Goal: Task Accomplishment & Management: Use online tool/utility

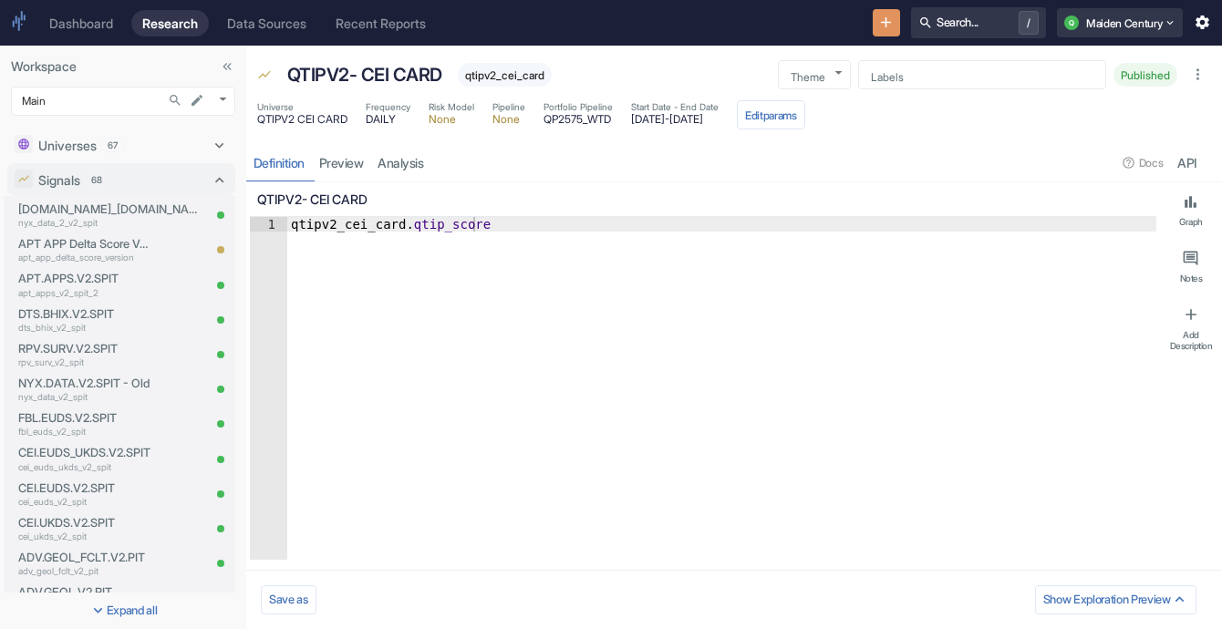
drag, startPoint x: 157, startPoint y: 180, endPoint x: 254, endPoint y: 120, distance: 114.2
click at [157, 180] on div "Signals 68" at bounding box center [122, 180] width 169 height 19
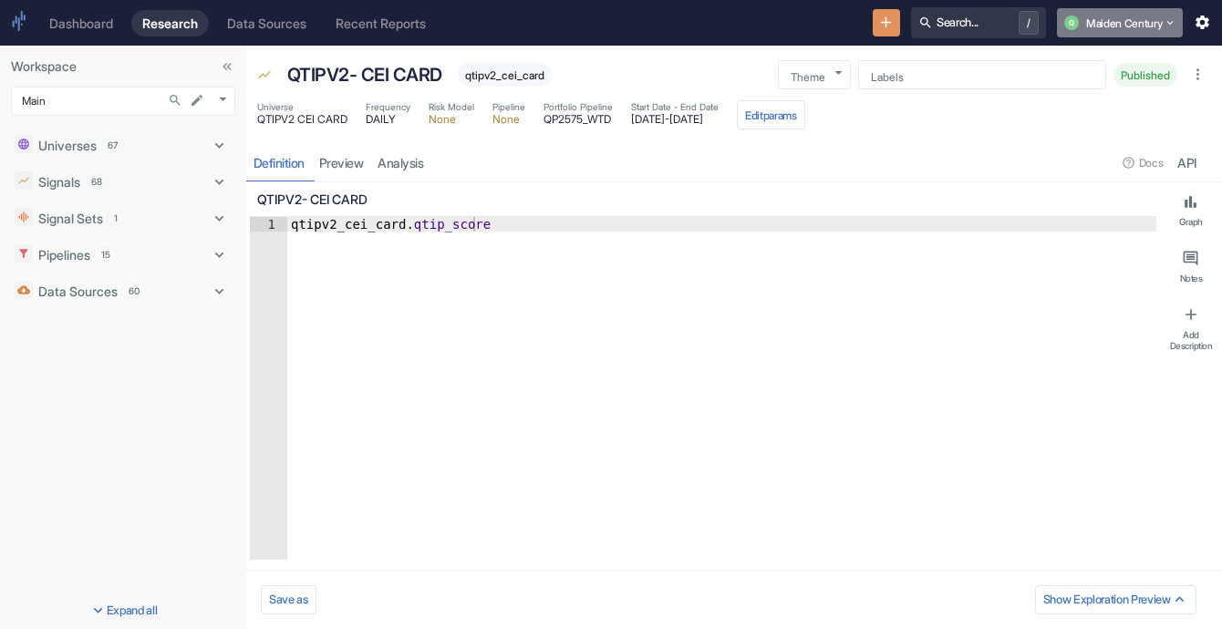
click at [1154, 30] on button "Q Maiden Century" at bounding box center [1120, 22] width 126 height 29
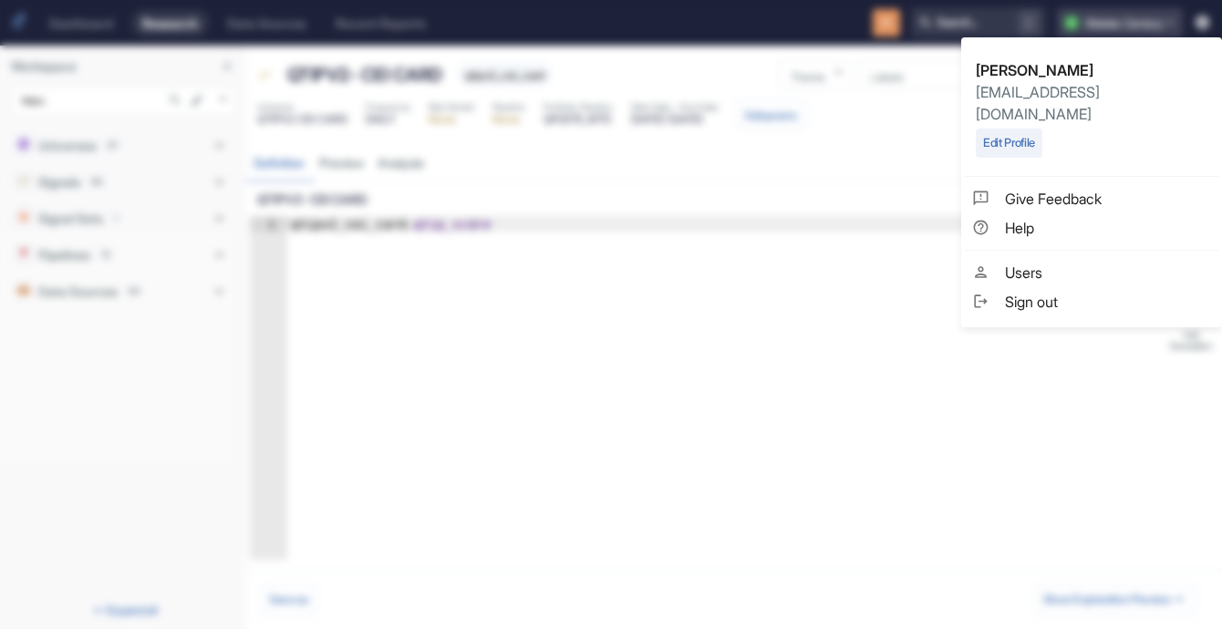
click at [1154, 30] on div at bounding box center [611, 314] width 1222 height 629
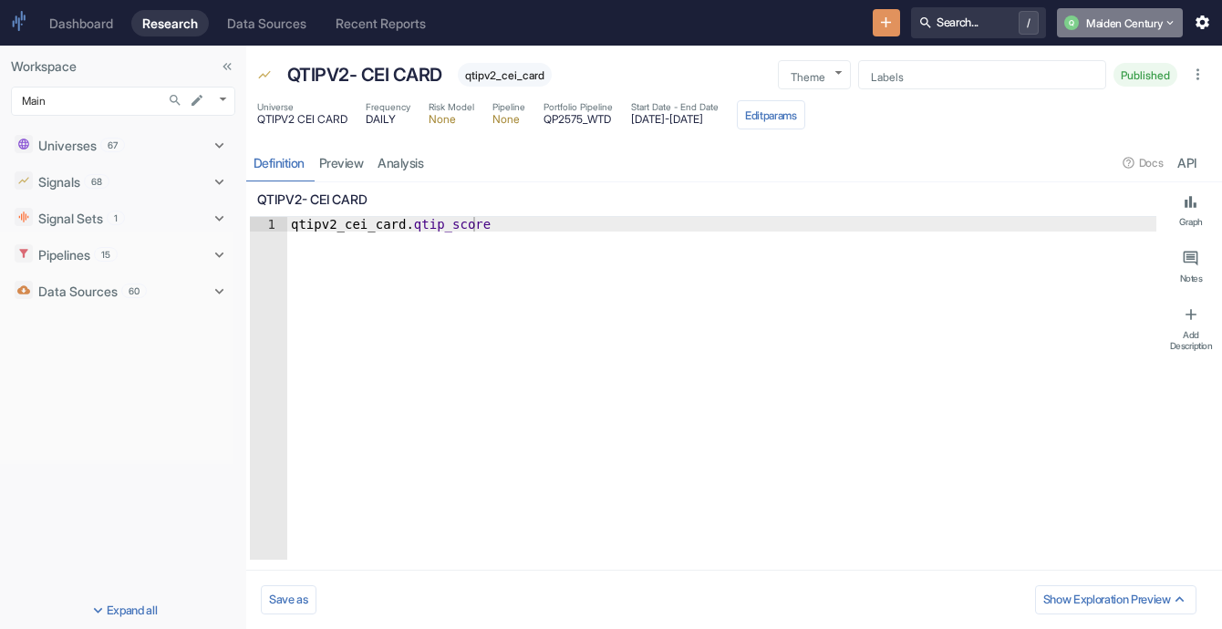
click at [1134, 35] on button "Q Maiden Century" at bounding box center [1120, 22] width 126 height 29
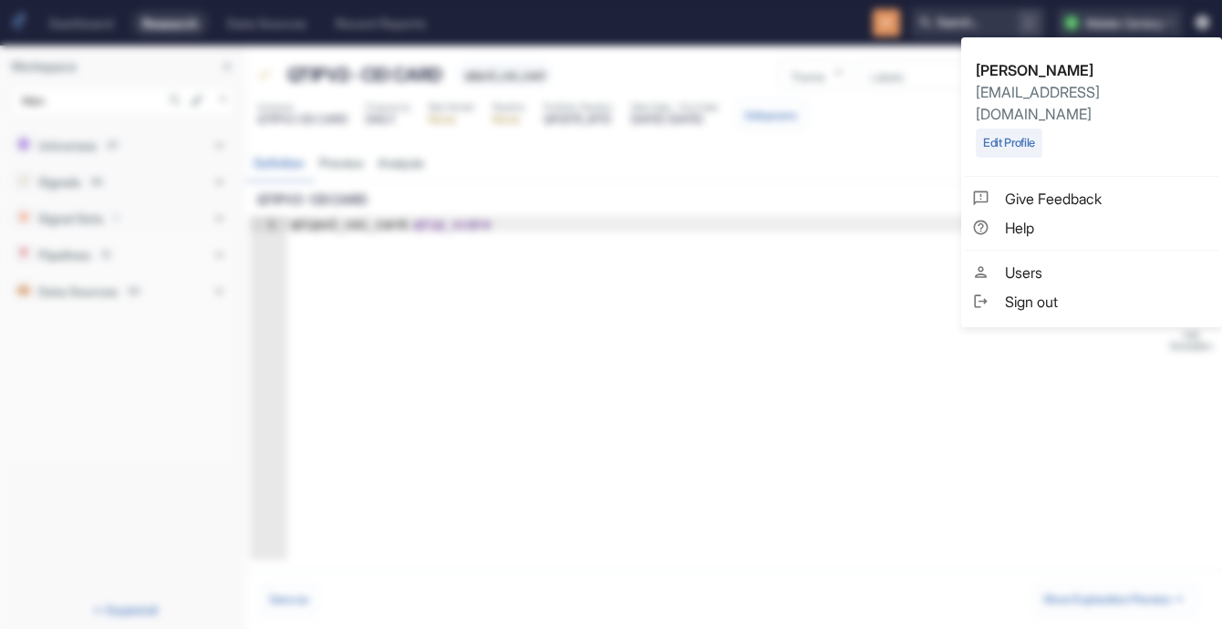
click at [736, 244] on div at bounding box center [611, 314] width 1222 height 629
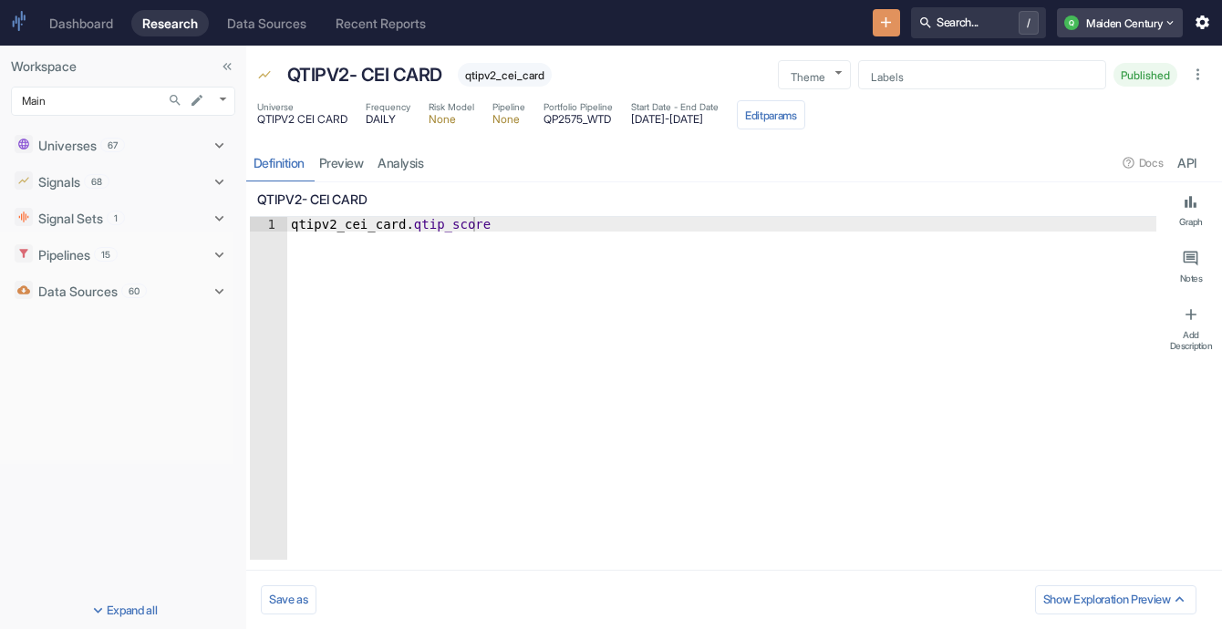
click at [1151, 27] on button "Q Maiden Century" at bounding box center [1120, 22] width 126 height 29
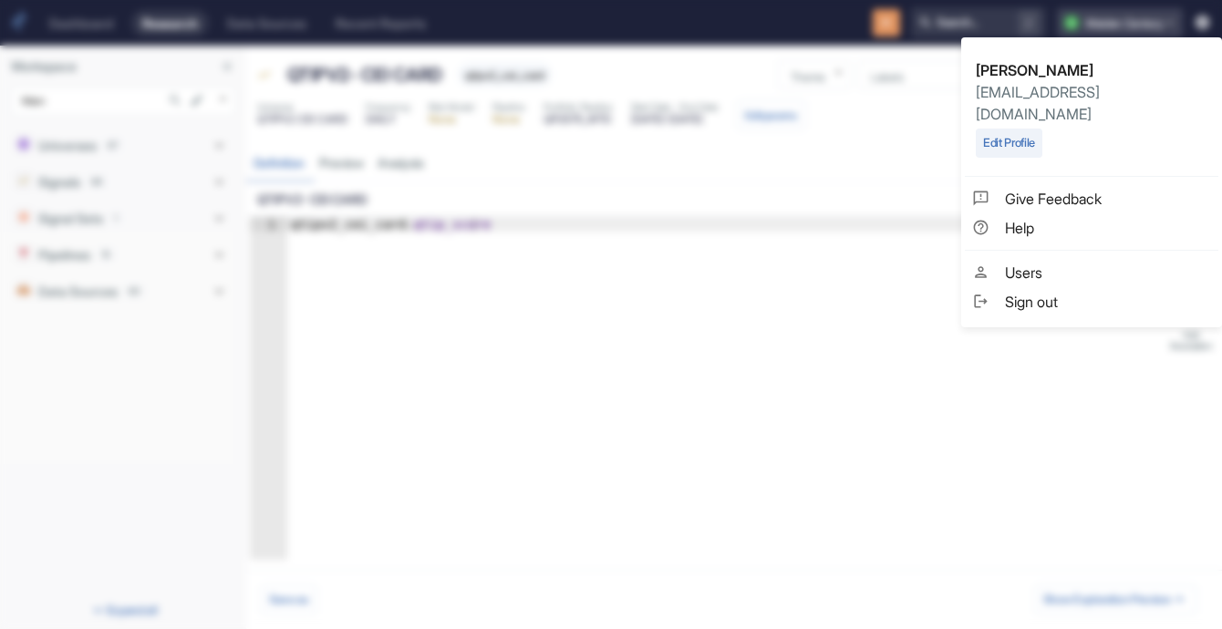
click at [1151, 27] on div at bounding box center [611, 314] width 1222 height 629
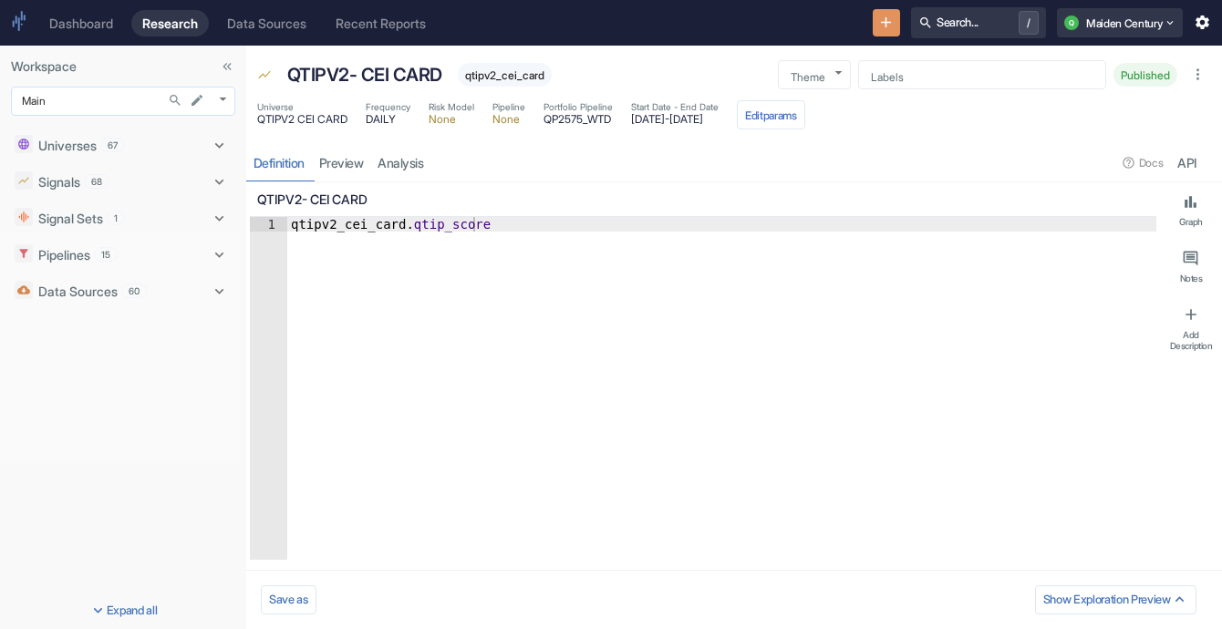
click at [218, 107] on body "Dashboard Research Data Sources Recent Reports Search... / Q Maiden Century Wor…" at bounding box center [611, 314] width 1222 height 629
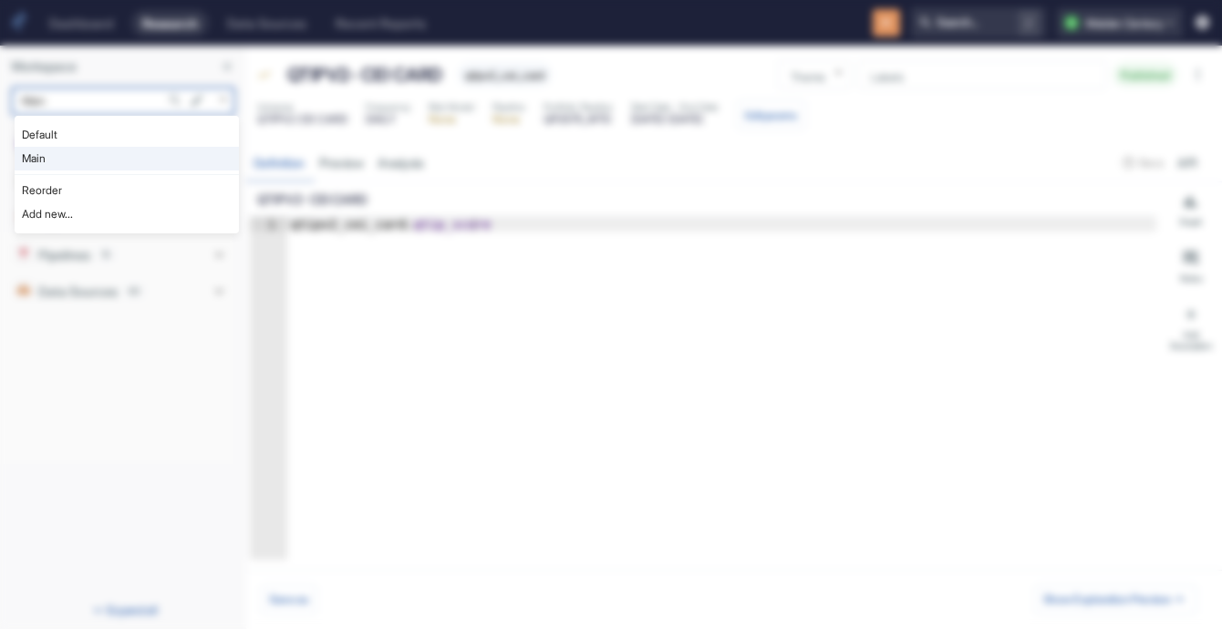
click at [132, 163] on li "Main" at bounding box center [127, 159] width 224 height 24
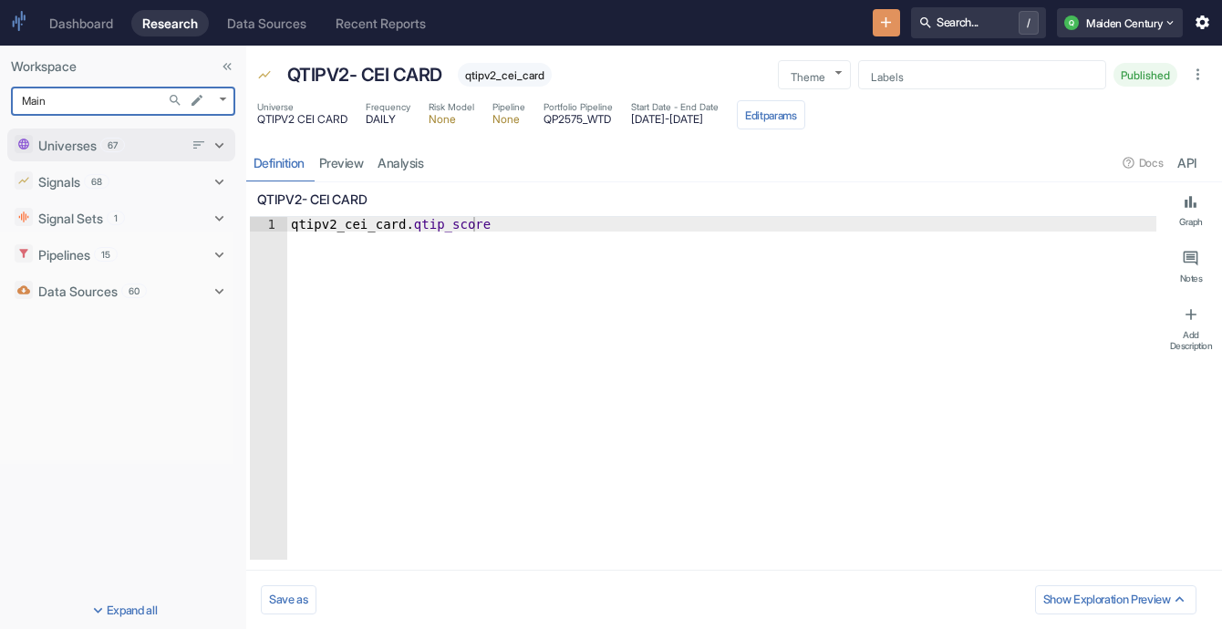
click at [101, 145] on div "Universes 67" at bounding box center [110, 145] width 145 height 19
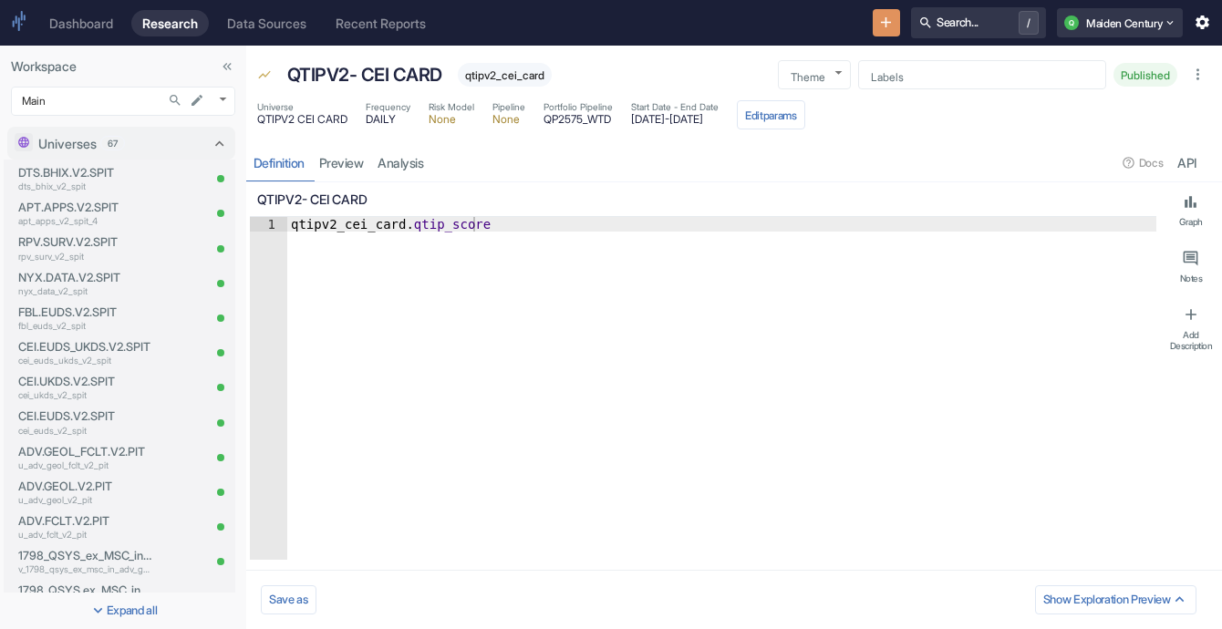
drag, startPoint x: 113, startPoint y: 144, endPoint x: 157, endPoint y: 125, distance: 47.8
click at [113, 144] on span "67" at bounding box center [112, 144] width 23 height 14
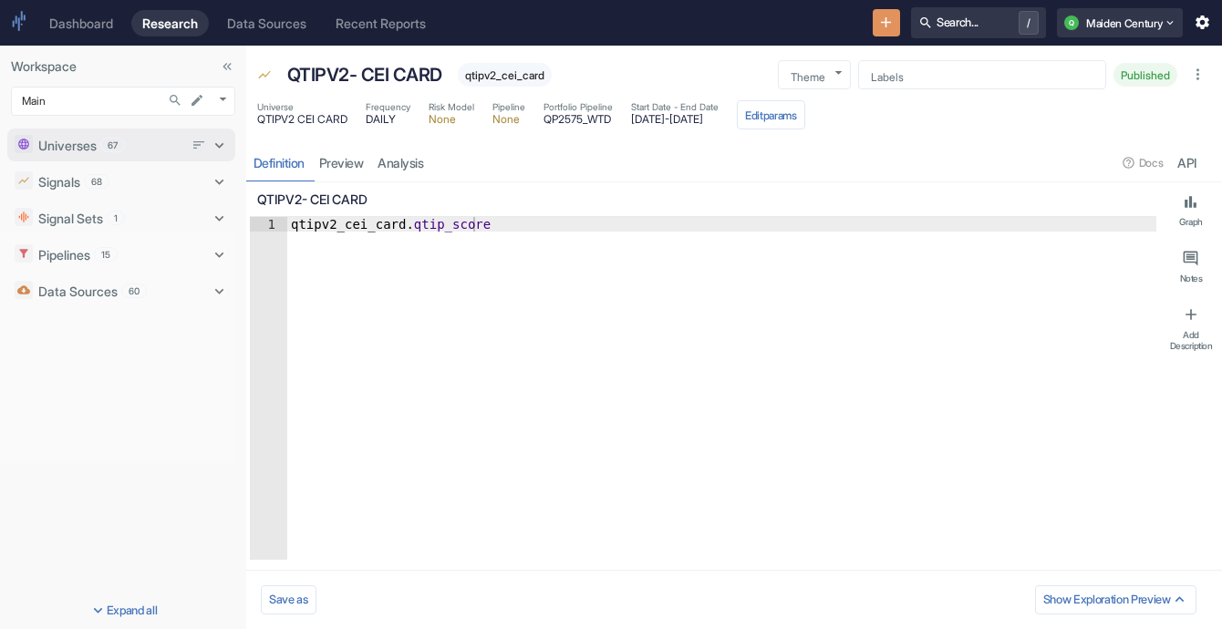
type textarea "x"
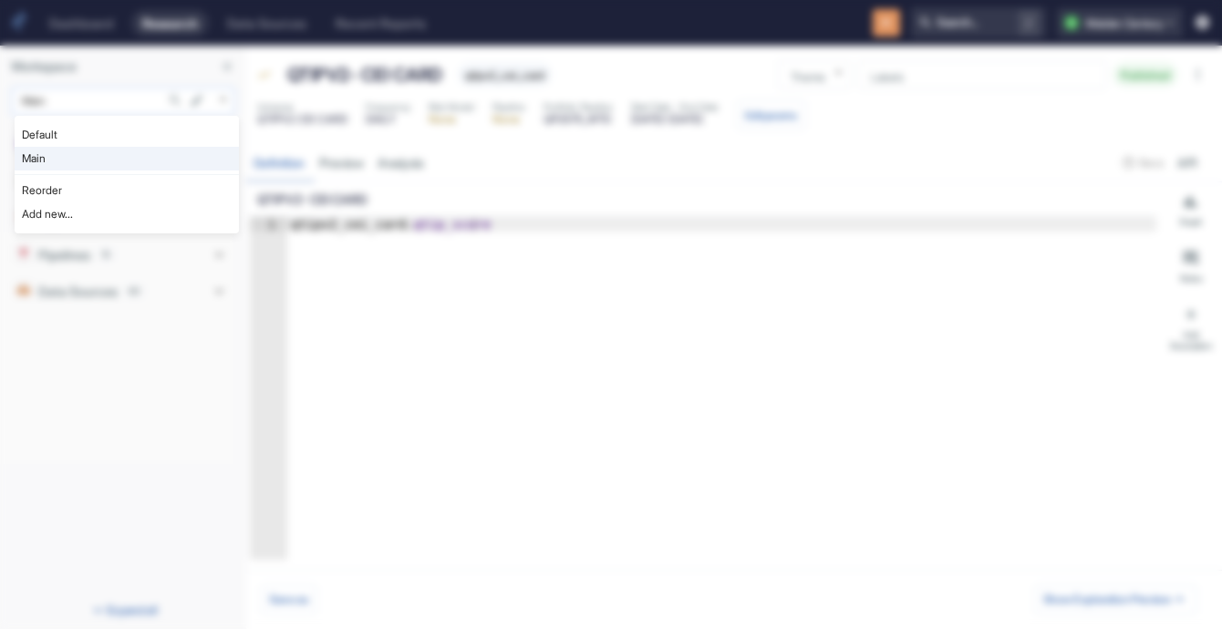
click at [215, 96] on body "Dashboard Research Data Sources Recent Reports Search... / Q Maiden Century Wor…" at bounding box center [611, 314] width 1222 height 629
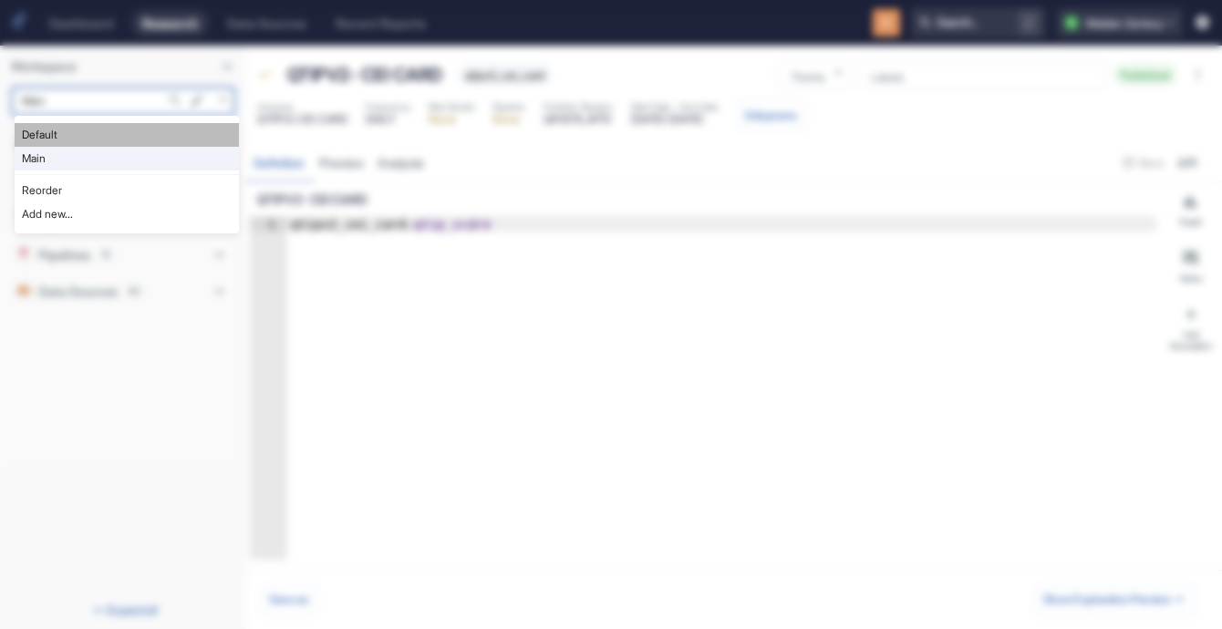
click at [140, 137] on li "Default" at bounding box center [127, 135] width 224 height 24
type input "983"
type textarea "x"
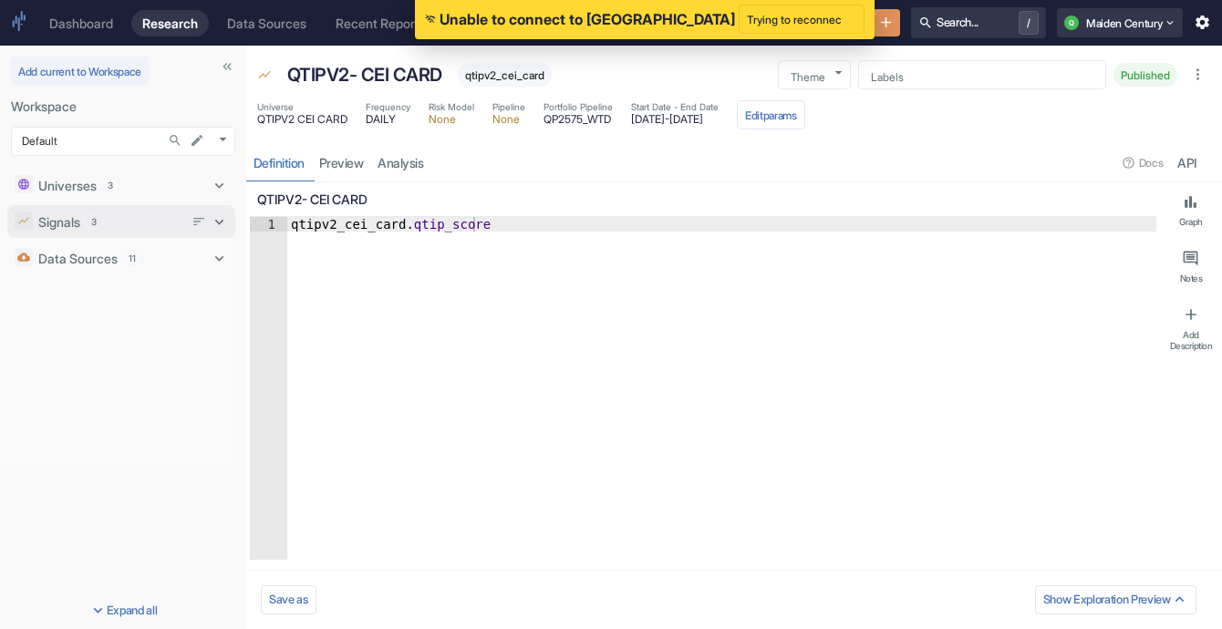
click at [117, 218] on div "Signals 3" at bounding box center [110, 222] width 145 height 19
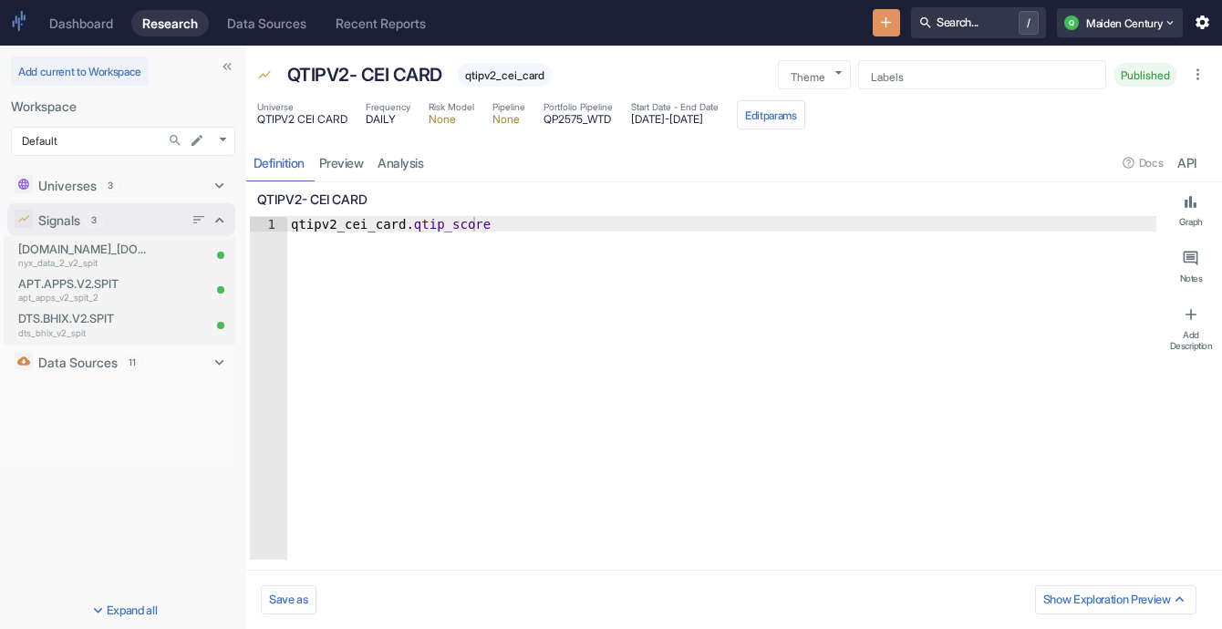
click at [117, 218] on div "Signals 3" at bounding box center [110, 220] width 145 height 19
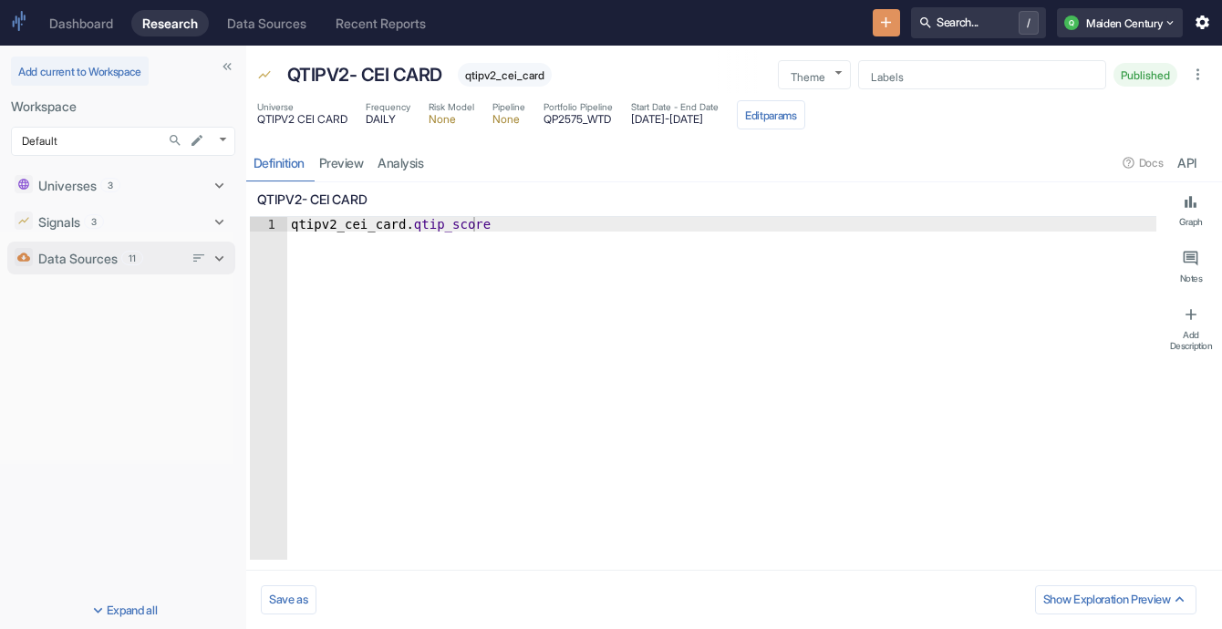
click at [135, 245] on div "Data Sources 11" at bounding box center [121, 258] width 228 height 33
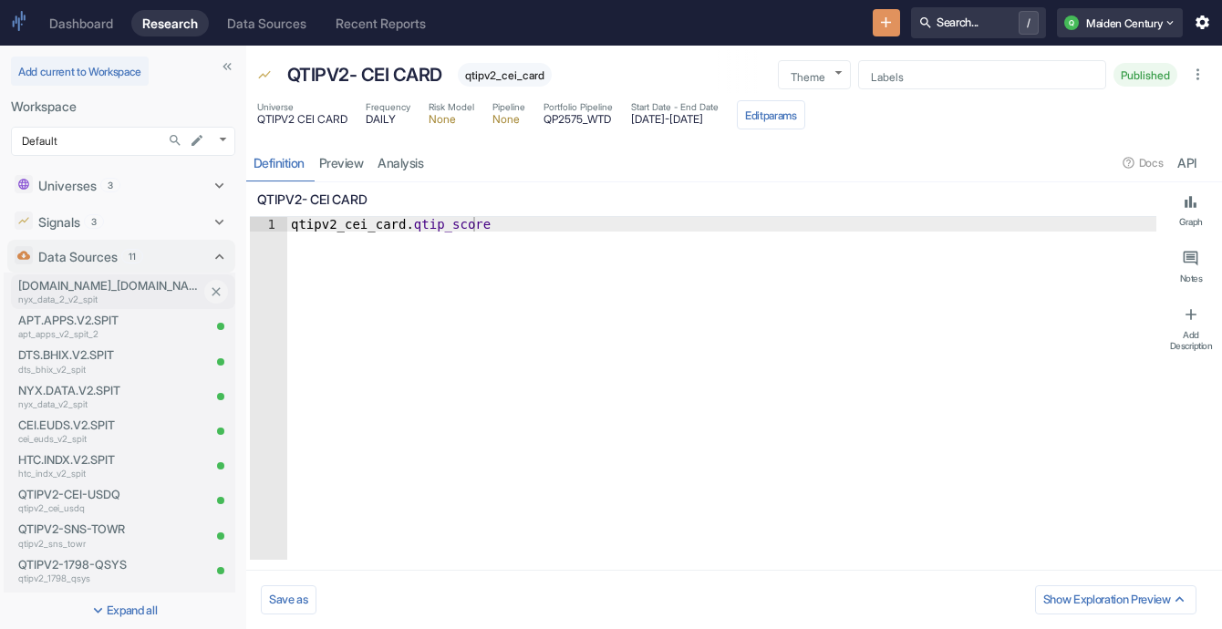
click at [130, 275] on div "[DOMAIN_NAME]_[DOMAIN_NAME] nyx_data_2_v2_spit" at bounding box center [106, 292] width 190 height 35
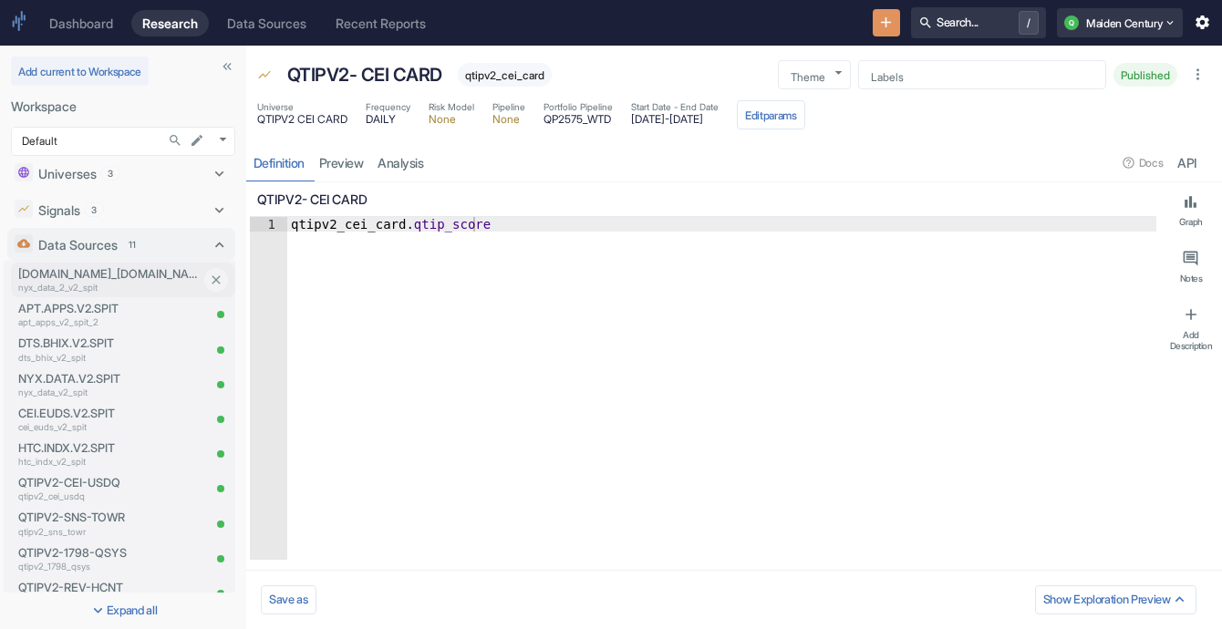
scroll to position [11, 0]
click at [136, 243] on span "11" at bounding box center [132, 246] width 20 height 14
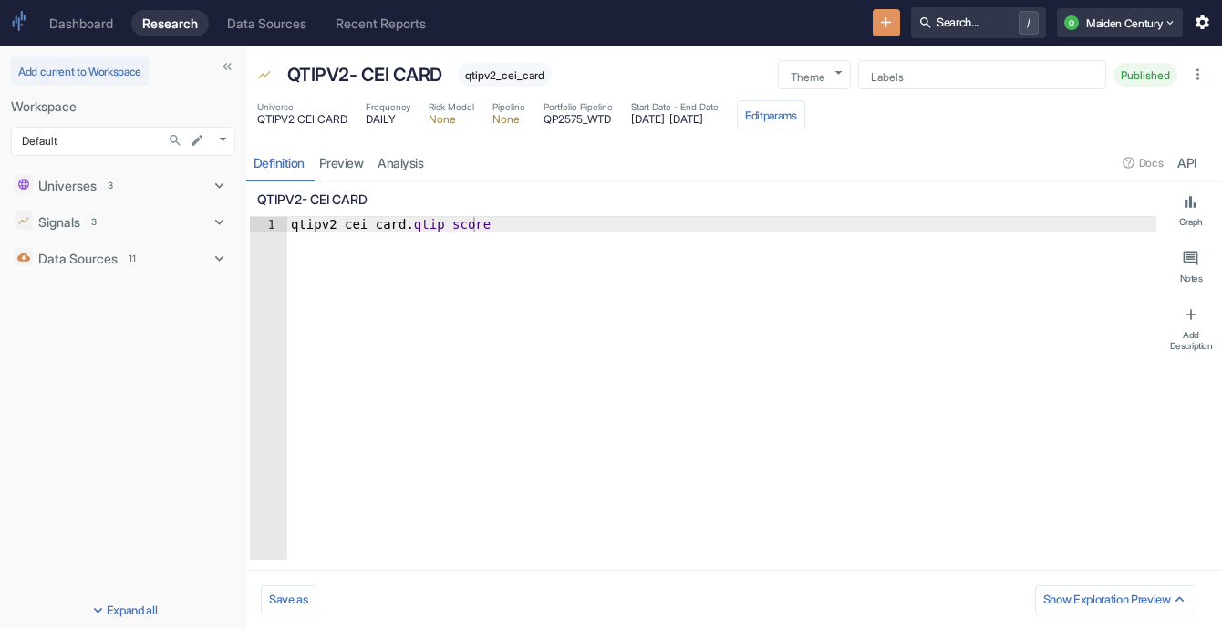
scroll to position [0, 0]
click at [132, 256] on span "11" at bounding box center [132, 259] width 20 height 14
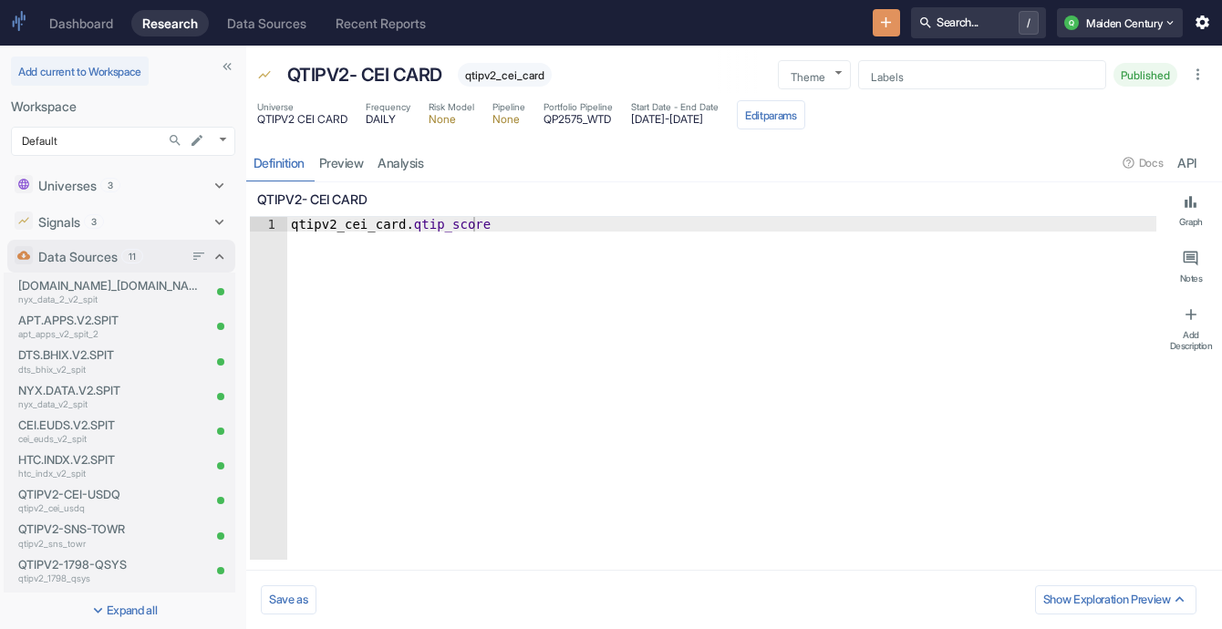
click at [134, 256] on span "11" at bounding box center [132, 257] width 20 height 14
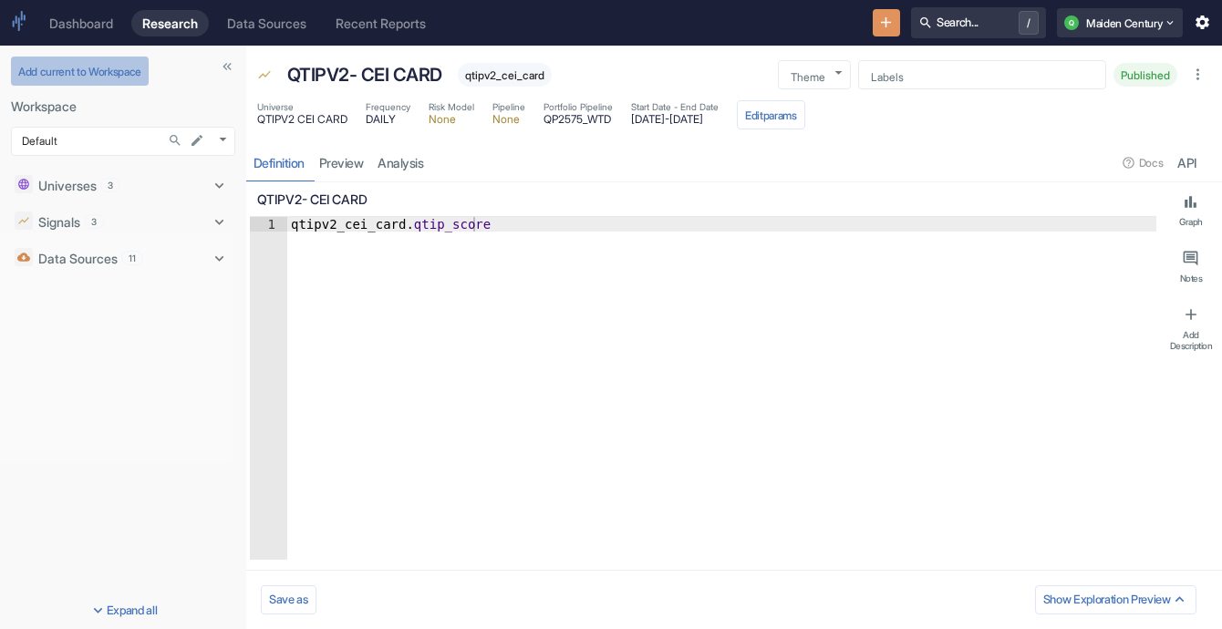
click at [105, 78] on button "Add current to Workspace" at bounding box center [80, 71] width 138 height 29
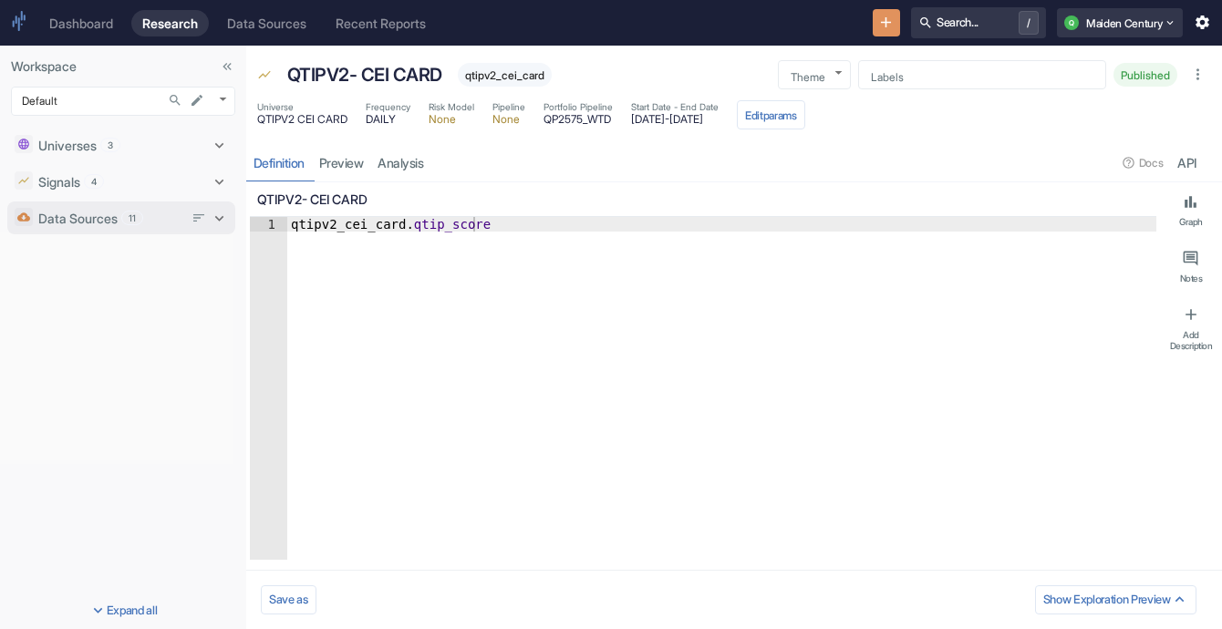
click at [147, 225] on div "Data Sources 11" at bounding box center [110, 218] width 145 height 19
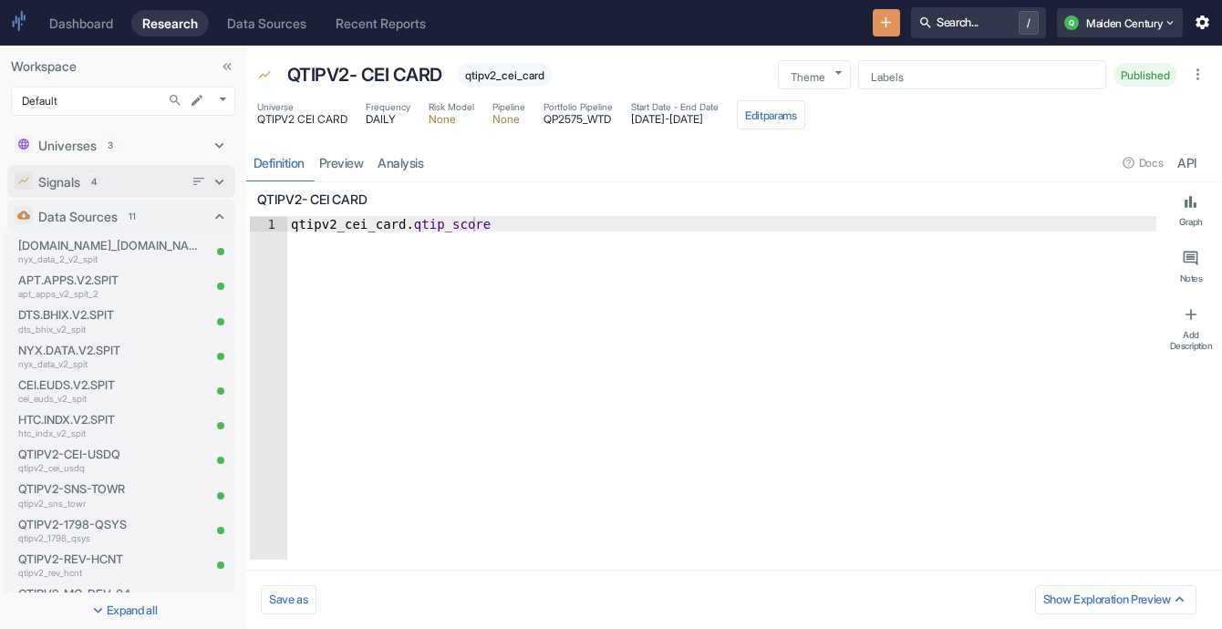
type textarea "x"
click at [171, 103] on icon "Search..." at bounding box center [175, 100] width 15 height 15
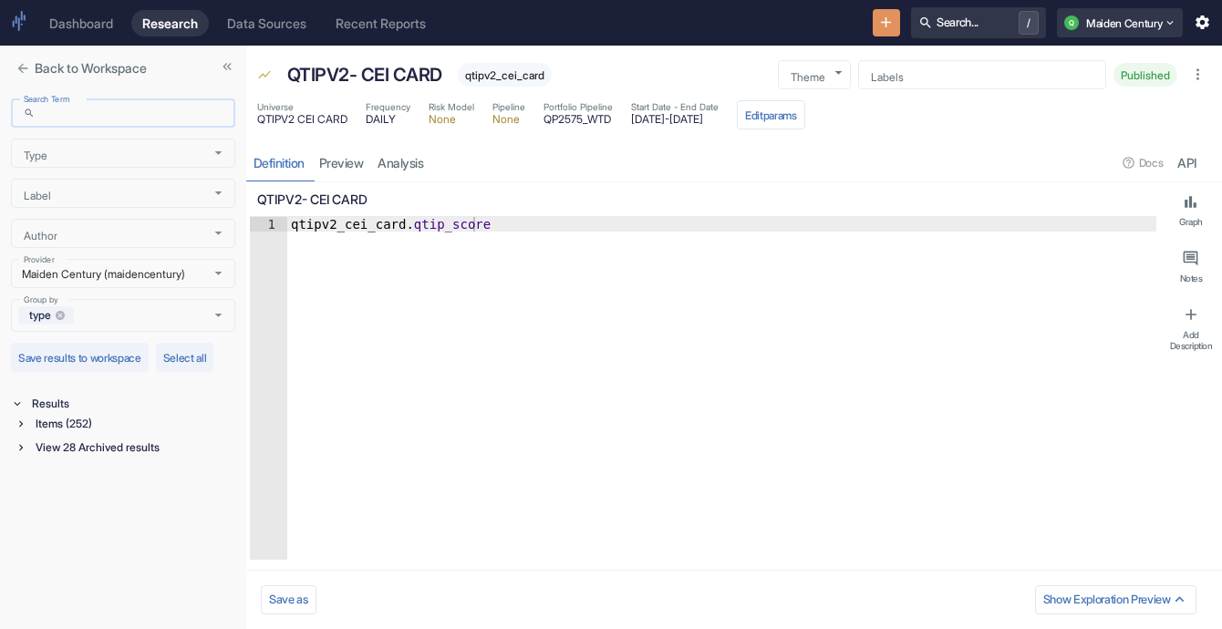
click at [163, 105] on input "Search Term" at bounding box center [139, 113] width 192 height 21
type input "cei"
click at [62, 441] on div "View 6 Archived results" at bounding box center [133, 448] width 203 height 20
click at [57, 482] on div "Data Source (4)" at bounding box center [136, 492] width 200 height 20
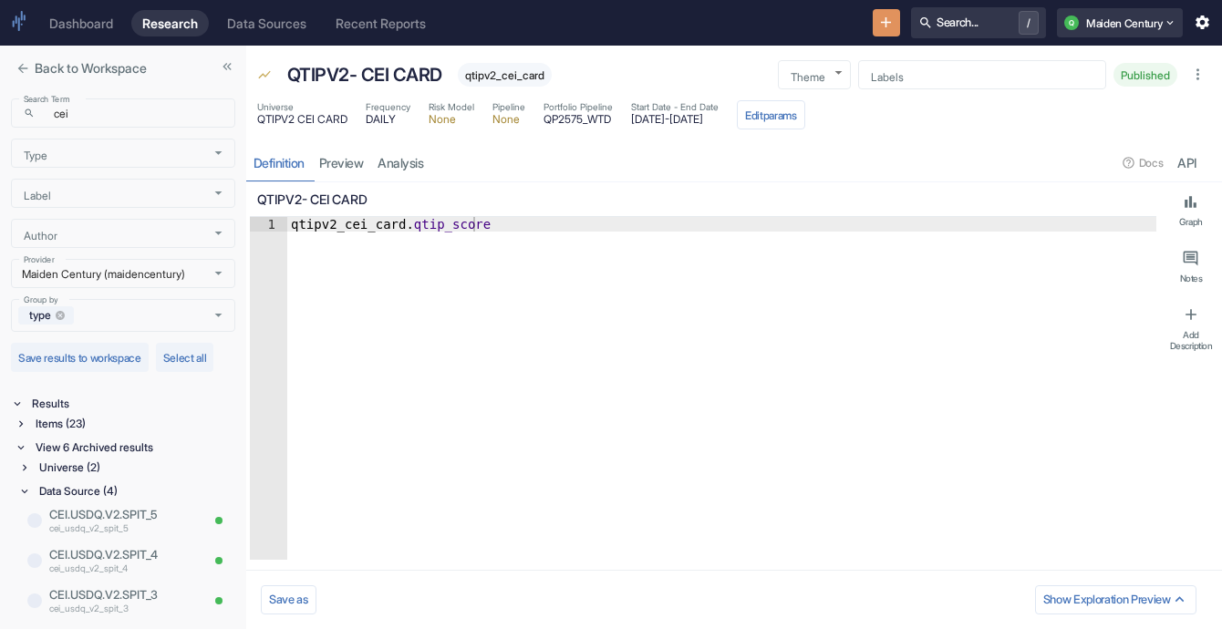
scroll to position [59, 0]
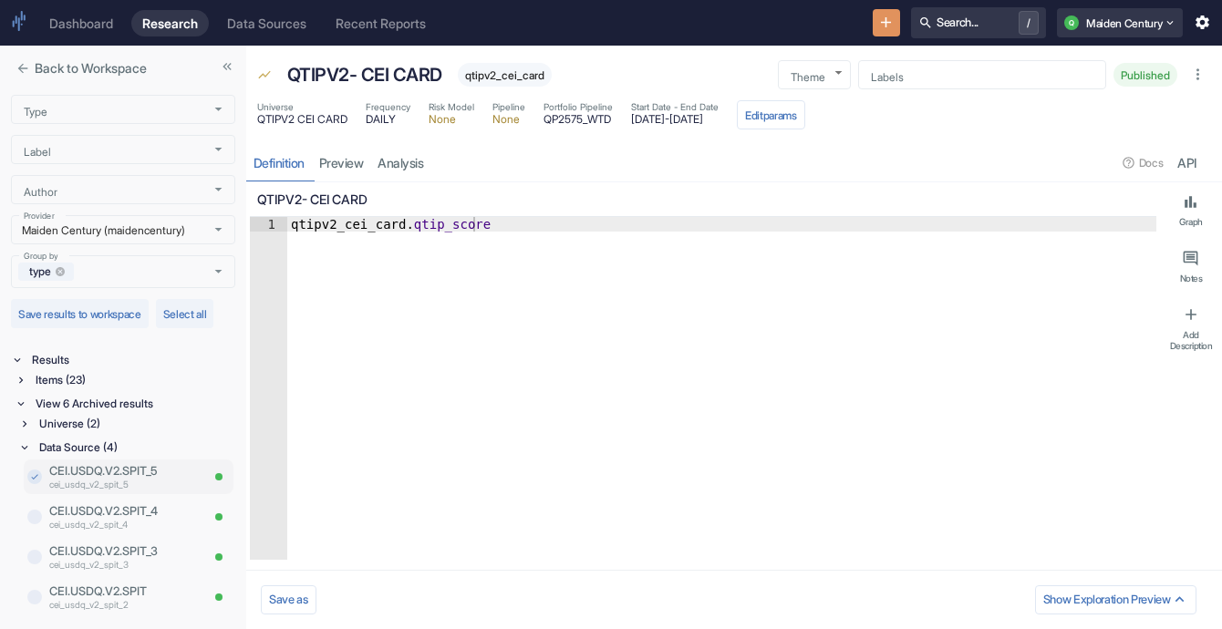
click at [37, 482] on input "checkbox" at bounding box center [34, 477] width 15 height 15
checkbox input "true"
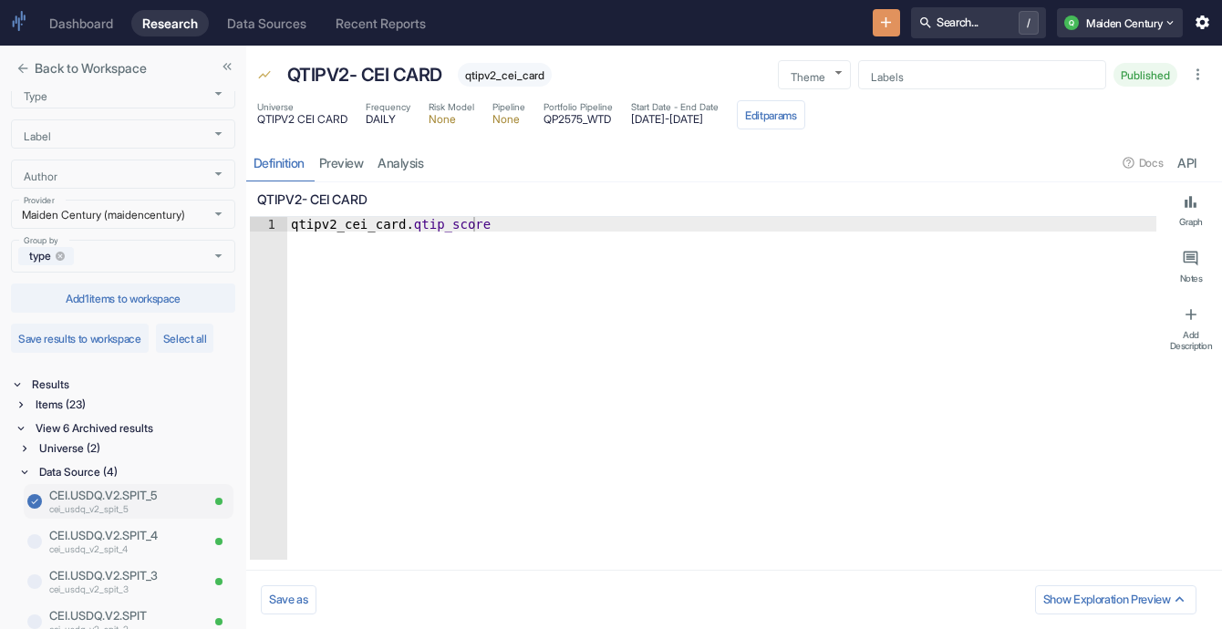
scroll to position [99, 0]
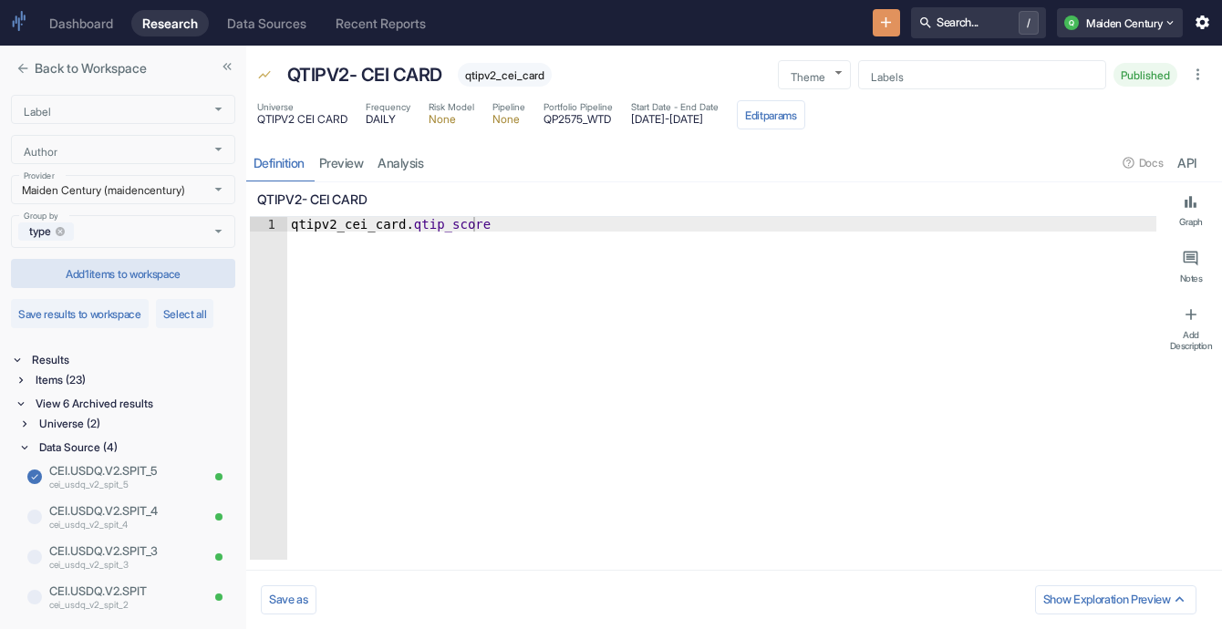
click at [135, 265] on button "Add 1 items to workspace" at bounding box center [123, 273] width 224 height 29
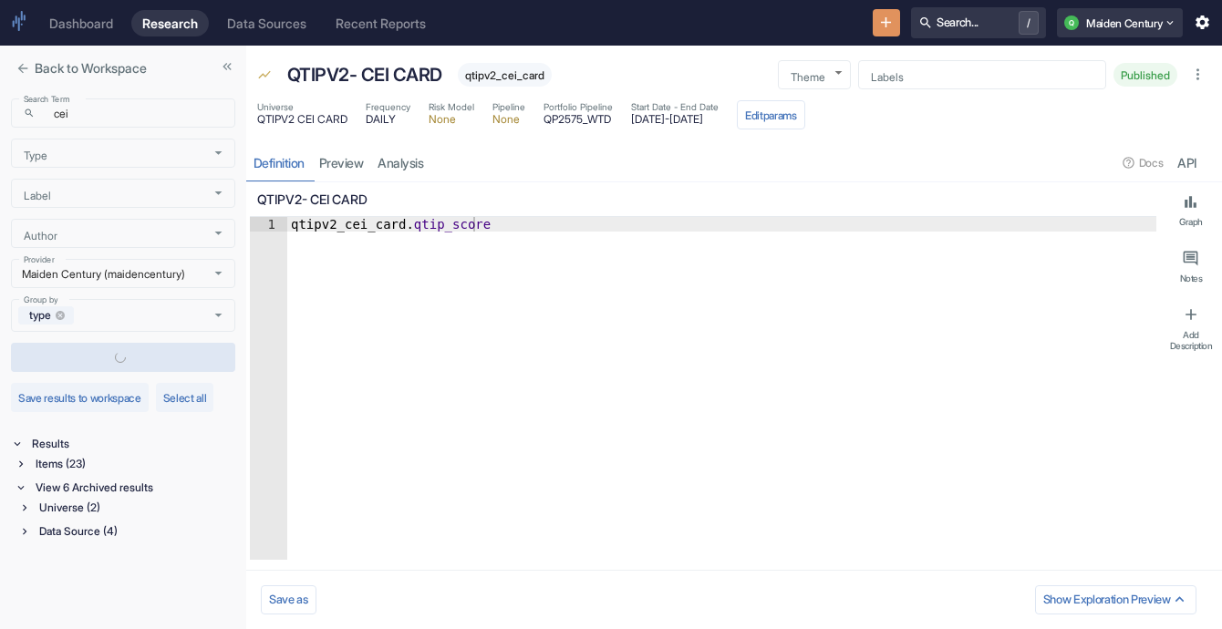
scroll to position [0, 0]
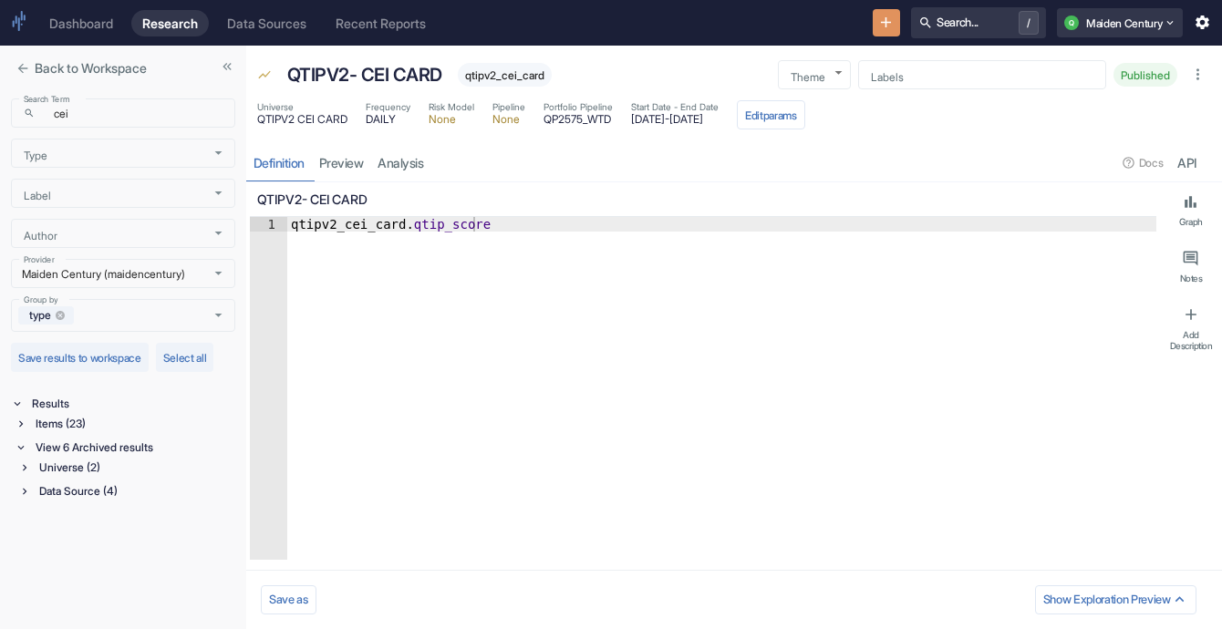
click at [111, 492] on div "Data Source (4)" at bounding box center [136, 492] width 200 height 20
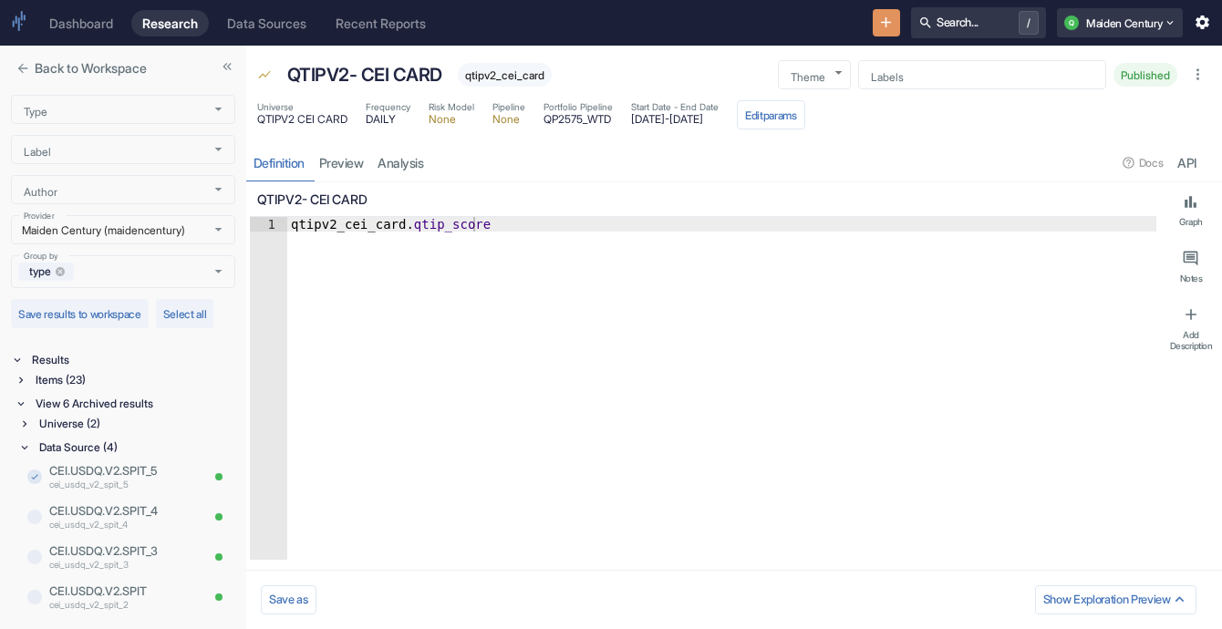
scroll to position [59, 0]
click at [29, 72] on icon "close" at bounding box center [23, 68] width 15 height 15
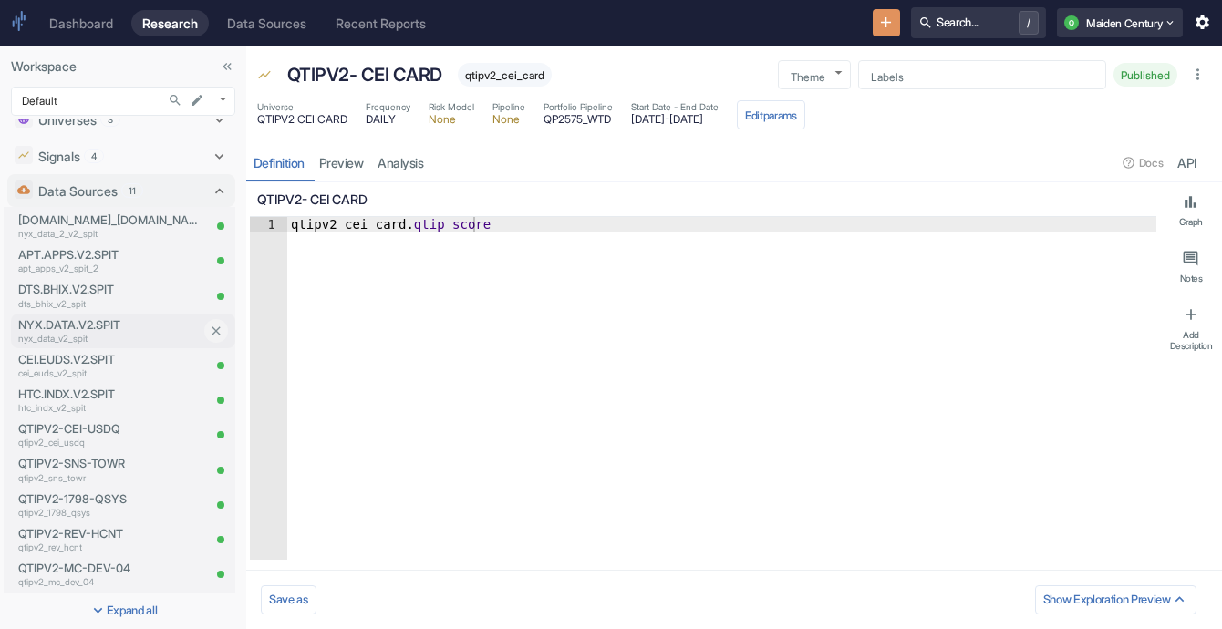
scroll to position [0, 0]
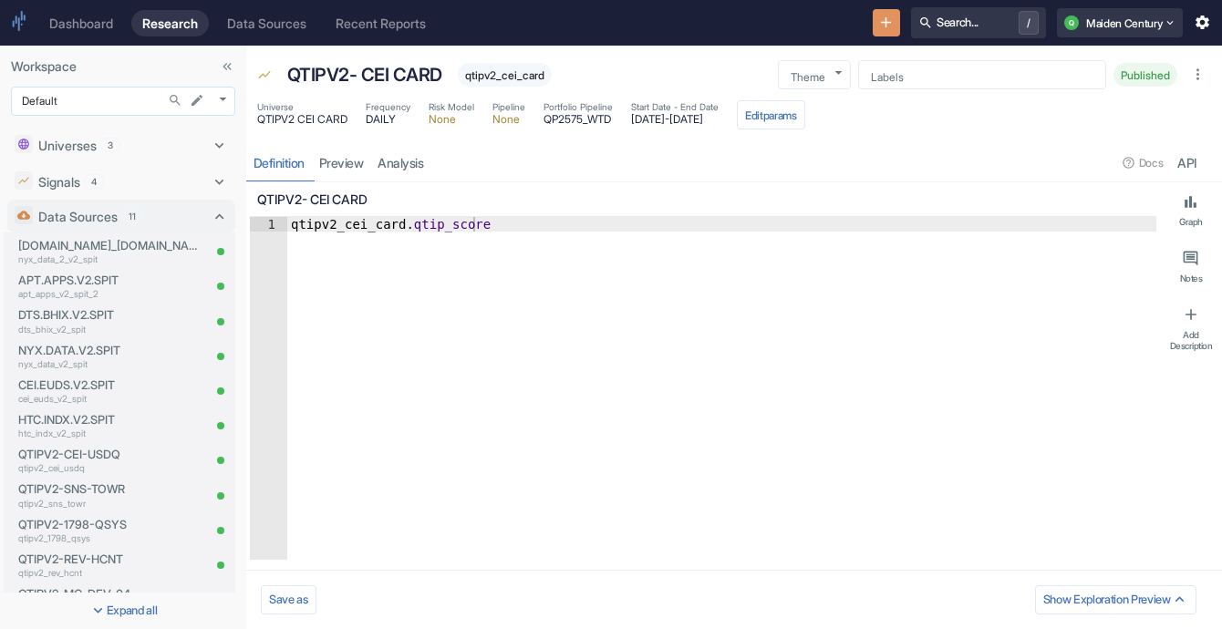
click at [215, 102] on body "Dashboard Research Data Sources Recent Reports Search... / Q Maiden Century Wor…" at bounding box center [611, 314] width 1222 height 629
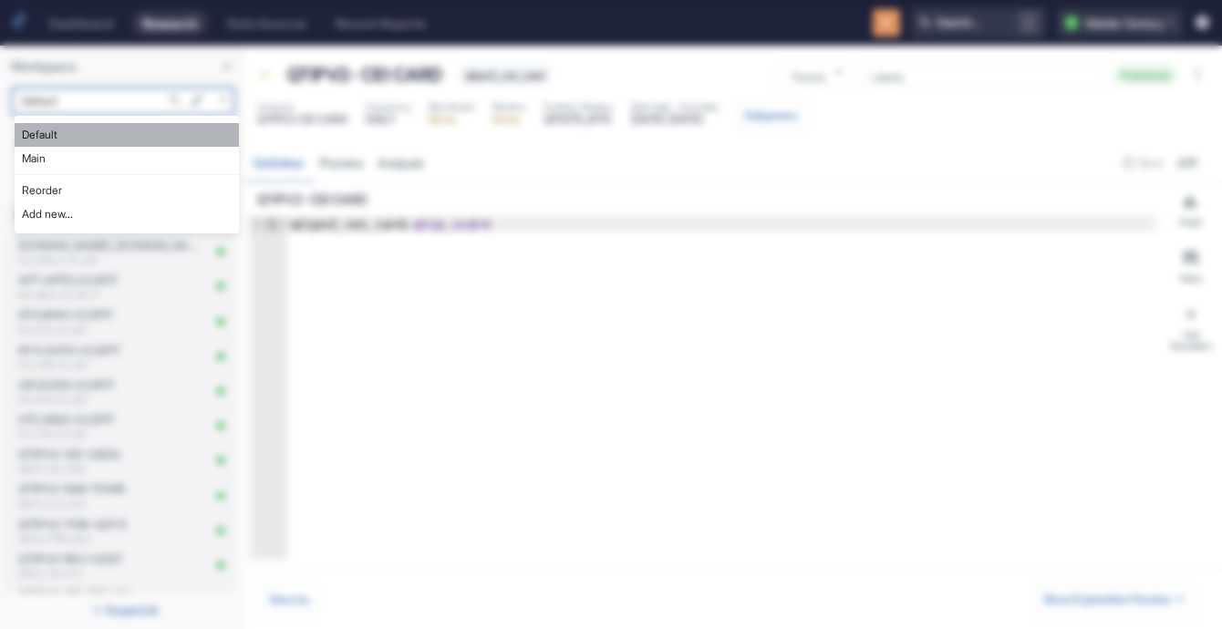
click at [145, 133] on li "Default" at bounding box center [127, 135] width 224 height 24
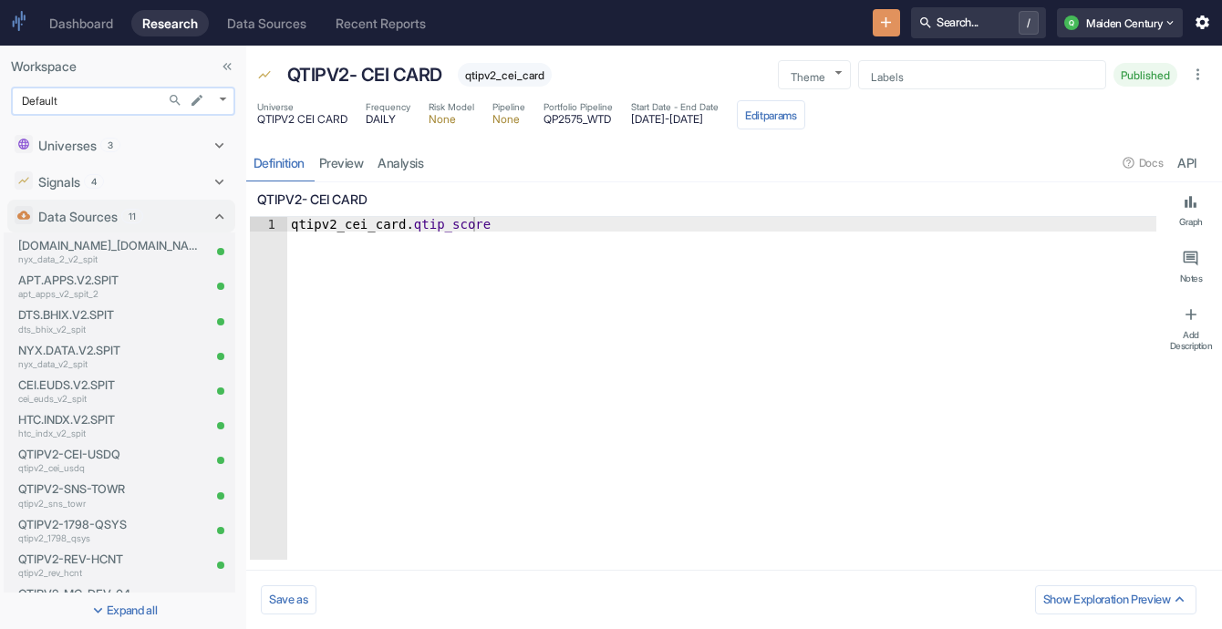
click at [222, 97] on body "Dashboard Research Data Sources Recent Reports Search... / Q Maiden Century Wor…" at bounding box center [611, 314] width 1222 height 629
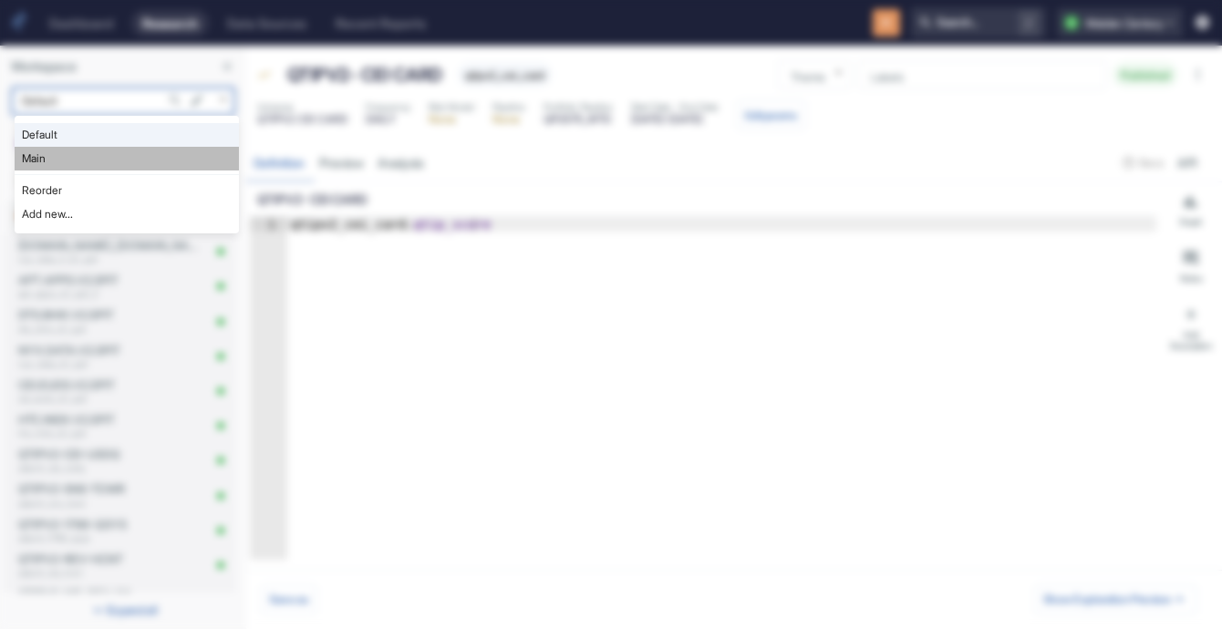
click at [122, 161] on li "Main" at bounding box center [127, 159] width 224 height 24
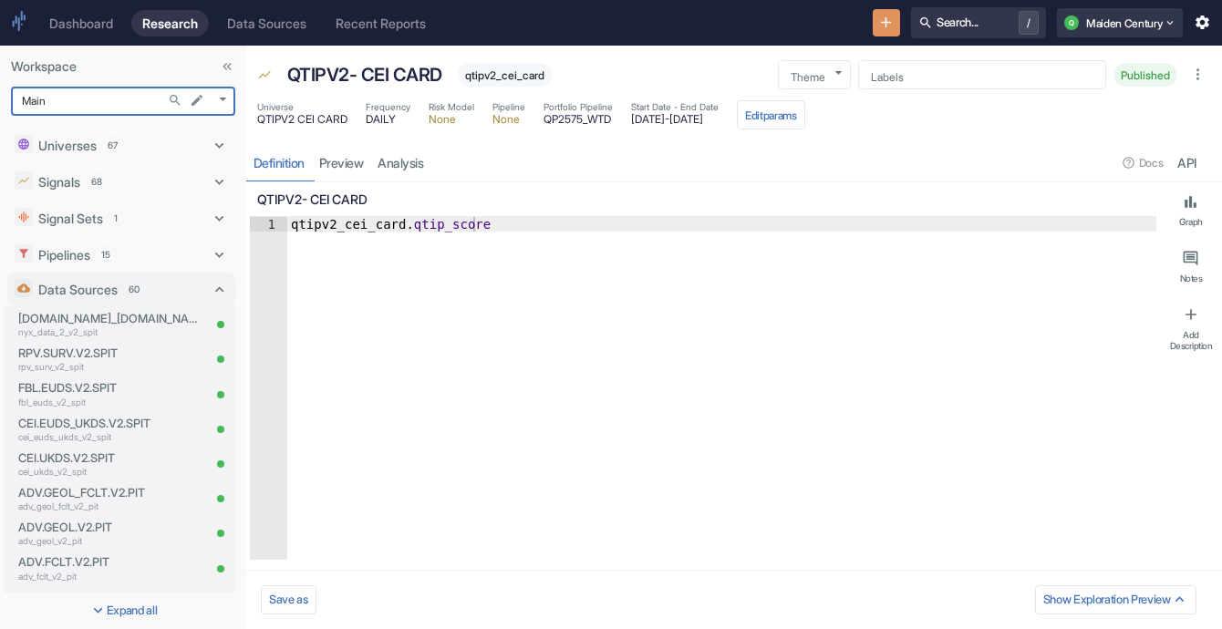
type textarea "x"
type input "1008"
click at [158, 299] on div "Data Sources 60" at bounding box center [113, 289] width 196 height 24
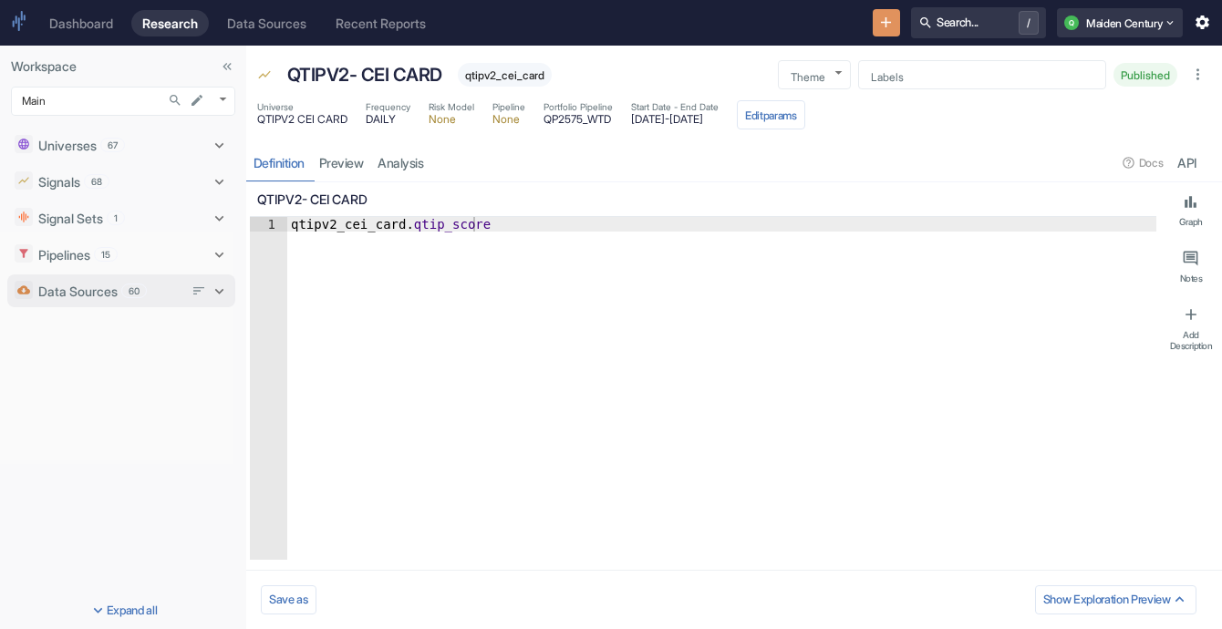
click at [86, 295] on p "Data Sources" at bounding box center [77, 291] width 79 height 19
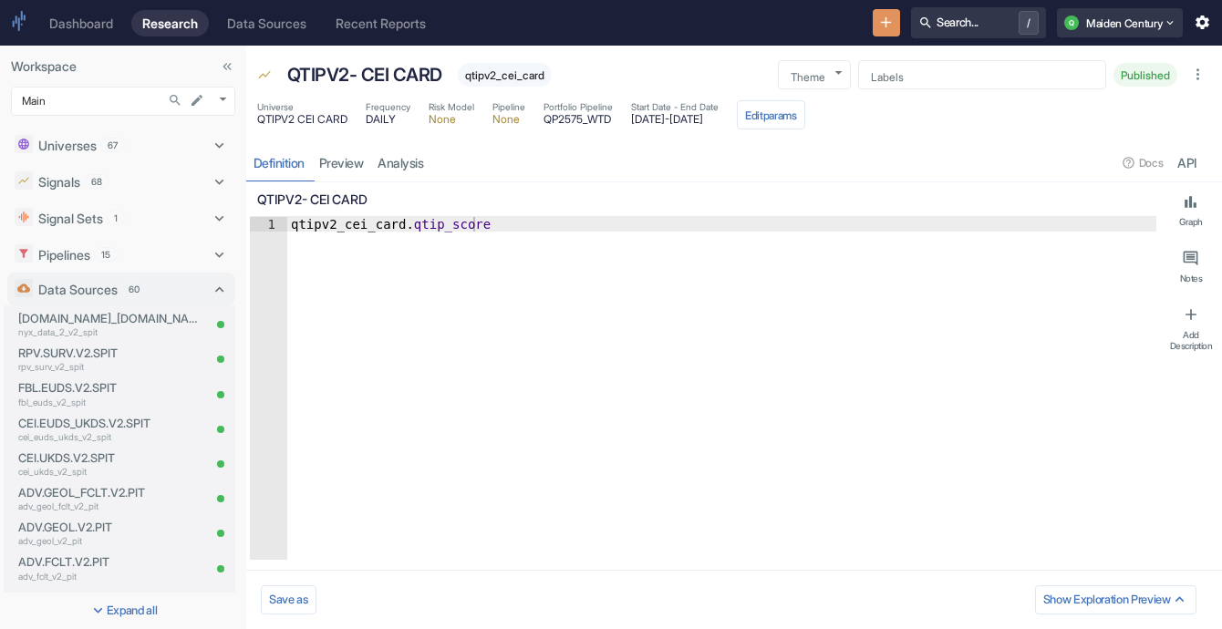
click at [128, 295] on span "60" at bounding box center [134, 290] width 24 height 14
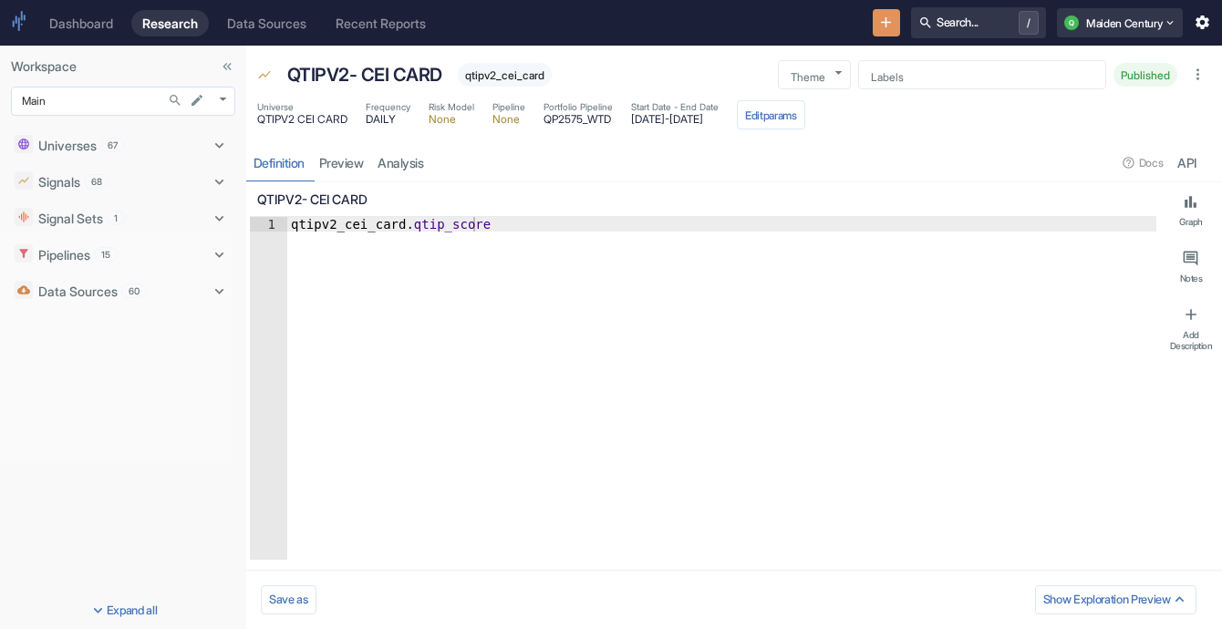
click at [223, 98] on body "Dashboard Research Data Sources Recent Reports Search... / Q Maiden Century Wor…" at bounding box center [611, 314] width 1222 height 629
type textarea "x"
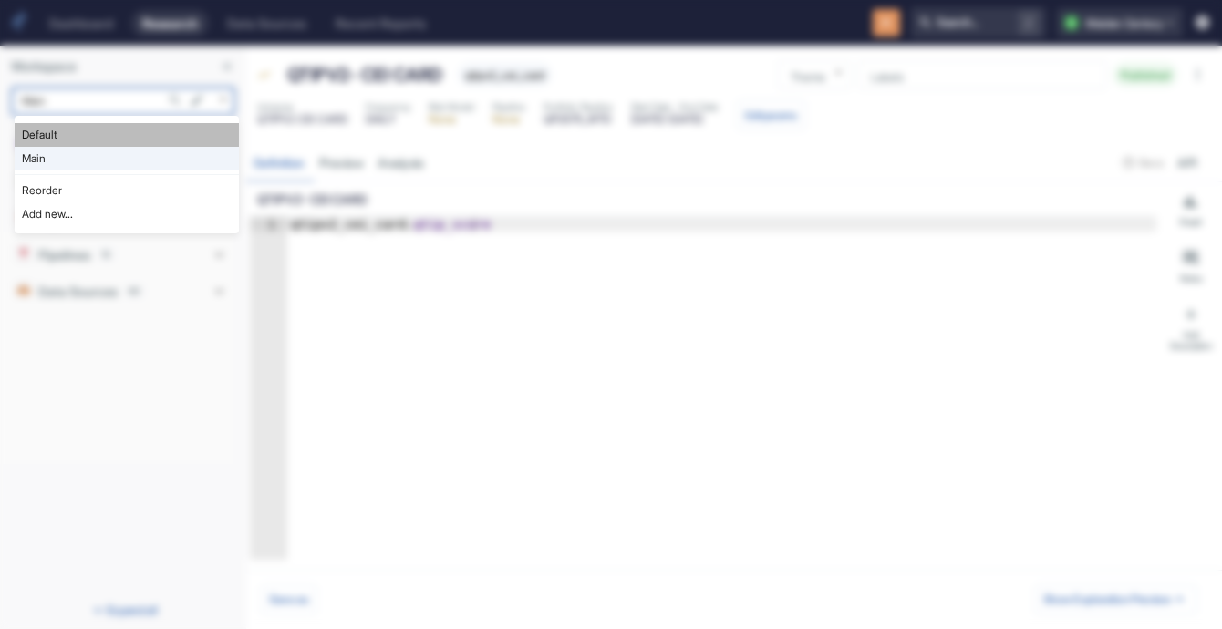
click at [170, 129] on li "Default" at bounding box center [127, 135] width 224 height 24
type input "983"
type textarea "x"
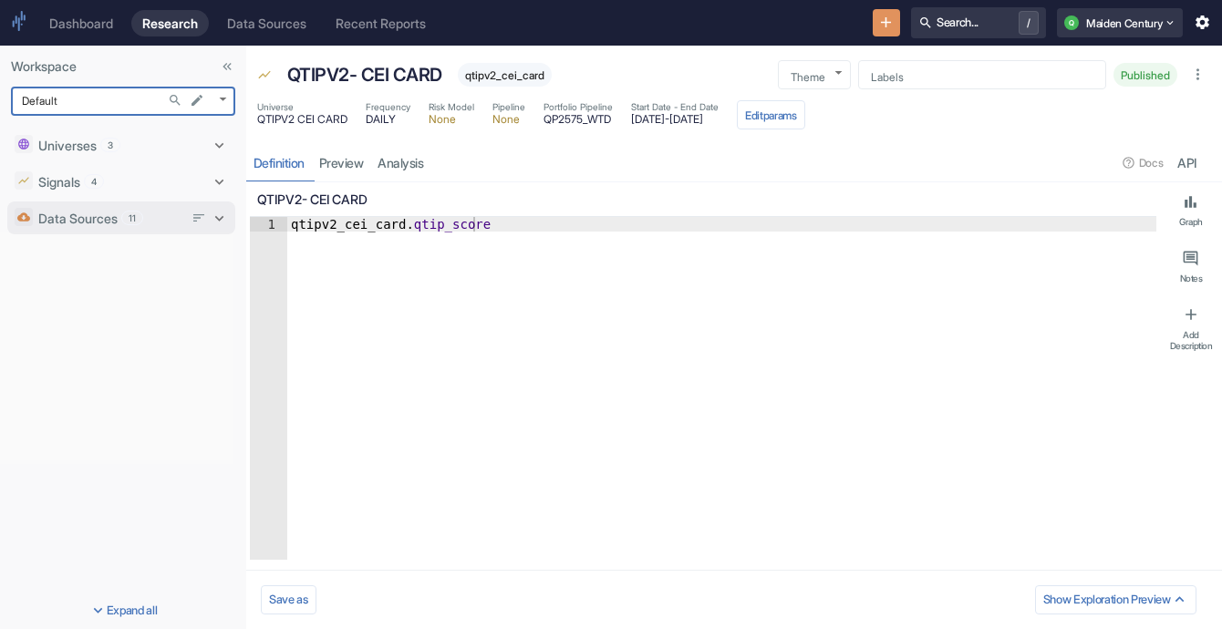
click at [133, 217] on span "11" at bounding box center [132, 219] width 20 height 14
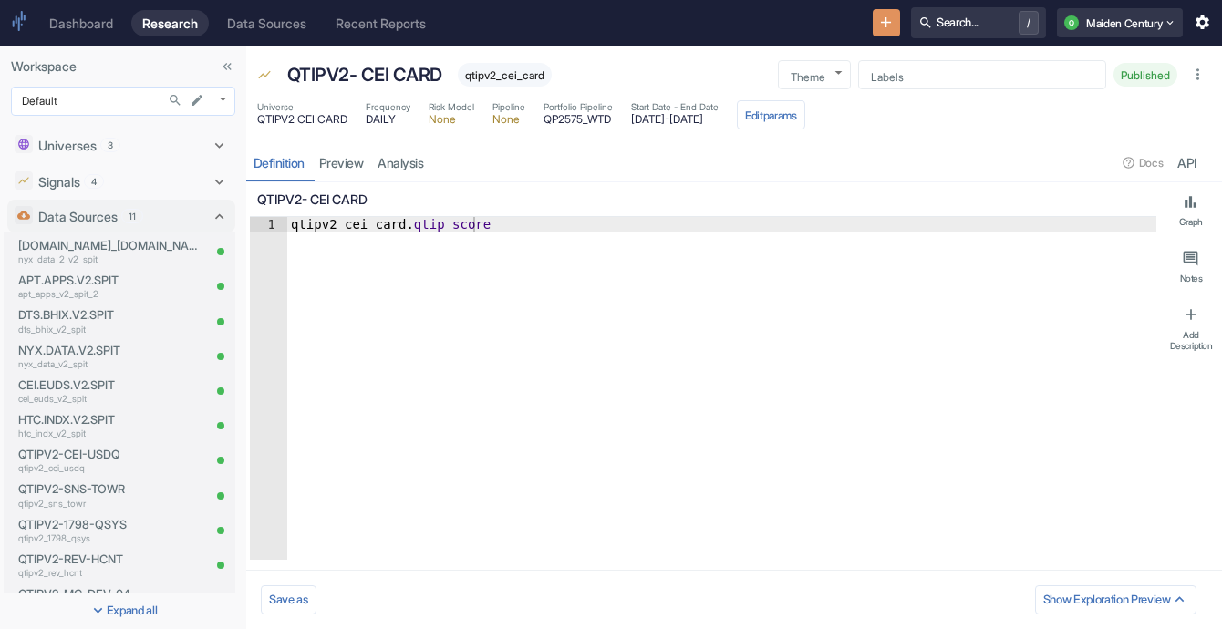
click at [86, 99] on body "Dashboard Research Data Sources Recent Reports Search... / Q Maiden Century Wor…" at bounding box center [611, 314] width 1222 height 629
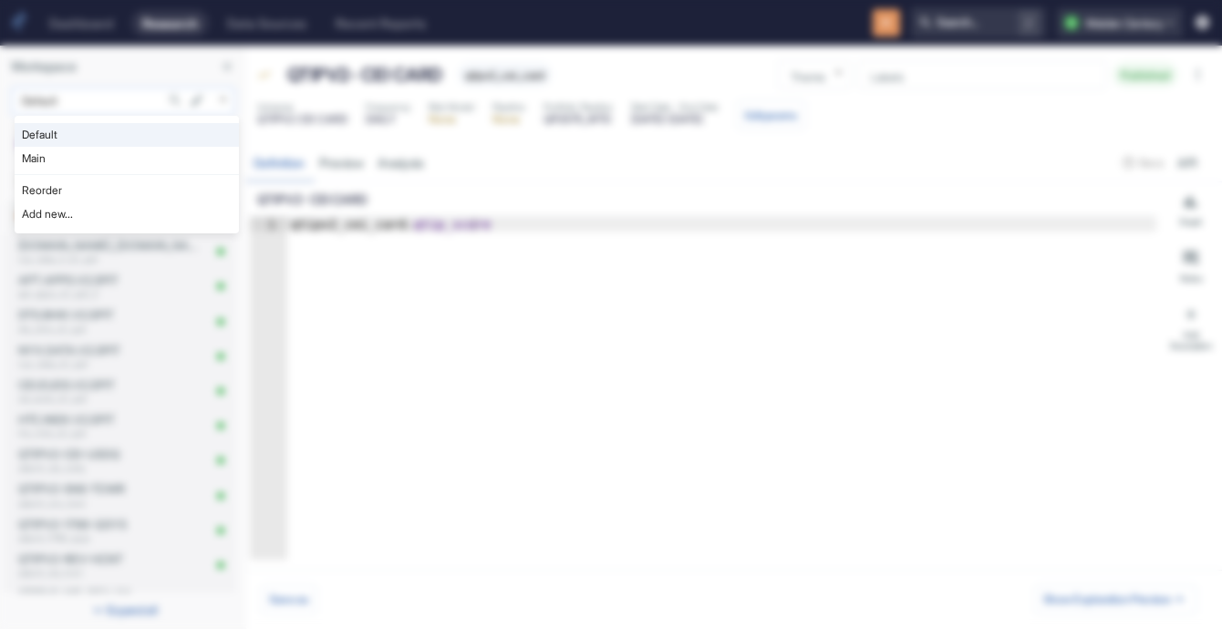
click at [86, 99] on div at bounding box center [611, 314] width 1222 height 629
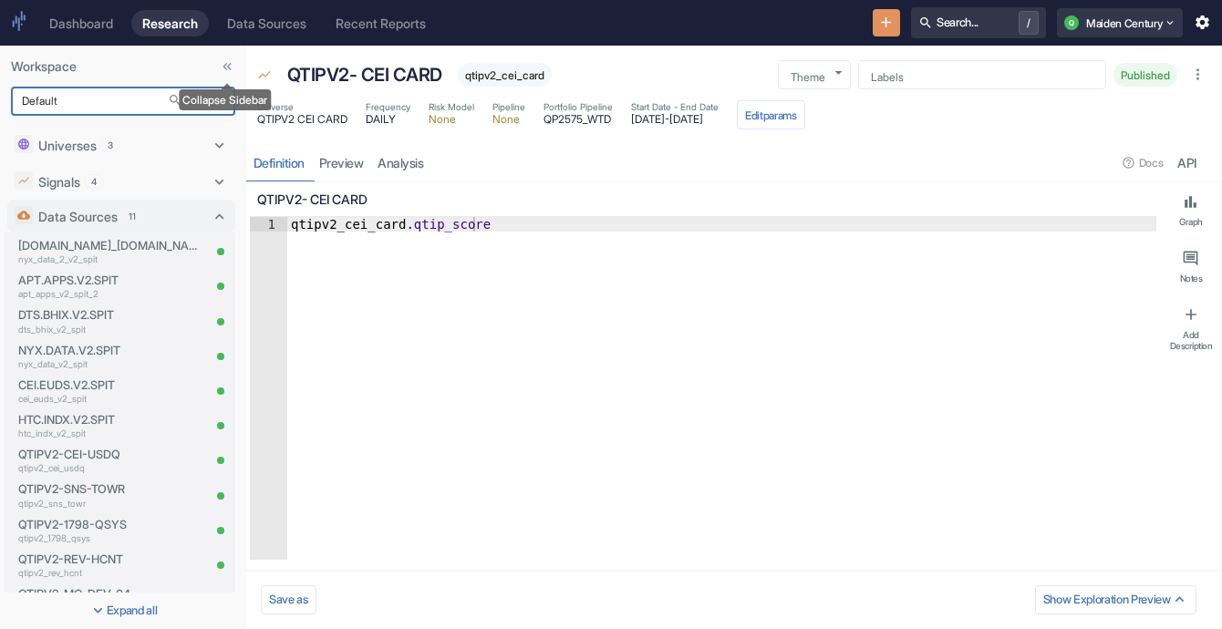
click at [219, 71] on button "Collapse Sidebar" at bounding box center [227, 67] width 24 height 24
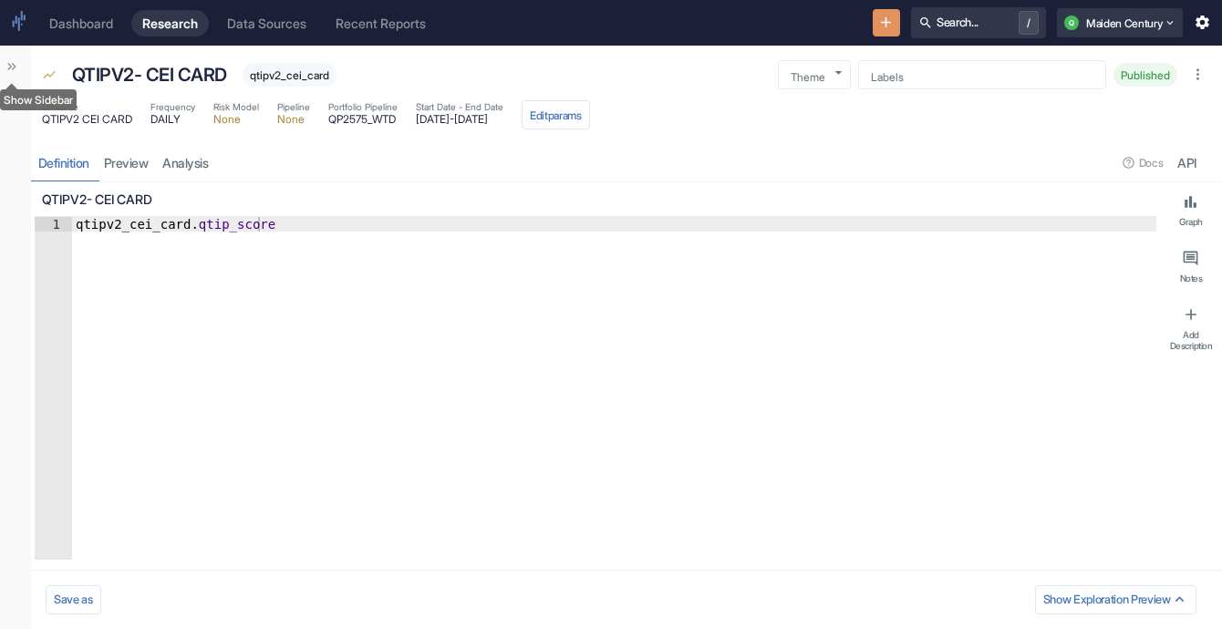
click at [5, 68] on icon "Show Sidebar" at bounding box center [12, 66] width 15 height 15
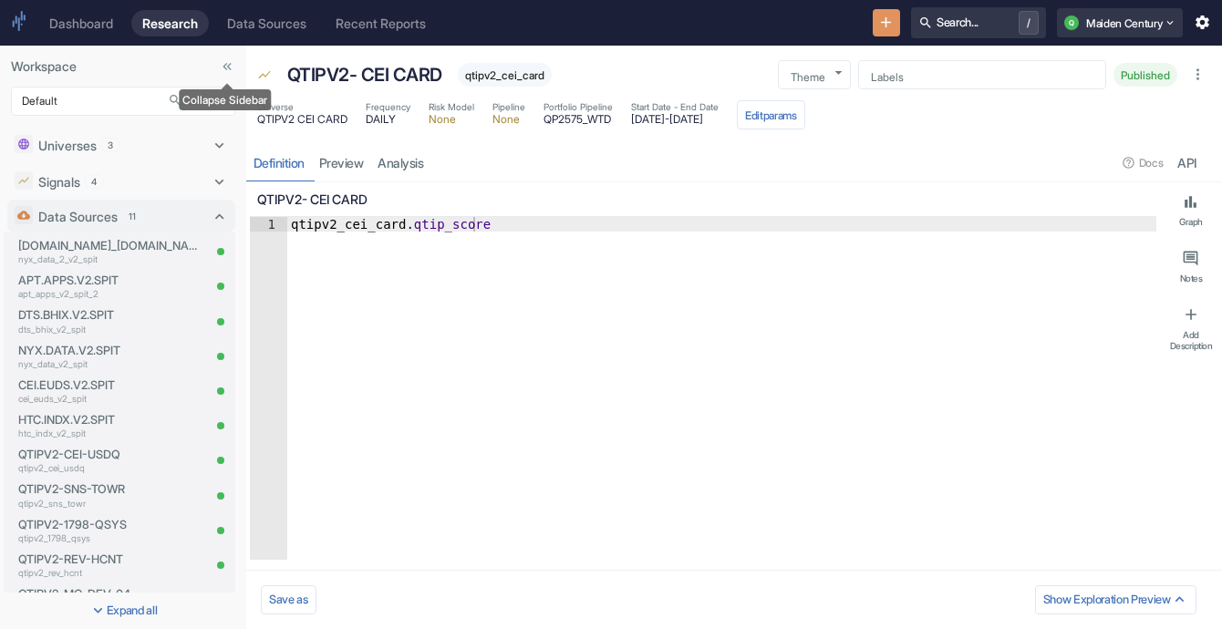
type textarea "x"
click at [170, 94] on icon "Search..." at bounding box center [175, 100] width 15 height 15
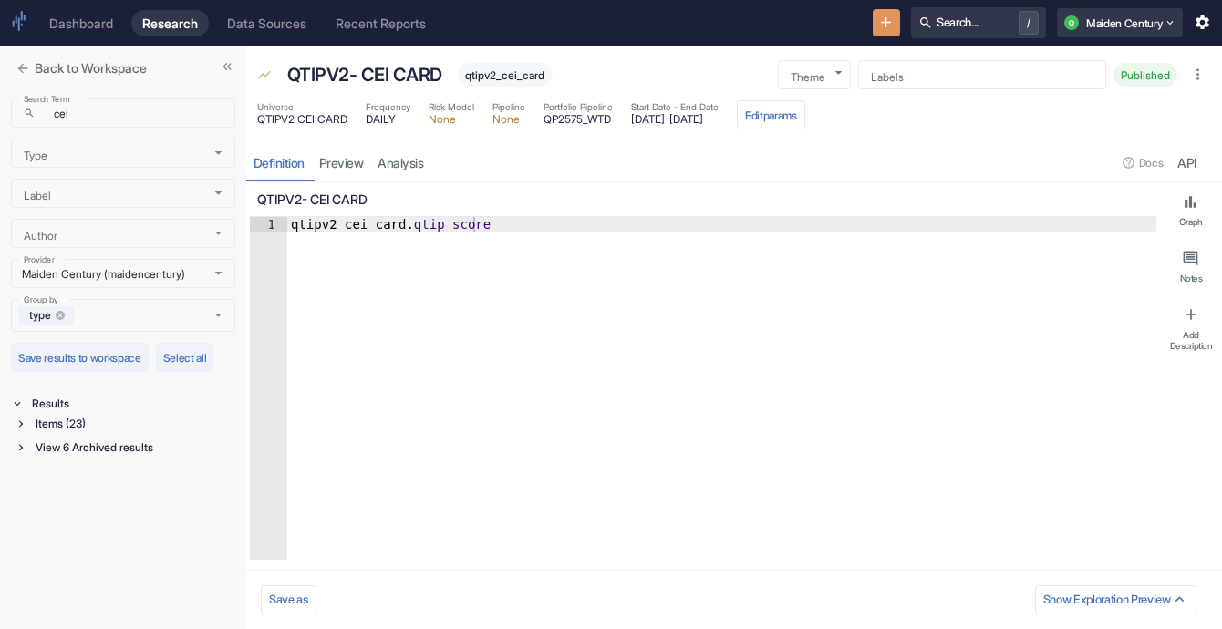
click at [67, 460] on div "Items (23) View 6 Archived results" at bounding box center [125, 437] width 221 height 47
click at [47, 449] on div "View 6 Archived results" at bounding box center [133, 448] width 203 height 20
click at [59, 490] on div "Data Source (4)" at bounding box center [136, 492] width 200 height 20
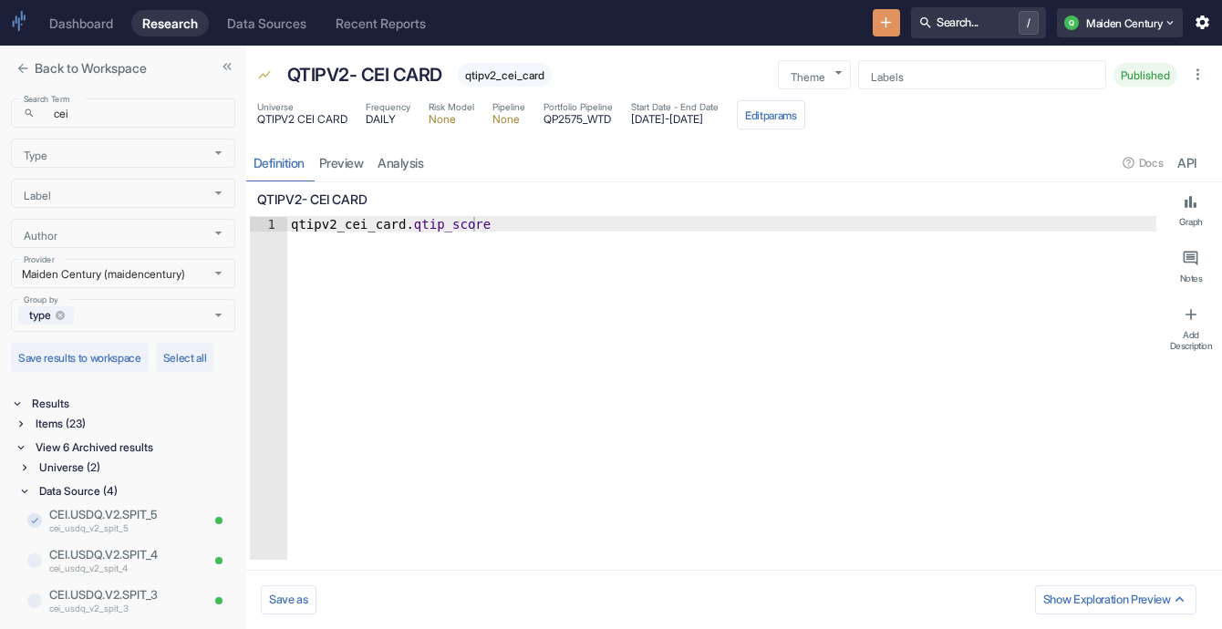
scroll to position [59, 0]
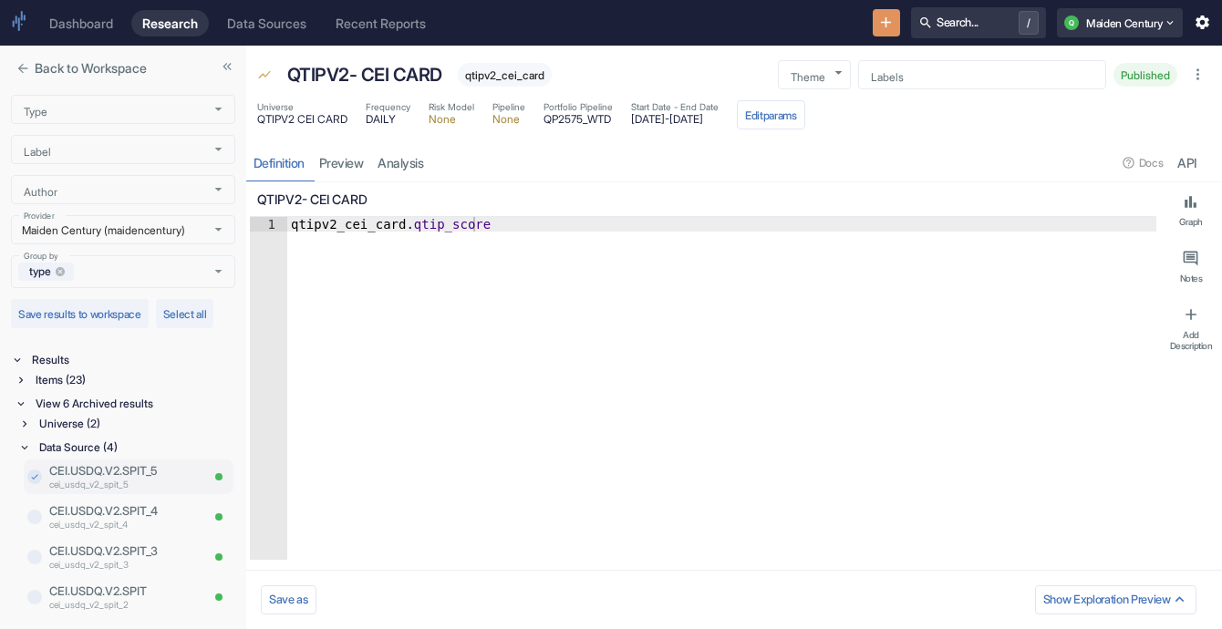
click at [40, 470] on div "CEI.USDQ.V2.SPIT_5 cei_usdq_v2_spit_5" at bounding box center [129, 477] width 210 height 35
click at [31, 481] on div "CEI.USDQ.V2.SPIT_5 cei_usdq_v2_spit_5" at bounding box center [129, 477] width 210 height 35
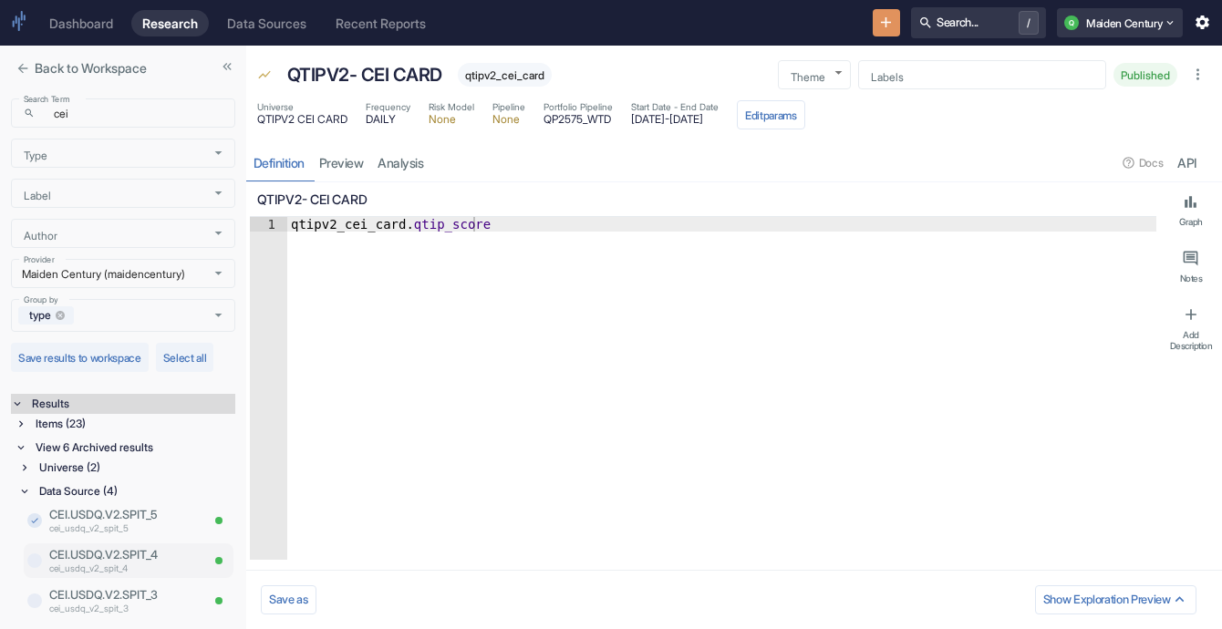
click at [118, 576] on p "cei_usdq_v2_spit_4" at bounding box center [124, 569] width 150 height 14
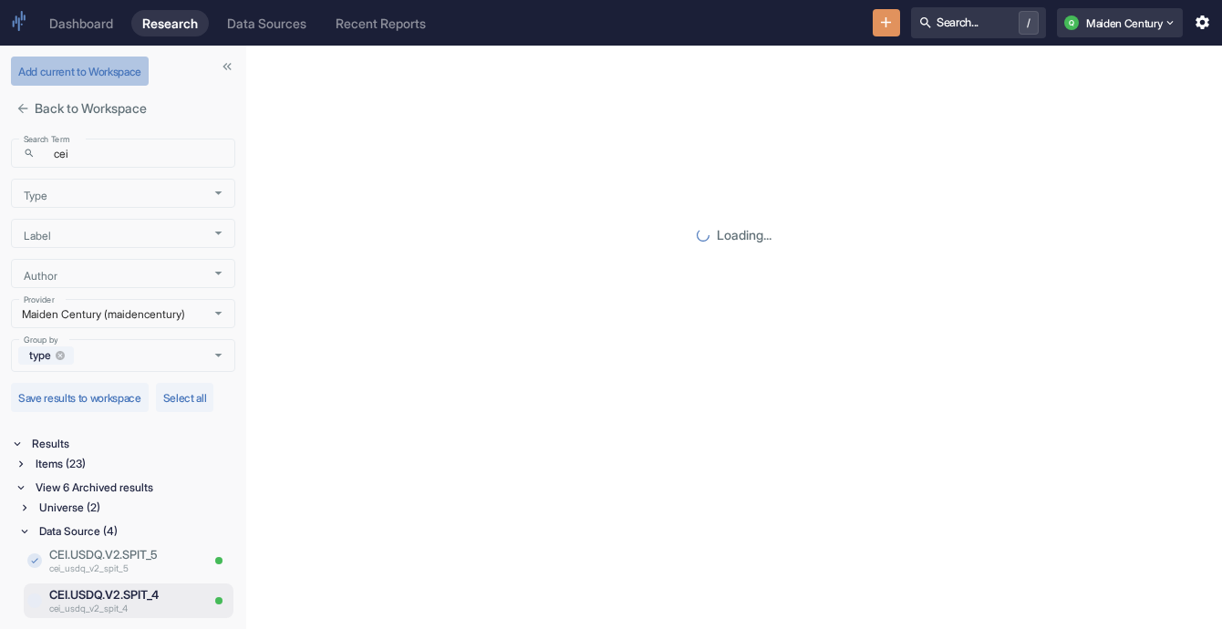
click at [78, 77] on button "Add current to Workspace" at bounding box center [80, 71] width 138 height 29
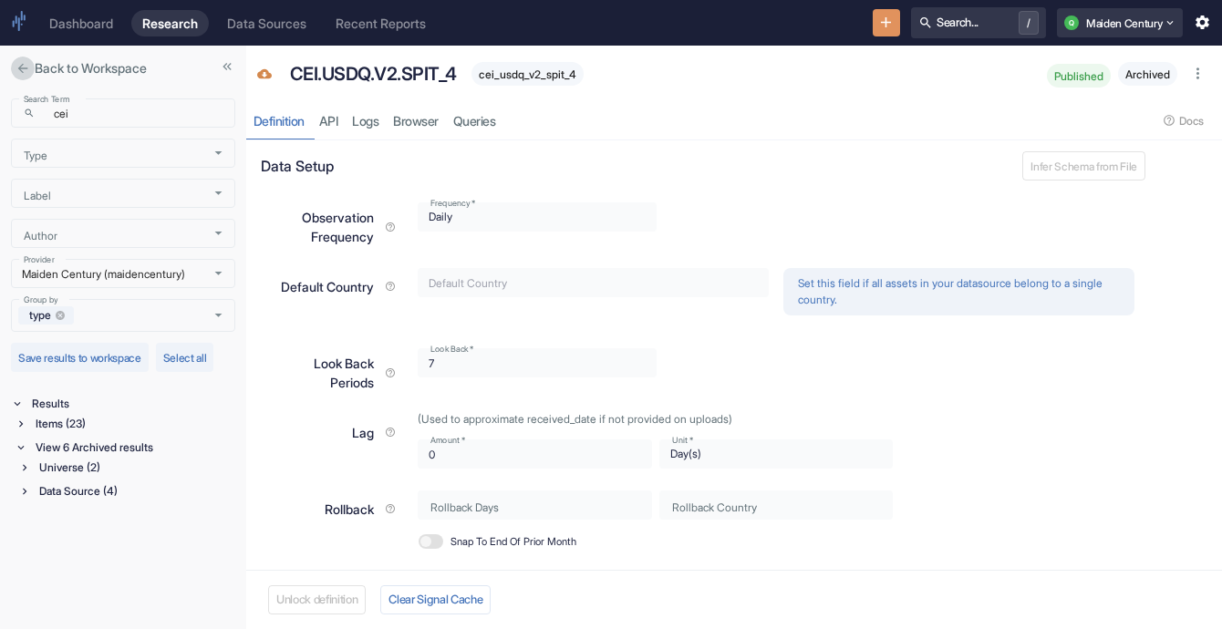
click at [28, 70] on icon "close" at bounding box center [23, 68] width 15 height 15
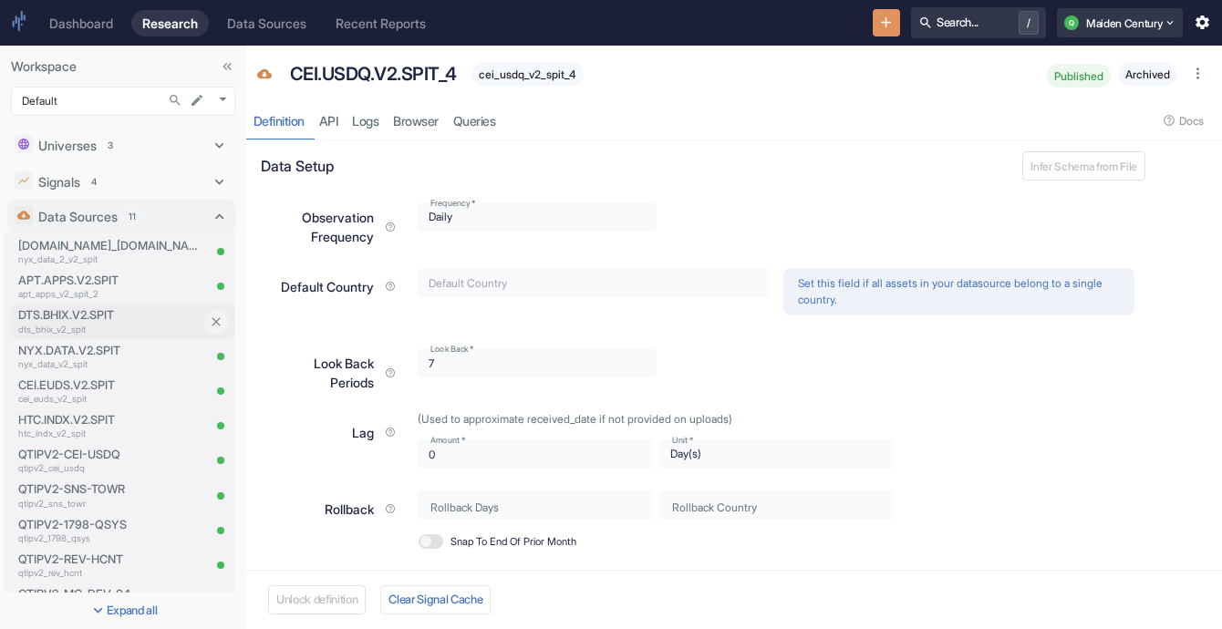
scroll to position [26, 0]
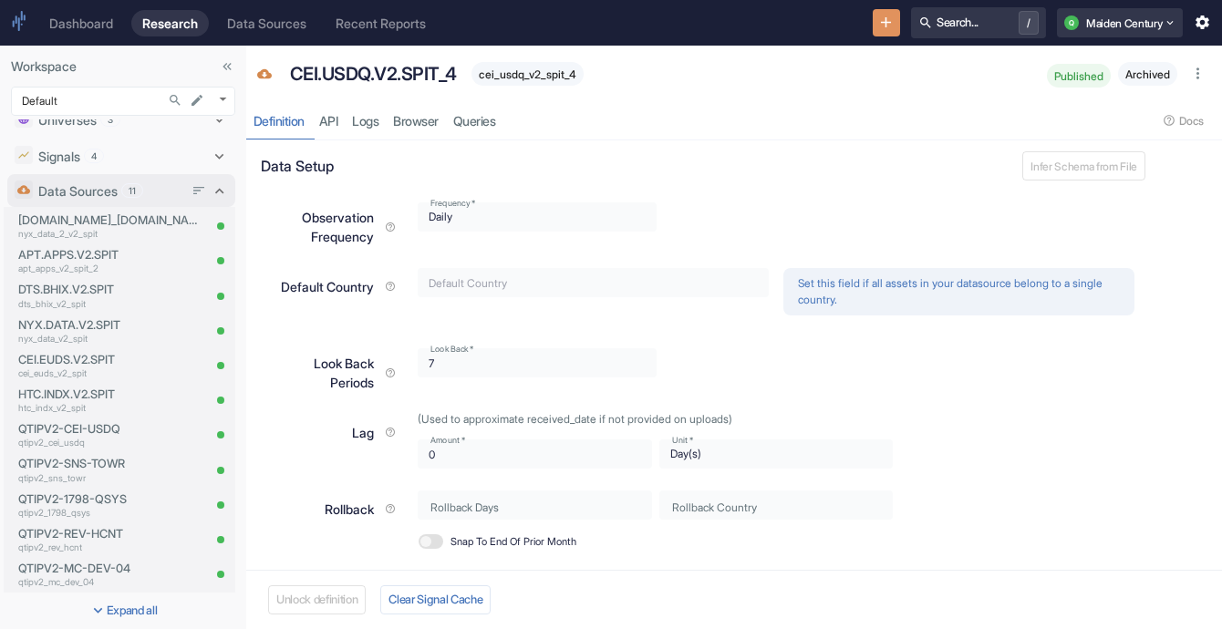
click at [108, 186] on p "Data Sources" at bounding box center [77, 191] width 79 height 19
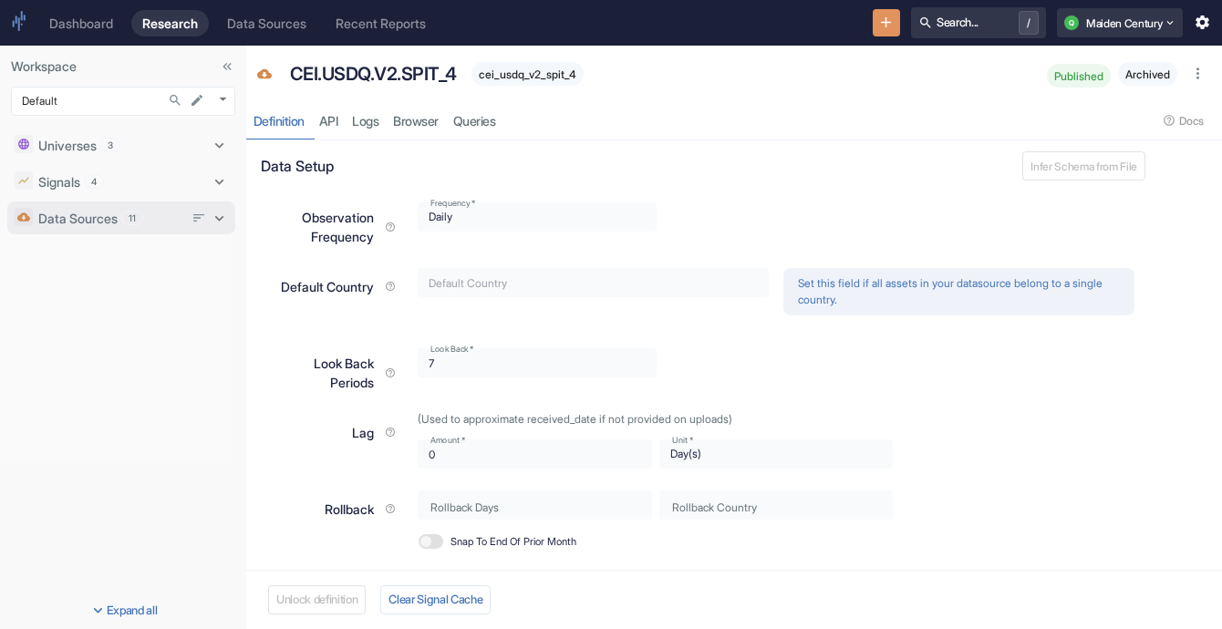
scroll to position [0, 0]
click at [111, 219] on p "Data Sources" at bounding box center [77, 218] width 79 height 19
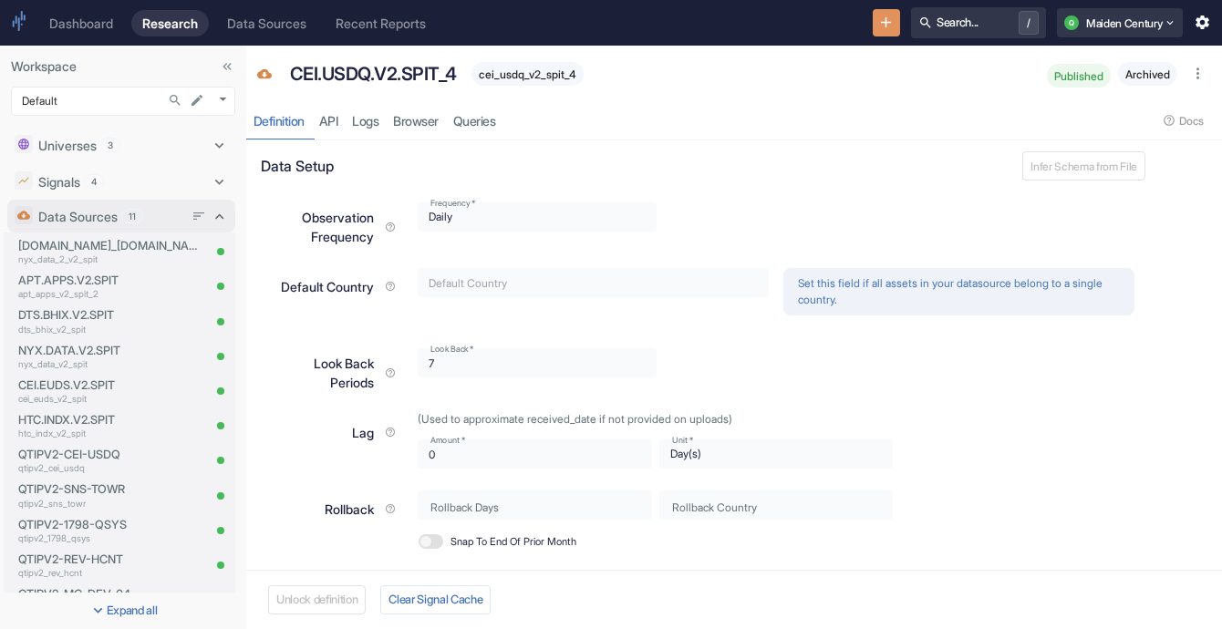
click at [139, 217] on span "11" at bounding box center [132, 217] width 20 height 14
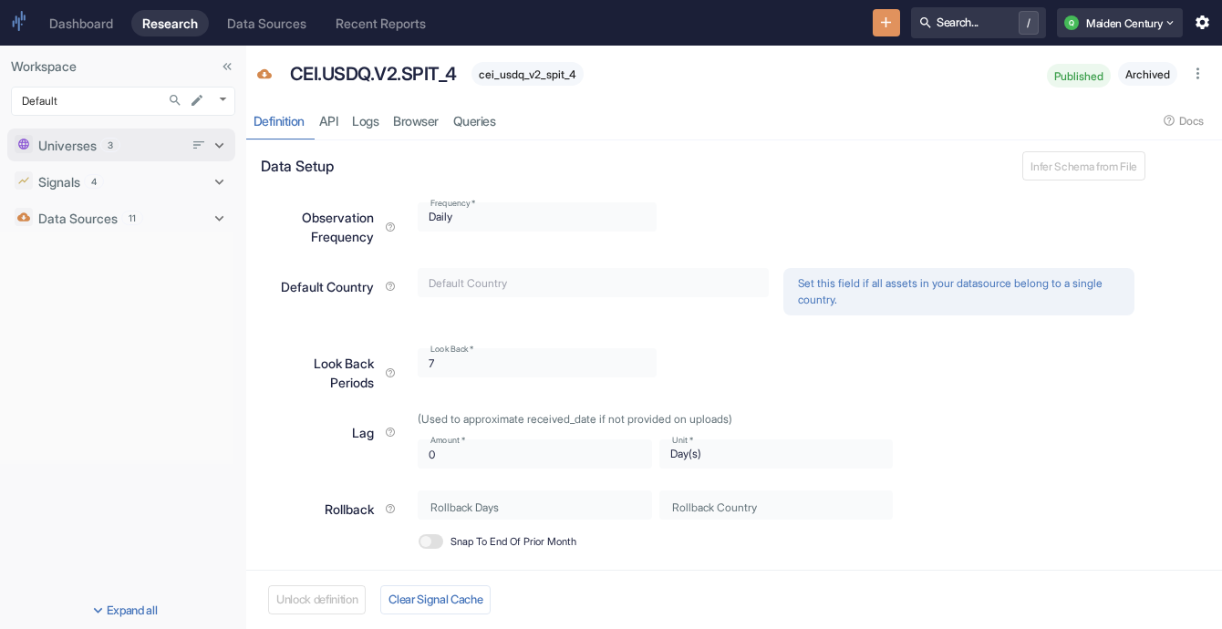
click at [135, 145] on div "Universes 3" at bounding box center [110, 145] width 145 height 19
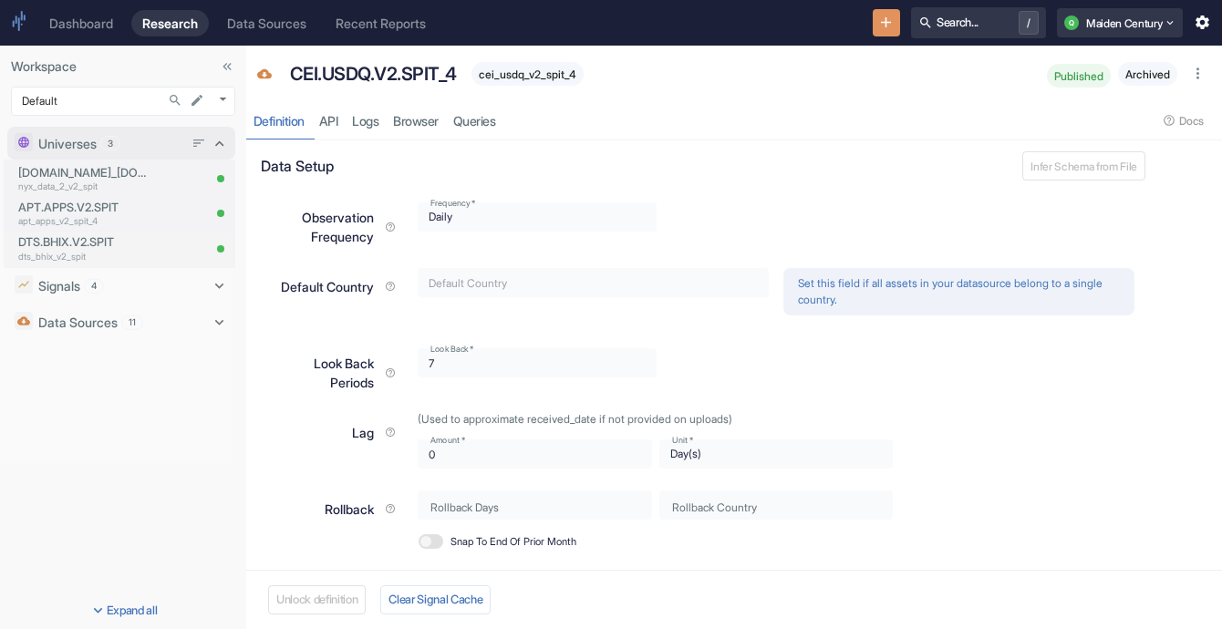
click at [135, 145] on div "Universes 3" at bounding box center [110, 143] width 145 height 19
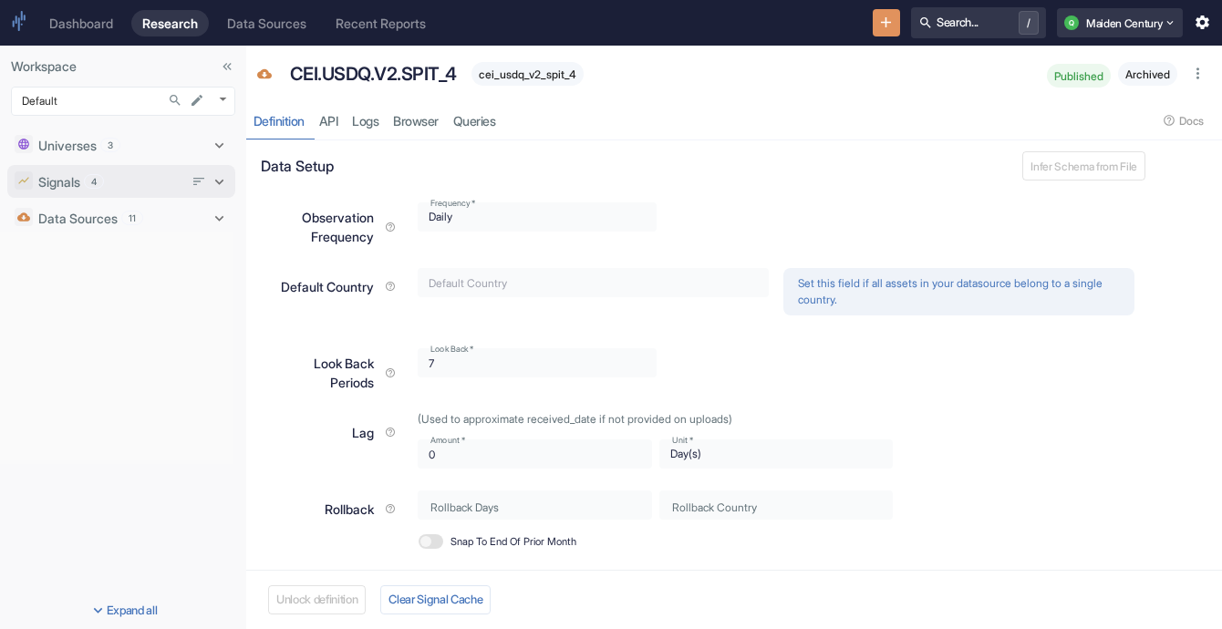
click at [119, 186] on div "Signals 4" at bounding box center [110, 181] width 145 height 19
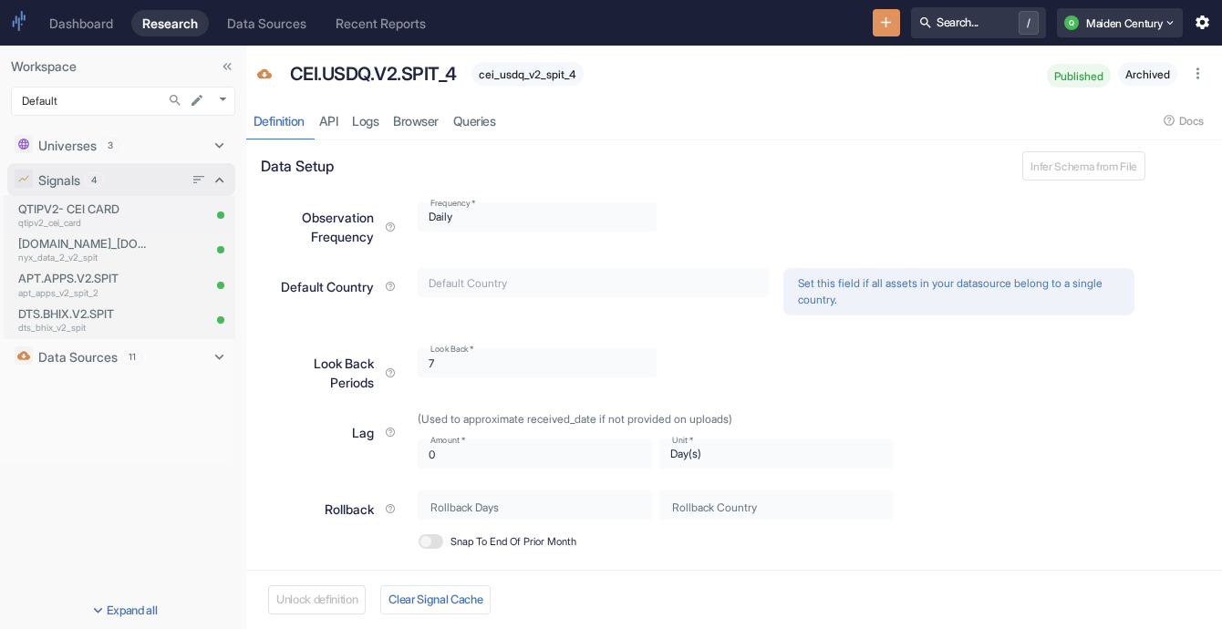
click at [119, 186] on div "Signals 4" at bounding box center [110, 180] width 145 height 19
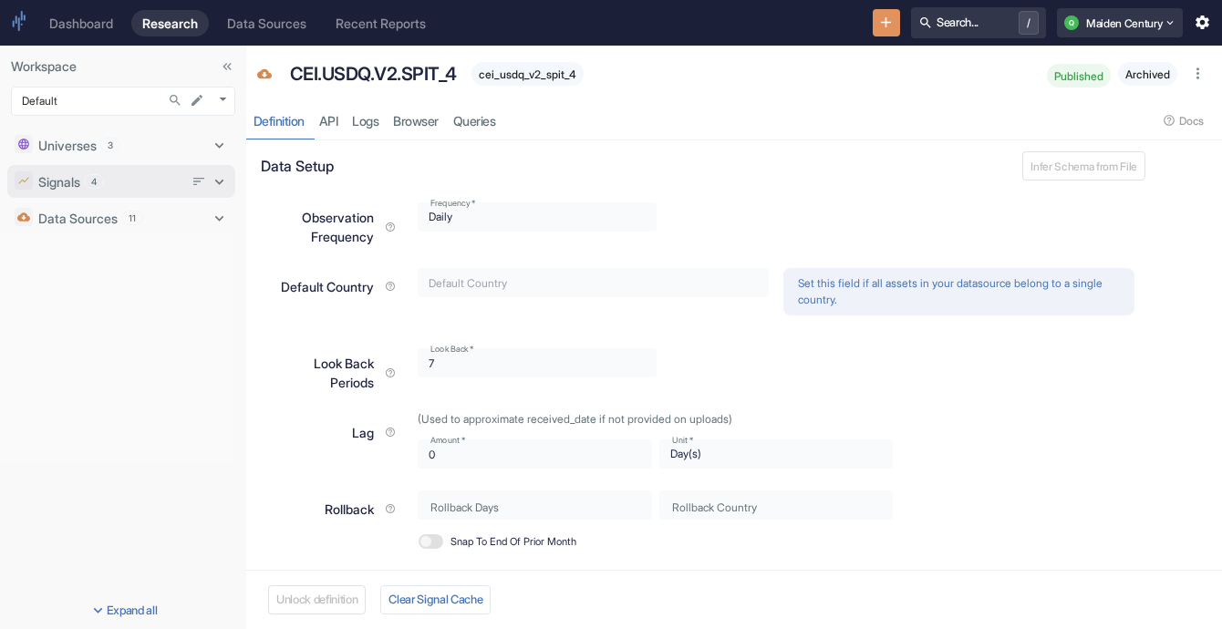
click at [131, 196] on div "Signals 4" at bounding box center [121, 181] width 228 height 33
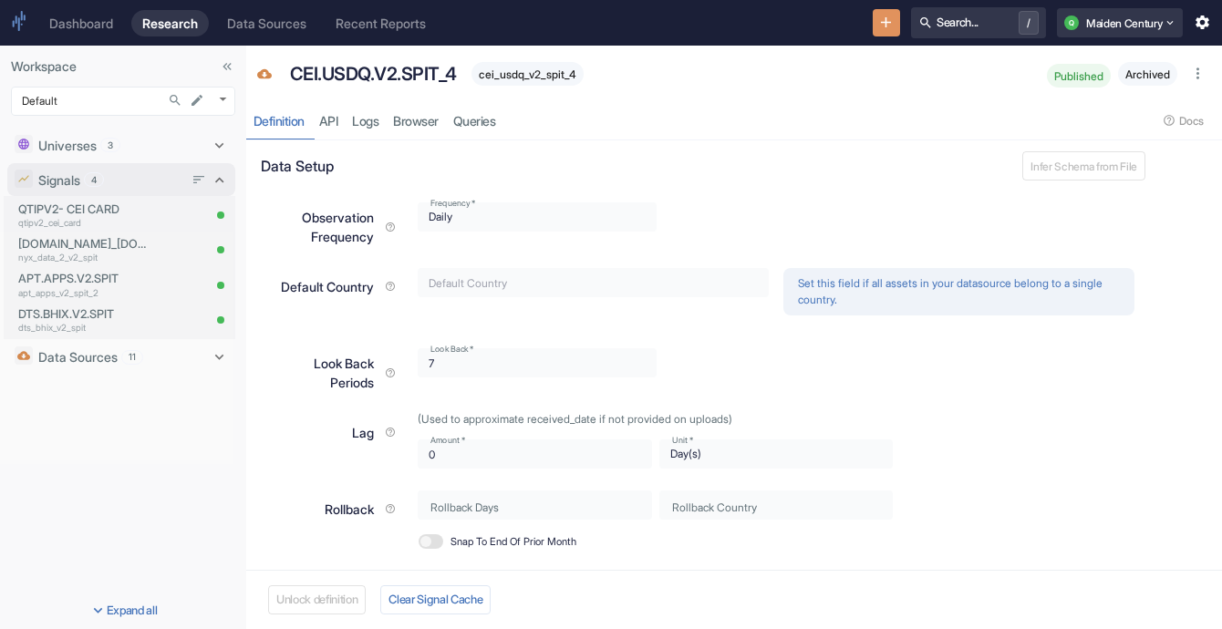
click at [128, 189] on div "Signals 4" at bounding box center [110, 180] width 145 height 19
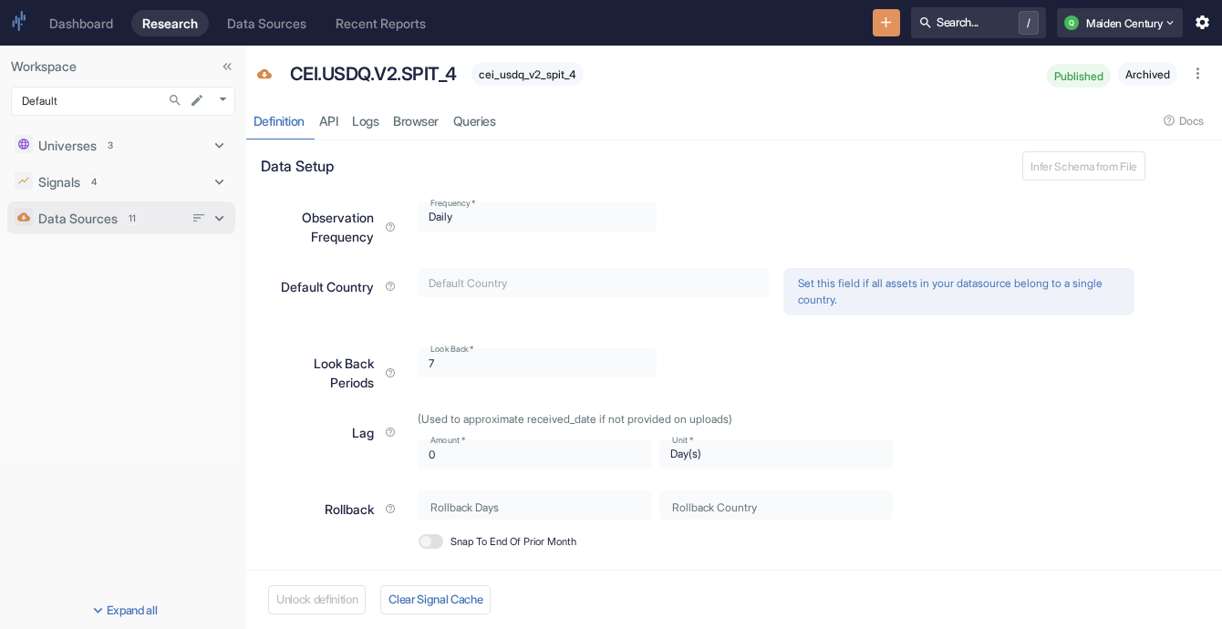
click at [110, 218] on p "Data Sources" at bounding box center [77, 218] width 79 height 19
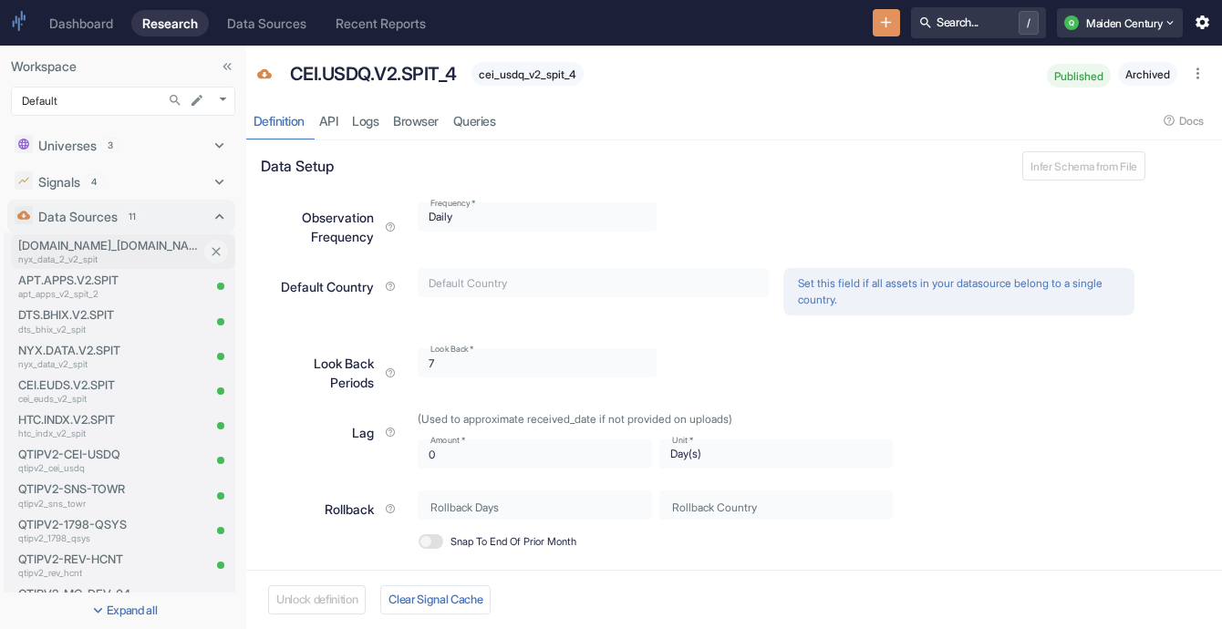
click at [91, 266] on div "[DOMAIN_NAME]_[DOMAIN_NAME] nyx_data_2_v2_spit" at bounding box center [106, 251] width 190 height 35
click at [91, 243] on p "[DOMAIN_NAME]_[DOMAIN_NAME]" at bounding box center [109, 245] width 182 height 17
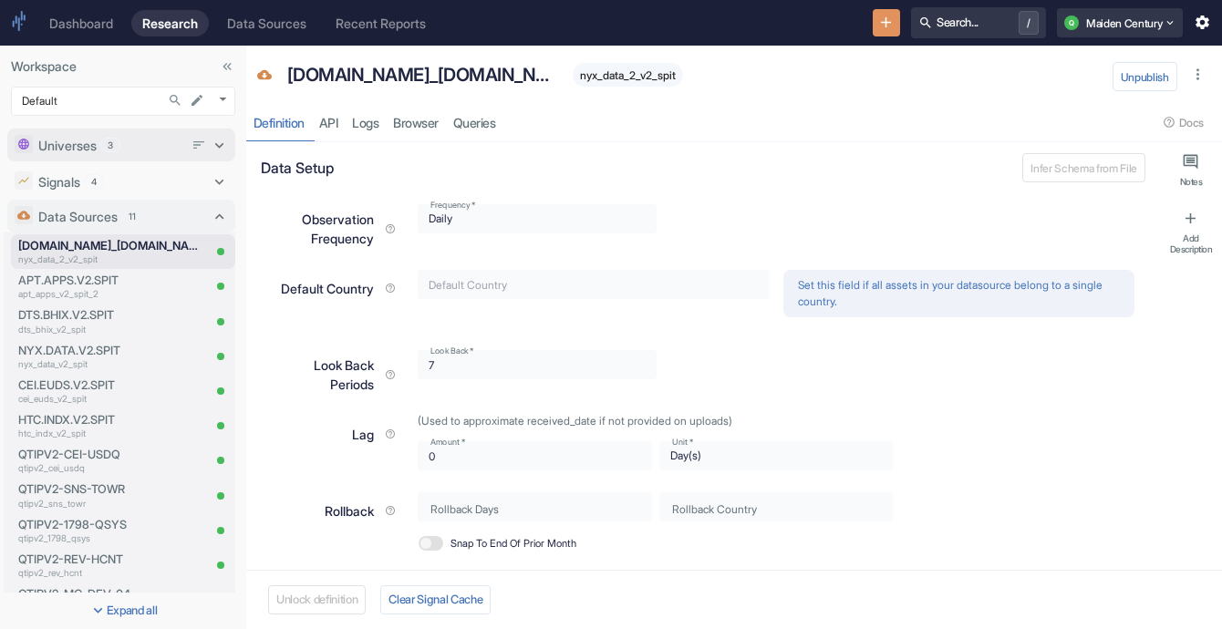
click at [97, 144] on p "Universes" at bounding box center [67, 145] width 58 height 19
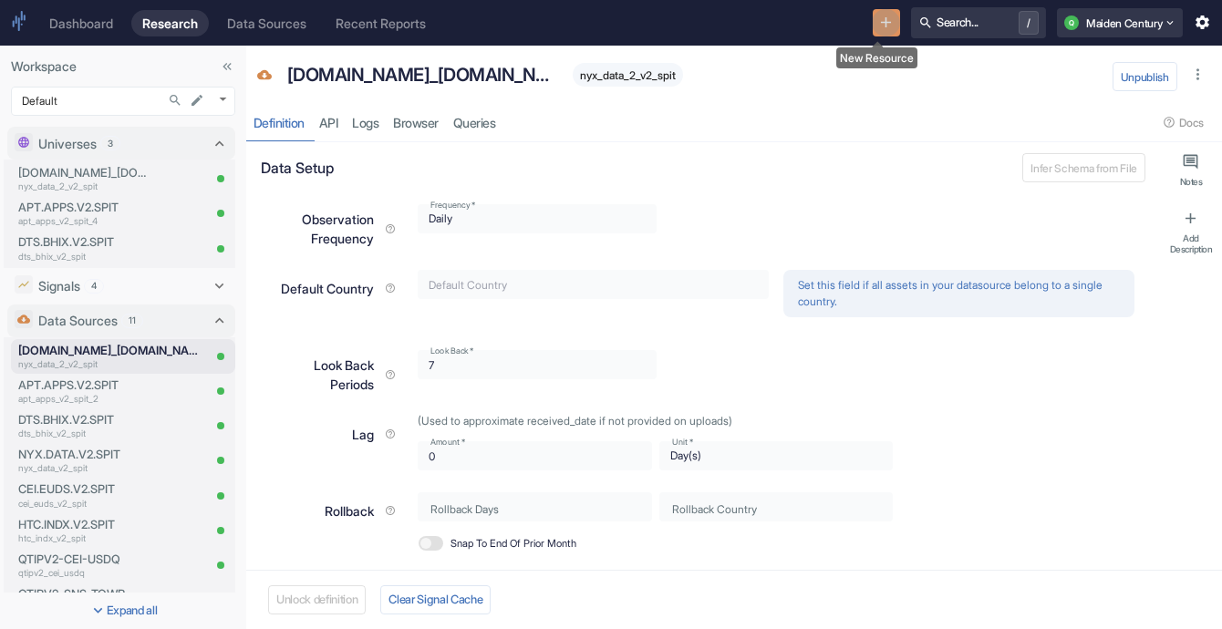
click at [881, 25] on icon "New Resource" at bounding box center [885, 22] width 17 height 17
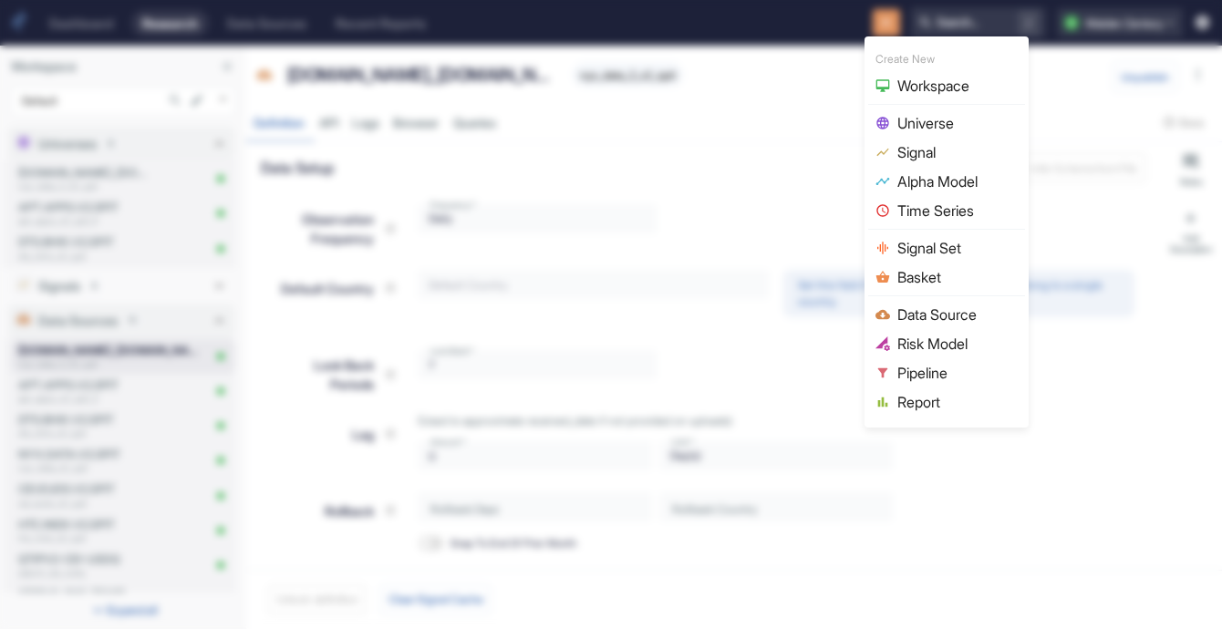
click at [952, 123] on span "Universe" at bounding box center [958, 123] width 120 height 22
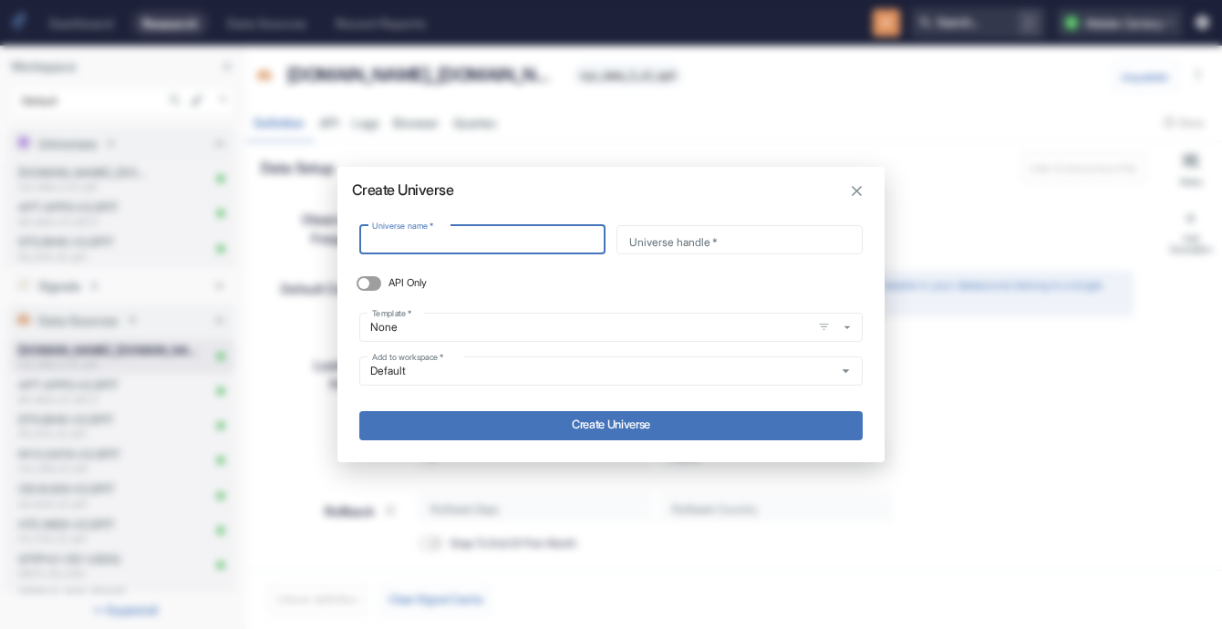
click at [855, 193] on icon "button" at bounding box center [857, 191] width 10 height 10
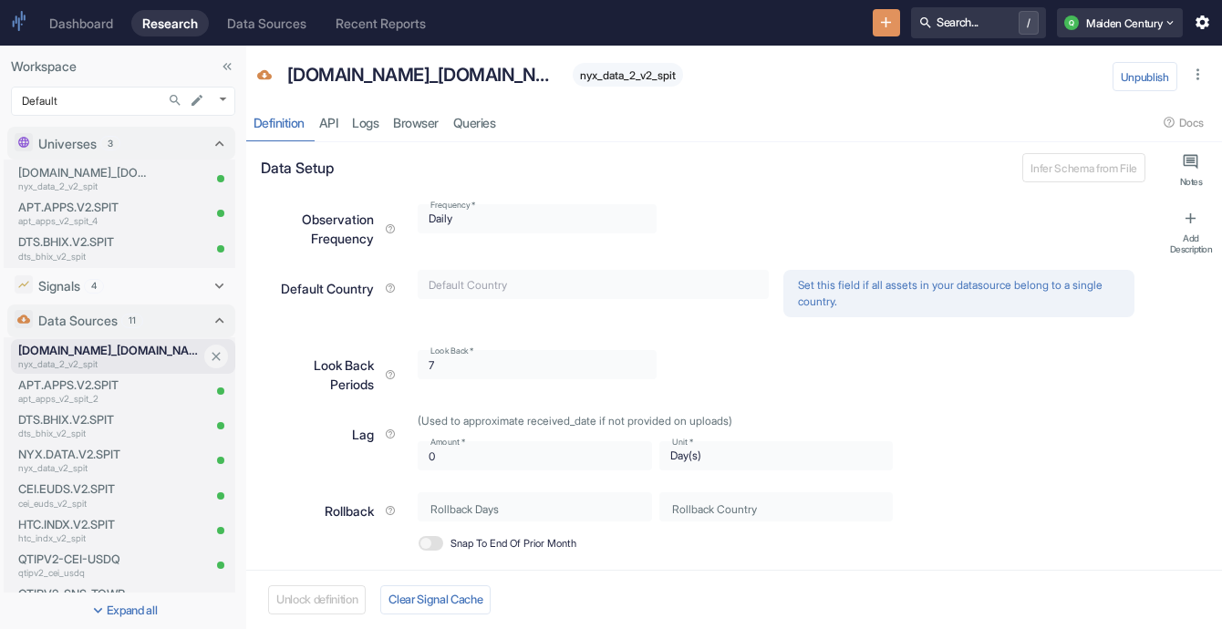
click at [109, 350] on p "[DOMAIN_NAME]_[DOMAIN_NAME]" at bounding box center [109, 350] width 182 height 17
click at [303, 86] on p "[DOMAIN_NAME]_[DOMAIN_NAME]" at bounding box center [424, 74] width 274 height 27
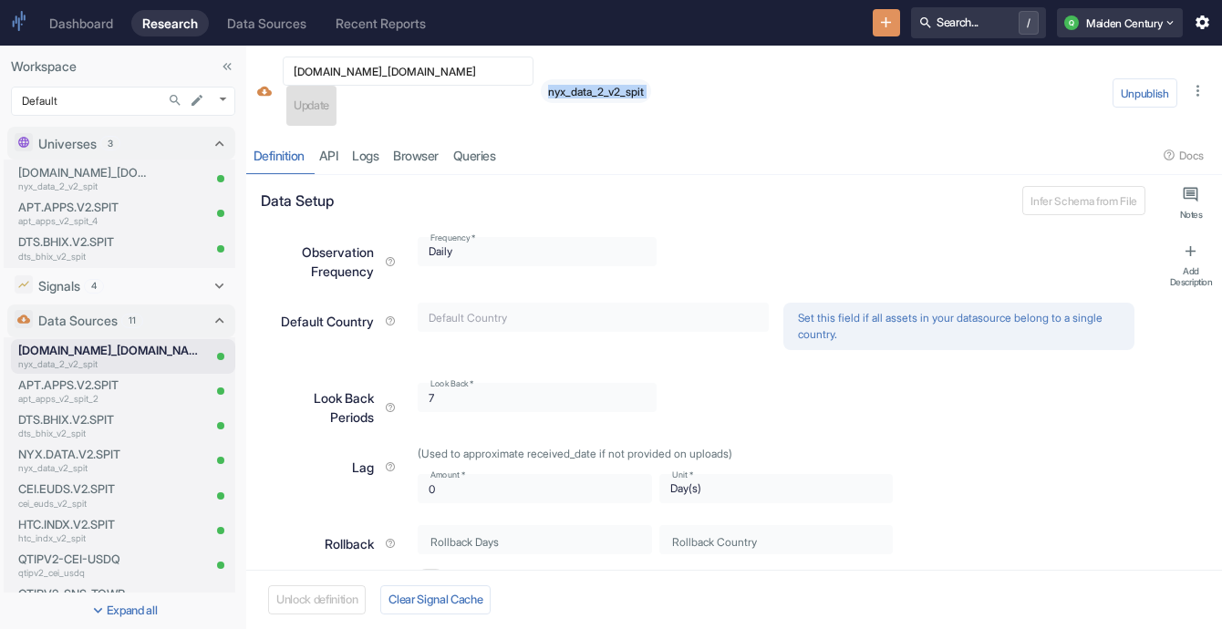
click at [303, 86] on div "[DOMAIN_NAME]_[DOMAIN_NAME] ​ Update" at bounding box center [408, 91] width 251 height 69
type textarea "x"
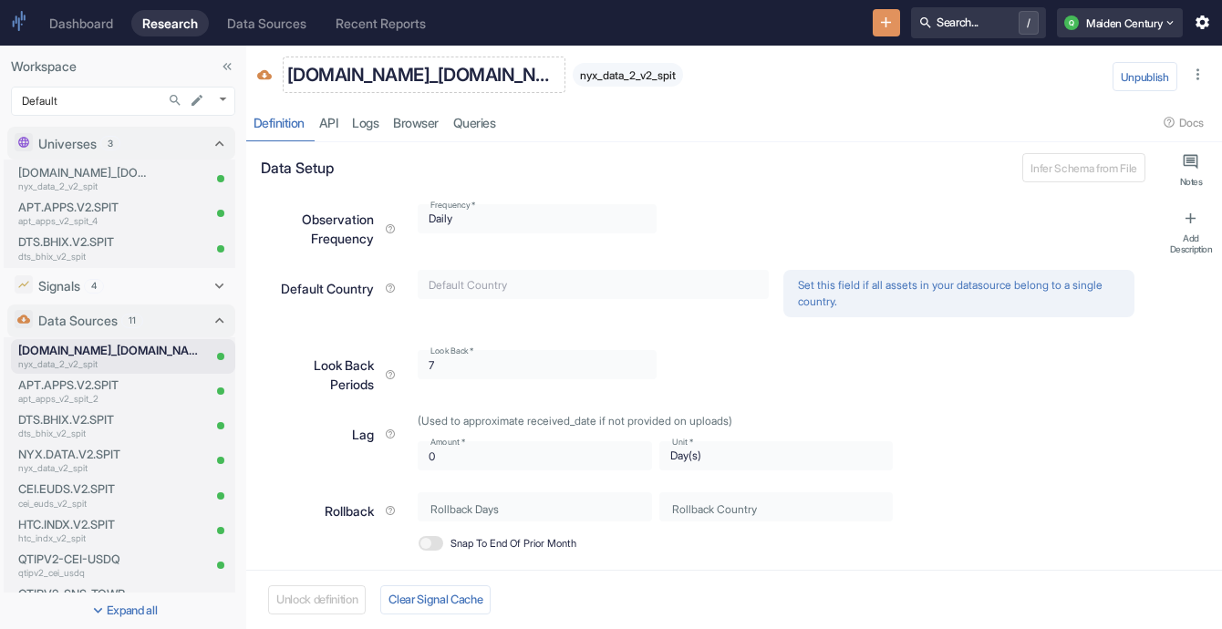
click at [326, 77] on p "[DOMAIN_NAME]_[DOMAIN_NAME]" at bounding box center [424, 74] width 274 height 27
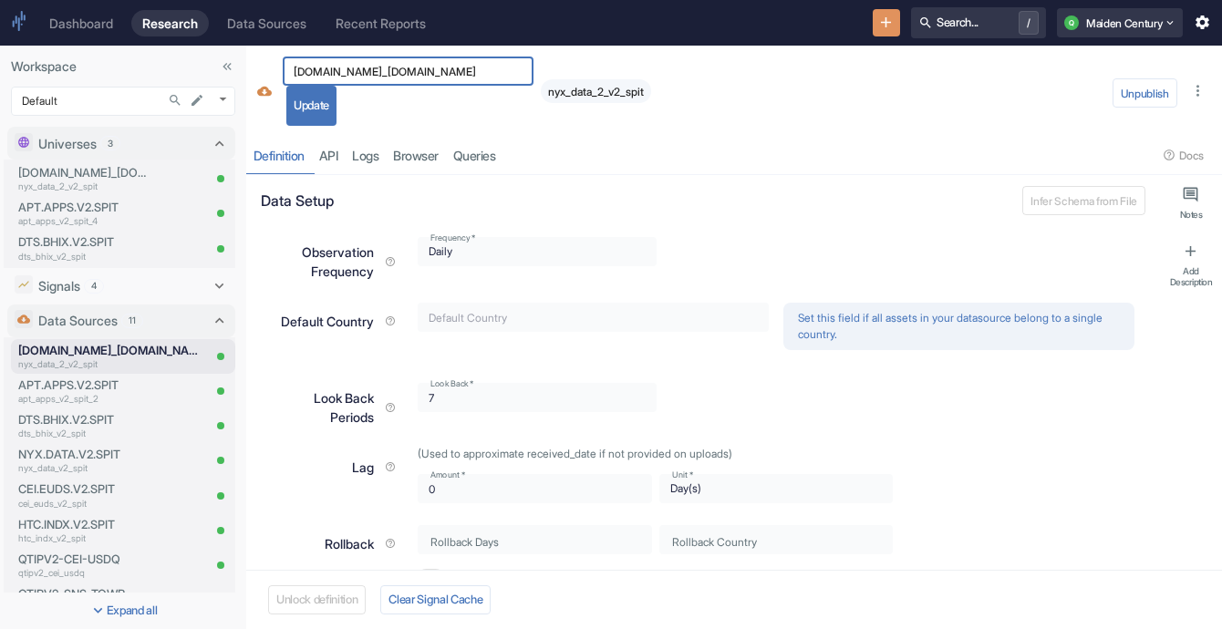
click at [326, 77] on input "[DOMAIN_NAME]_[DOMAIN_NAME]" at bounding box center [408, 71] width 251 height 21
drag, startPoint x: 297, startPoint y: 73, endPoint x: 448, endPoint y: 64, distance: 150.8
click at [448, 64] on input "[DOMAIN_NAME]_[DOMAIN_NAME]" at bounding box center [408, 71] width 251 height 21
drag, startPoint x: 448, startPoint y: 64, endPoint x: 271, endPoint y: 66, distance: 177.0
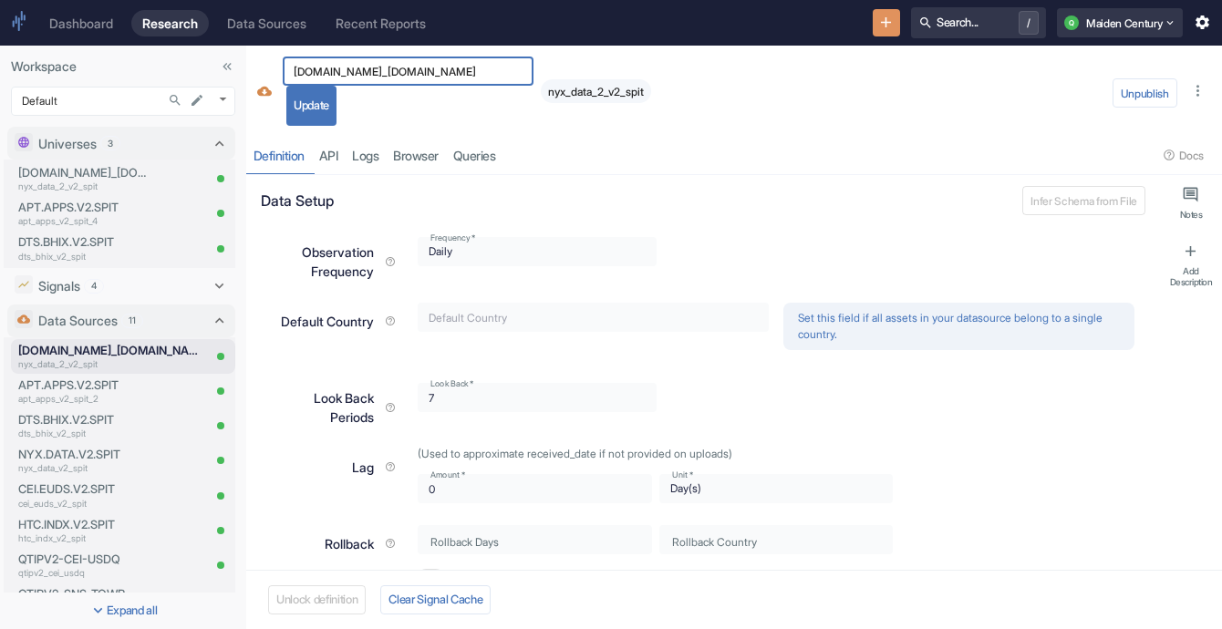
click at [272, 66] on div "[DOMAIN_NAME]_[DOMAIN_NAME] ​ Update nyx_data_2_v2_spit" at bounding box center [689, 87] width 834 height 77
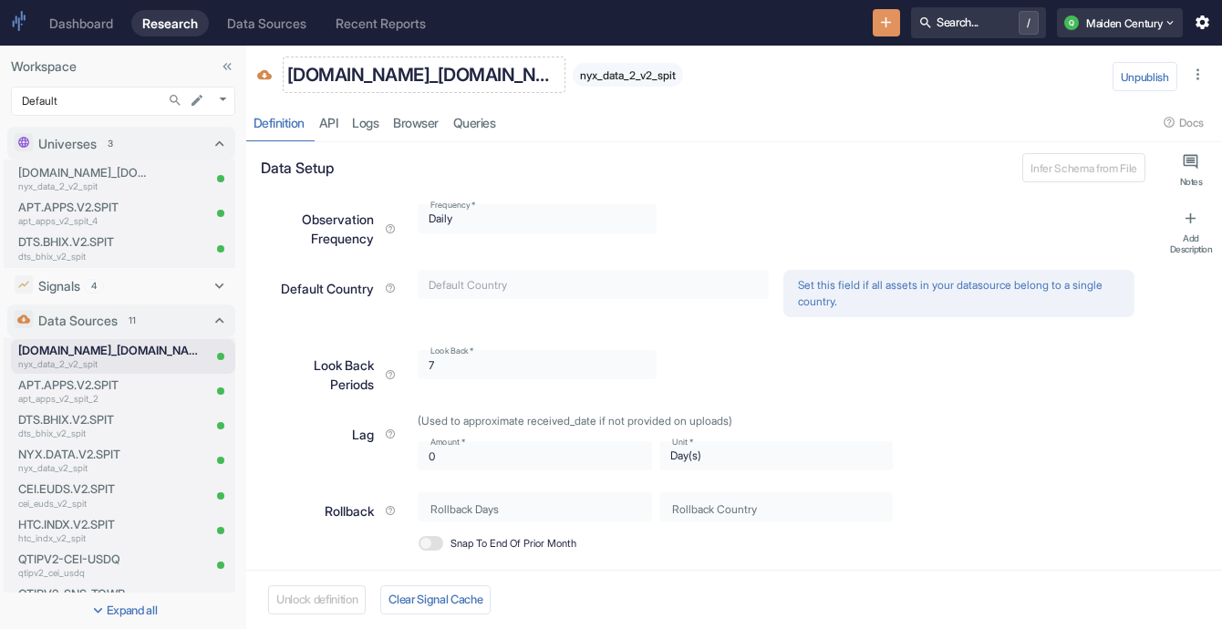
click at [307, 68] on p "[DOMAIN_NAME]_[DOMAIN_NAME]" at bounding box center [424, 74] width 274 height 27
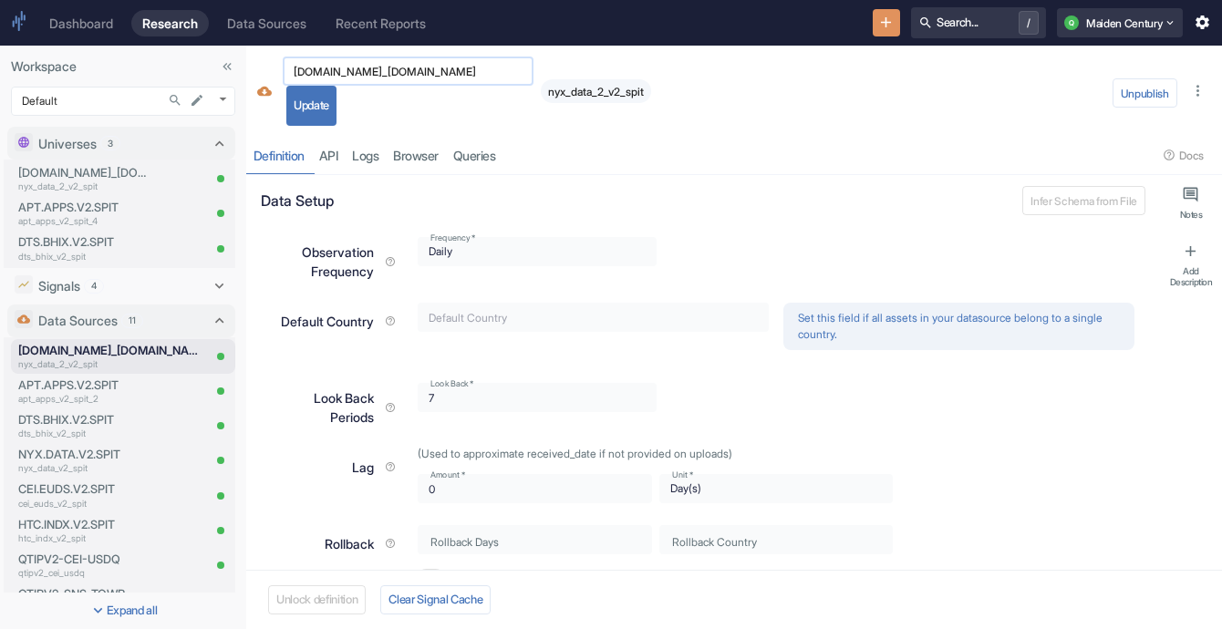
drag, startPoint x: 299, startPoint y: 67, endPoint x: 417, endPoint y: 75, distance: 117.9
click at [417, 75] on input "[DOMAIN_NAME]_[DOMAIN_NAME]" at bounding box center [408, 71] width 251 height 21
click at [750, 137] on div "resource tabs" at bounding box center [830, 155] width 654 height 37
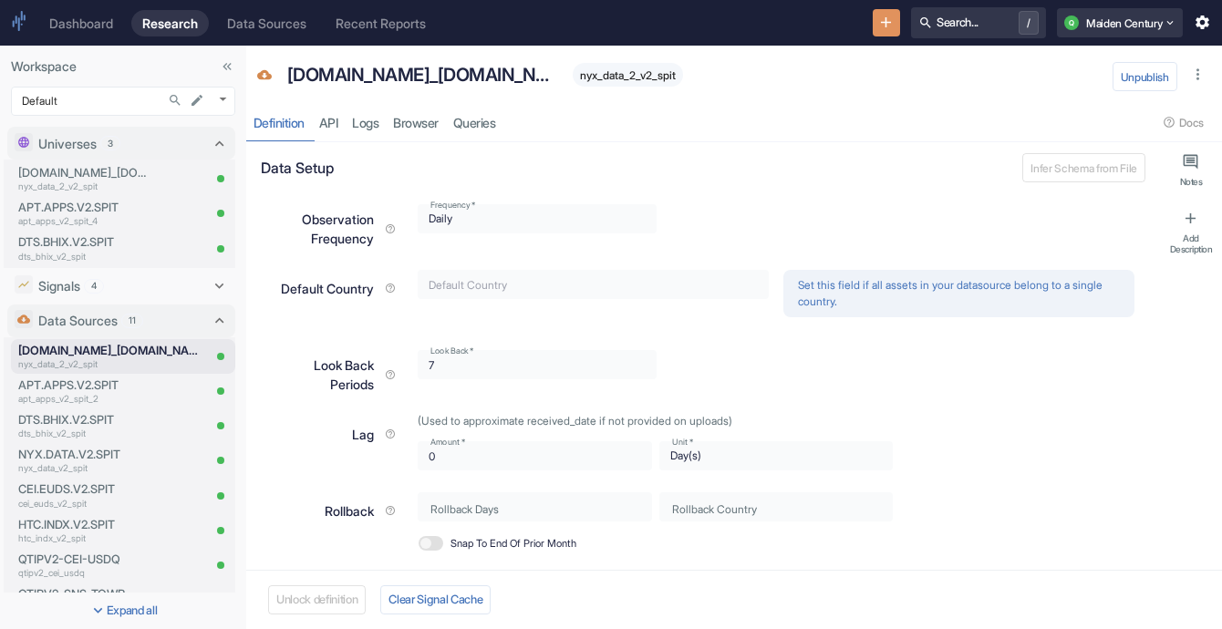
click at [882, 16] on icon "New Resource" at bounding box center [885, 22] width 17 height 17
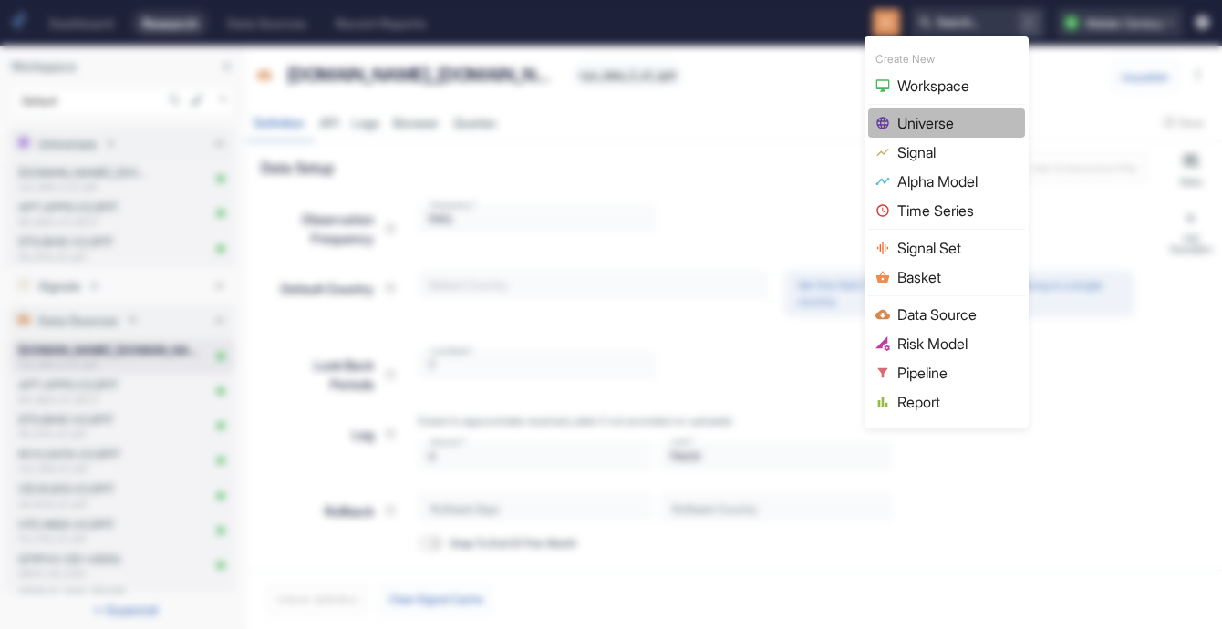
click at [925, 119] on span "Universe" at bounding box center [958, 123] width 120 height 22
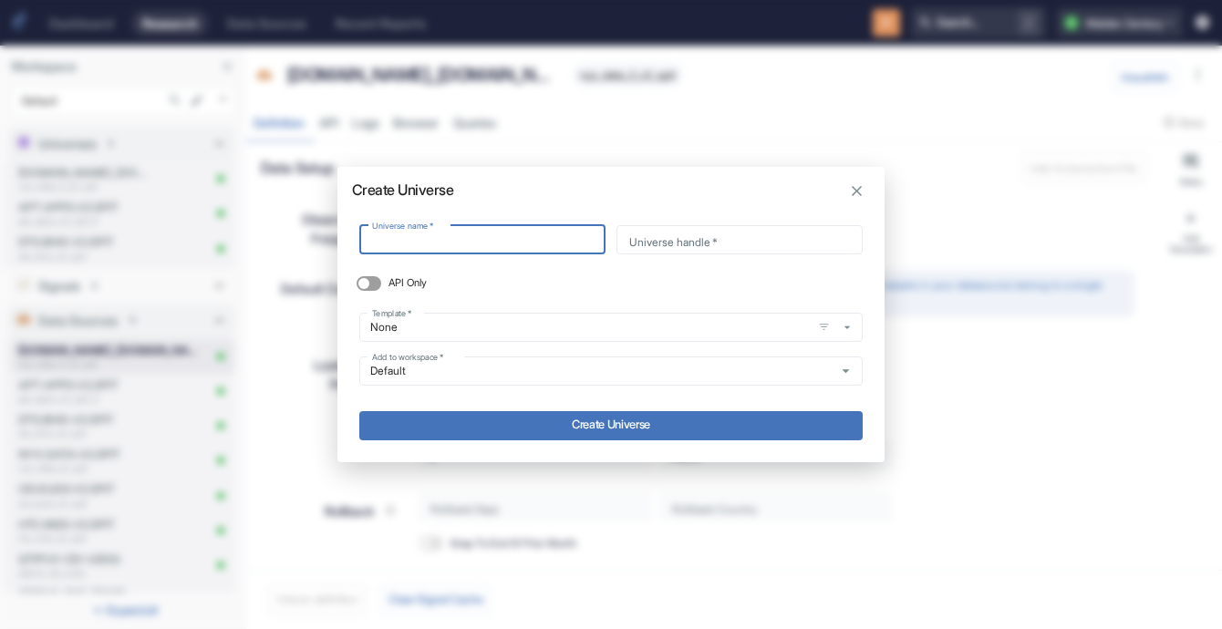
type input "[DOMAIN_NAME]_[DOMAIN_NAME]"
type input "yx_data_2_v2_spit"
type input "[DOMAIN_NAME]_[DOMAIN_NAME]"
type input "nyx_data_2_v2_spit"
type input "[DOMAIN_NAME]_[DOMAIN_NAME]"
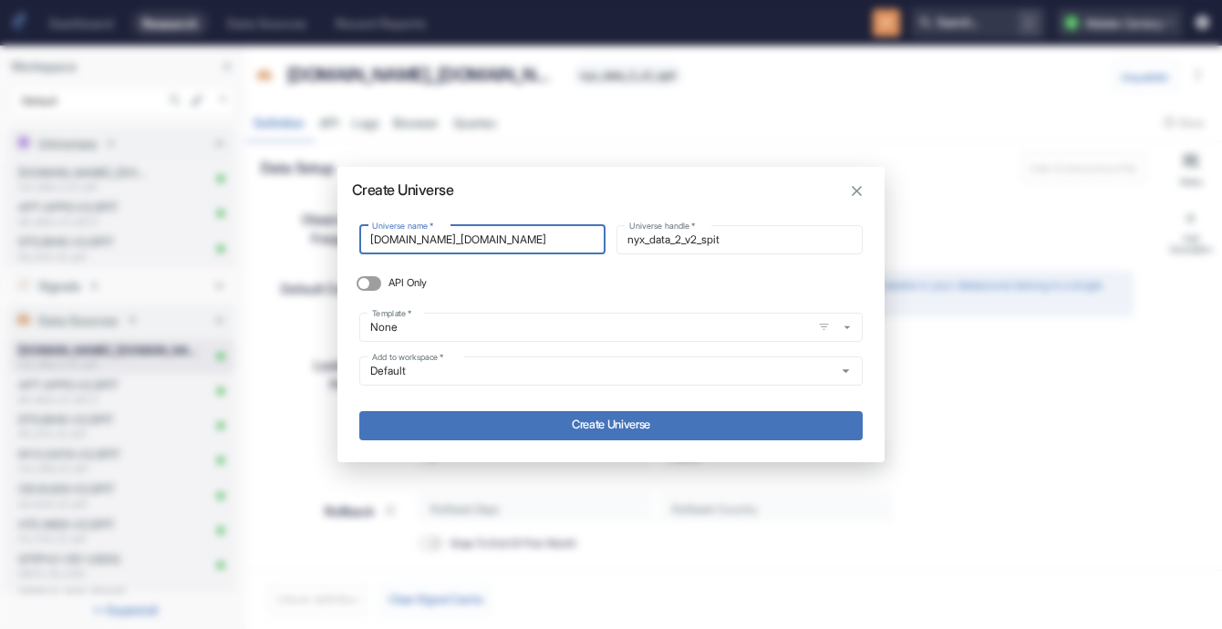
type input "nyx_data_2_v2_spit_"
type input "[DOMAIN_NAME]_[DOMAIN_NAME] - 2"
type input "nyx_data_2_v2_spit_2"
type input "[DOMAIN_NAME]_[DOMAIN_NAME] -"
type input "nyx_data_2_v2_spit_"
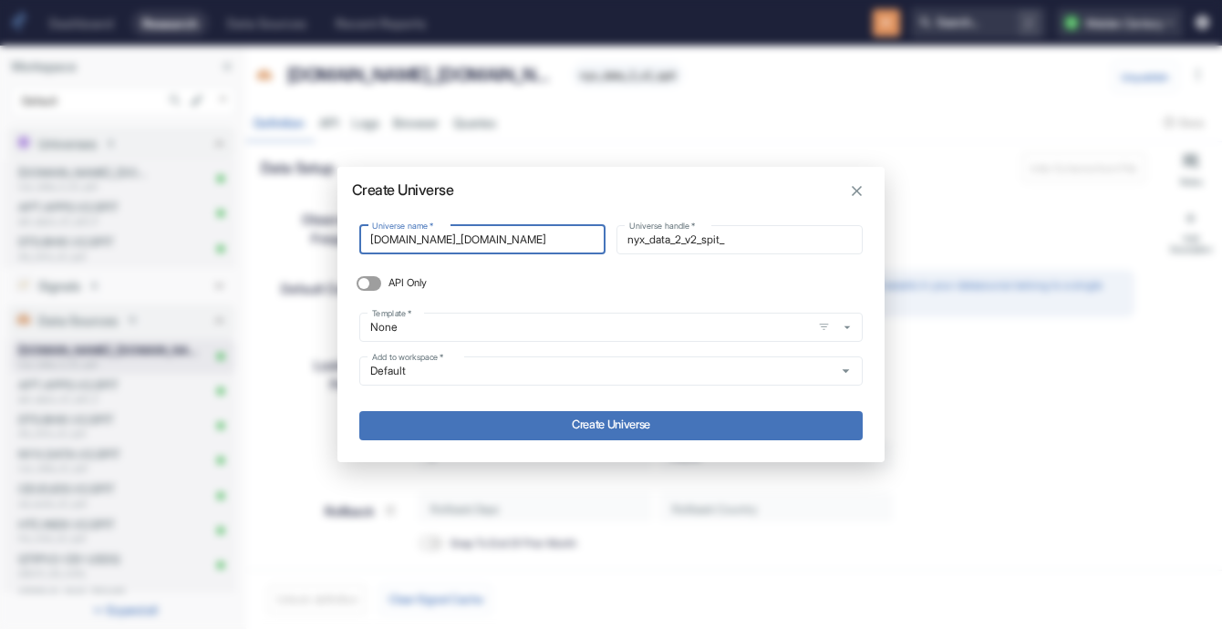
type input "[DOMAIN_NAME]_[DOMAIN_NAME]"
type input "nyx_data_2_v2_spit"
type input "[DOMAIN_NAME]_[DOMAIN_NAME]"
type input "nyx_data_2_v2_spit_"
type input "[DOMAIN_NAME]_[DOMAIN_NAME] - 2"
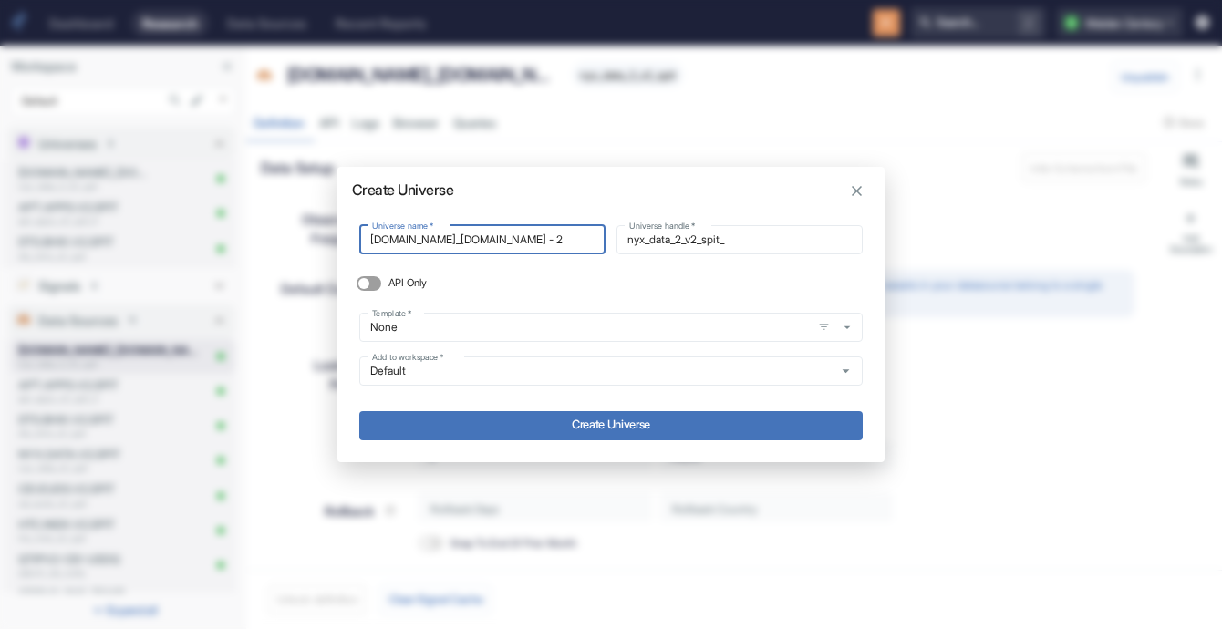
type input "nyx_data_2_v2_spit_2"
type input "[DOMAIN_NAME]_[DOMAIN_NAME] - 2"
click at [408, 373] on input "Default" at bounding box center [594, 371] width 458 height 16
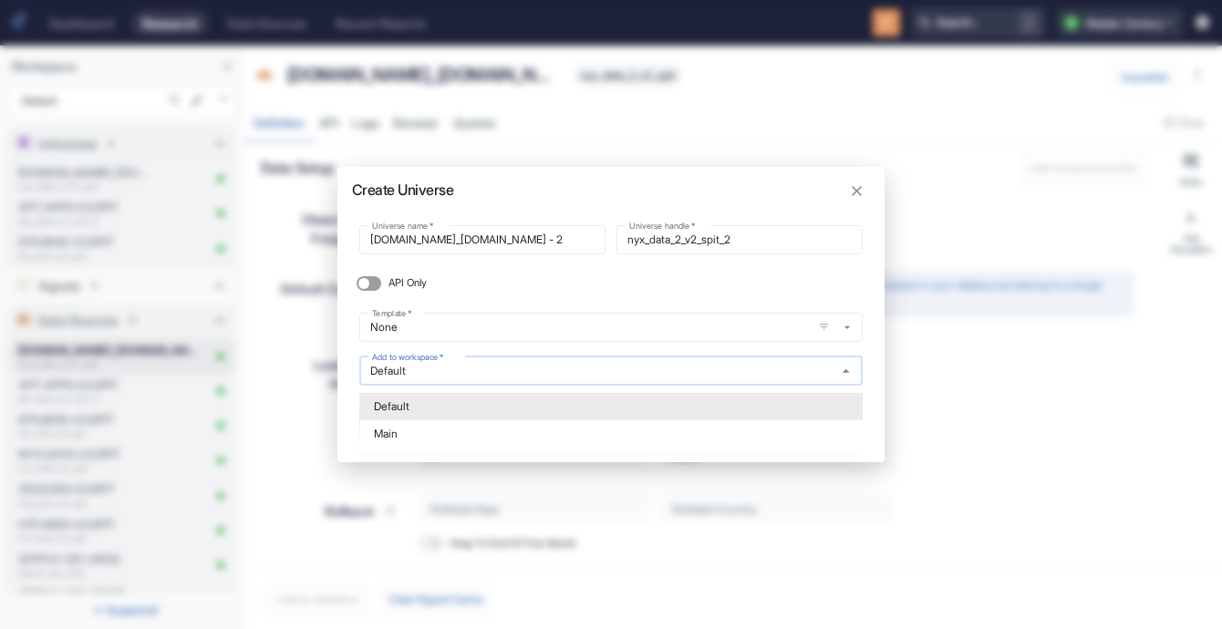
click at [408, 373] on input "Default" at bounding box center [594, 371] width 458 height 16
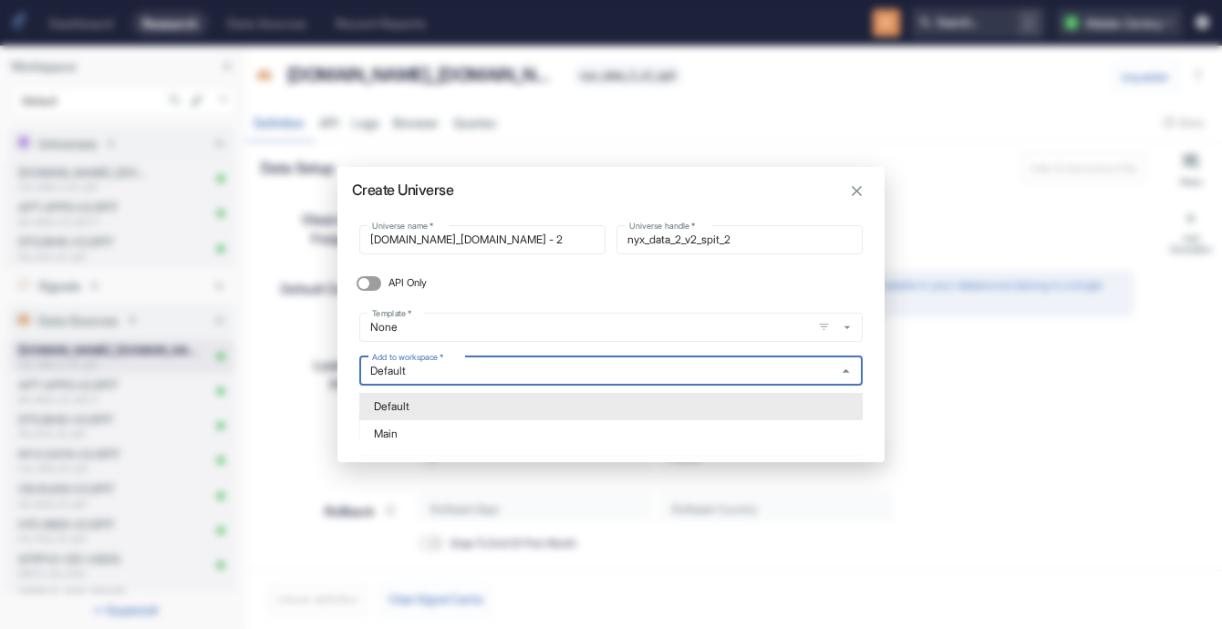
click at [556, 288] on div "API Only" at bounding box center [610, 291] width 503 height 44
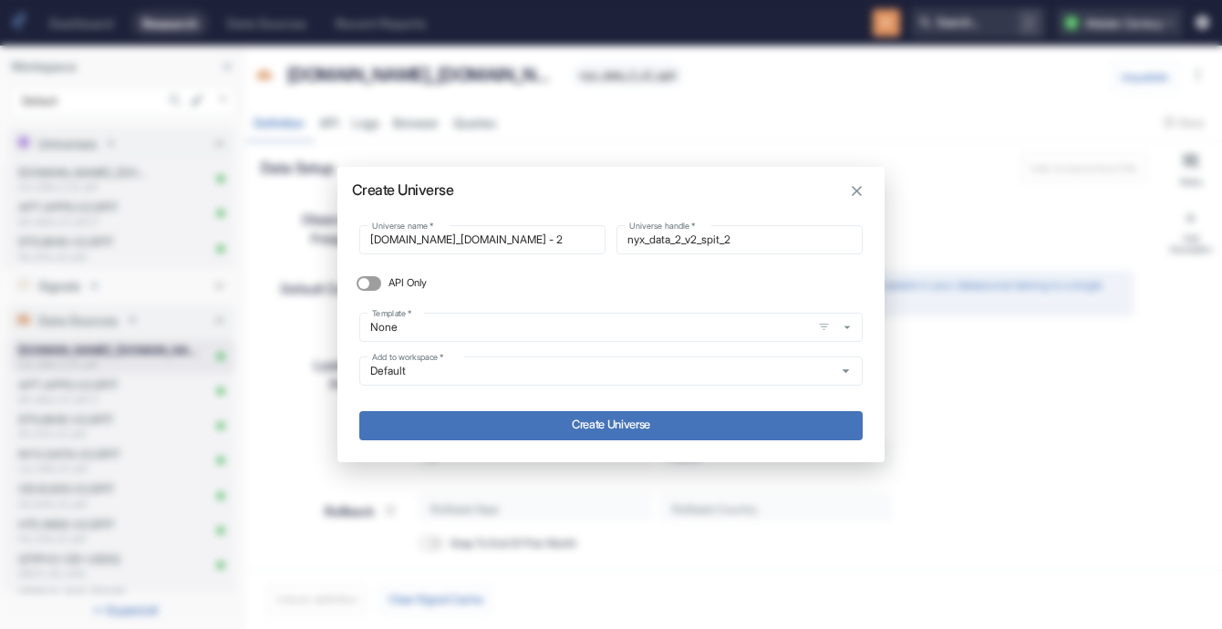
click at [591, 420] on button "Create Universe" at bounding box center [610, 425] width 503 height 29
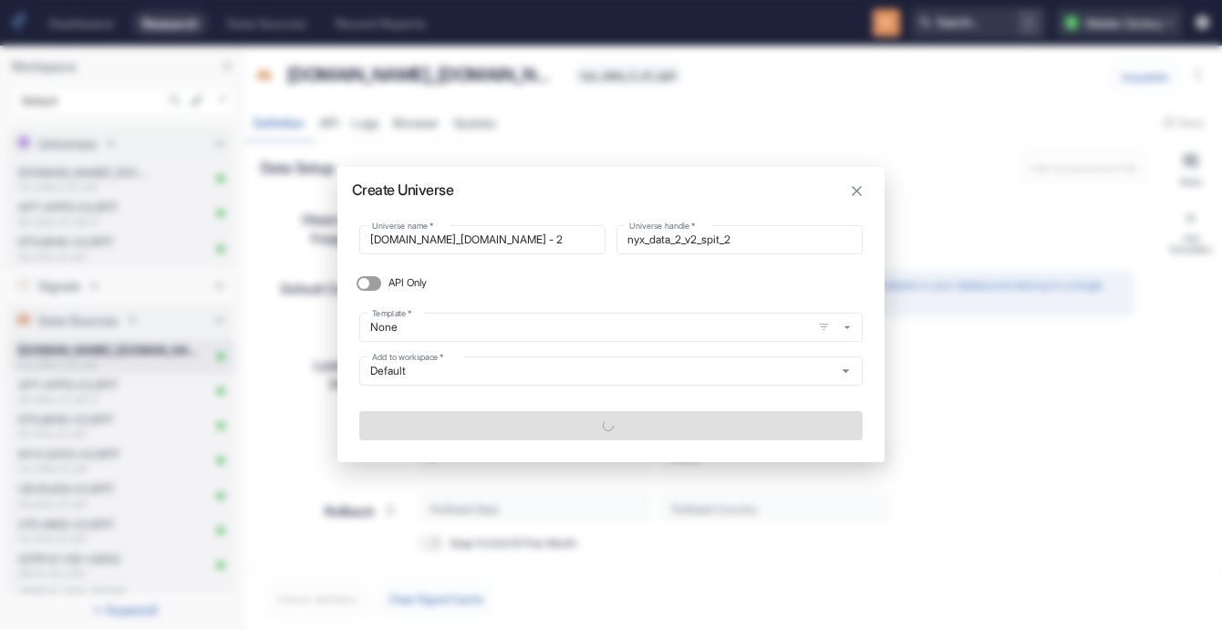
type textarea "x"
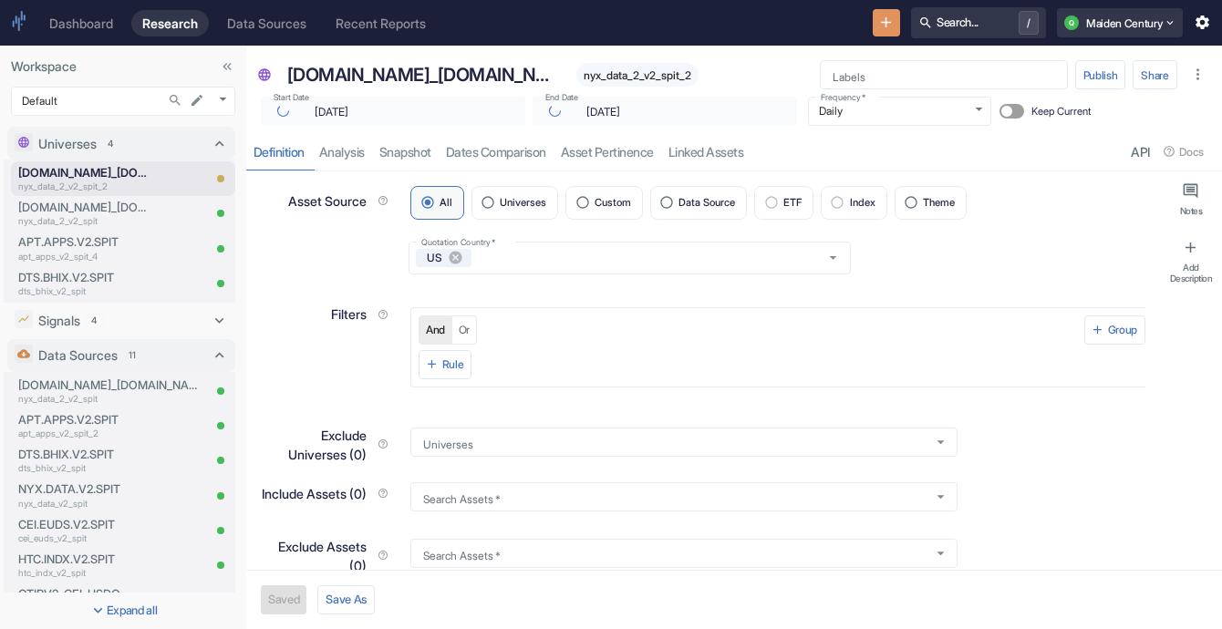
type input "[DATE]"
type textarea "x"
click at [671, 195] on input "Data Source" at bounding box center [667, 203] width 25 height 25
radio input "true"
type textarea "x"
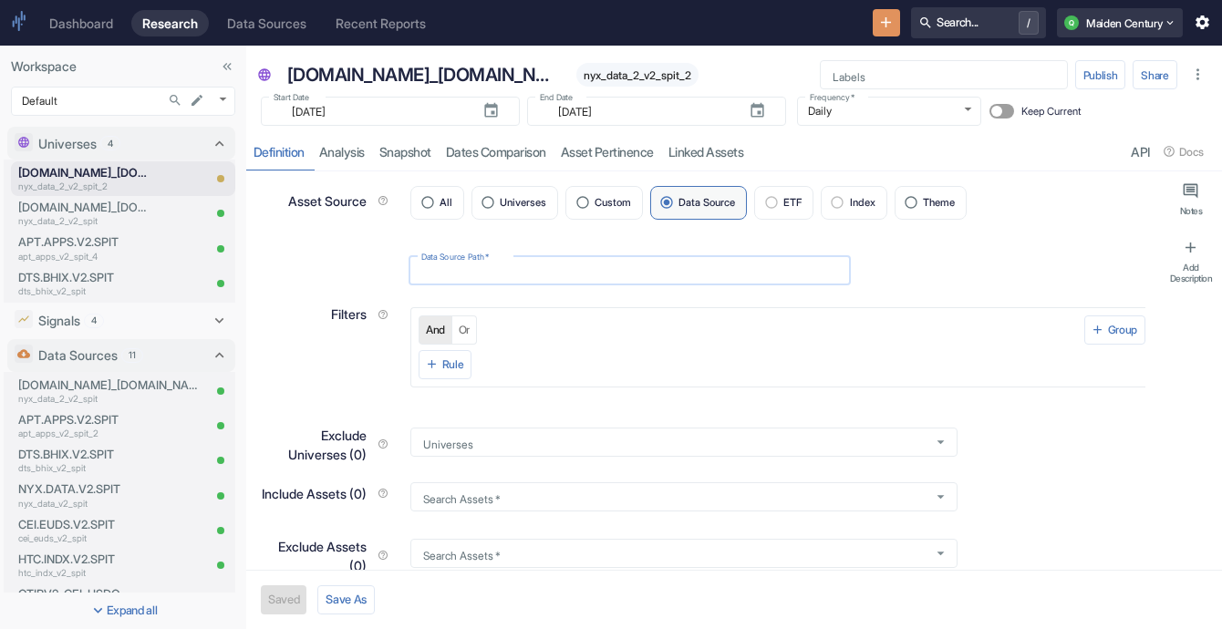
click at [624, 265] on input "Data Source Path   *" at bounding box center [630, 270] width 442 height 21
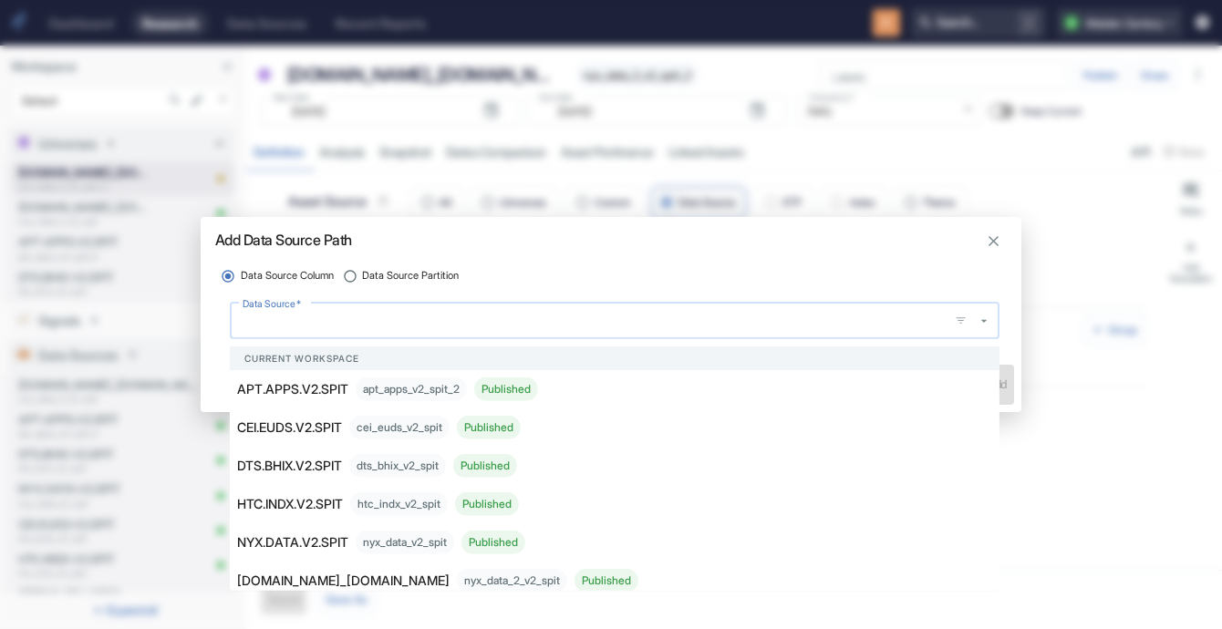
click at [469, 320] on input "Data Source   *" at bounding box center [590, 321] width 705 height 20
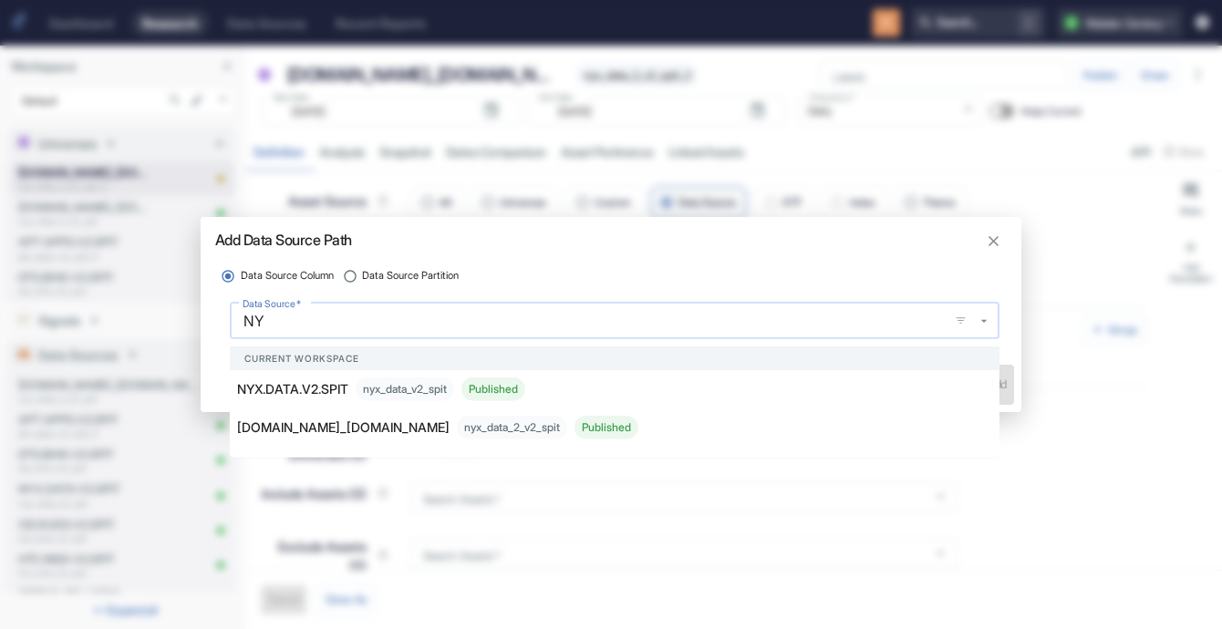
type input "NYX"
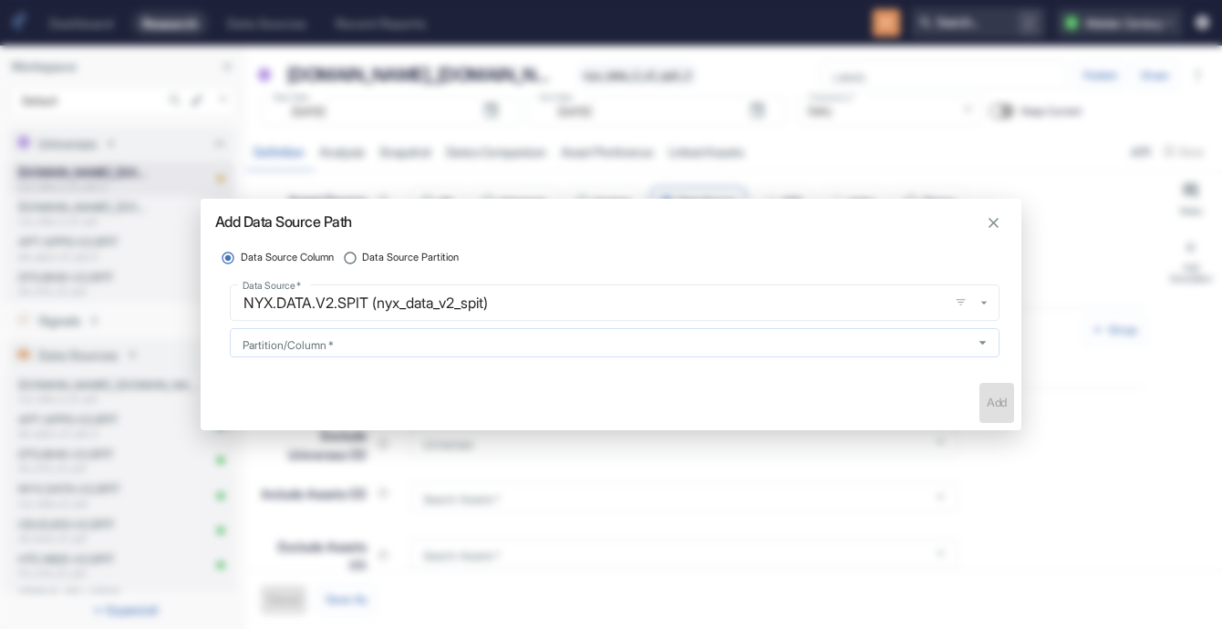
click at [903, 346] on input "Partition/Column   *" at bounding box center [597, 343] width 724 height 16
click at [383, 265] on span "Data Source Partition" at bounding box center [410, 258] width 97 height 16
click at [363, 265] on input "Data Source Partition" at bounding box center [350, 257] width 25 height 25
radio input "true"
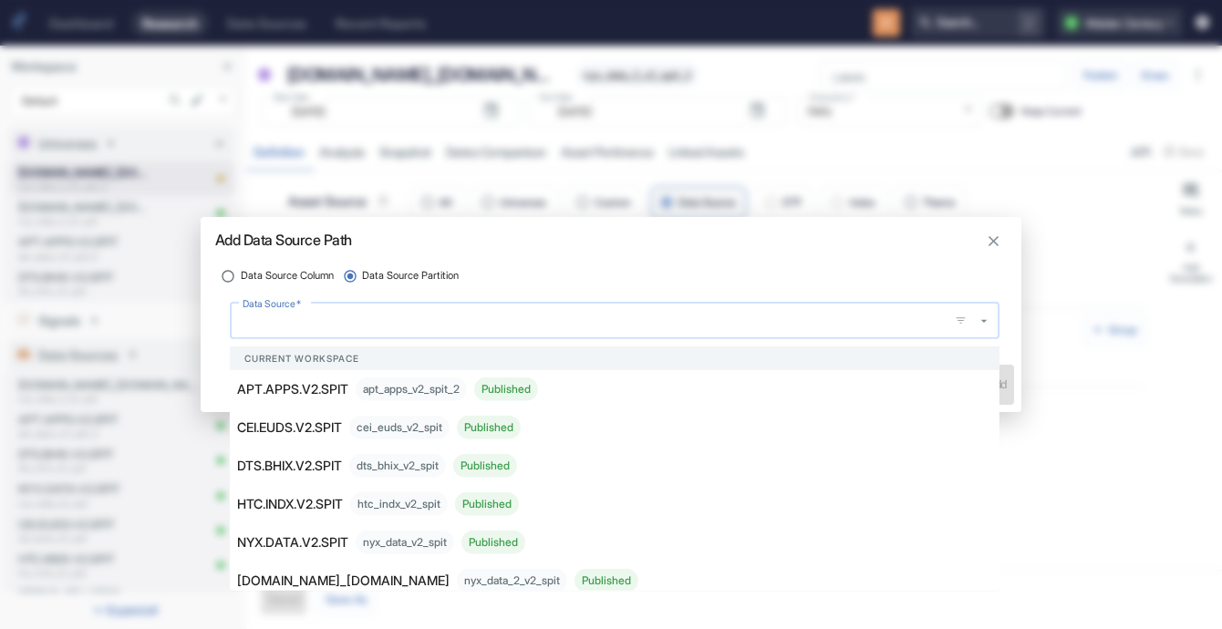
click at [380, 327] on input "Data Source   *" at bounding box center [590, 321] width 705 height 20
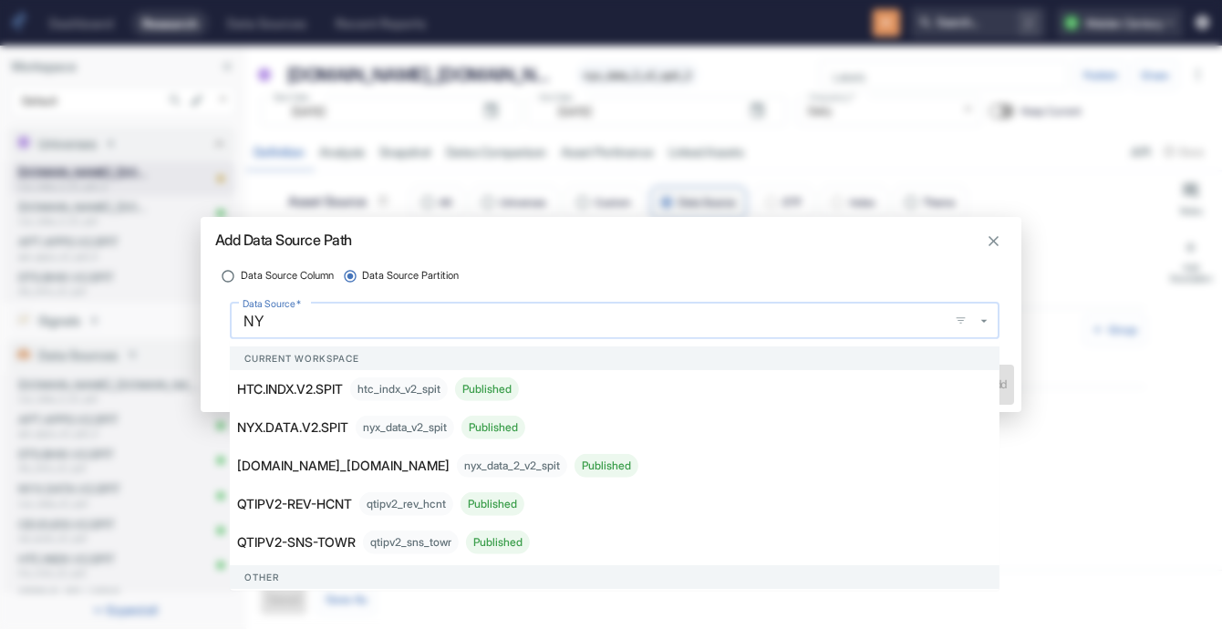
type input "NYX"
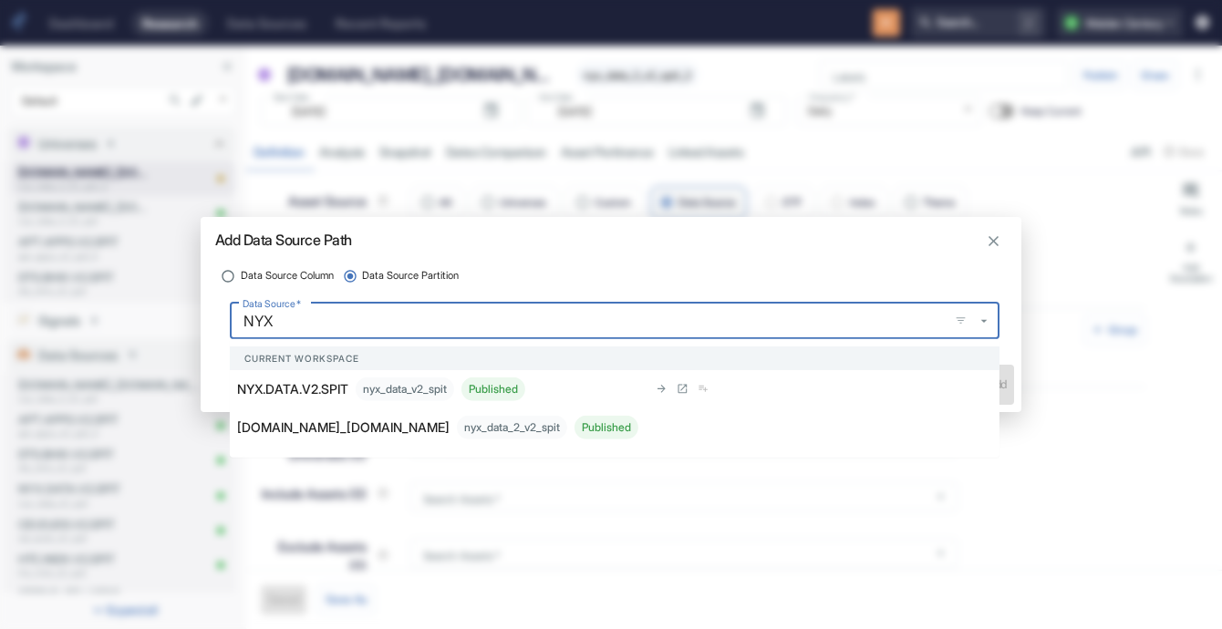
click at [372, 381] on div "nyx_data_v2_spit Published" at bounding box center [441, 390] width 170 height 24
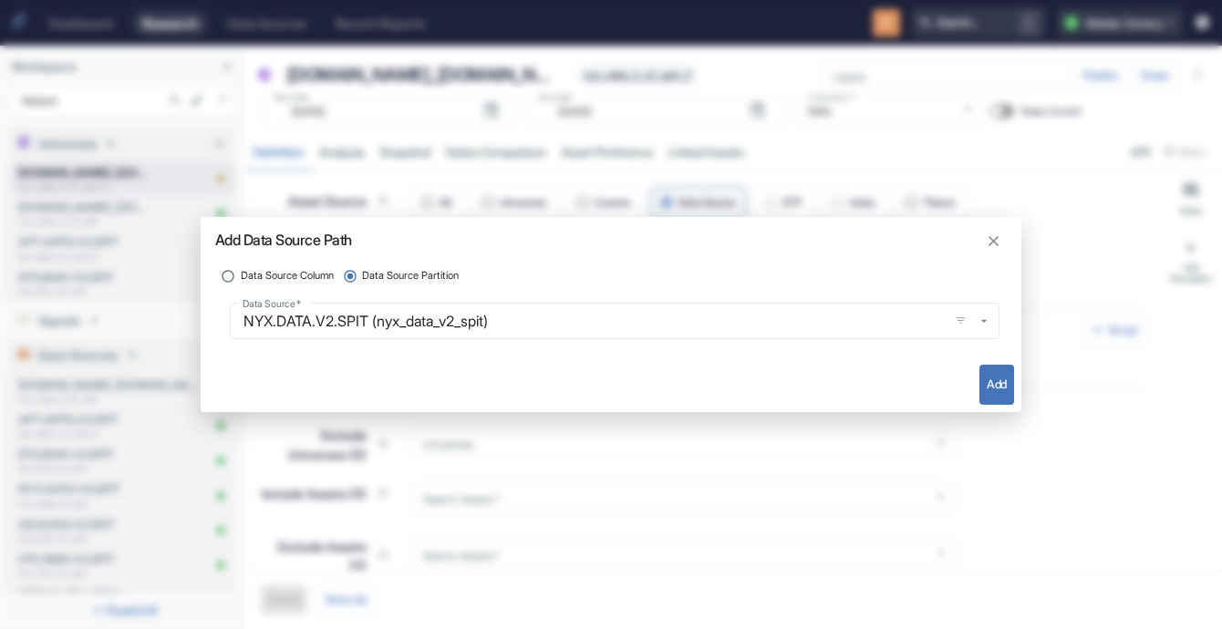
click at [1001, 384] on button "Add" at bounding box center [997, 385] width 35 height 40
type textarea "x"
type input "nyx_data_v2_spit"
radio input "true"
radio input "false"
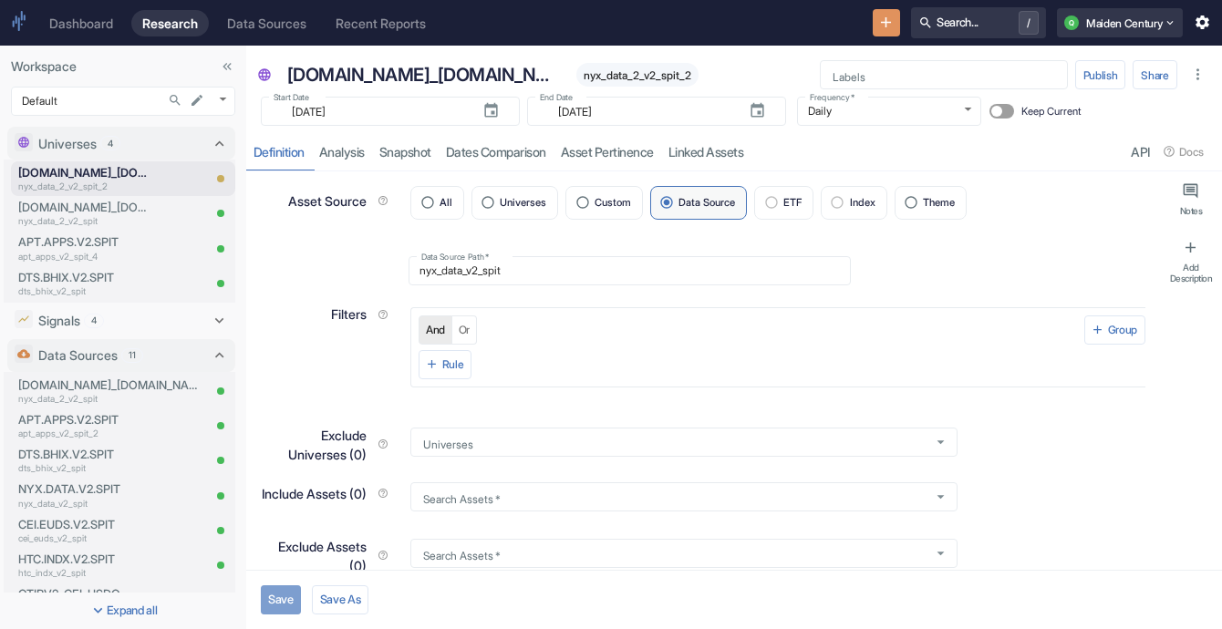
click at [289, 592] on button "Save" at bounding box center [281, 600] width 40 height 29
type textarea "x"
type input "[DATE]"
click at [982, 111] on input "Keep Current" at bounding box center [997, 111] width 44 height 15
checkbox input "false"
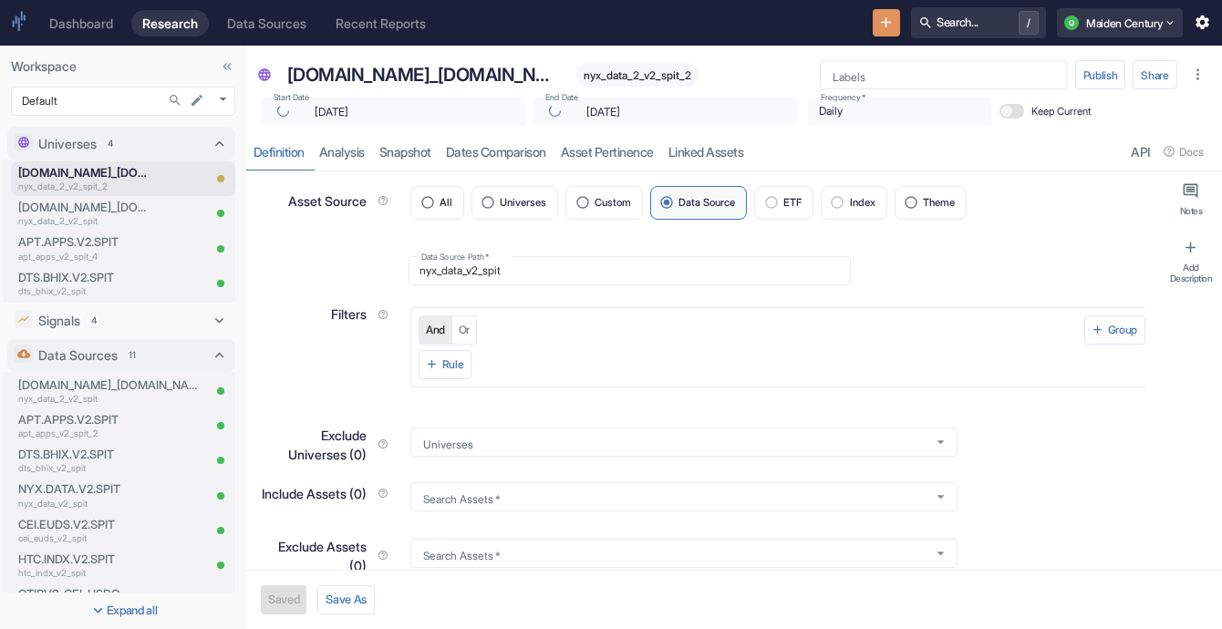
type textarea "x"
checkbox input "true"
type textarea "x"
click at [364, 163] on link "analysis" at bounding box center [342, 151] width 60 height 37
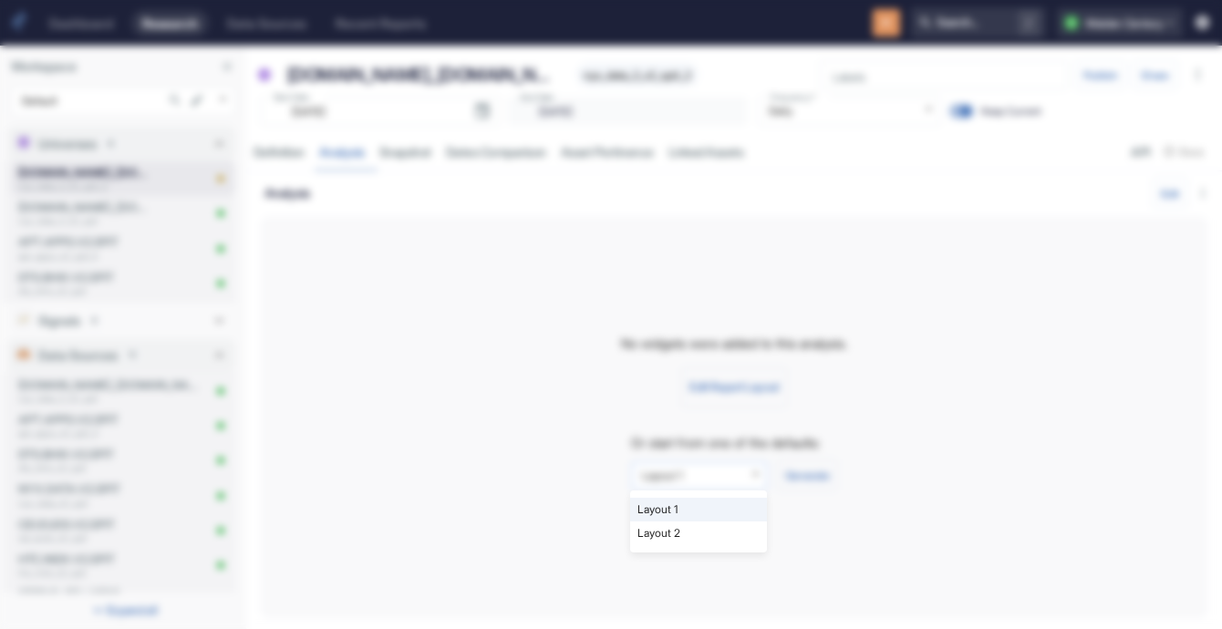
click at [749, 471] on body "Dashboard Research Data Sources Recent Reports Search... / Q Maiden Century Wor…" at bounding box center [611, 314] width 1222 height 629
click at [734, 499] on li "Layout 1" at bounding box center [698, 510] width 137 height 24
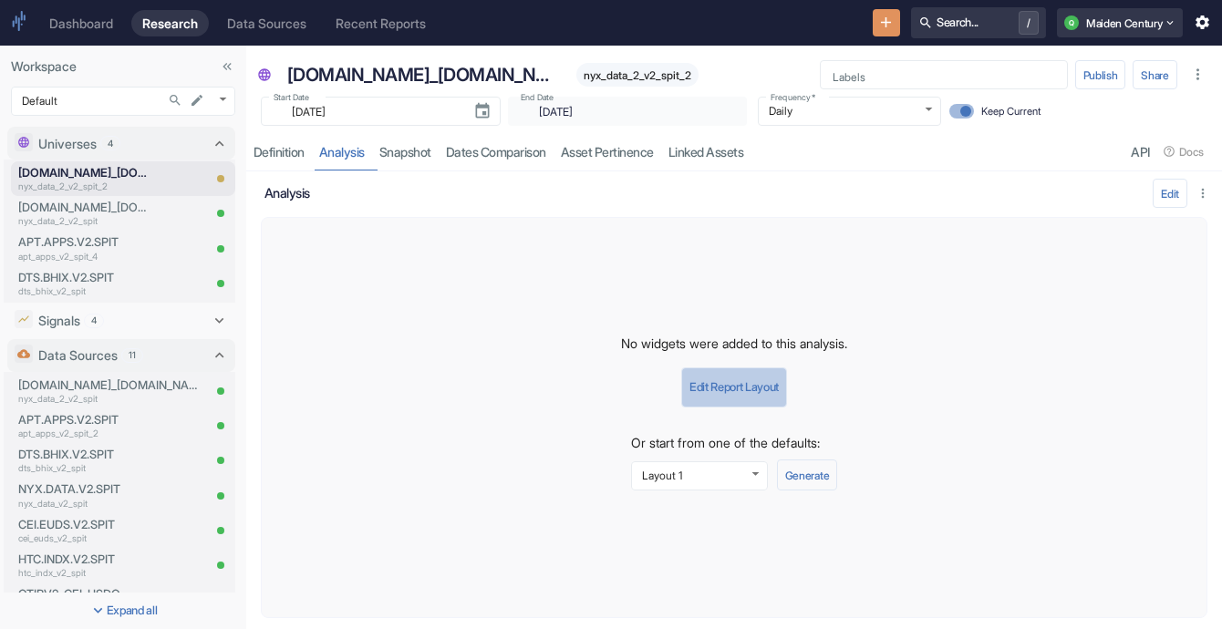
click at [744, 394] on button "Edit Report Layout" at bounding box center [734, 388] width 106 height 40
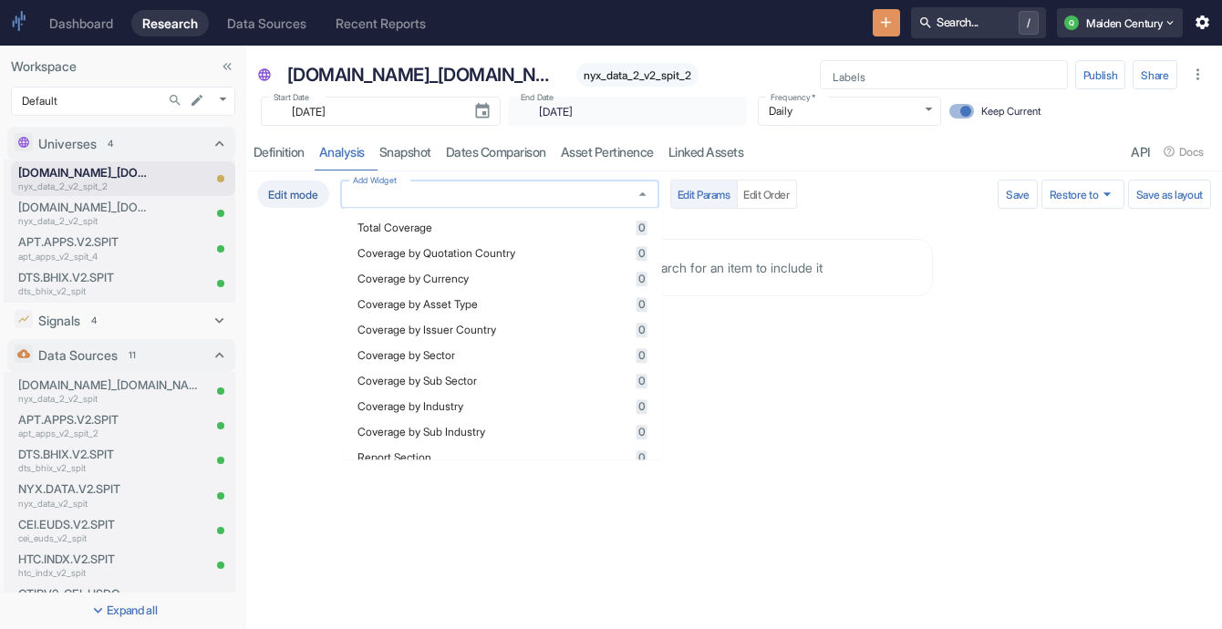
click at [456, 194] on input "Add Widget" at bounding box center [483, 195] width 274 height 16
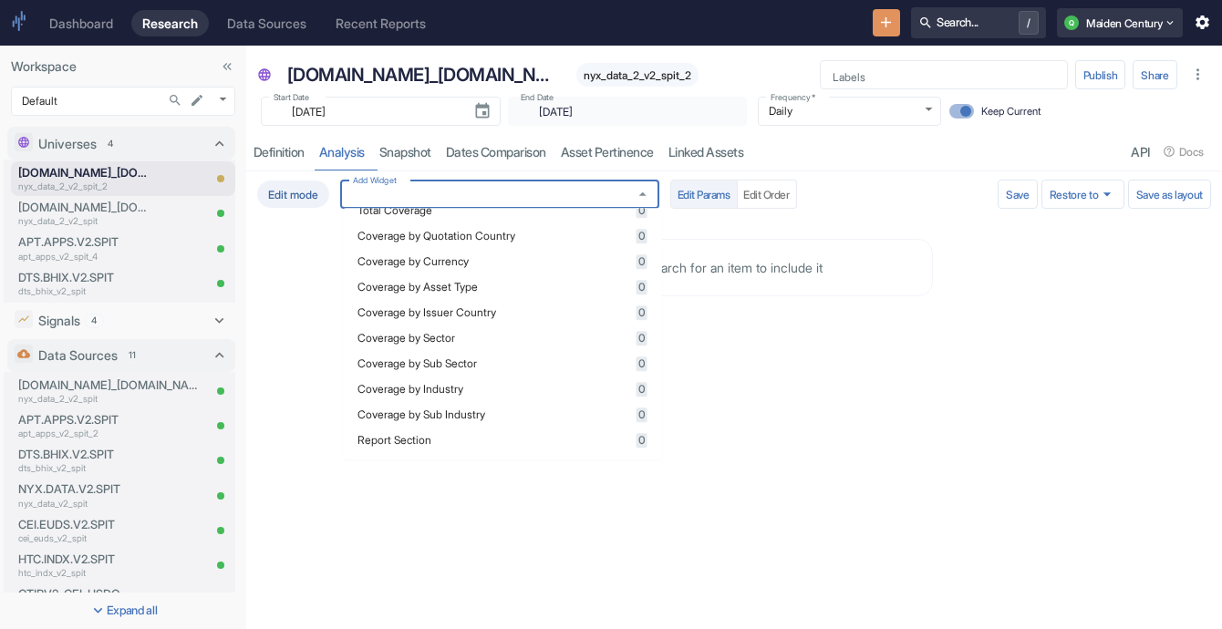
click at [476, 397] on li "Coverage by Industry 0" at bounding box center [502, 390] width 319 height 26
click at [526, 412] on span "Coverage by Sub Industry" at bounding box center [495, 415] width 274 height 11
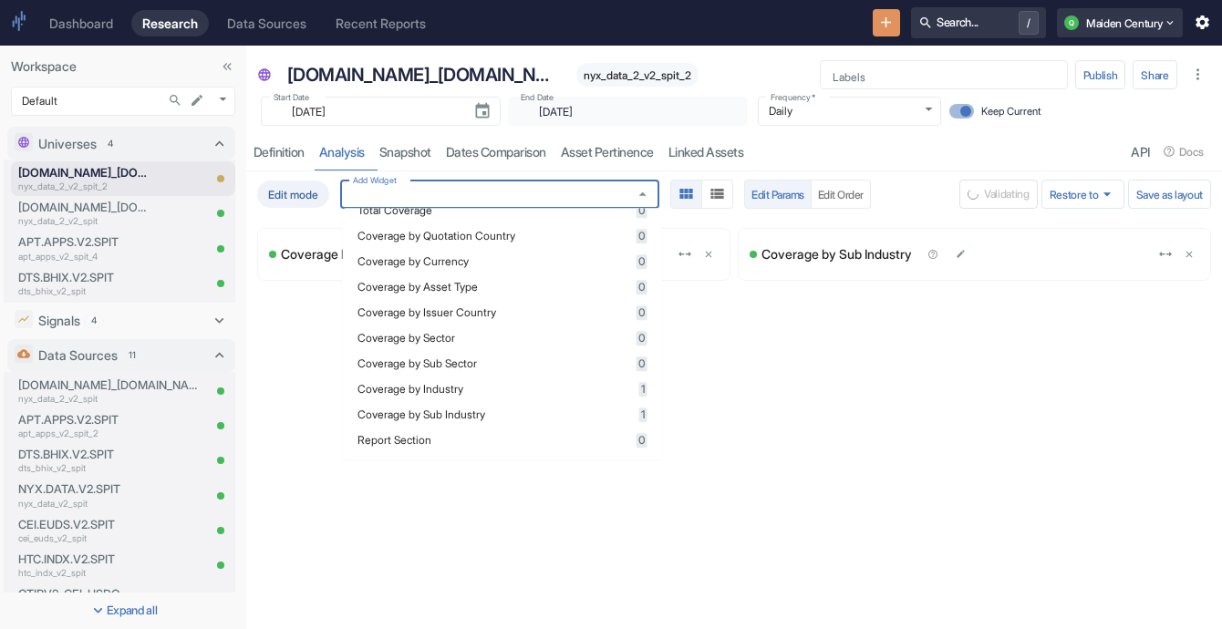
scroll to position [0, 0]
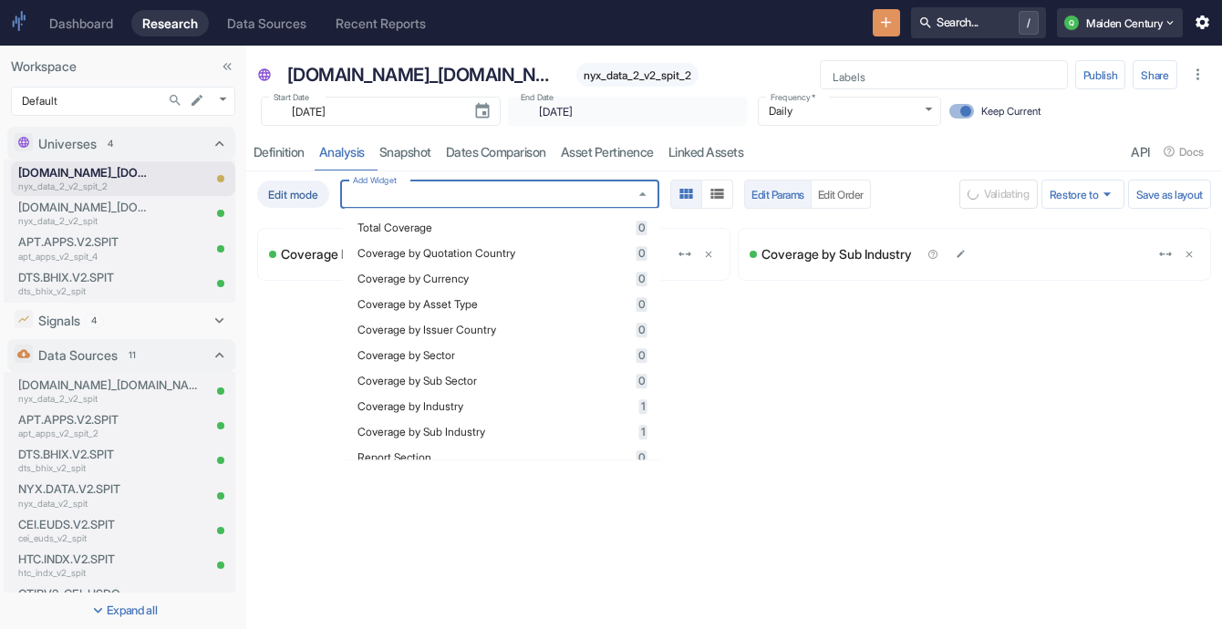
click at [480, 233] on div "Total Coverage 0" at bounding box center [503, 228] width 290 height 15
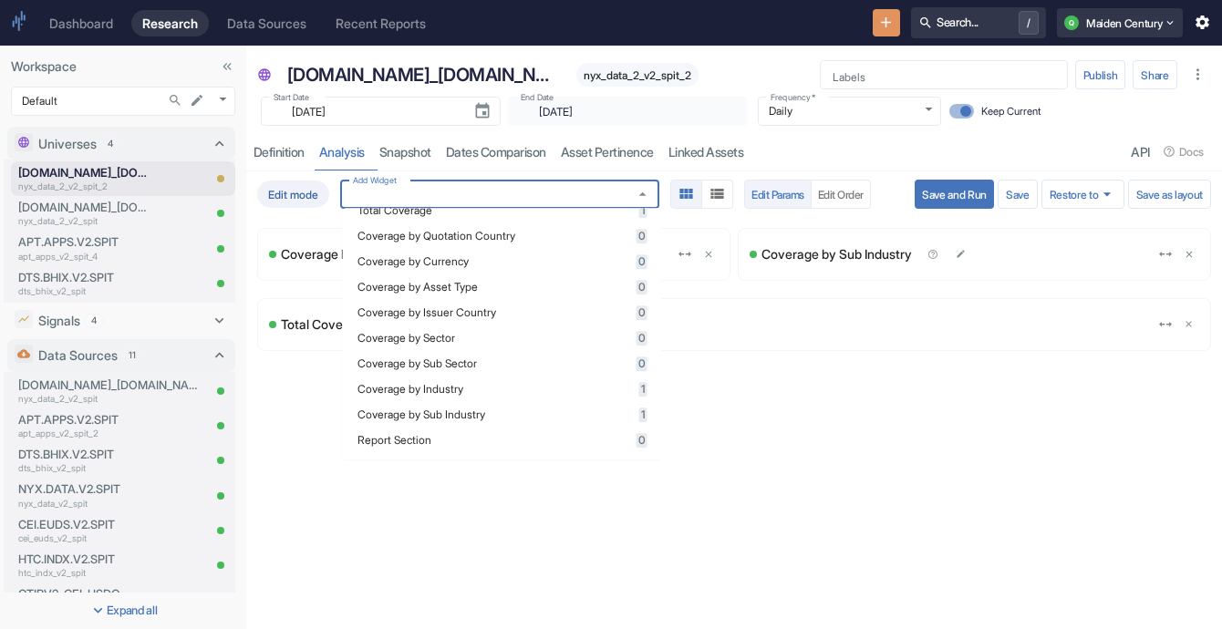
click at [526, 342] on span "Coverage by Sector" at bounding box center [495, 338] width 274 height 11
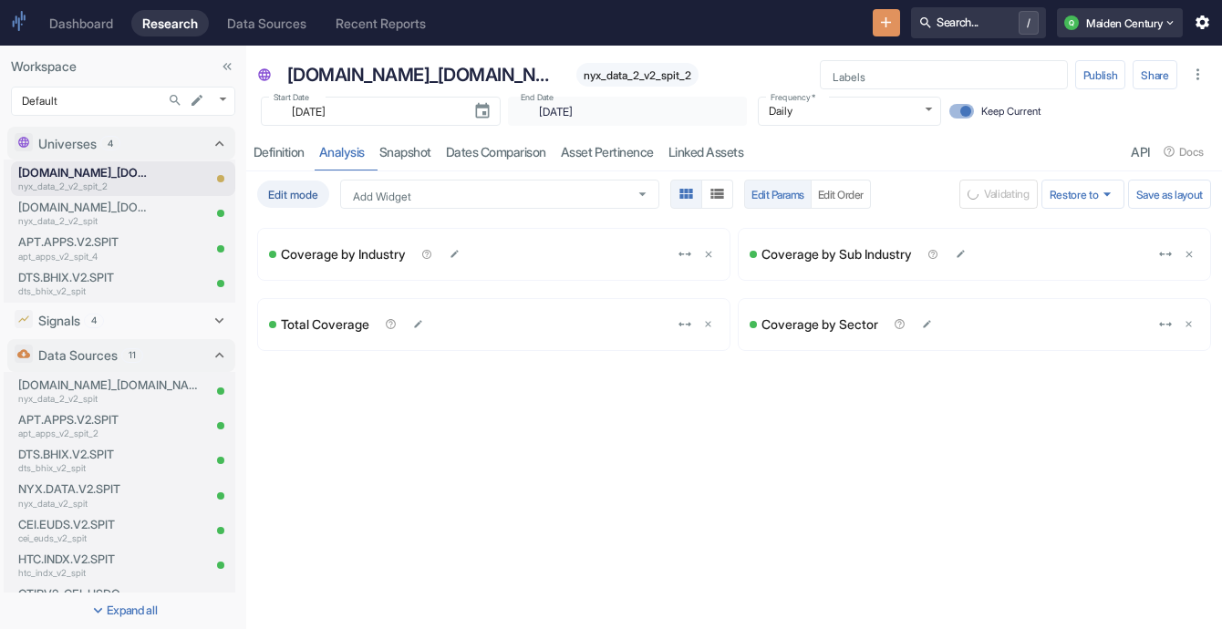
click at [959, 420] on div "Edit mode Add Widget Add Widget Edit Params Edit Order Validating Restore to Sa…" at bounding box center [734, 400] width 976 height 458
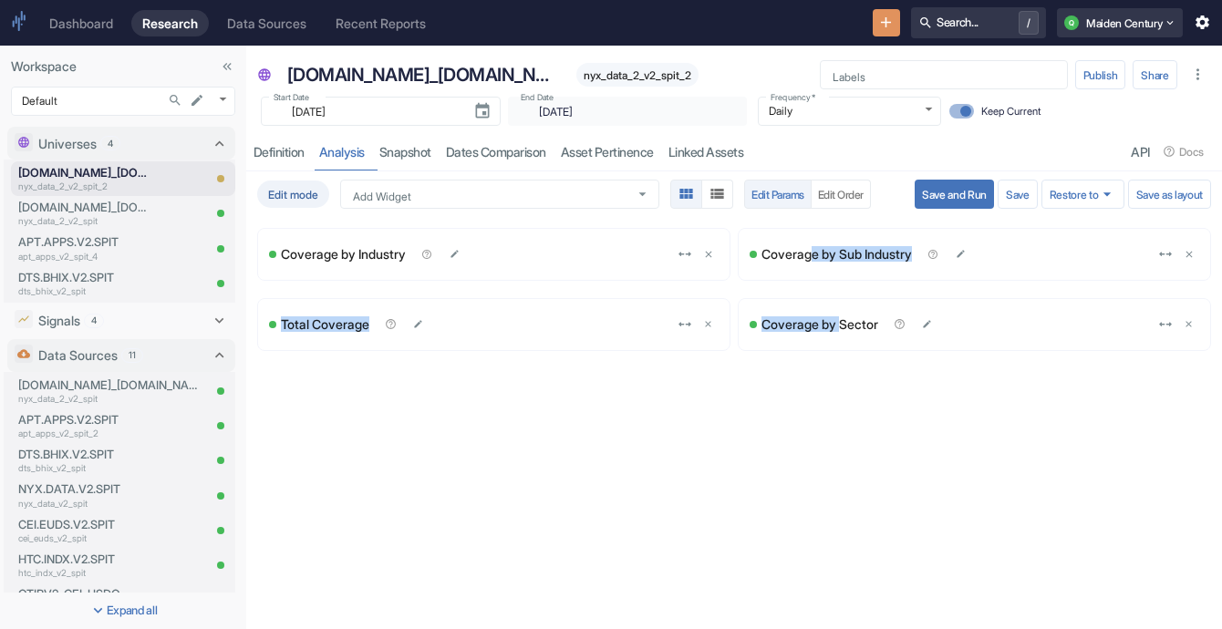
drag, startPoint x: 813, startPoint y: 259, endPoint x: 841, endPoint y: 358, distance: 103.4
click at [841, 358] on div "Coverage by Industry Coverage by Sub Industry Total Coverage Coverage by Sector" at bounding box center [734, 292] width 969 height 150
click at [950, 193] on button "Save and Run" at bounding box center [954, 194] width 79 height 29
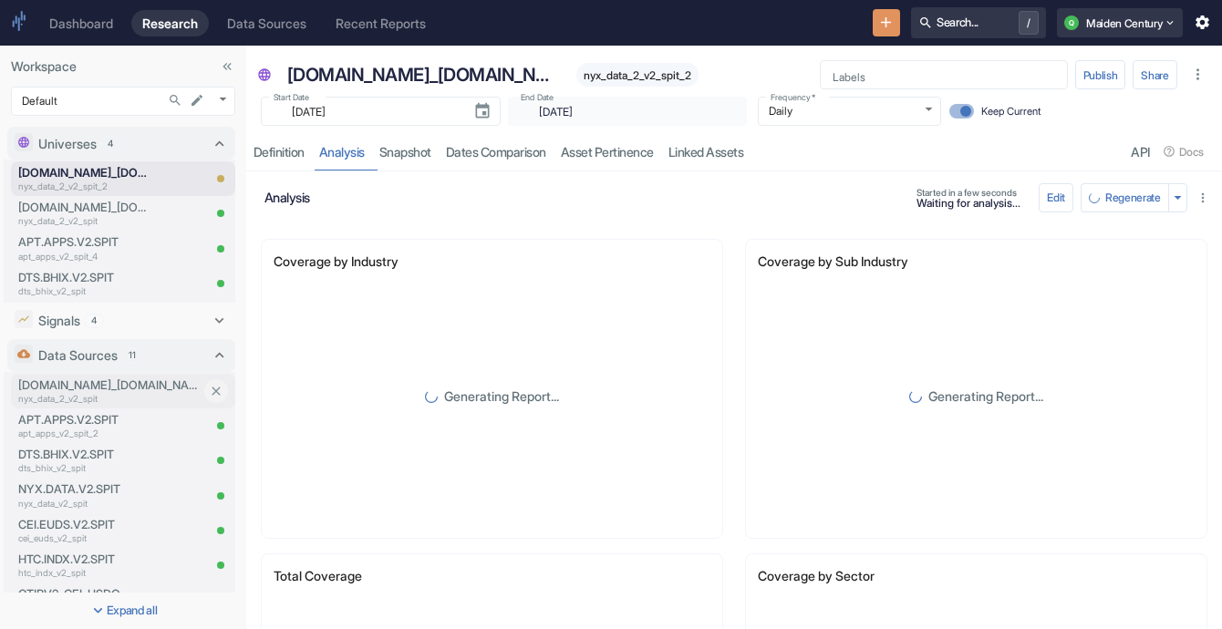
click at [133, 404] on p "nyx_data_2_v2_spit" at bounding box center [109, 399] width 182 height 14
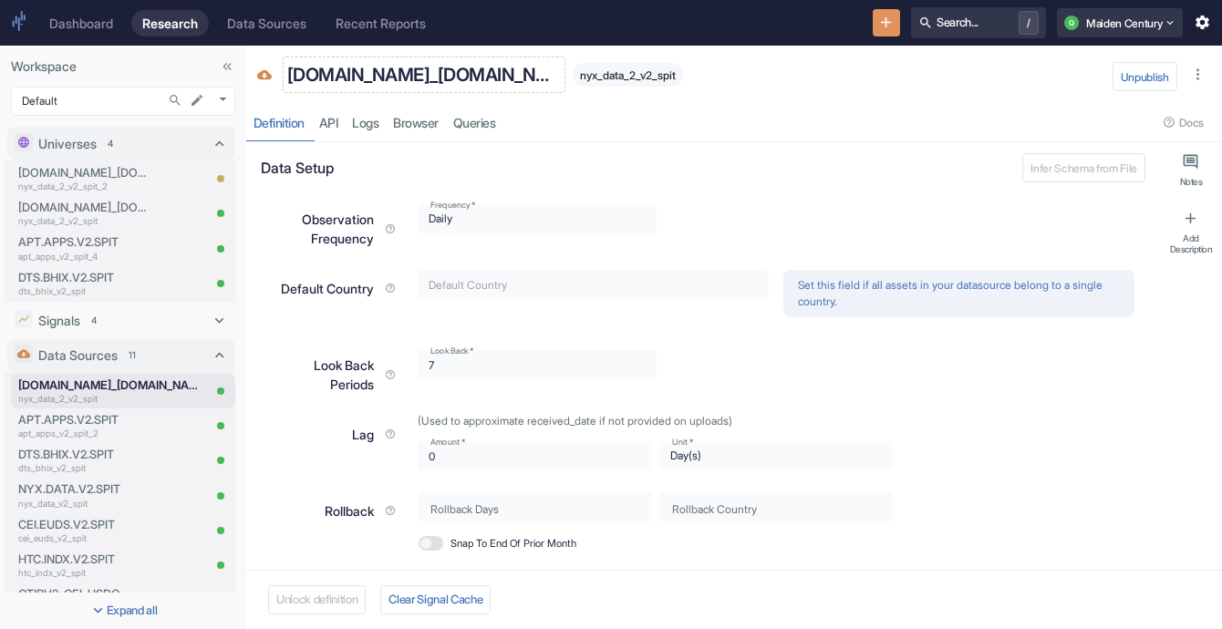
click at [386, 79] on p "[DOMAIN_NAME]_[DOMAIN_NAME]" at bounding box center [424, 74] width 274 height 27
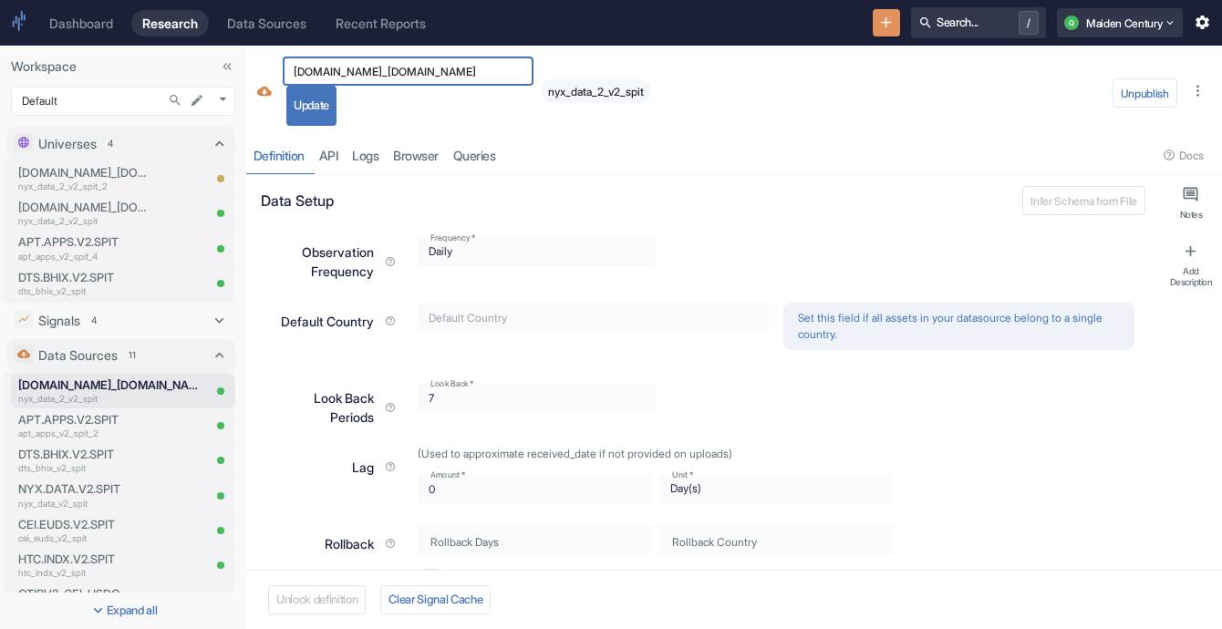
click at [386, 79] on input "[DOMAIN_NAME]_[DOMAIN_NAME]" at bounding box center [408, 71] width 251 height 21
click at [125, 324] on div "Signals 4" at bounding box center [110, 320] width 145 height 19
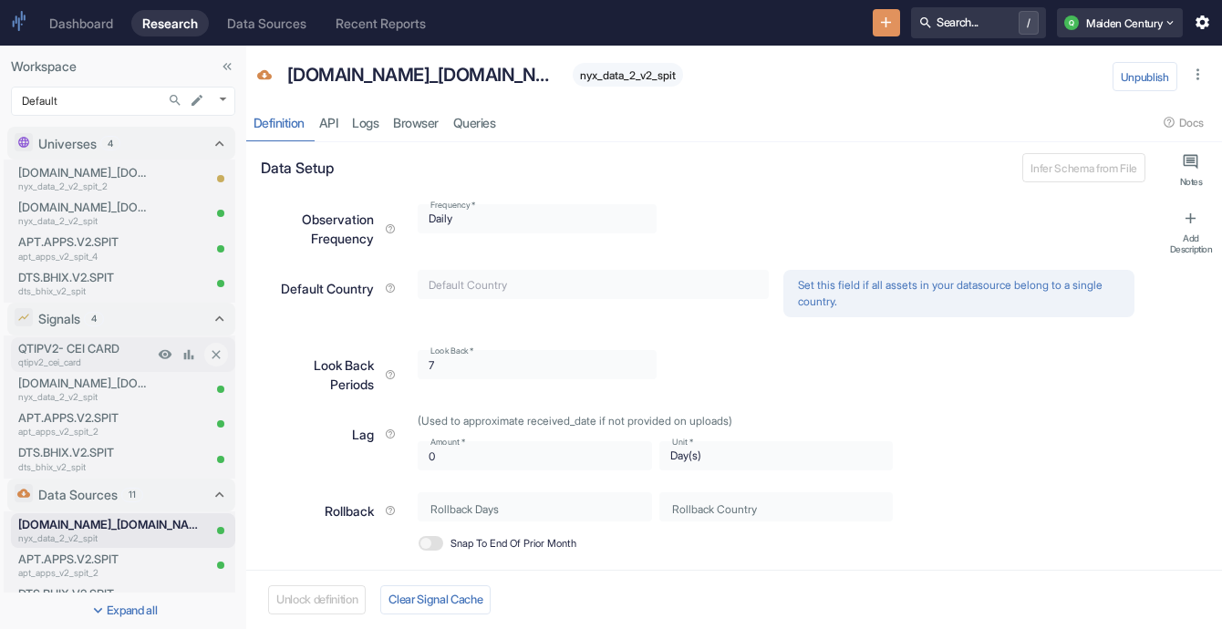
type textarea "x"
click at [83, 379] on p "[DOMAIN_NAME]_[DOMAIN_NAME]" at bounding box center [85, 383] width 135 height 17
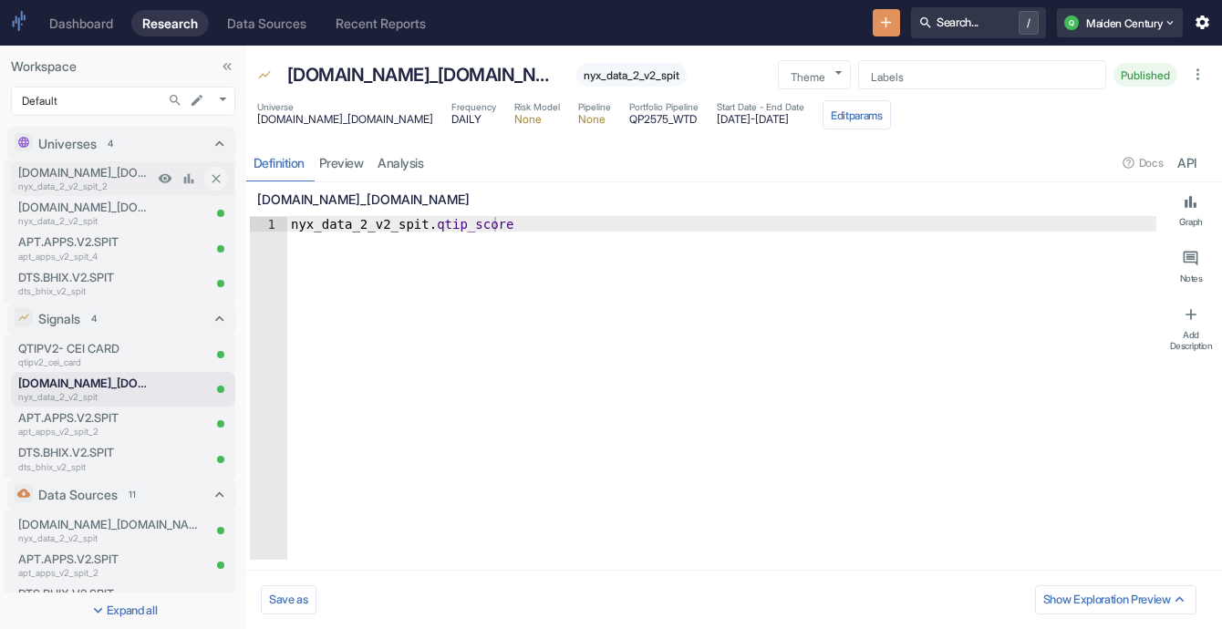
type textarea "x"
click at [98, 172] on p "[DOMAIN_NAME]_[DOMAIN_NAME] - 2" at bounding box center [85, 172] width 135 height 17
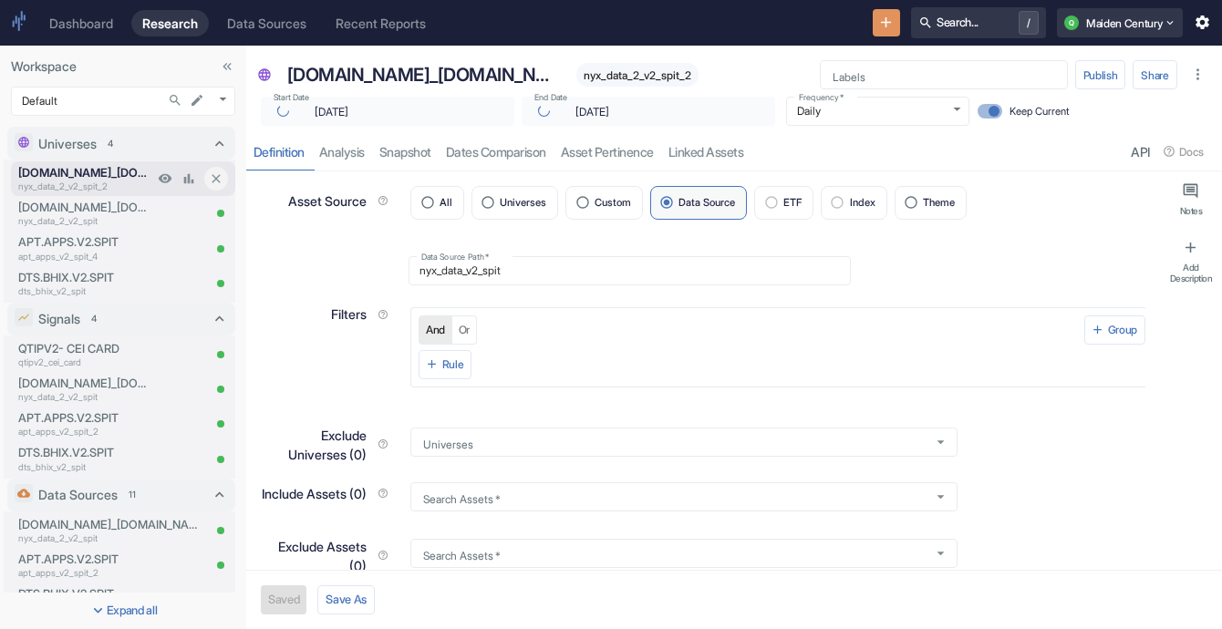
type textarea "x"
click at [357, 147] on link "analysis" at bounding box center [342, 151] width 60 height 37
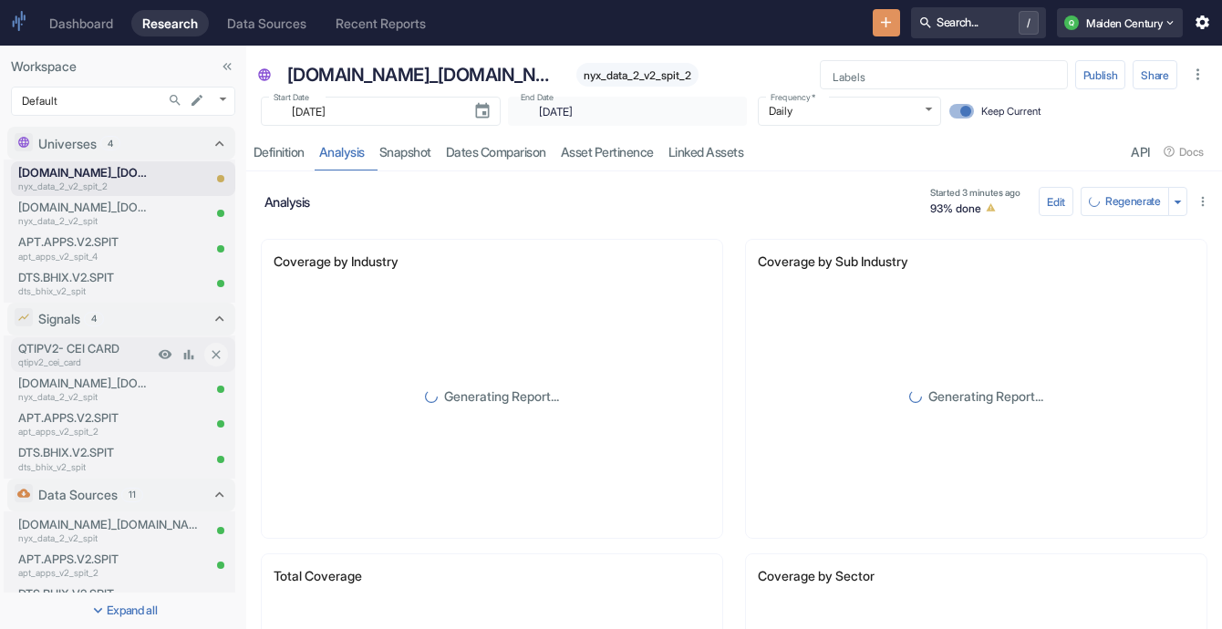
click at [117, 351] on p "QTIPV2- CEI CARD" at bounding box center [85, 348] width 135 height 17
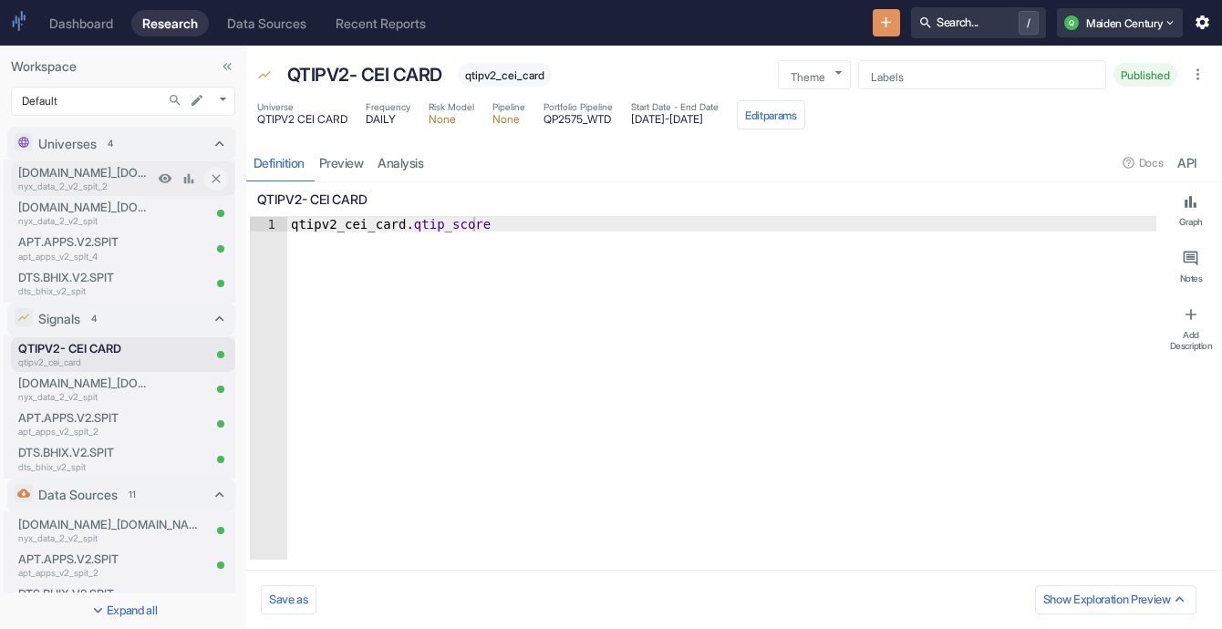
type textarea "x"
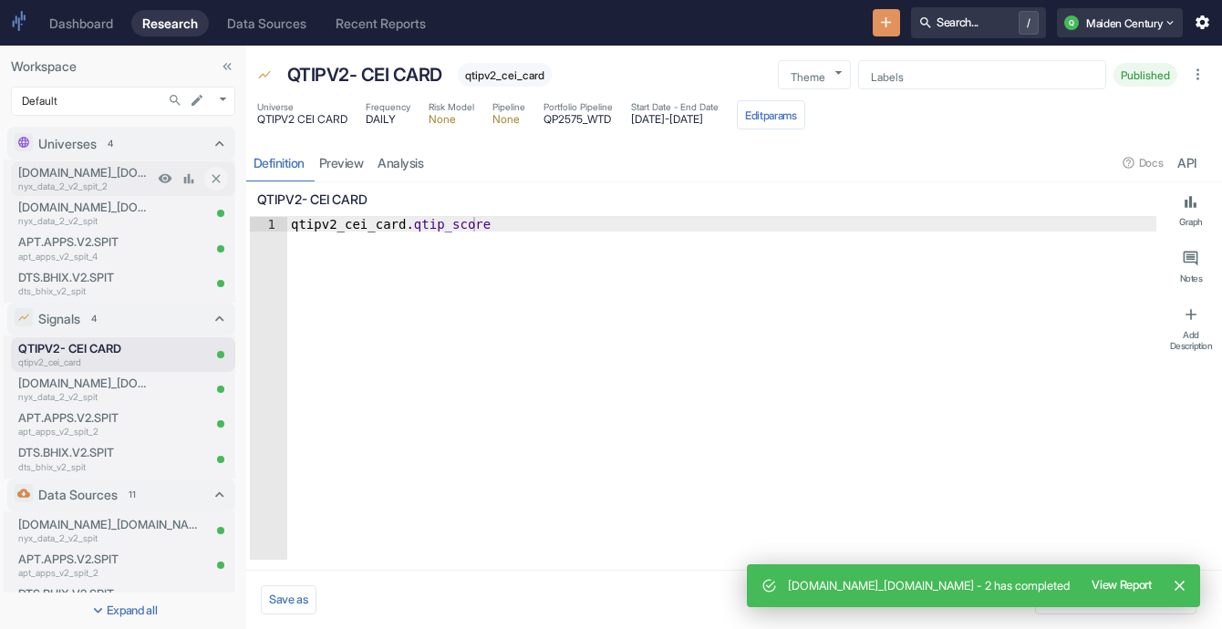
click at [104, 186] on p "nyx_data_2_v2_spit_2" at bounding box center [85, 187] width 135 height 14
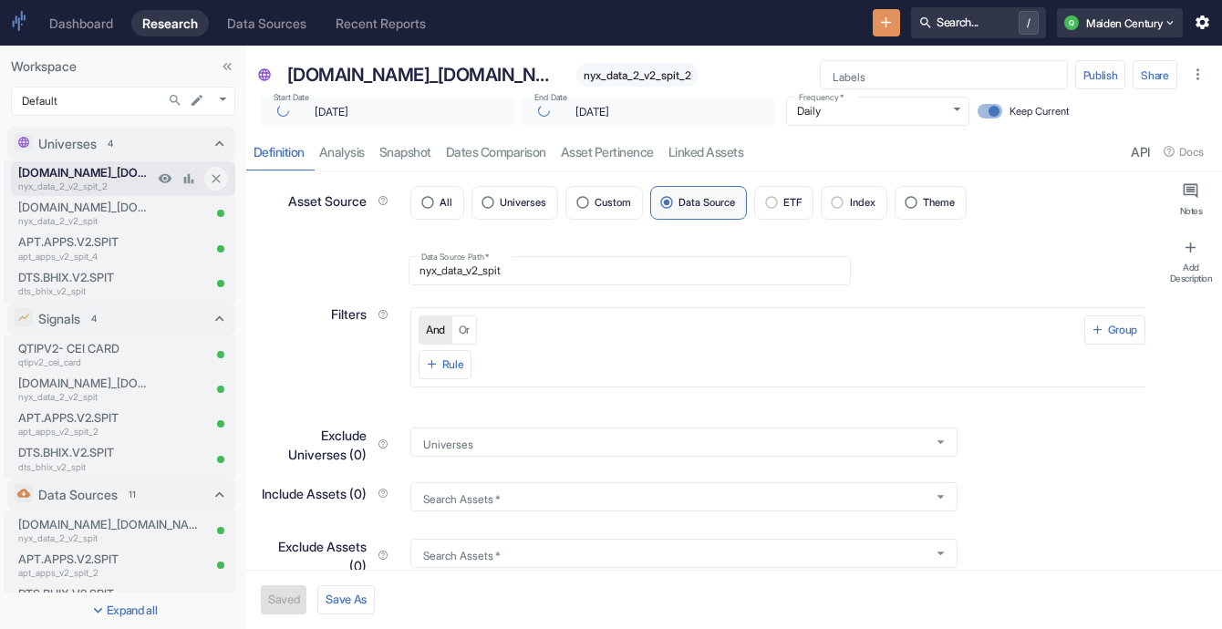
type textarea "x"
click at [352, 142] on link "analysis" at bounding box center [342, 151] width 60 height 37
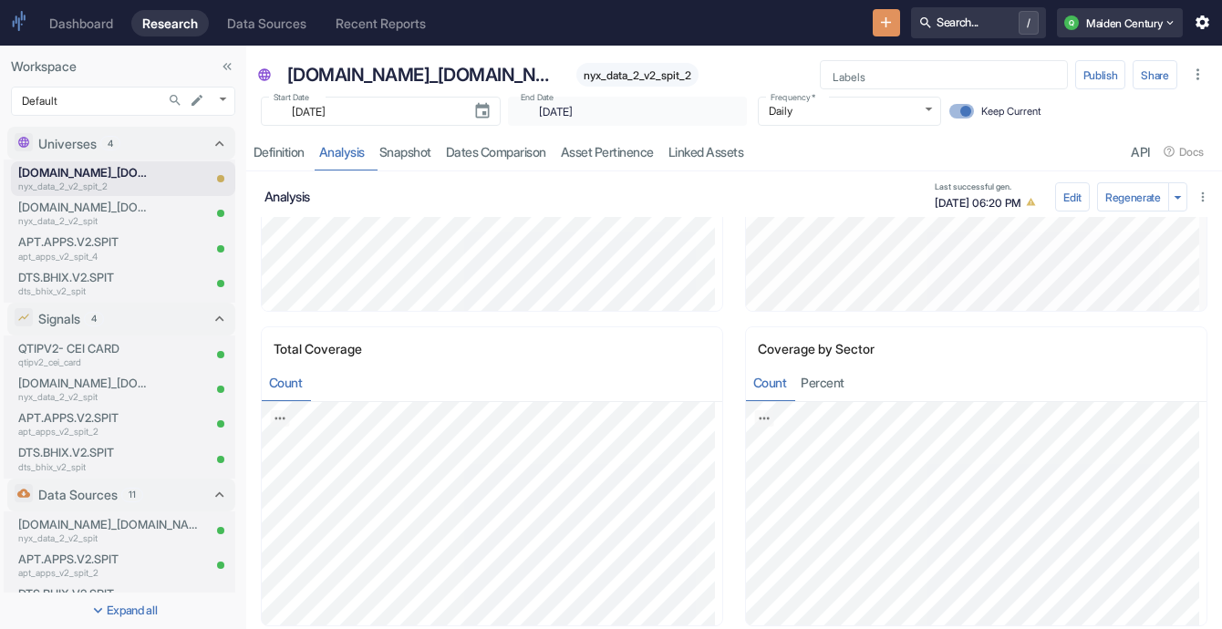
scroll to position [226, 0]
click at [94, 150] on p "Universes" at bounding box center [67, 143] width 58 height 19
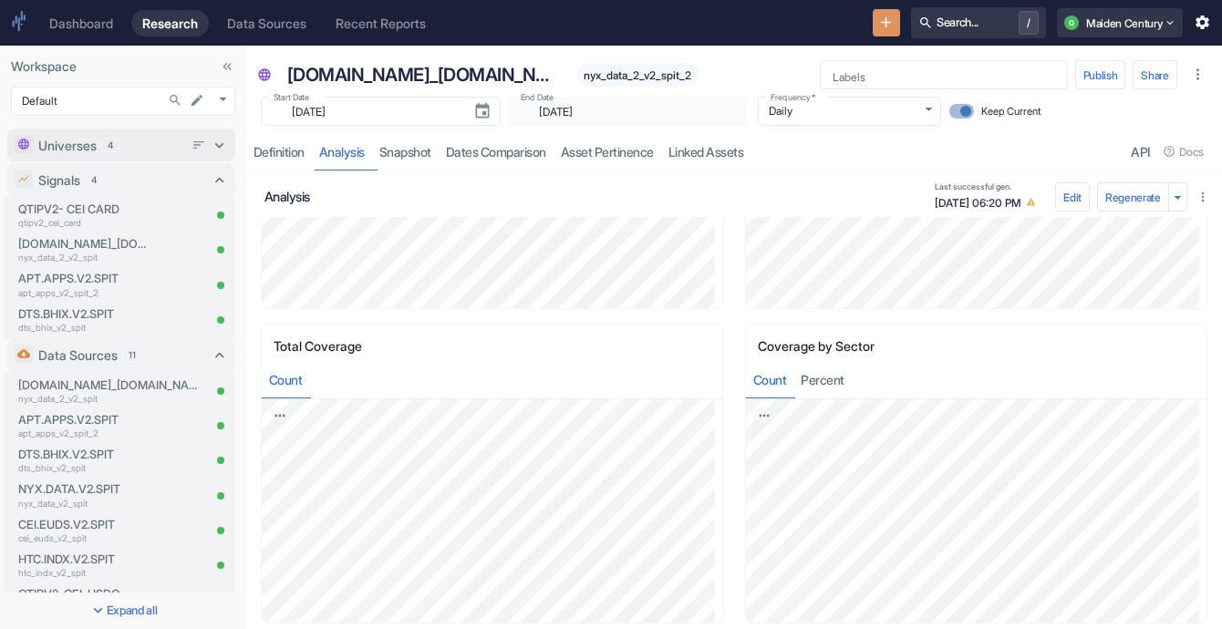
click at [106, 148] on span "4" at bounding box center [110, 146] width 18 height 14
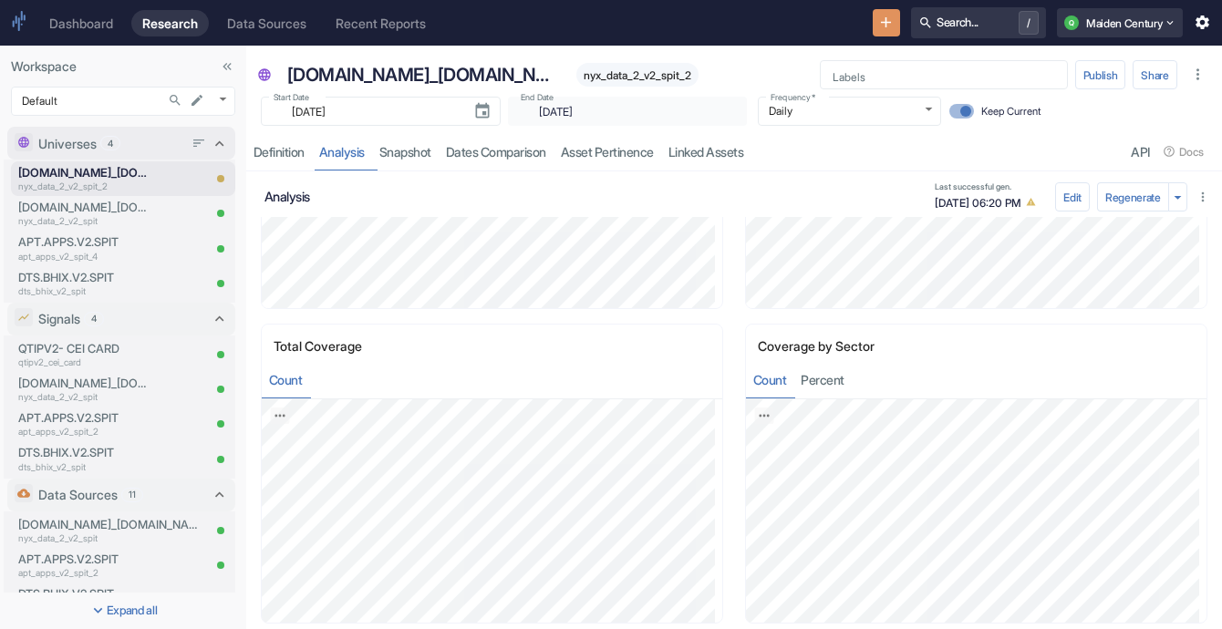
click at [106, 148] on span "4" at bounding box center [110, 144] width 18 height 14
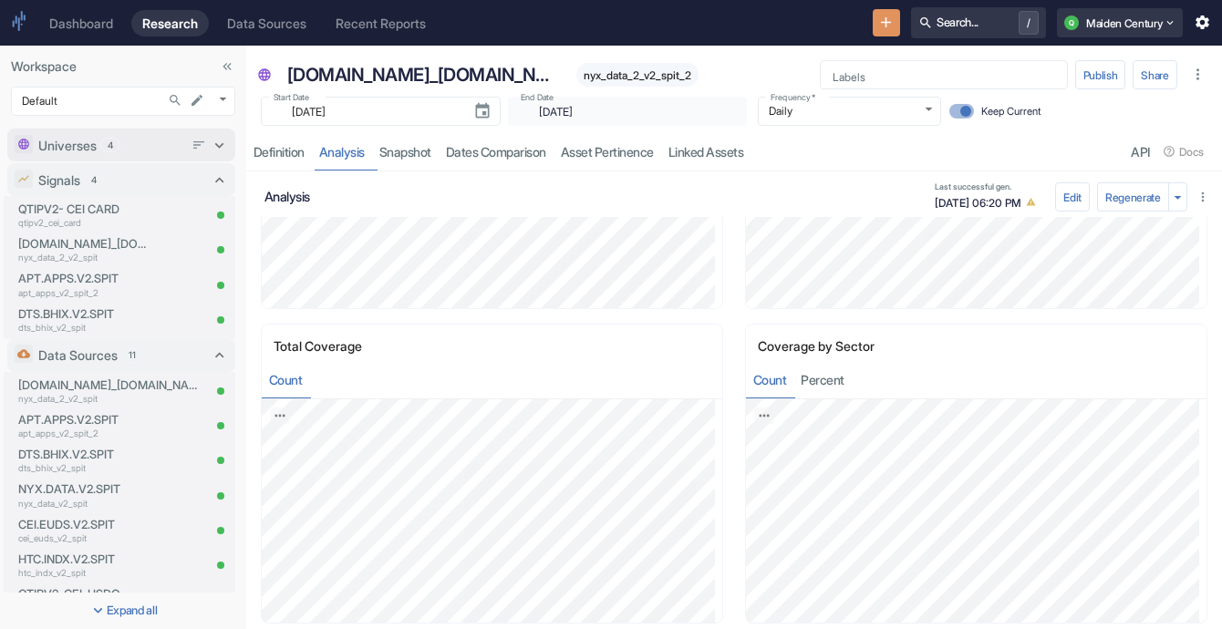
click at [121, 137] on div "Universes 4" at bounding box center [110, 145] width 145 height 19
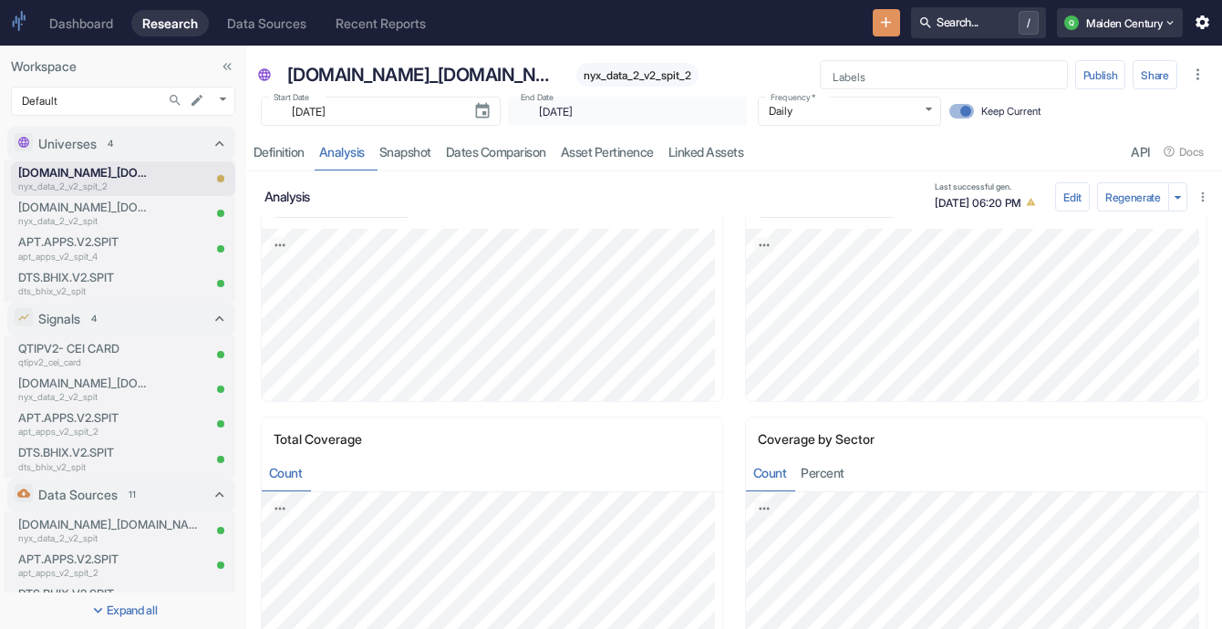
scroll to position [0, 0]
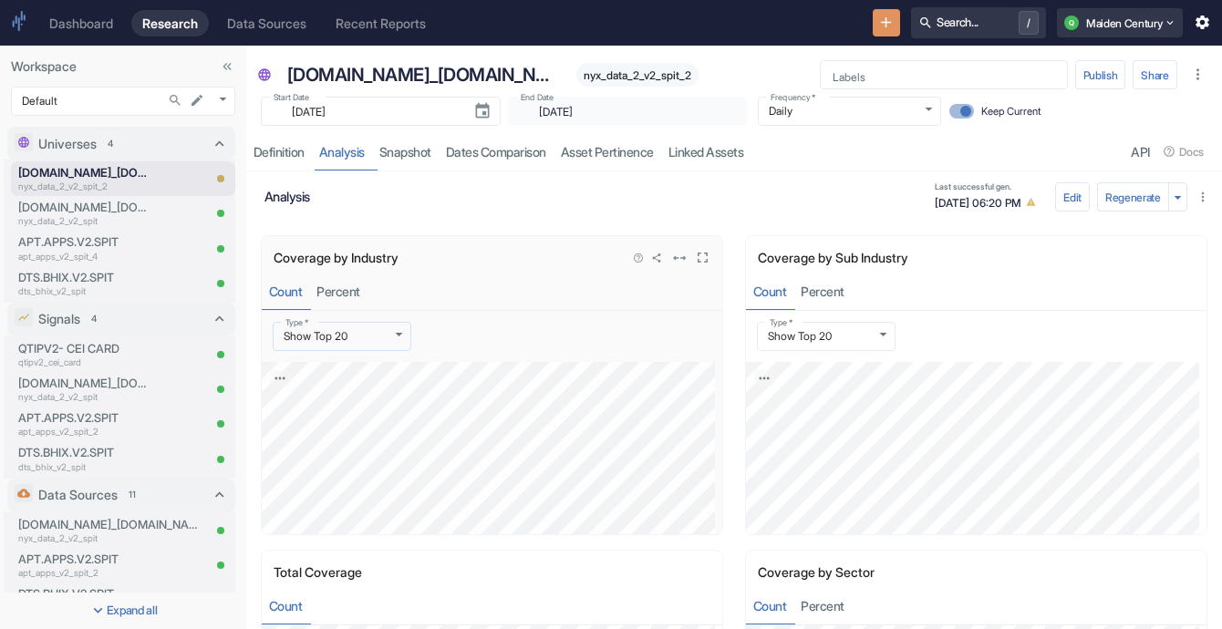
click at [366, 335] on body "Dashboard Research Data Sources Recent Reports Search... / Q Maiden Century Wor…" at bounding box center [611, 314] width 1222 height 629
click at [372, 401] on li "Select Sub Sector" at bounding box center [341, 392] width 137 height 24
click at [365, 342] on body "Dashboard Research Data Sources Recent Reports Search... / Q Maiden Century Wor…" at bounding box center [611, 314] width 1222 height 629
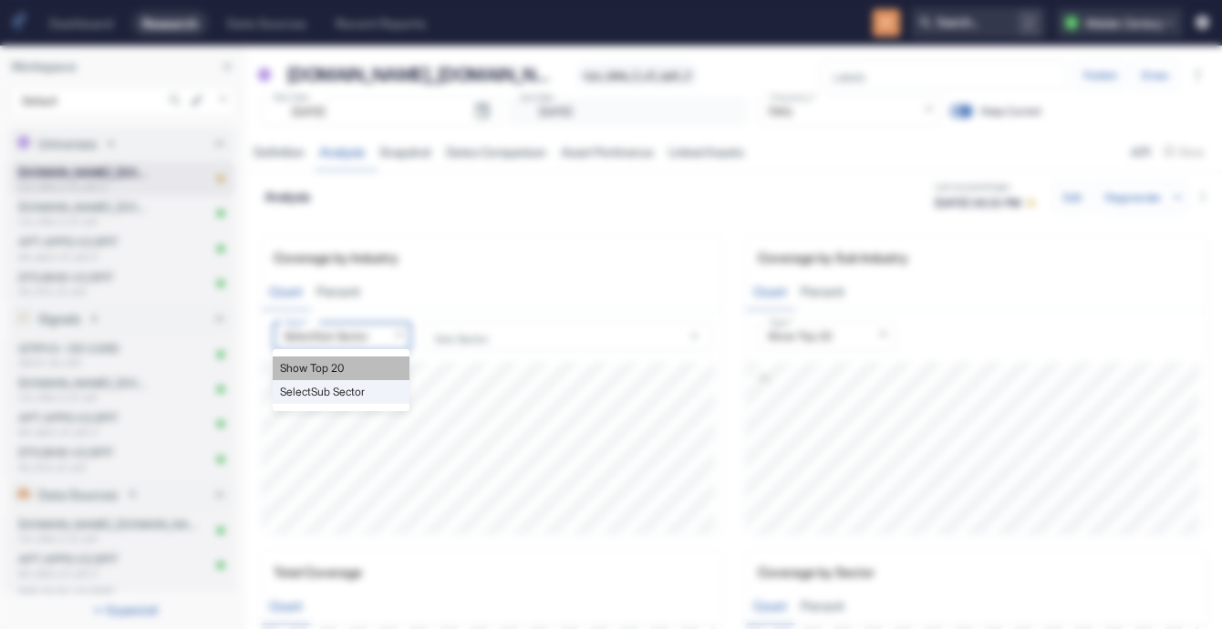
click at [365, 368] on li "Show Top 20" at bounding box center [341, 369] width 137 height 24
type input "top"
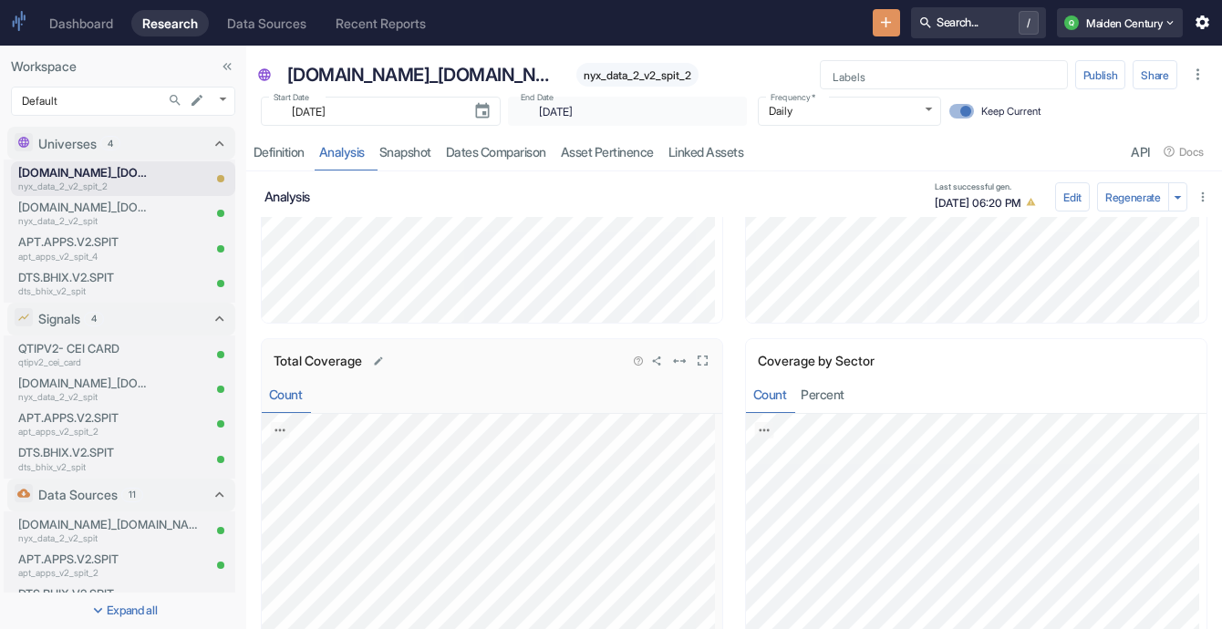
scroll to position [213, 0]
click at [192, 137] on icon "Edit universes order" at bounding box center [199, 143] width 15 height 15
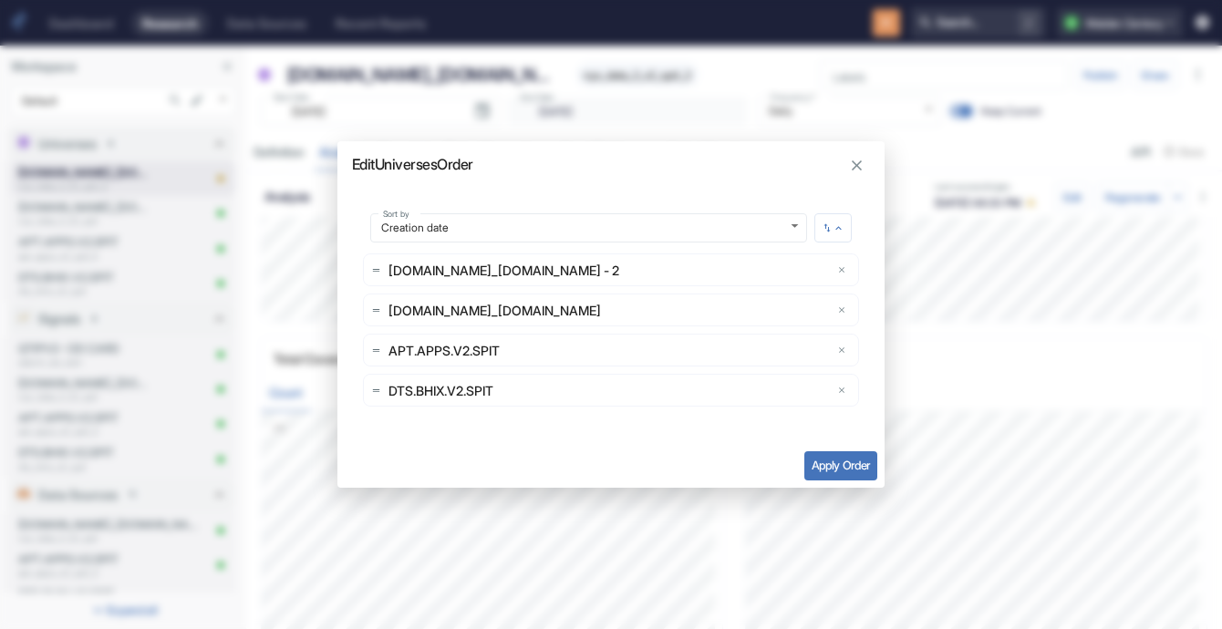
click at [162, 145] on div "Edit Universes Order Sort by Creation date creation Sort by [DOMAIN_NAME]_[DOMA…" at bounding box center [611, 314] width 1222 height 629
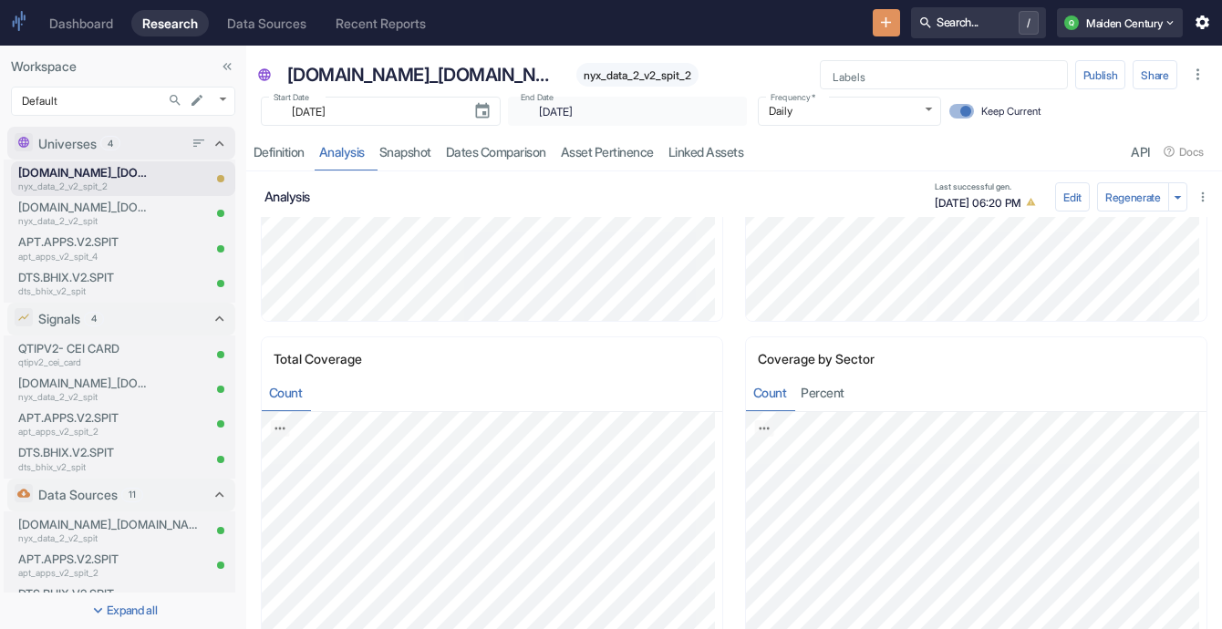
click at [211, 140] on icon at bounding box center [219, 143] width 17 height 17
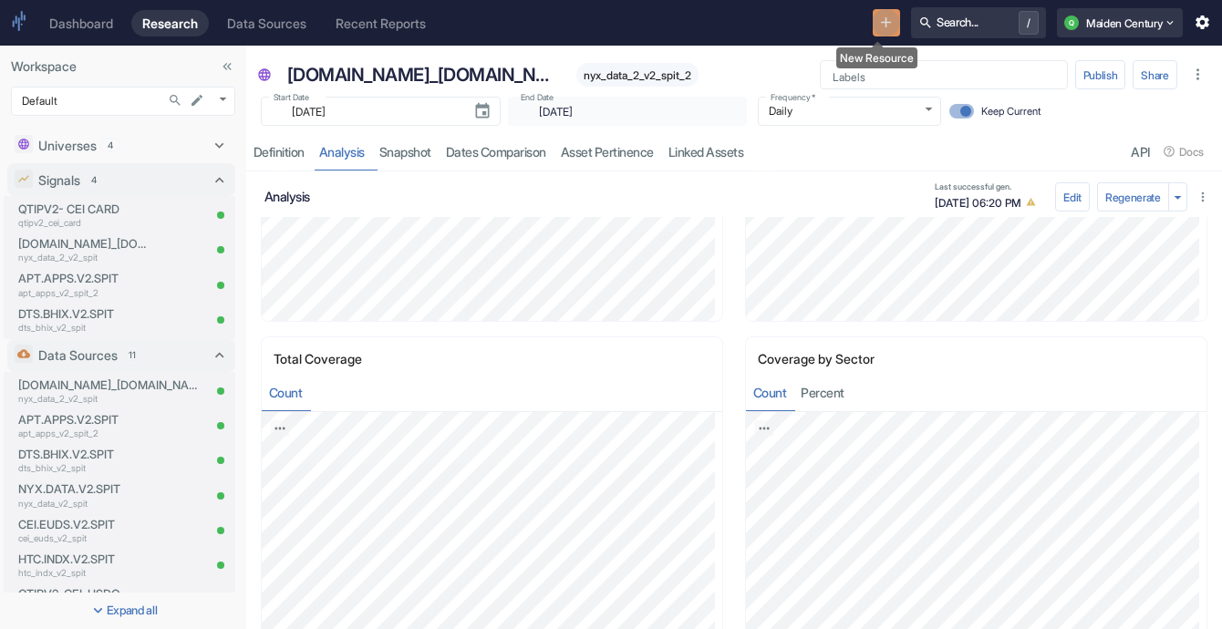
click at [881, 25] on icon "New Resource" at bounding box center [886, 22] width 10 height 10
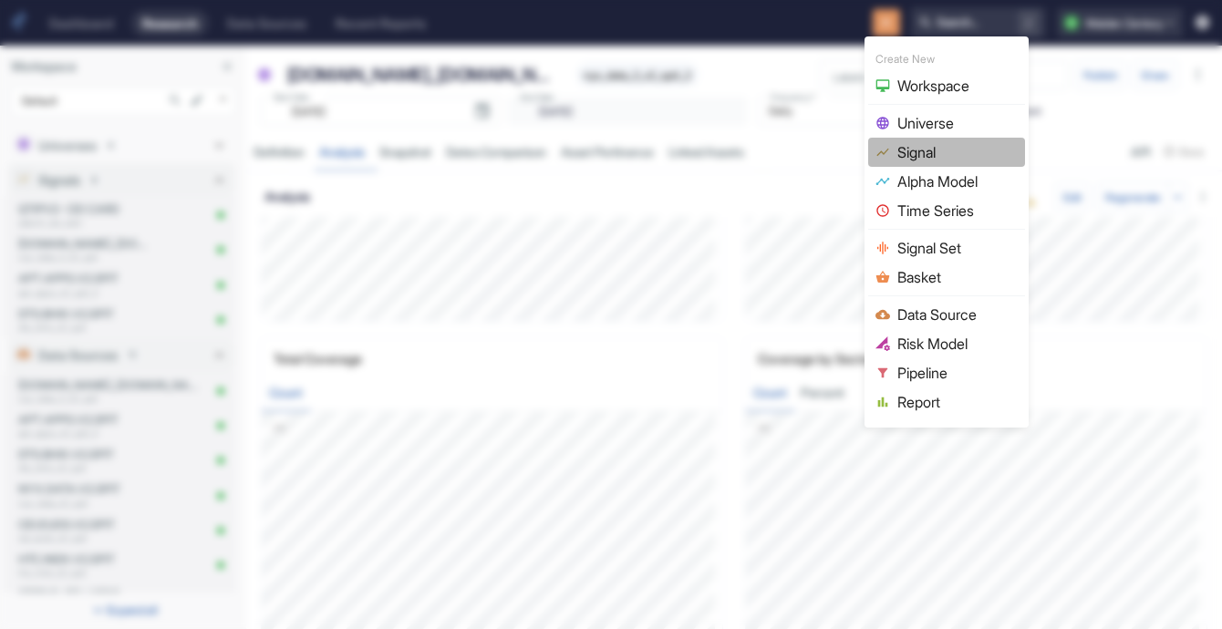
click at [966, 160] on span "Signal" at bounding box center [958, 152] width 120 height 22
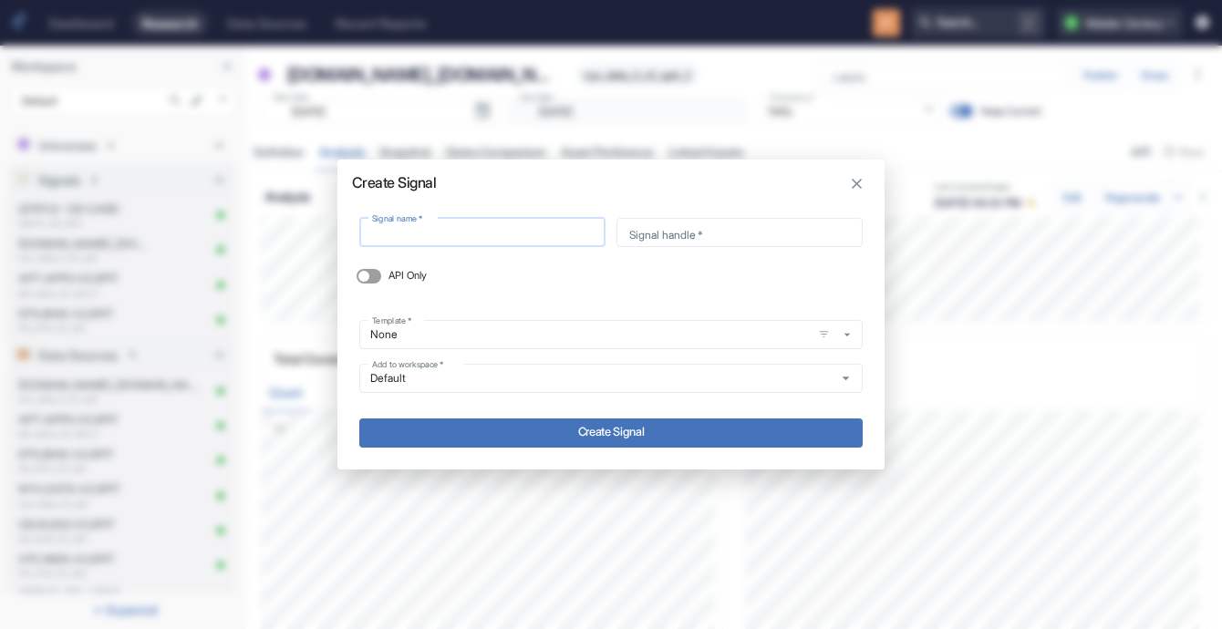
type input "[DOMAIN_NAME]_[DOMAIN_NAME]"
type input "nyx_data_2_v2_spit"
type input "[DOMAIN_NAME]_2.V2.SPIT-"
type input "nyx_data_2_v2_spit_"
type input "[DOMAIN_NAME]_[DOMAIN_NAME]"
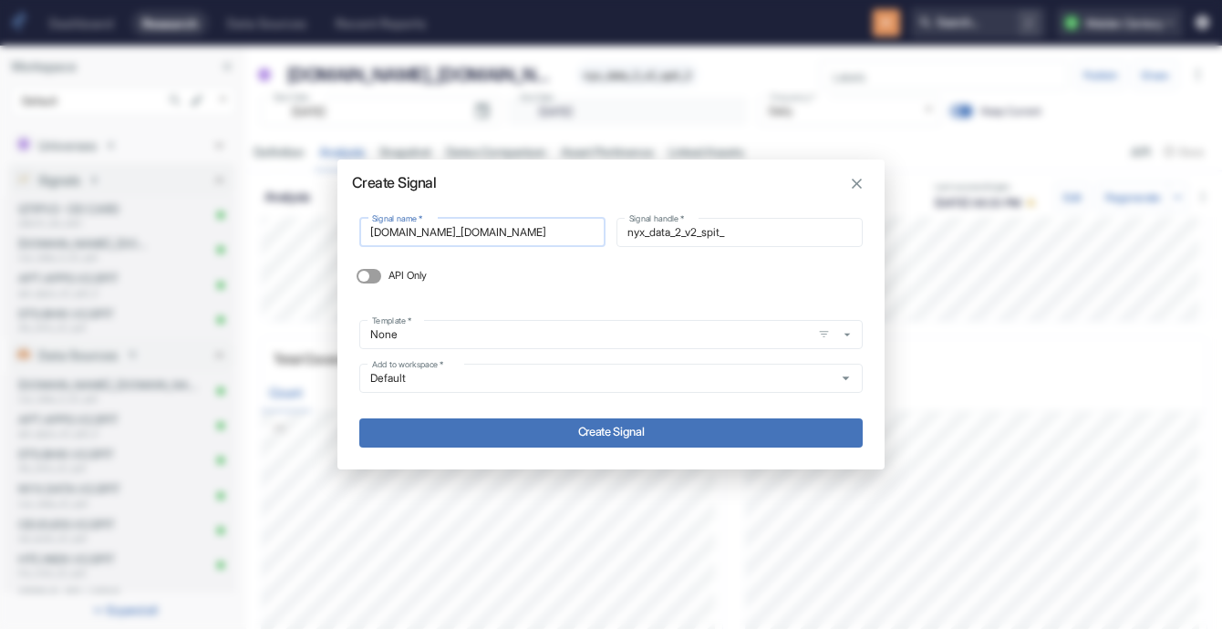
type input "nyx_data_2_v2_spit_2"
type input "[DOMAIN_NAME]_[DOMAIN_NAME]"
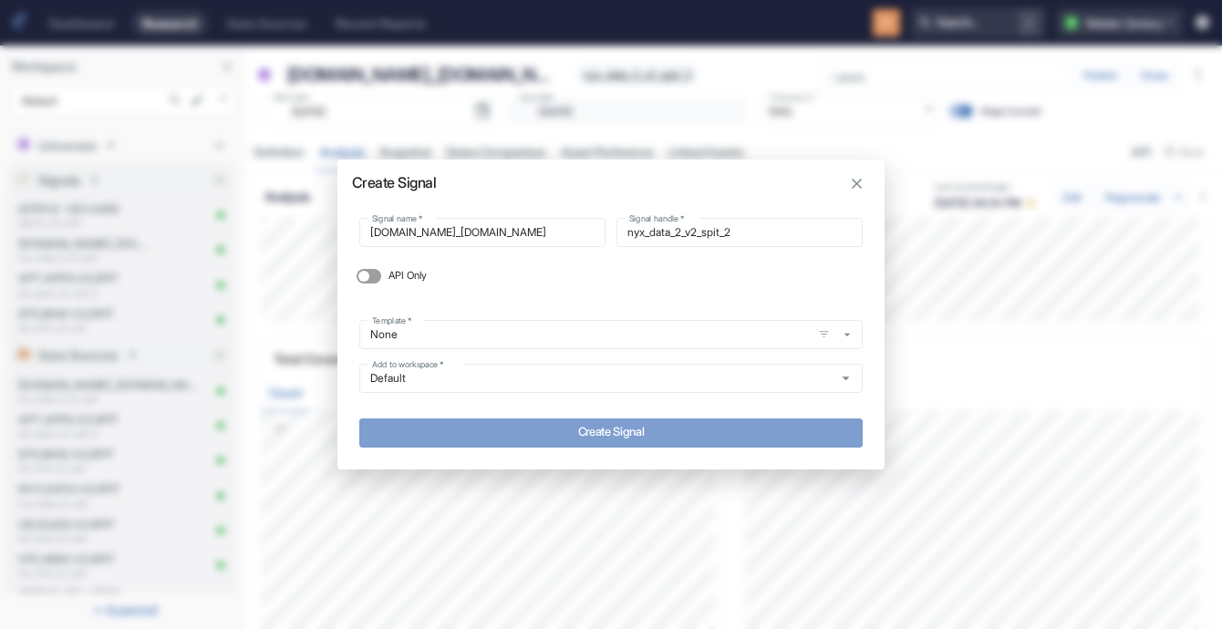
click at [459, 425] on button "Create Signal" at bounding box center [610, 433] width 503 height 29
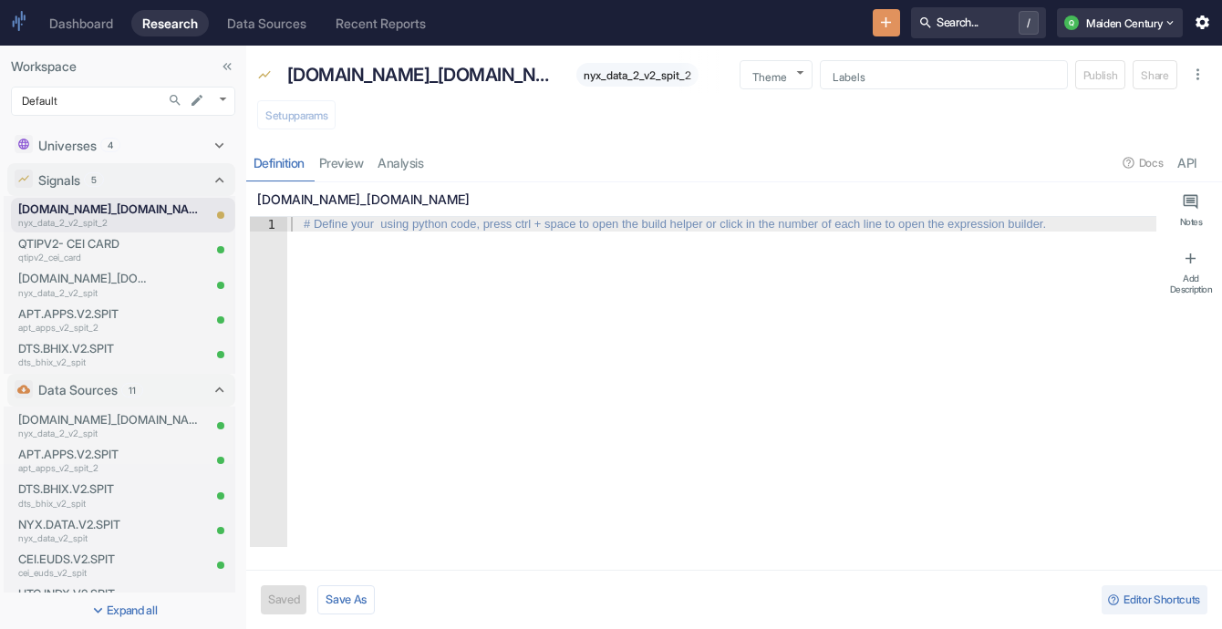
type textarea "x"
click at [280, 114] on div "Setup params" at bounding box center [734, 117] width 976 height 40
click at [99, 286] on p "nyx_data_2_v2_spit" at bounding box center [85, 293] width 135 height 14
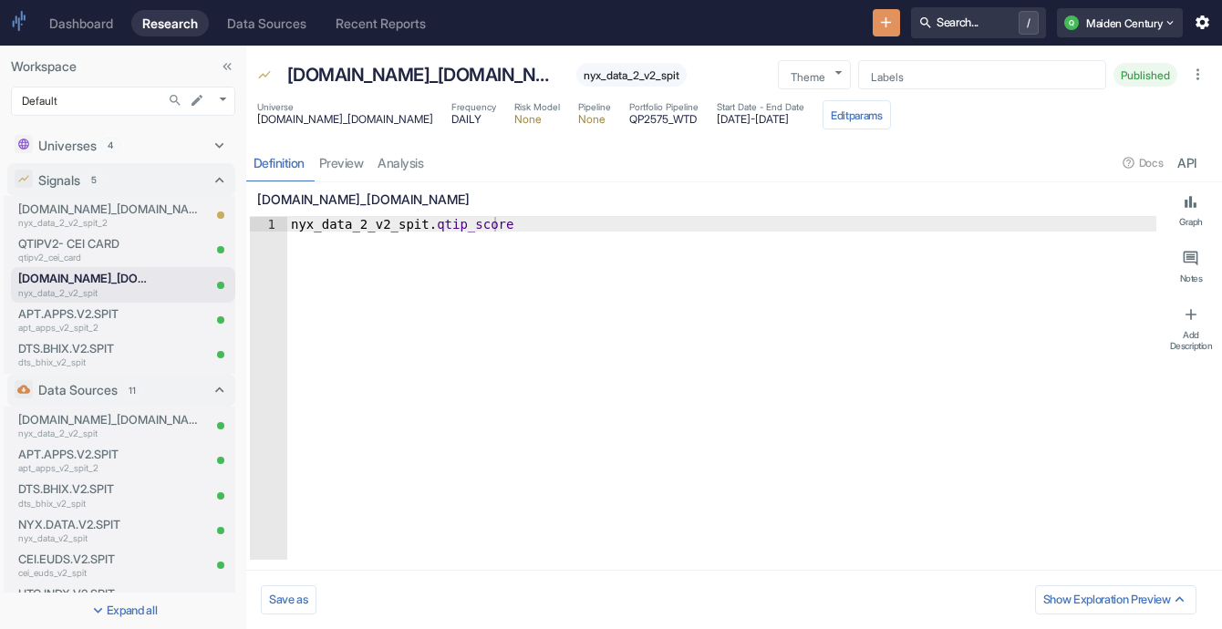
type textarea "x"
type textarea "nyx_data_2_v2_spit.qtip_score"
click at [431, 217] on div "nyx_data_2_v2_spit . qtip_score" at bounding box center [721, 403] width 869 height 372
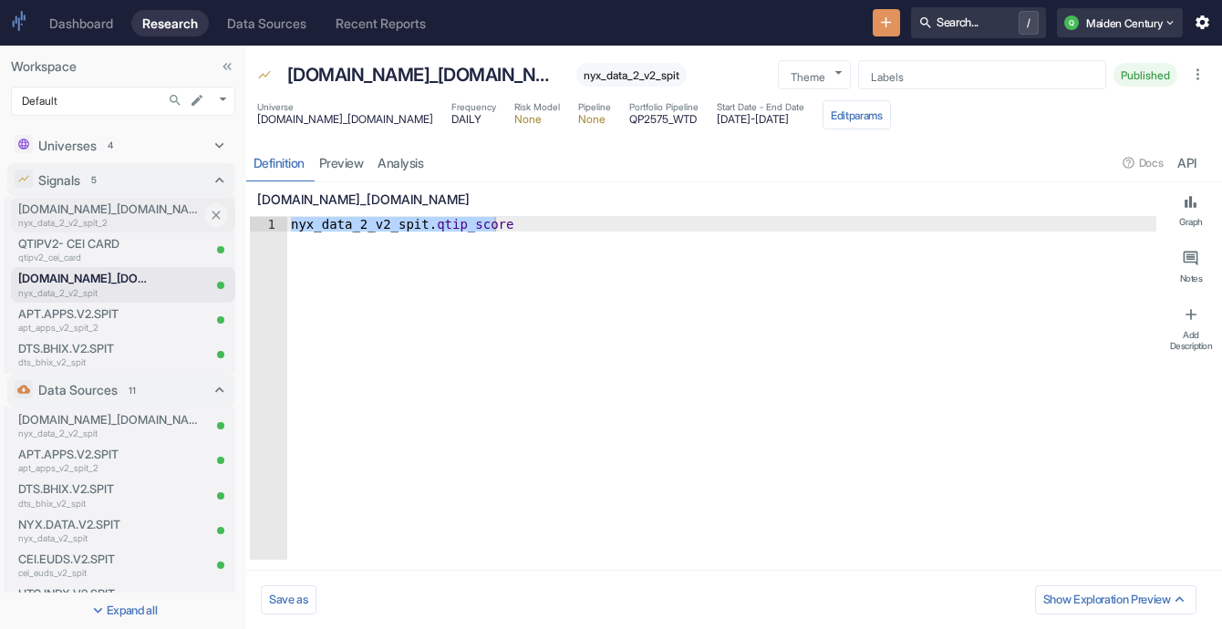
click at [57, 212] on p "[DOMAIN_NAME]_[DOMAIN_NAME]" at bounding box center [109, 209] width 182 height 17
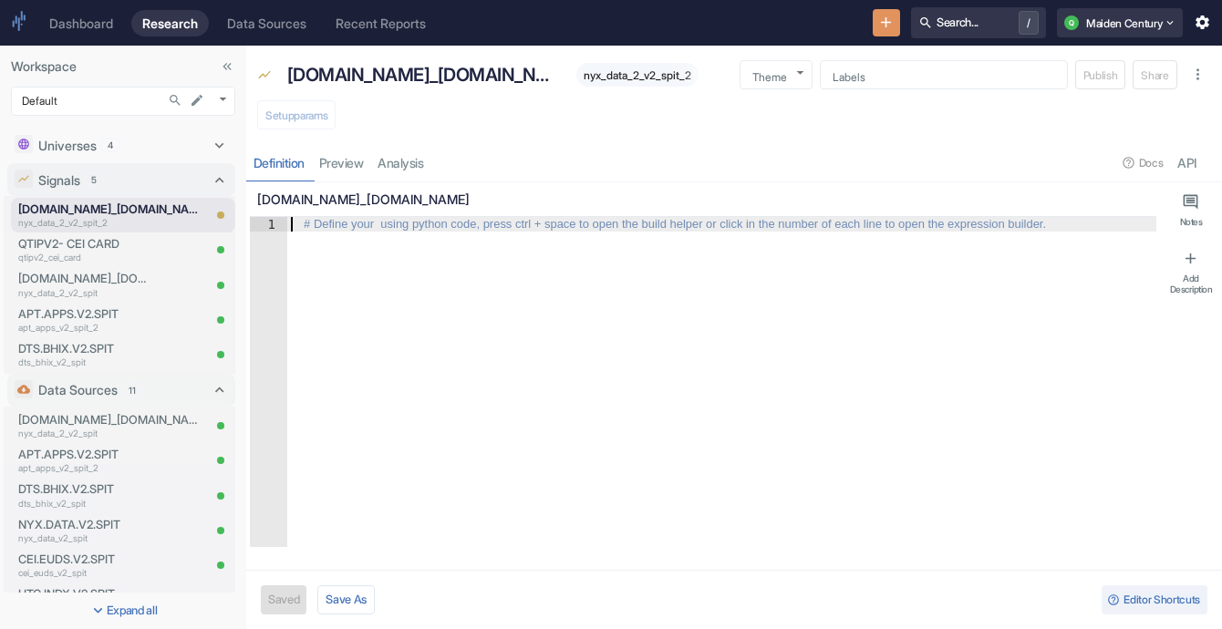
click at [337, 220] on div "# Define your using python code, press ctrl + space to open the build helper or…" at bounding box center [674, 224] width 757 height 13
paste textarea "nyx_data_2_v2_spit.qtip_score"
type textarea "nyx_data_2_v2_spit.qtip_score"
click at [384, 229] on div "nyx_data_2_v2_spit . qtip_score" at bounding box center [721, 396] width 869 height 359
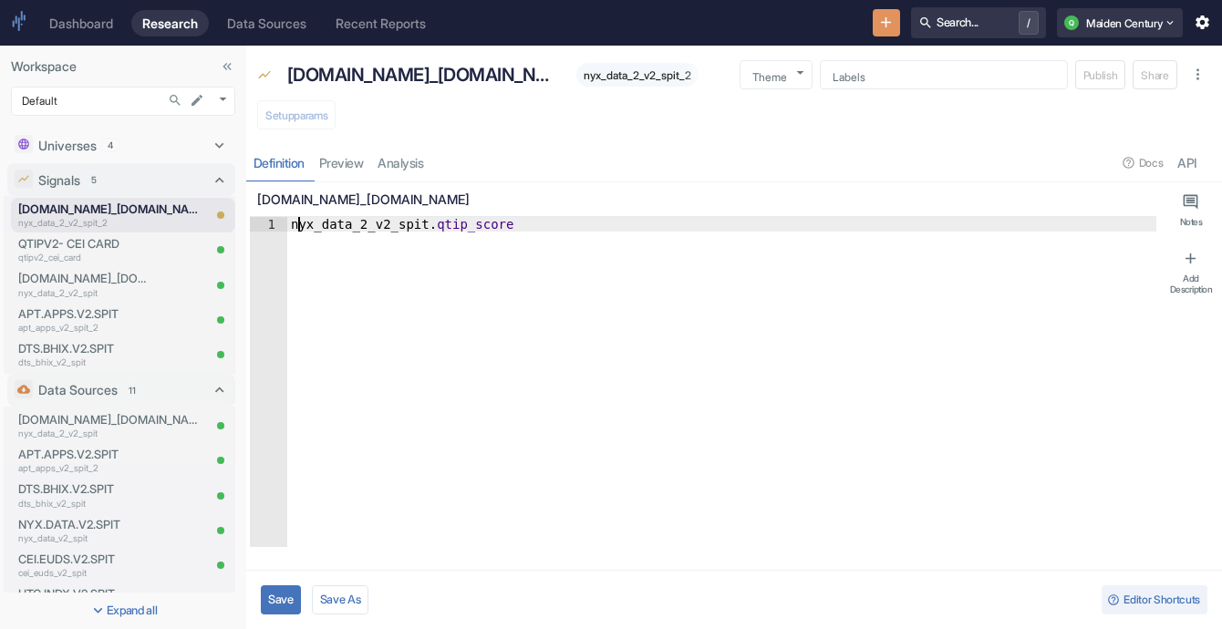
click at [297, 224] on div "nyx_data_2_v2_spit . qtip_score" at bounding box center [721, 396] width 869 height 359
click at [277, 603] on button "Save" at bounding box center [281, 600] width 40 height 29
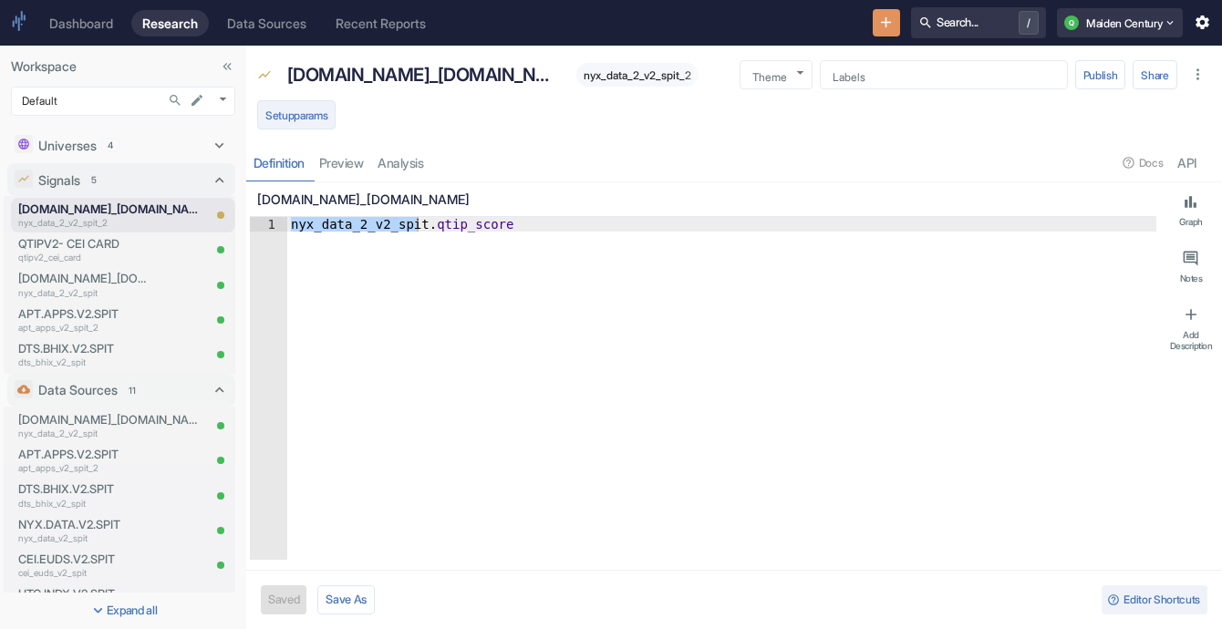
click at [307, 118] on button "Setup params" at bounding box center [296, 114] width 78 height 29
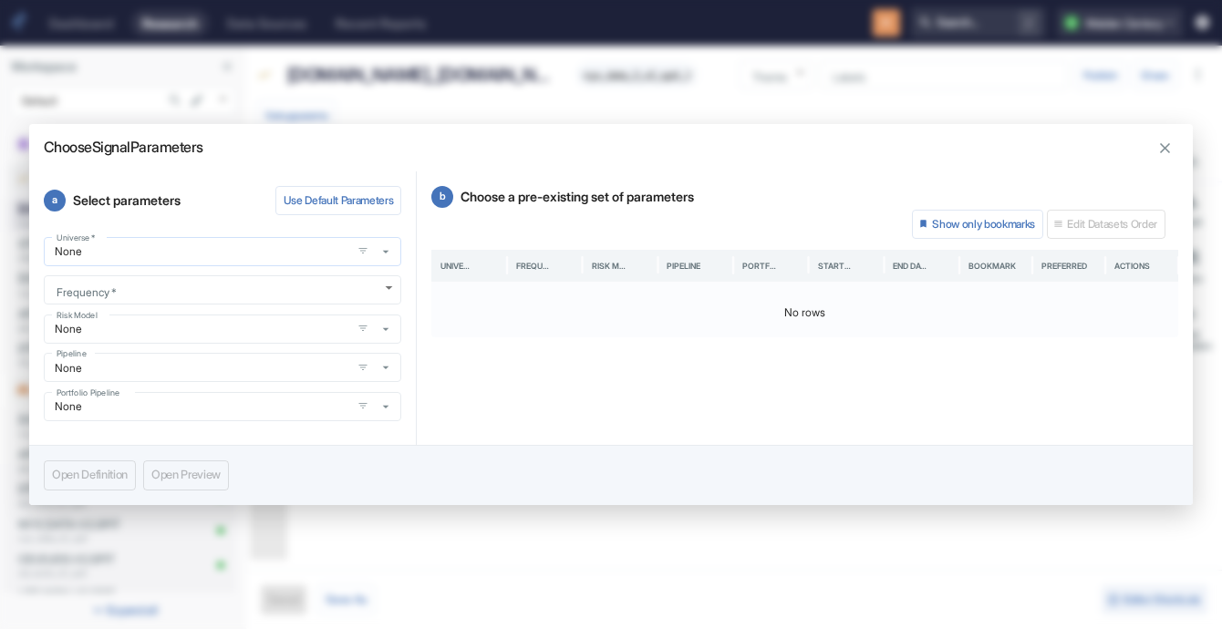
click at [388, 255] on icon "button" at bounding box center [386, 251] width 15 height 15
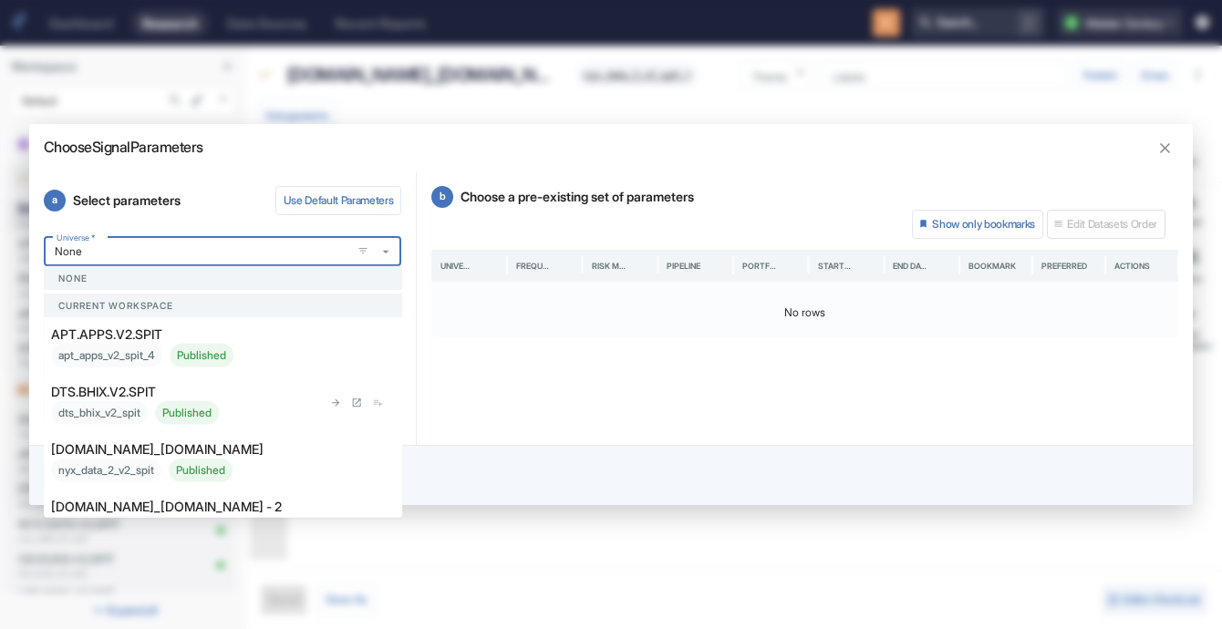
scroll to position [101, 0]
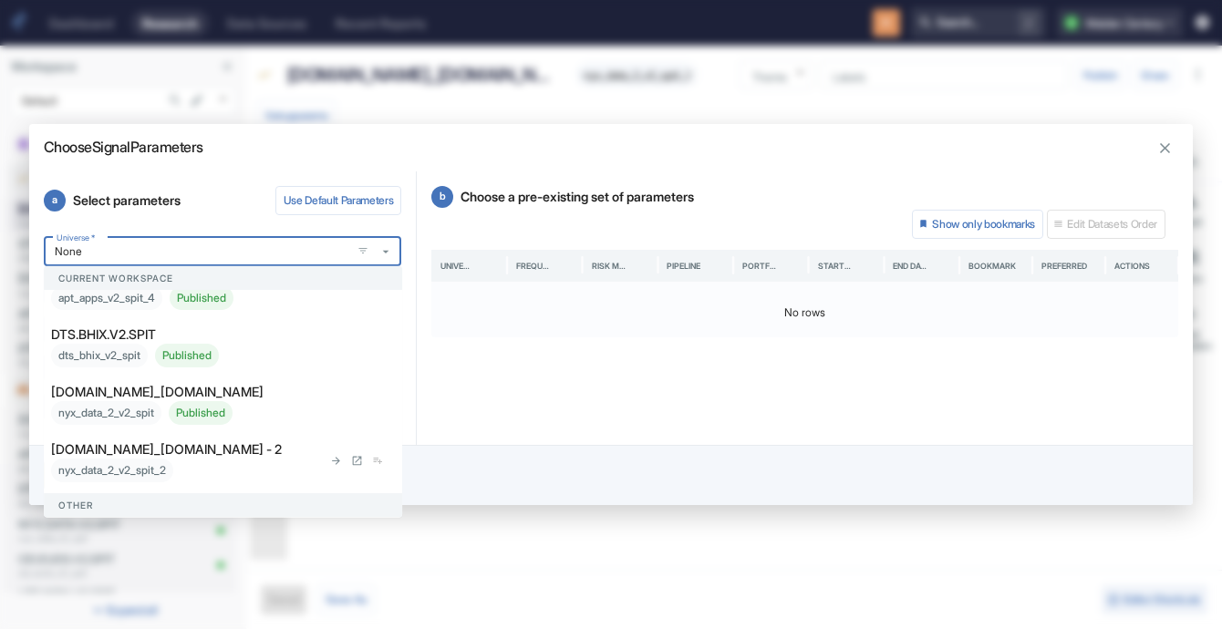
click at [224, 454] on div "[DOMAIN_NAME]_[DOMAIN_NAME] - 2 nyx_data_2_v2_spit_2" at bounding box center [186, 461] width 271 height 43
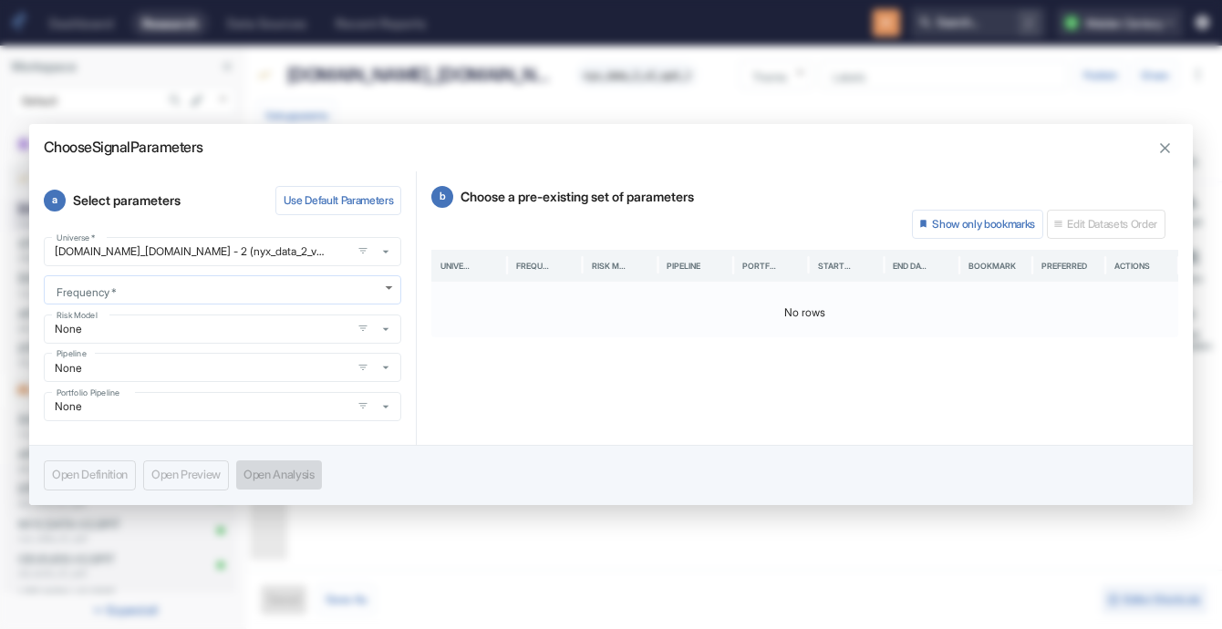
click at [236, 293] on body "Dashboard Research Data Sources Recent Reports Search... / Q Maiden Century Wor…" at bounding box center [611, 314] width 1222 height 629
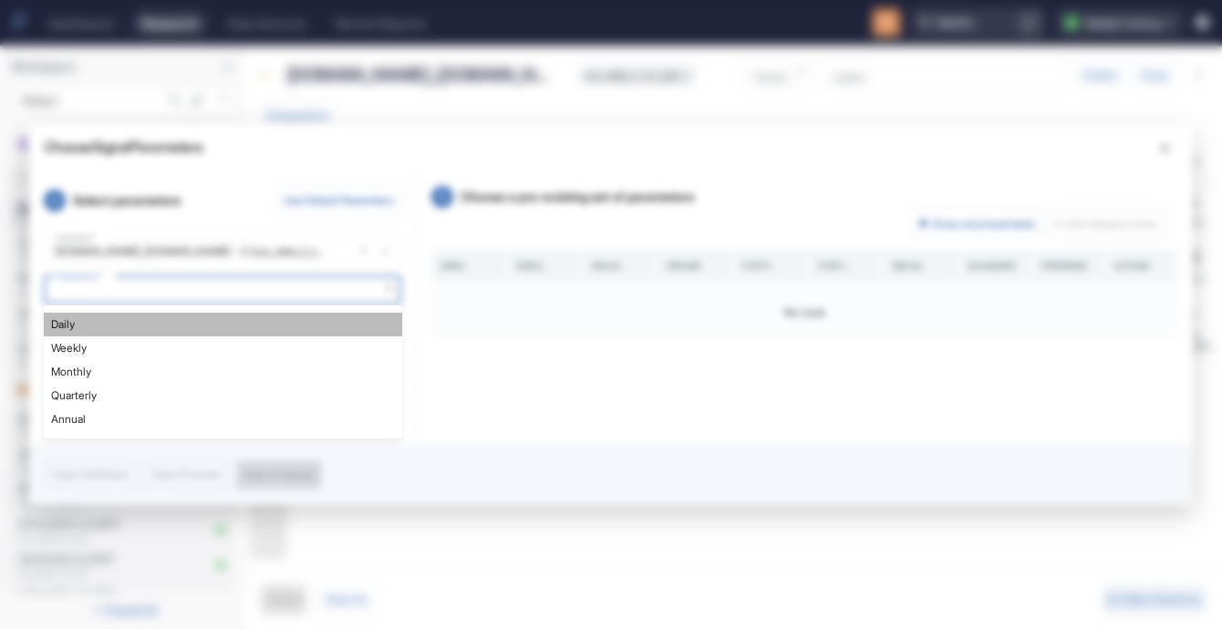
click at [220, 322] on li "Daily" at bounding box center [223, 325] width 358 height 24
type textarea "x"
type input "DAILY"
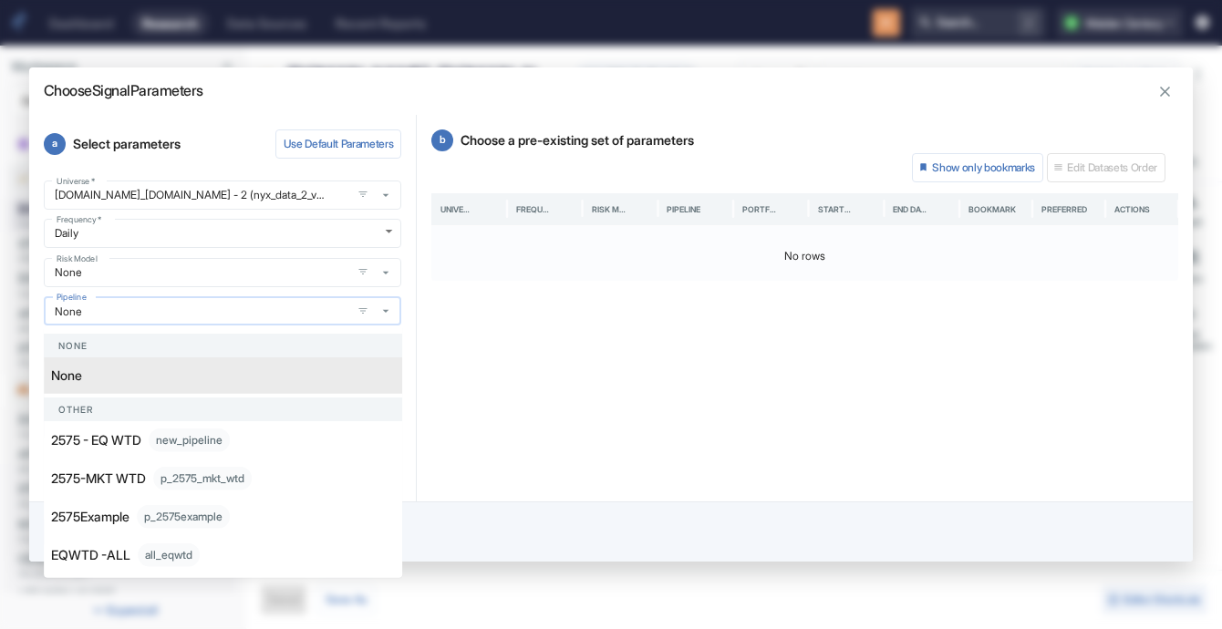
click at [135, 308] on input "None" at bounding box center [197, 312] width 296 height 16
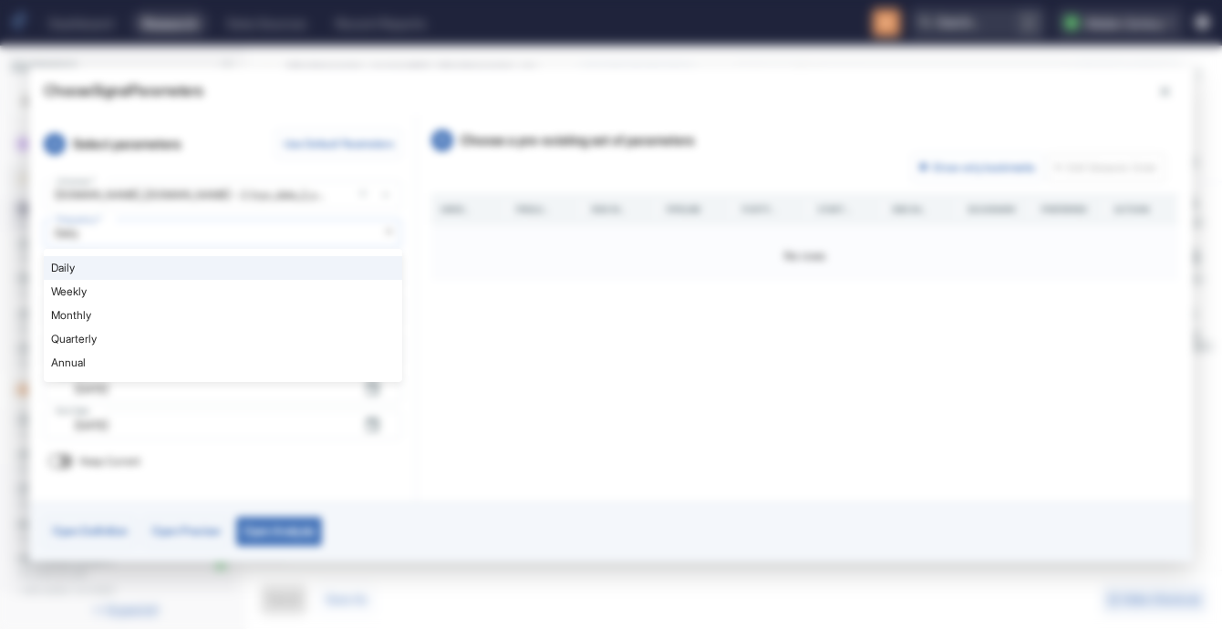
click at [121, 227] on body "Dashboard Research Data Sources Recent Reports Search... / Q Maiden Century Wor…" at bounding box center [611, 314] width 1222 height 629
click at [121, 227] on div at bounding box center [611, 314] width 1222 height 629
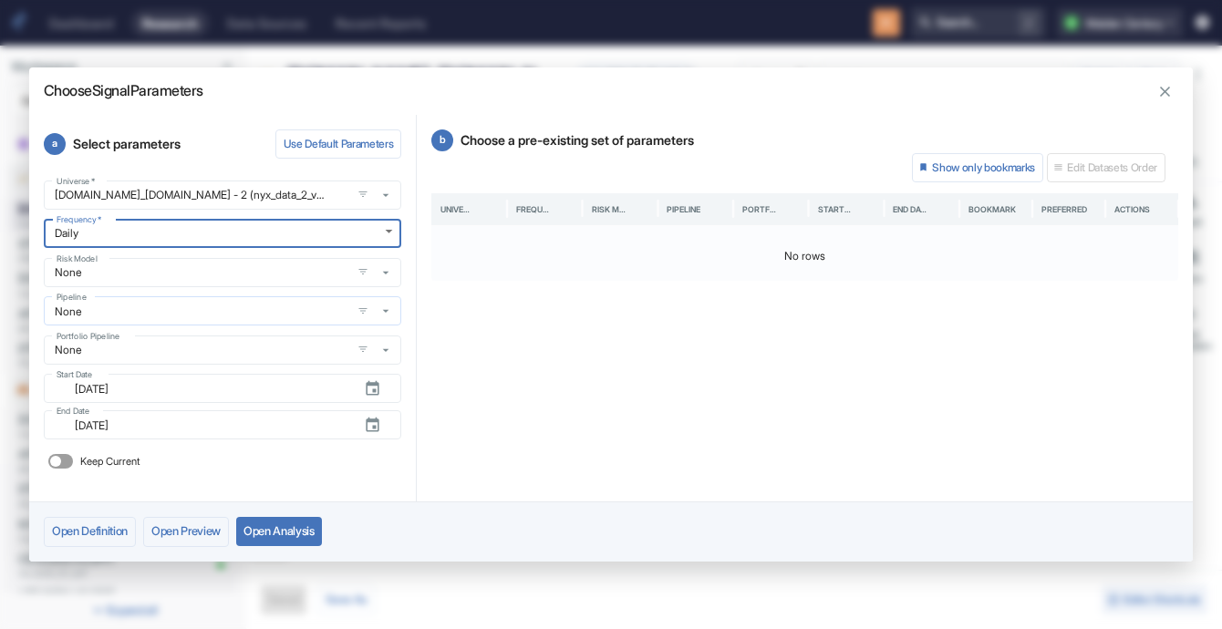
click at [389, 315] on icon "button" at bounding box center [386, 311] width 15 height 15
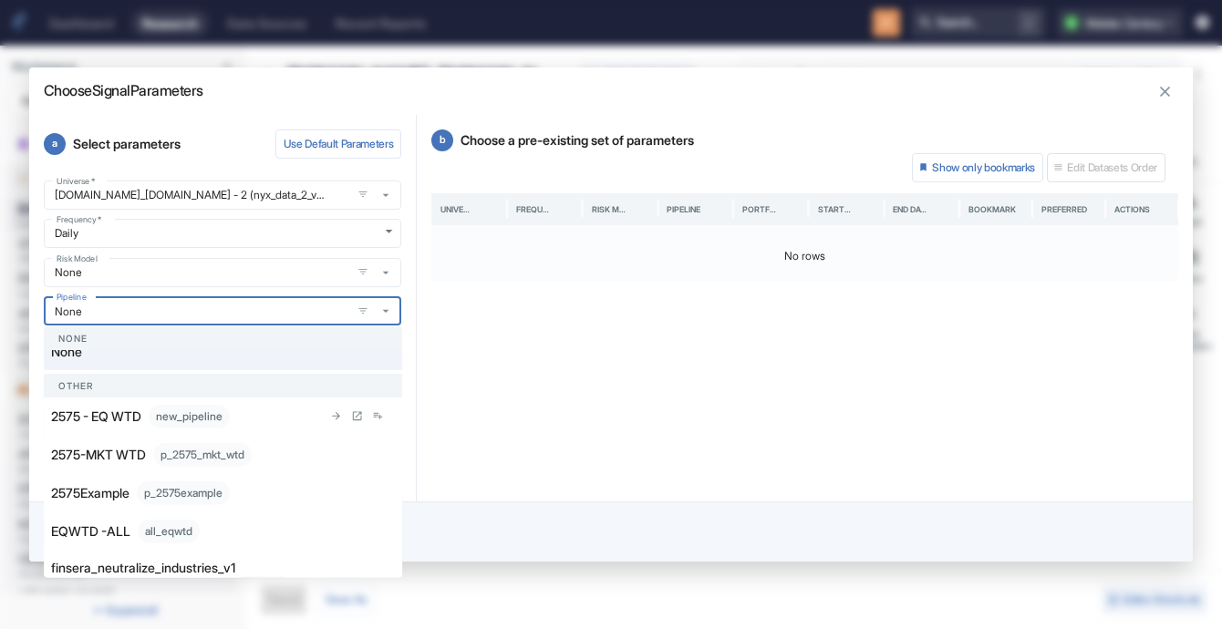
scroll to position [24, 0]
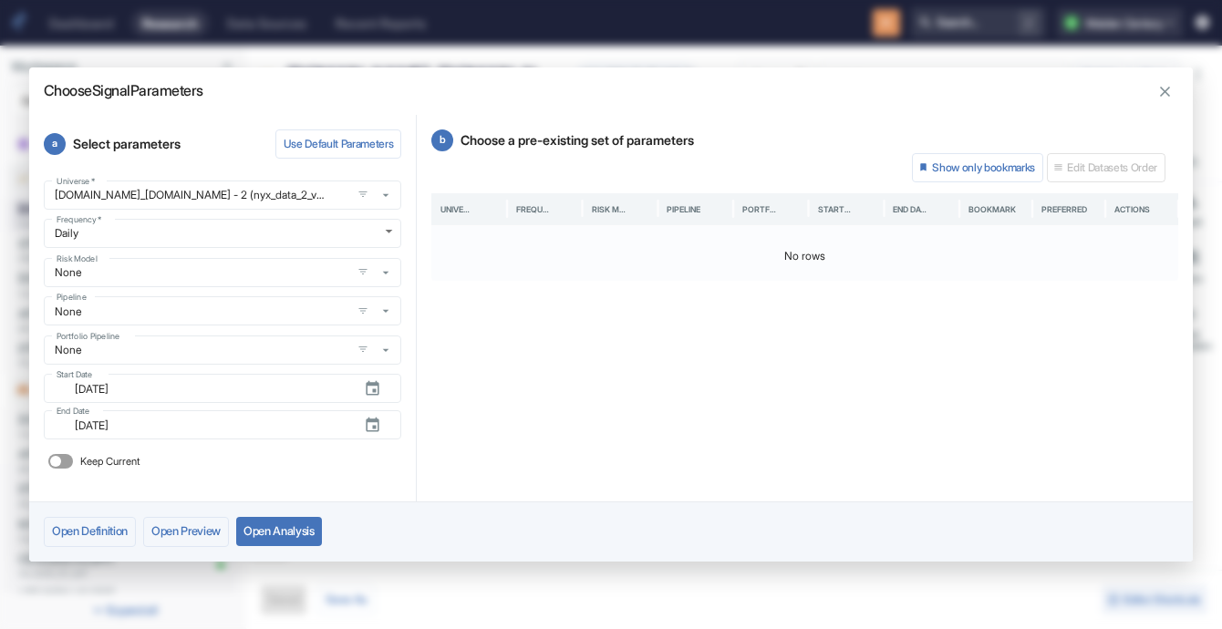
click at [518, 262] on div "No rows" at bounding box center [804, 256] width 747 height 60
click at [129, 346] on input "None" at bounding box center [197, 350] width 296 height 16
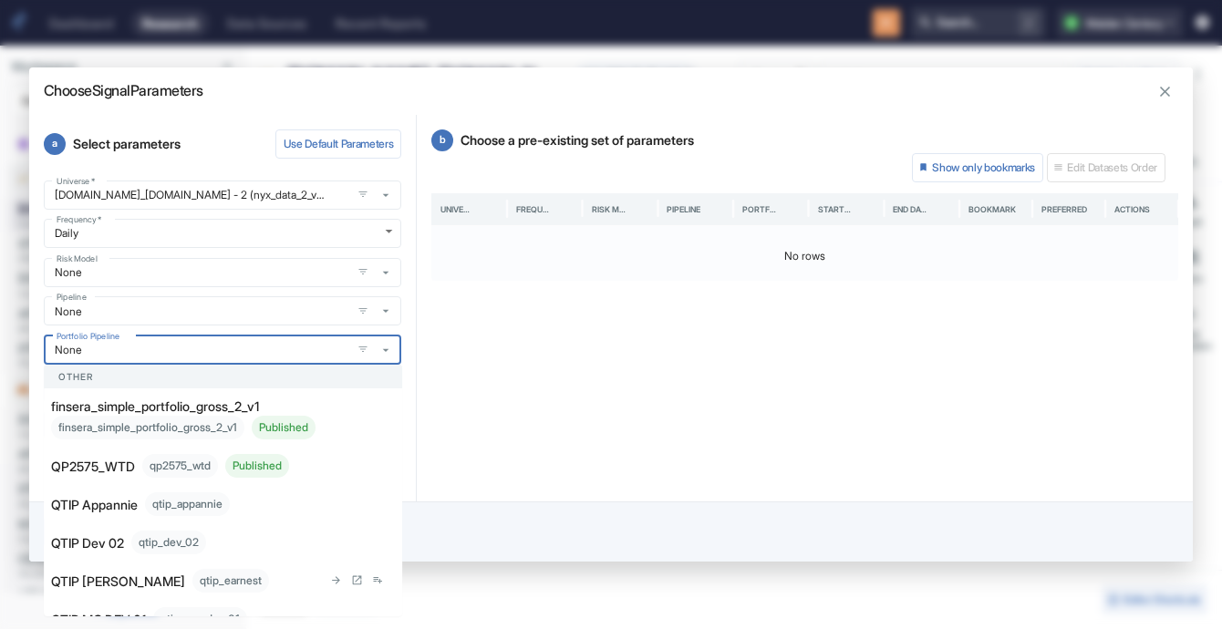
scroll to position [257, 0]
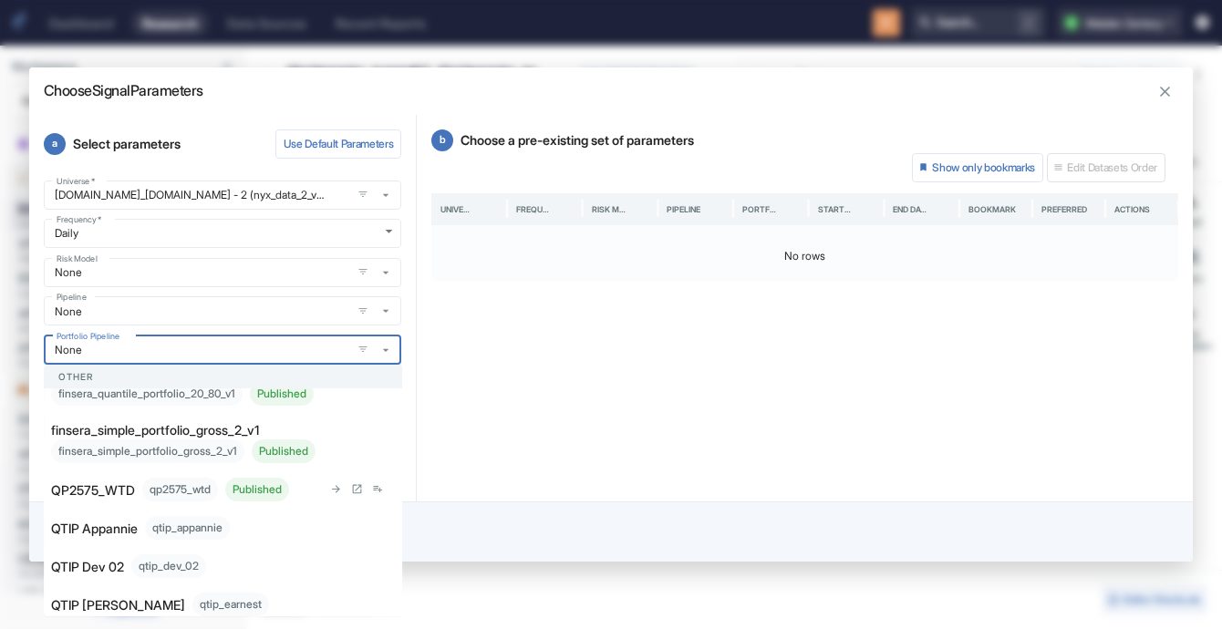
click at [83, 500] on p "QP2575_WTD" at bounding box center [93, 490] width 84 height 19
type textarea "x"
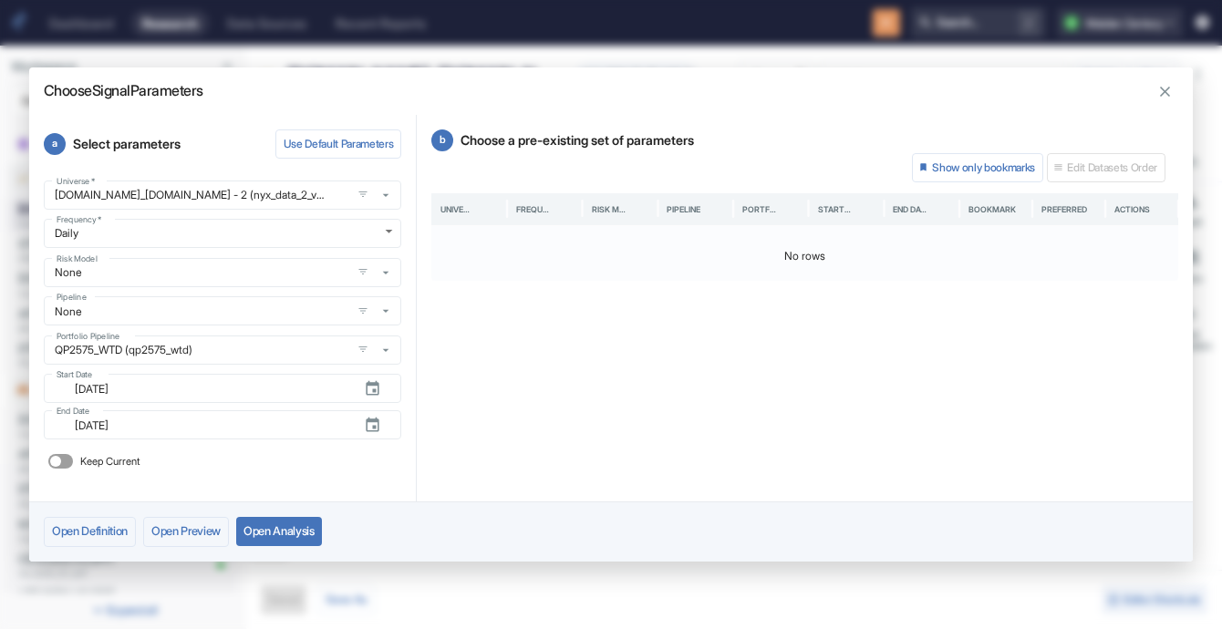
click at [60, 463] on input "Keep Current" at bounding box center [56, 461] width 44 height 15
checkbox input "true"
click at [170, 394] on input "[DATE]" at bounding box center [212, 389] width 296 height 21
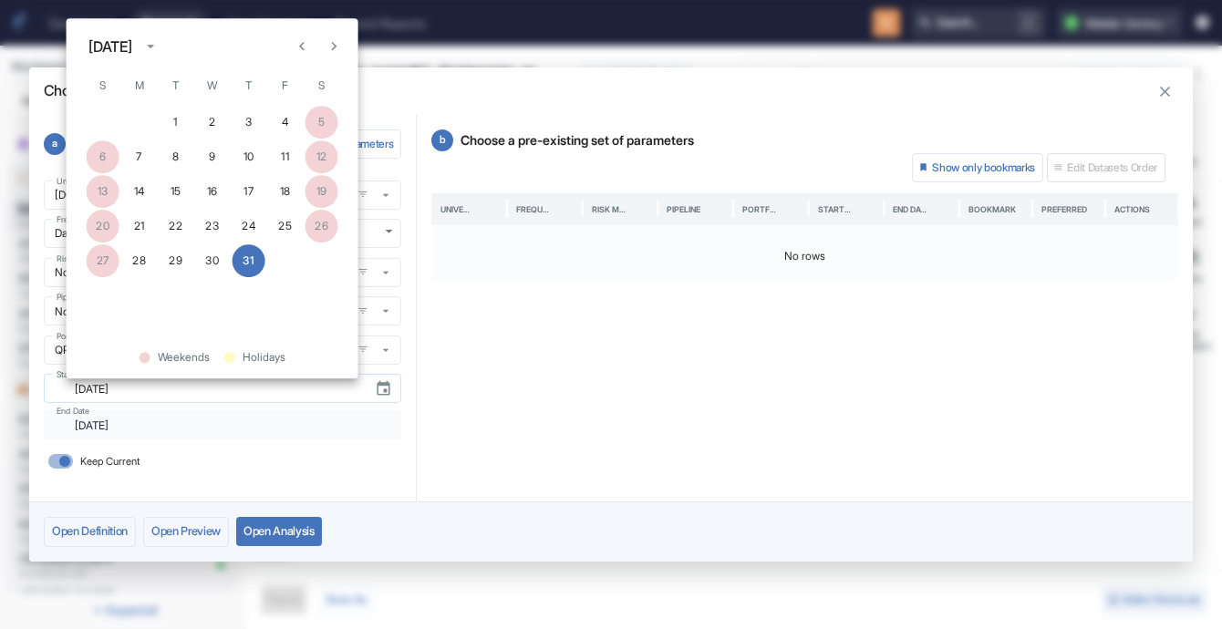
click at [170, 394] on input "[DATE]" at bounding box center [212, 389] width 296 height 21
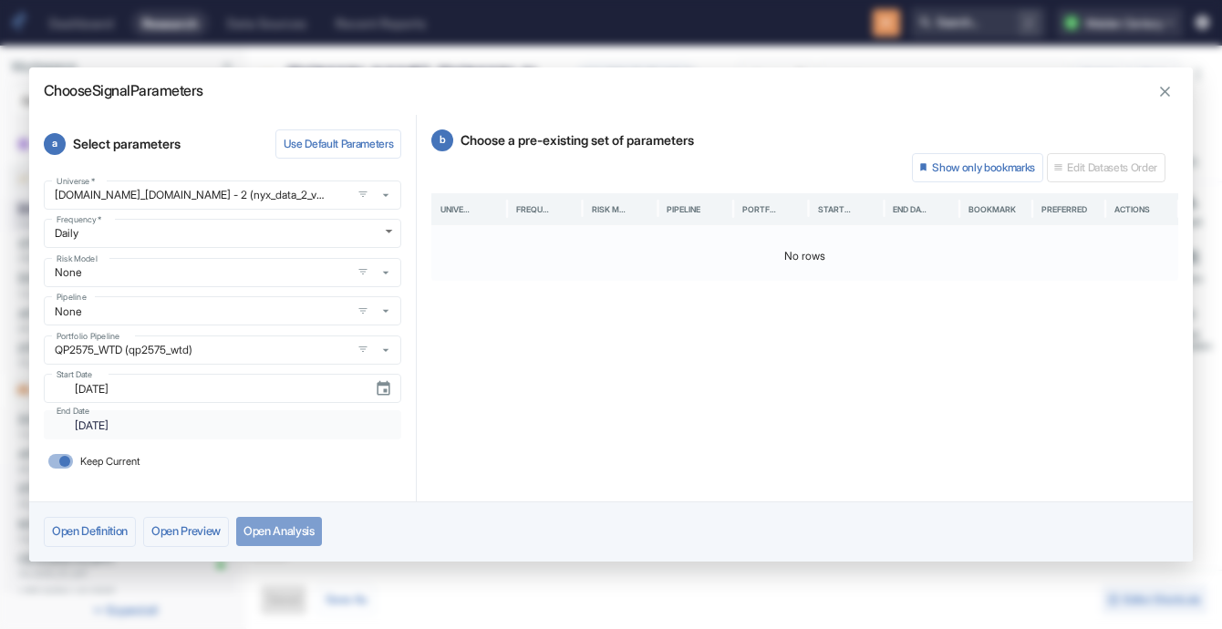
click at [303, 535] on button "Open Analysis" at bounding box center [279, 531] width 86 height 29
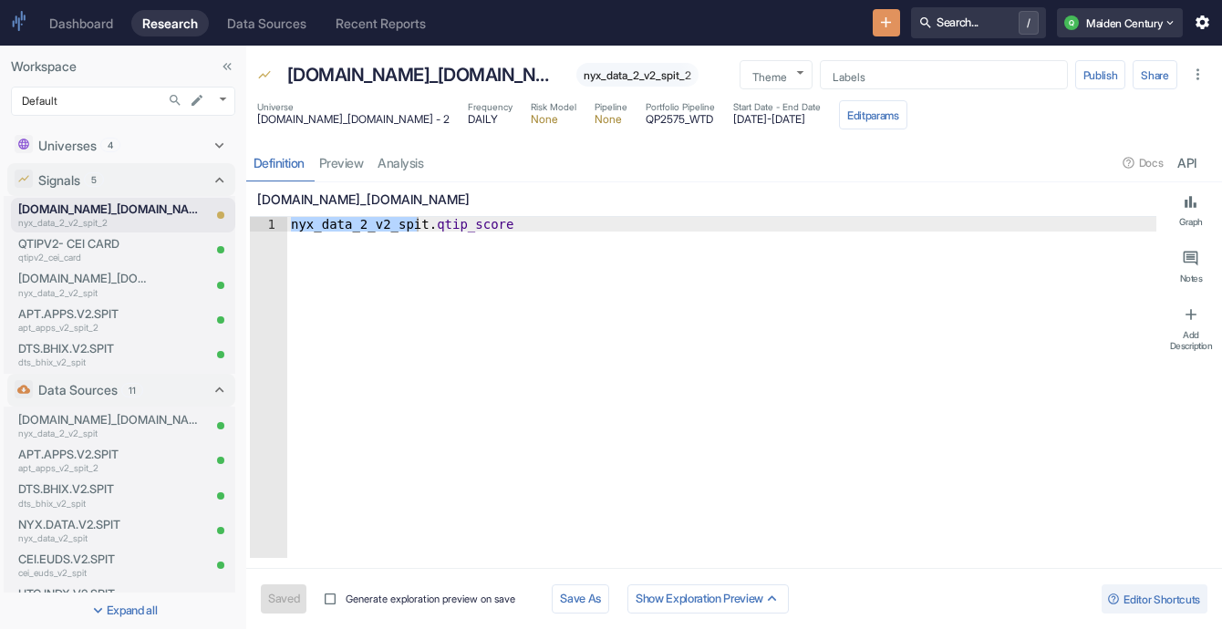
type textarea "x"
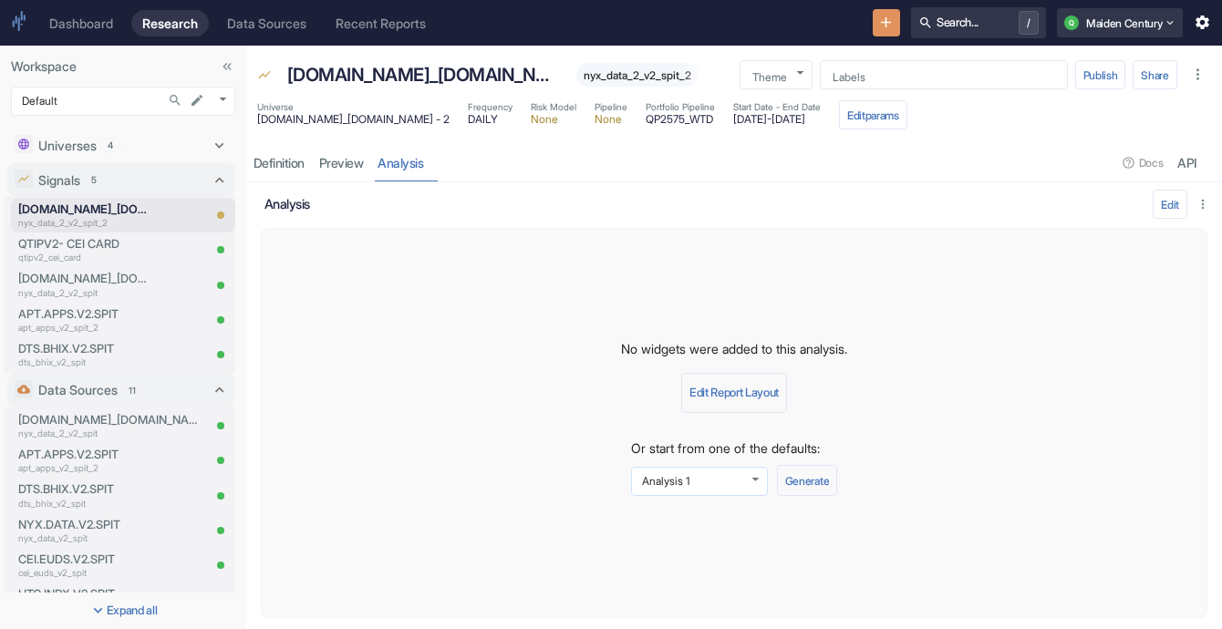
click at [719, 478] on body "Dashboard Research Data Sources Recent Reports Search... / Q Maiden Century Wor…" at bounding box center [611, 314] width 1222 height 629
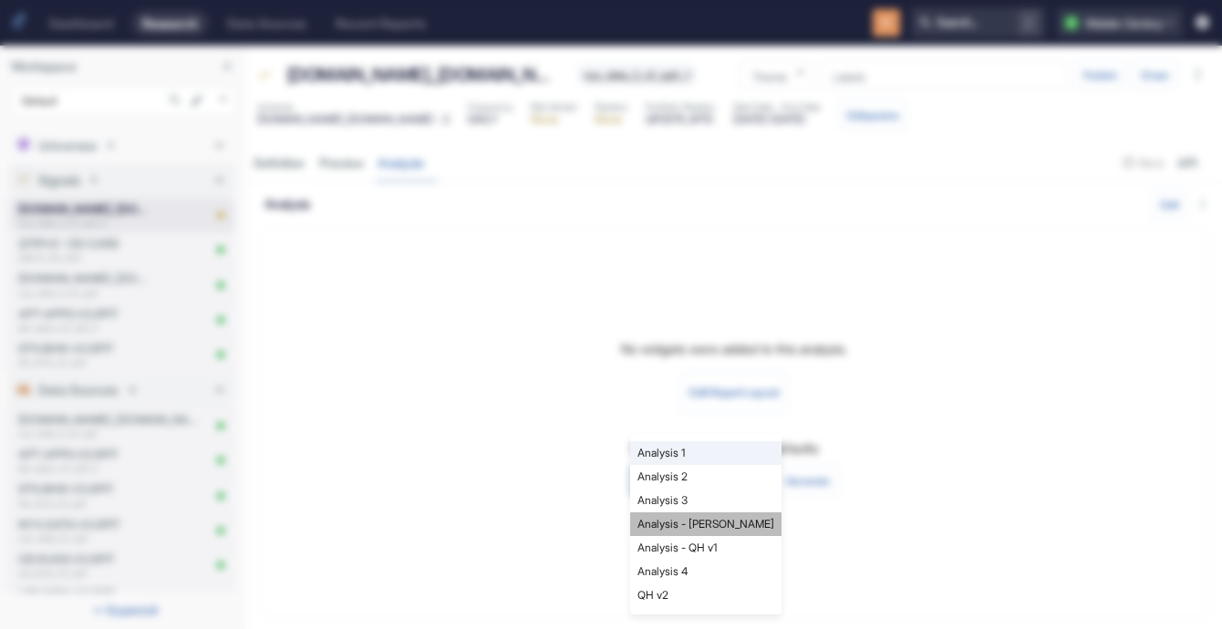
click at [724, 529] on li "Analysis - [PERSON_NAME]" at bounding box center [705, 525] width 151 height 24
type input "538"
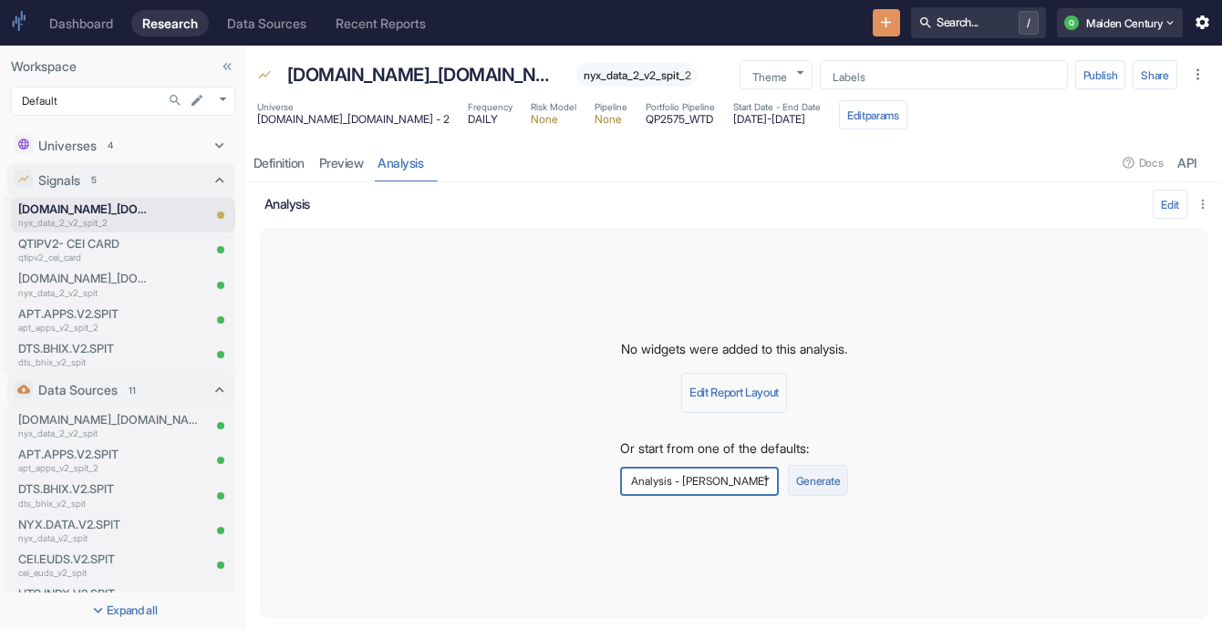
click at [824, 473] on button "Generate" at bounding box center [818, 480] width 60 height 31
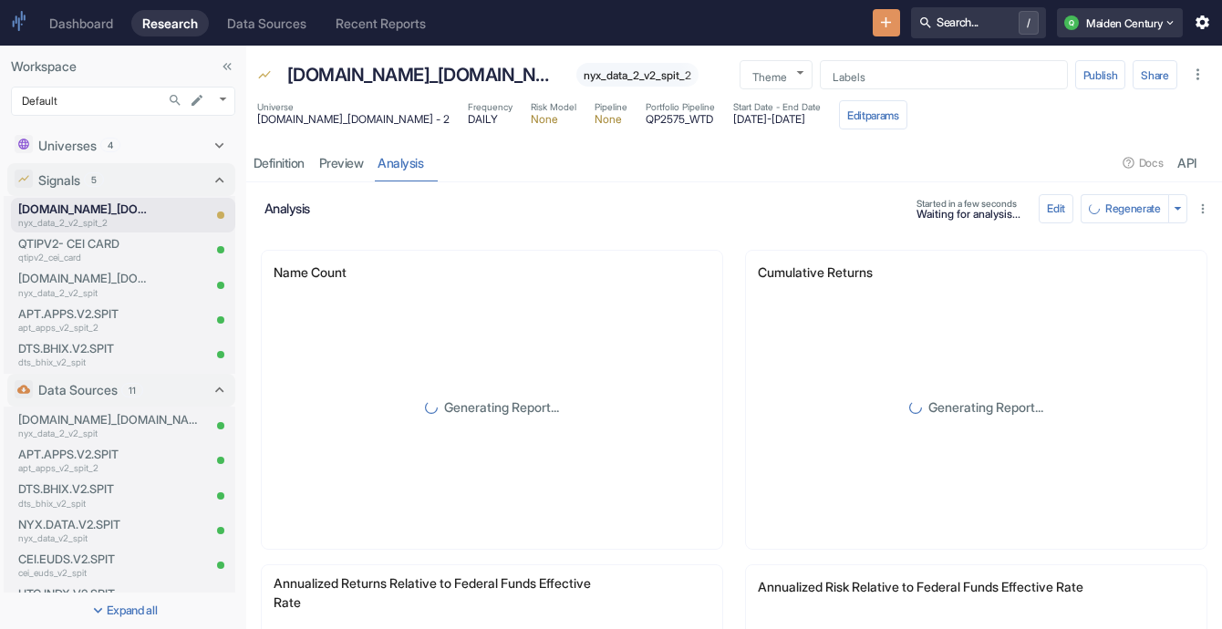
click at [756, 168] on div "resource tabs" at bounding box center [774, 162] width 686 height 37
click at [282, 162] on div "Definition" at bounding box center [279, 163] width 51 height 16
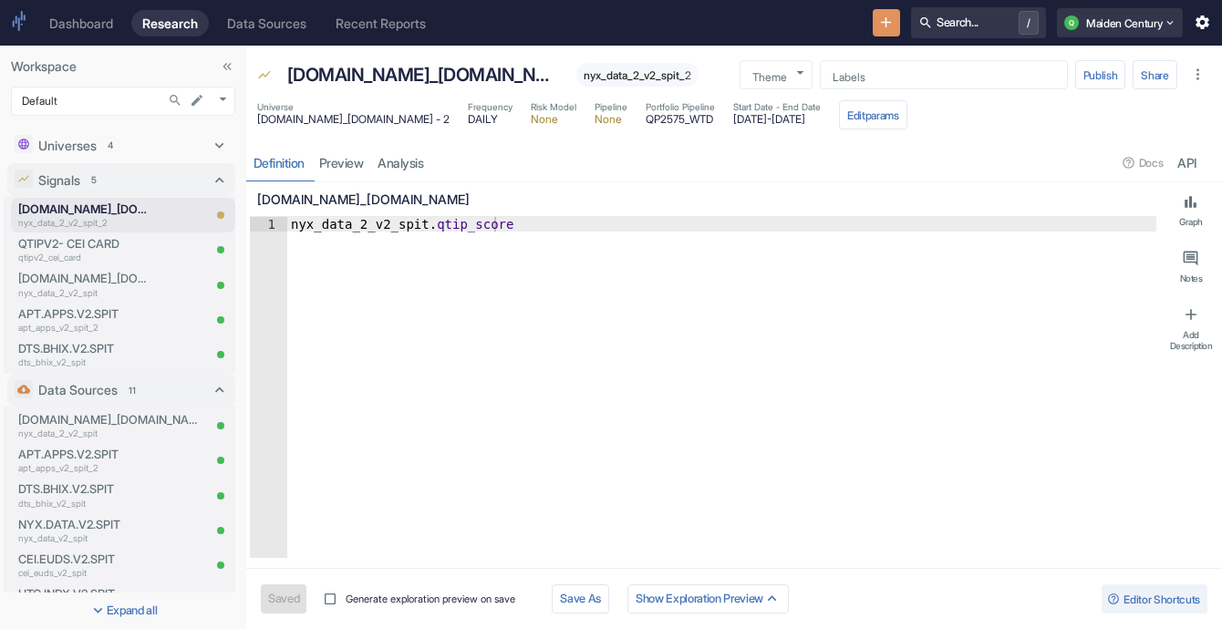
type textarea "x"
type textarea "nyx_data_2_v2_spit.qtip_score"
click at [445, 225] on div "nyx_data_2_v2_spit . qtip_score" at bounding box center [721, 402] width 869 height 370
click at [428, 231] on div "nyx_data_2_v2_spit . qtip_score" at bounding box center [721, 387] width 869 height 341
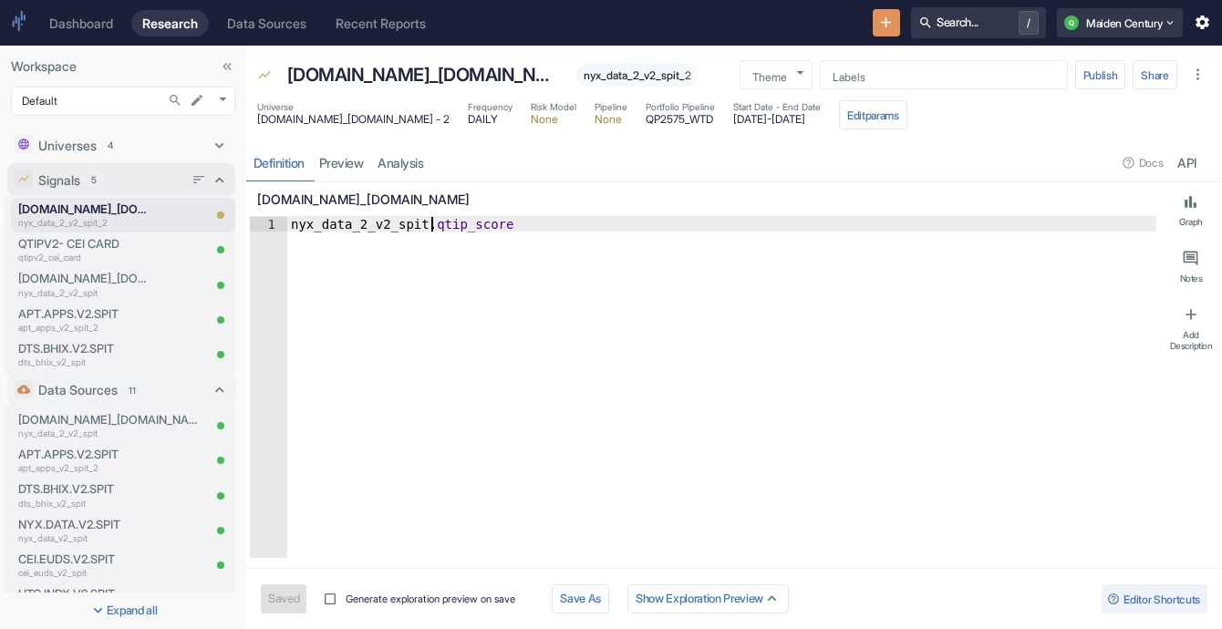
type textarea "x"
click at [413, 165] on link "analysis" at bounding box center [401, 162] width 60 height 37
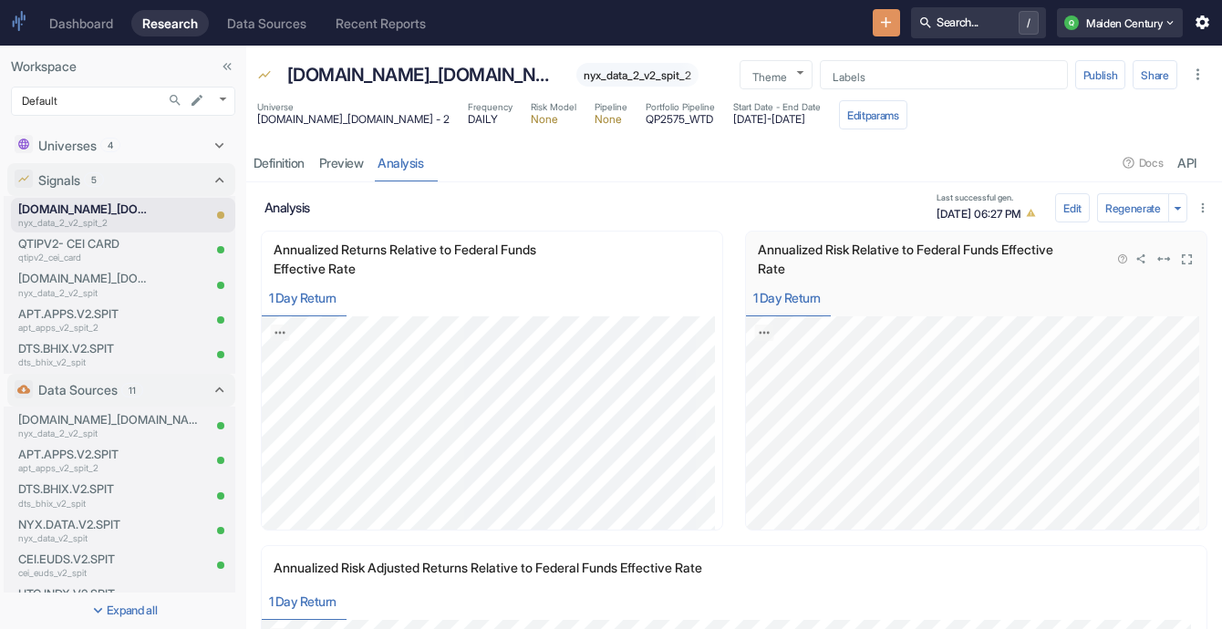
scroll to position [330, 0]
click at [278, 332] on icon "Export; Press ENTER to open" at bounding box center [280, 333] width 13 height 13
click at [633, 257] on icon "button" at bounding box center [639, 260] width 12 height 12
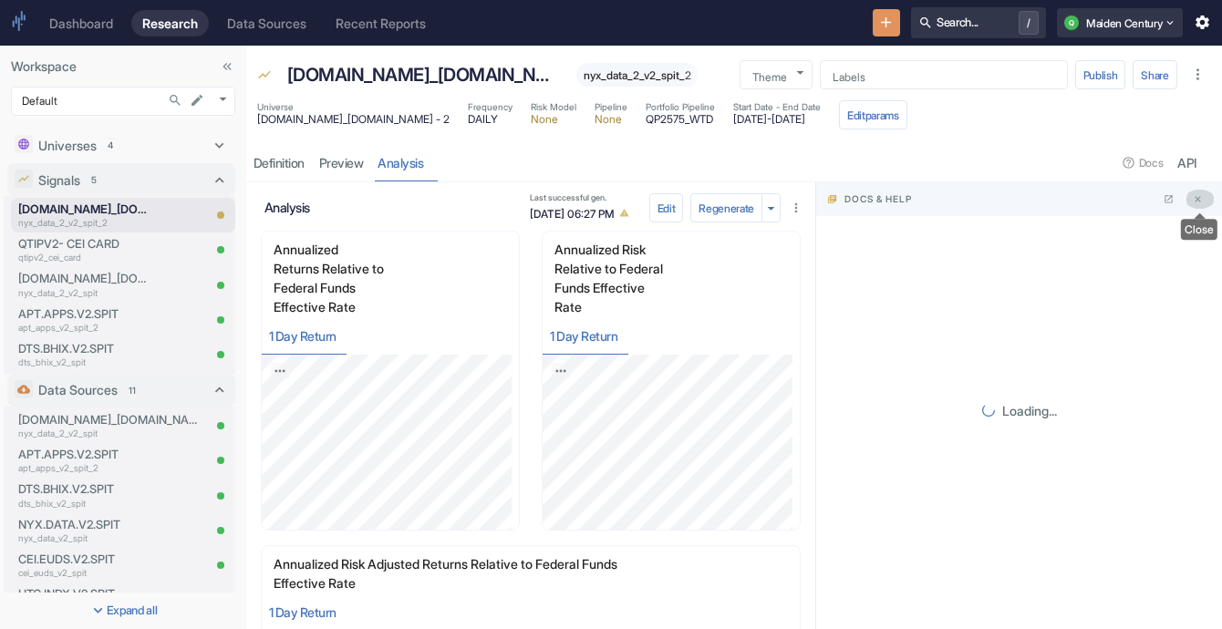
click at [1197, 199] on icon "Close" at bounding box center [1198, 199] width 6 height 6
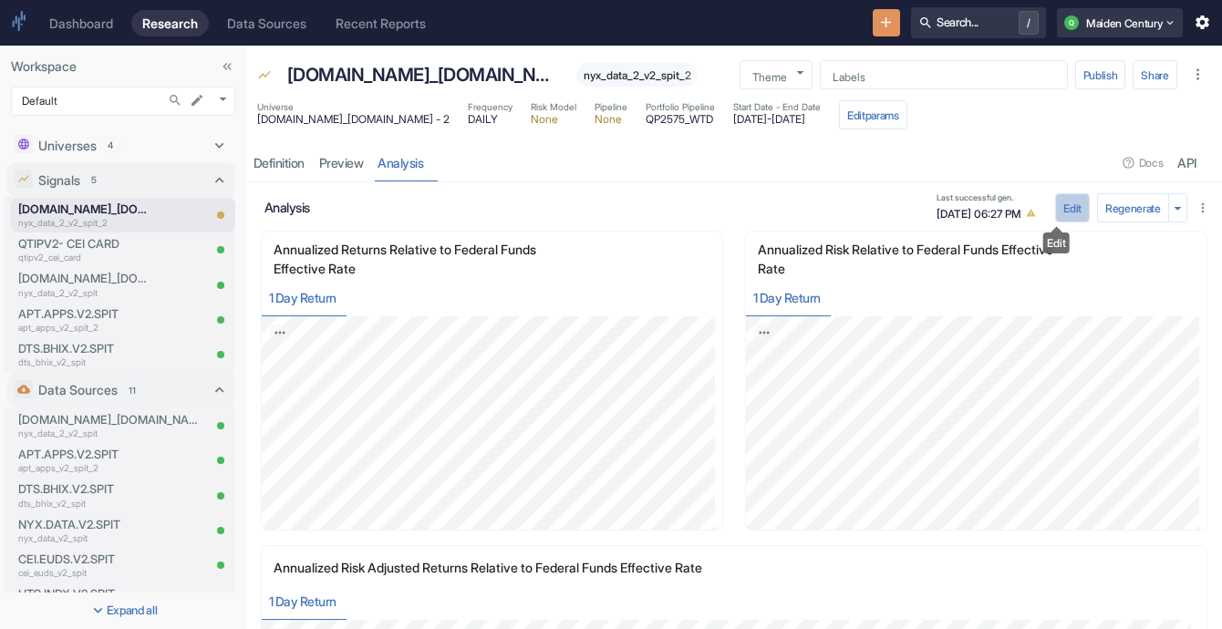
click at [1055, 203] on button "Edit" at bounding box center [1072, 207] width 35 height 29
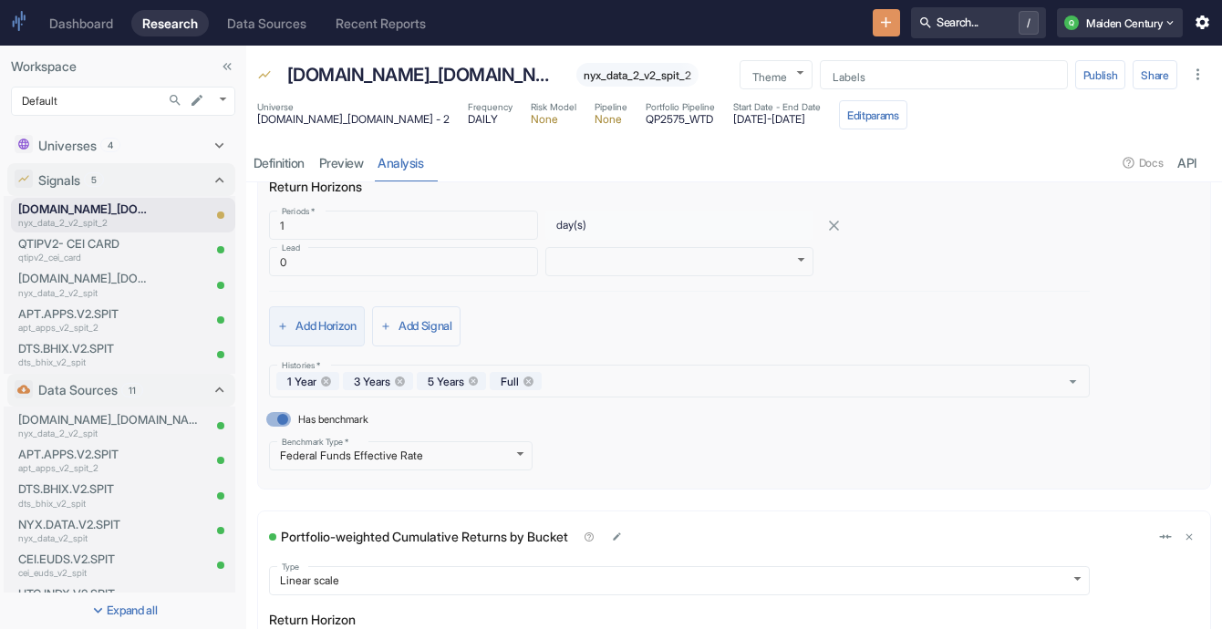
scroll to position [901, 0]
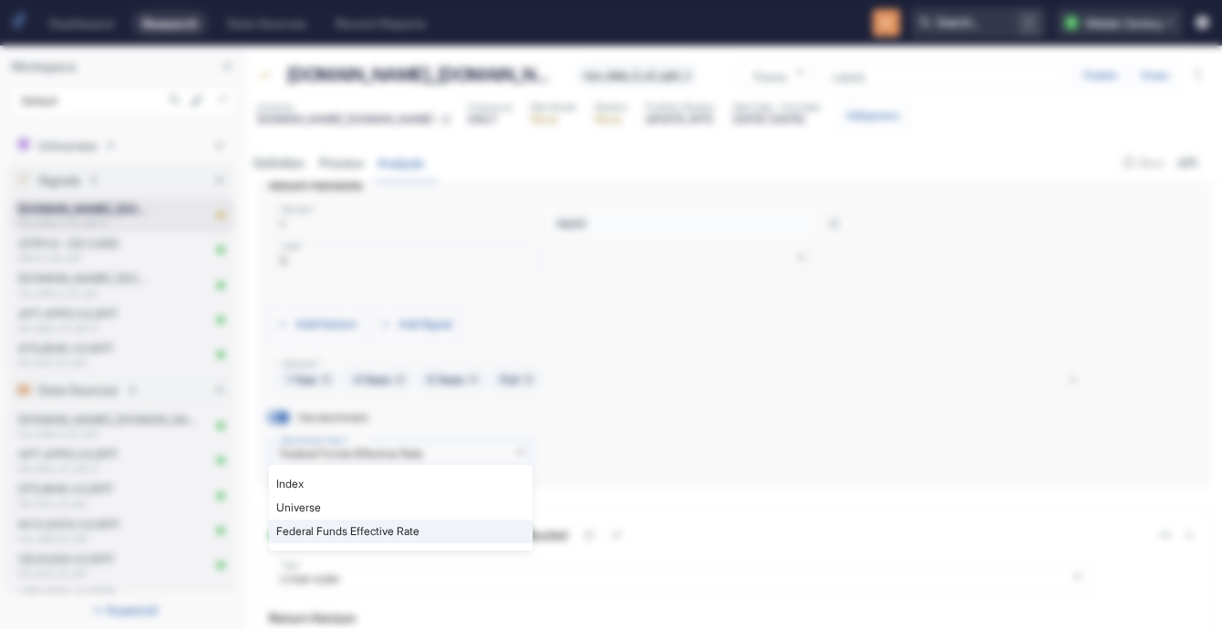
click at [458, 445] on body "Dashboard Research Data Sources Recent Reports Search... / Q Maiden Century Wor…" at bounding box center [611, 314] width 1222 height 629
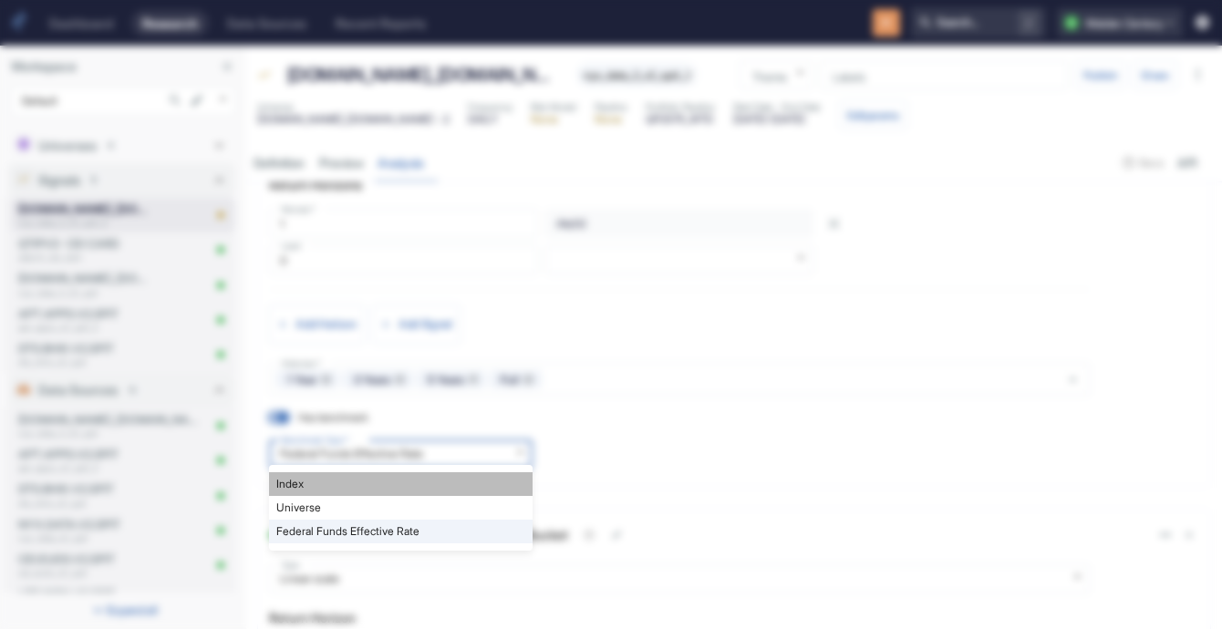
click at [447, 478] on li "Index" at bounding box center [401, 484] width 264 height 24
type input "INDEX"
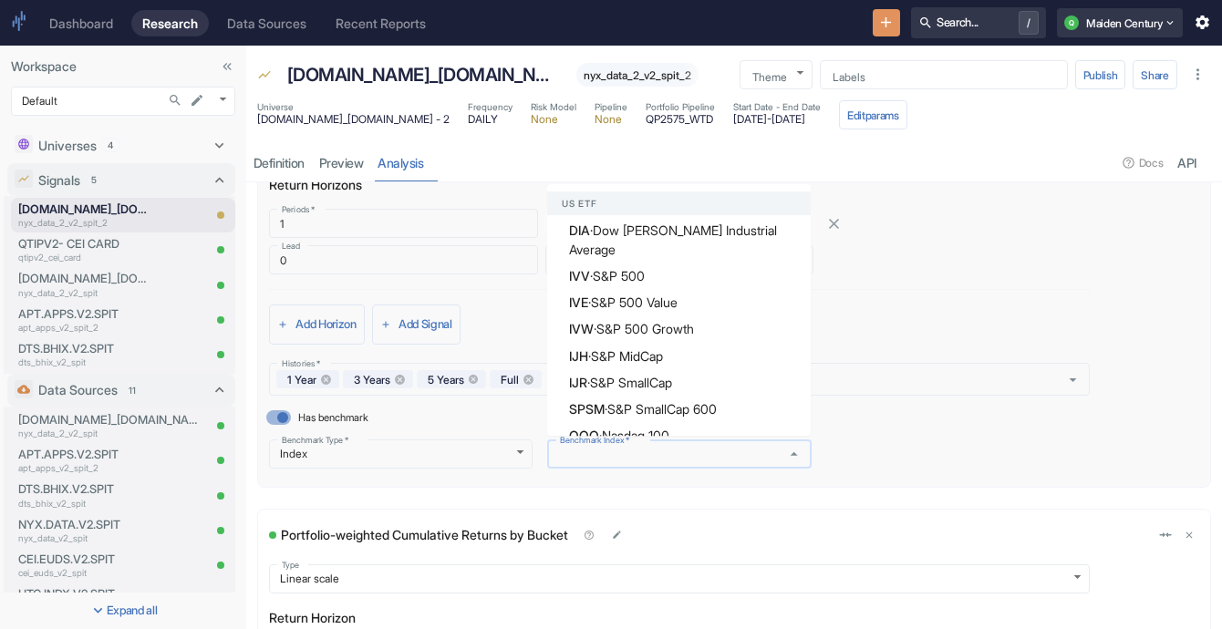
click at [667, 447] on input "Benchmark Index   *" at bounding box center [662, 455] width 218 height 16
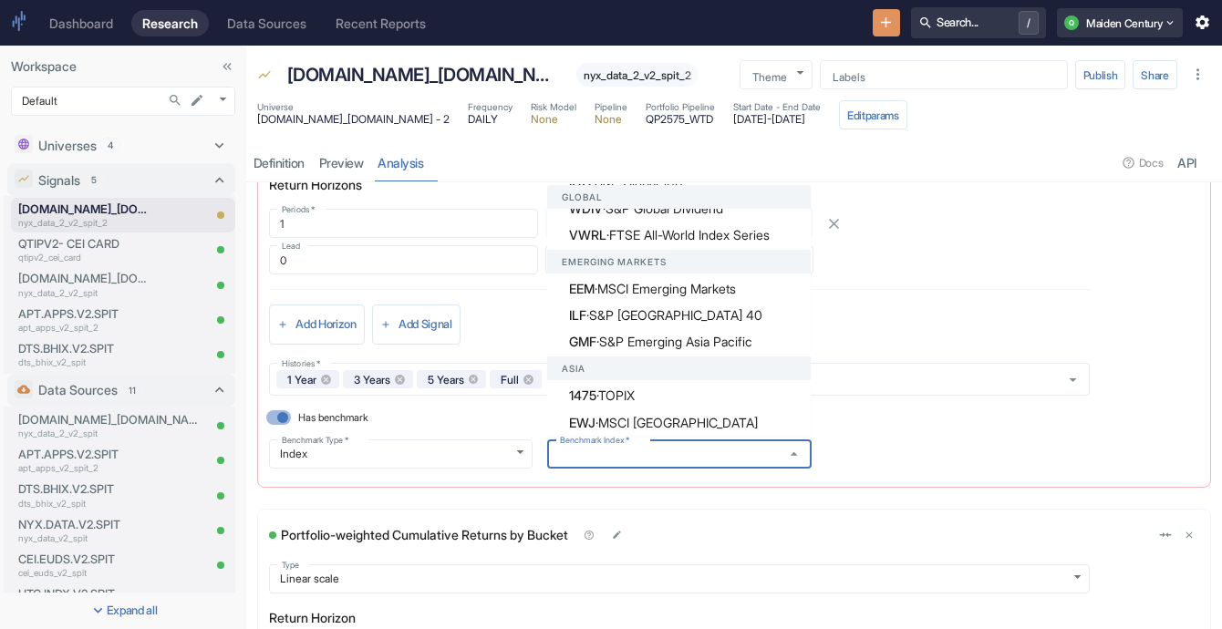
scroll to position [940, 0]
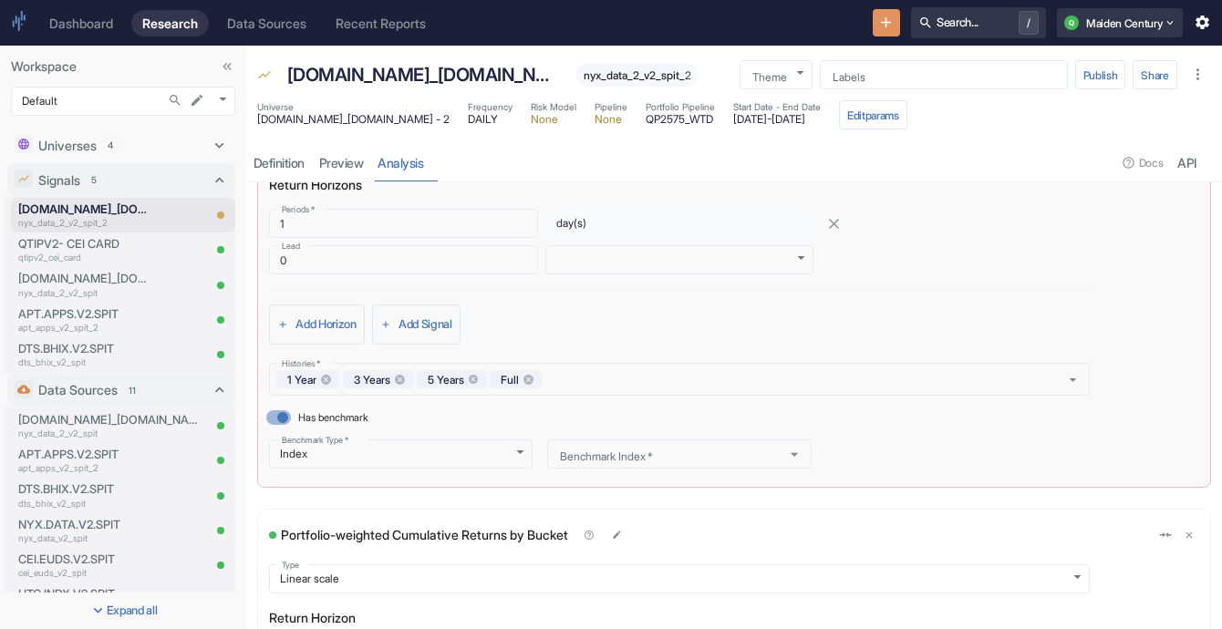
click at [901, 293] on div "Return Horizons Periods   * 1 Periods   * day(s) $frequency ​ Lead 0 Lead ​ DAI…" at bounding box center [679, 260] width 821 height 170
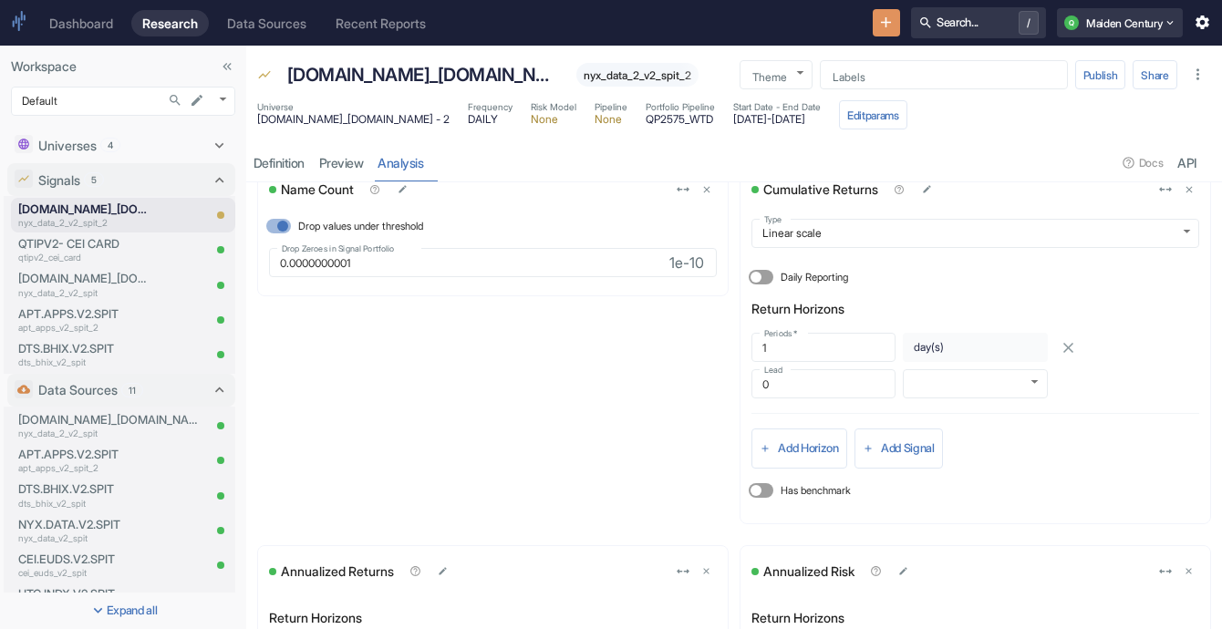
scroll to position [0, 0]
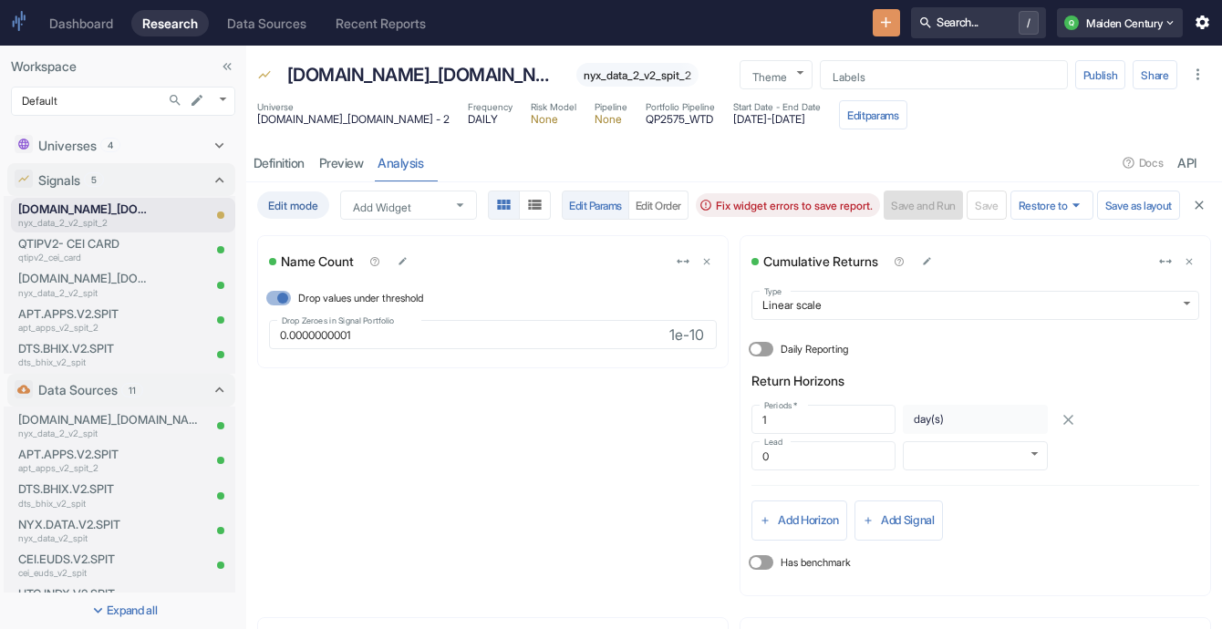
click at [1195, 202] on icon "button" at bounding box center [1199, 205] width 8 height 8
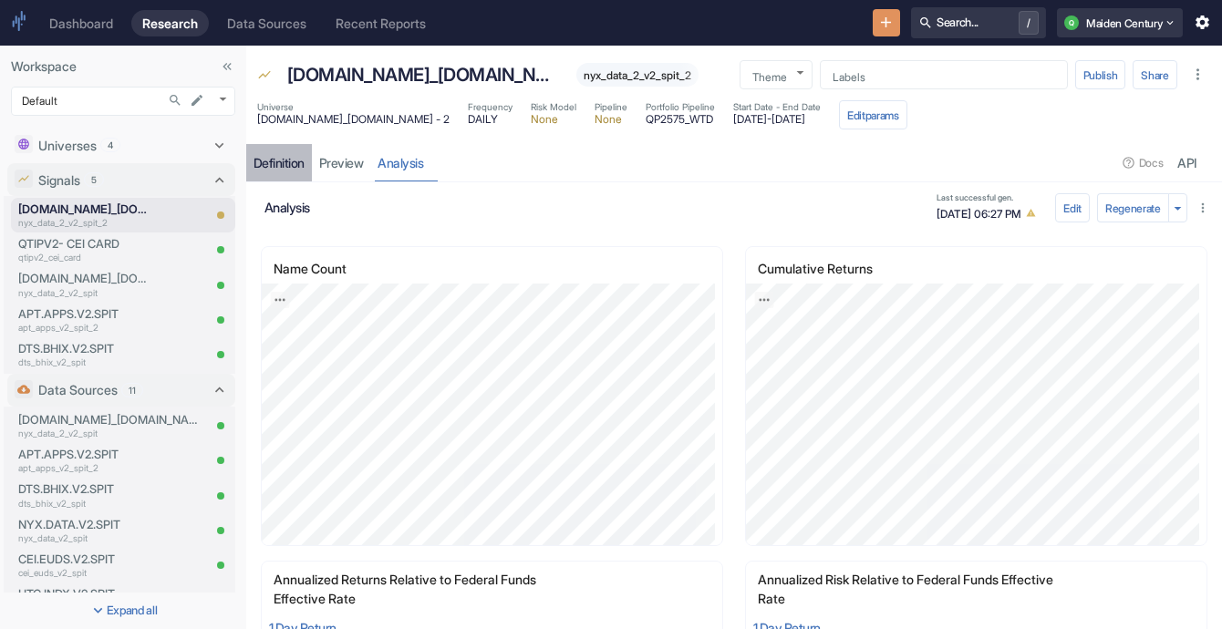
click at [286, 175] on link "Definition" at bounding box center [279, 162] width 66 height 37
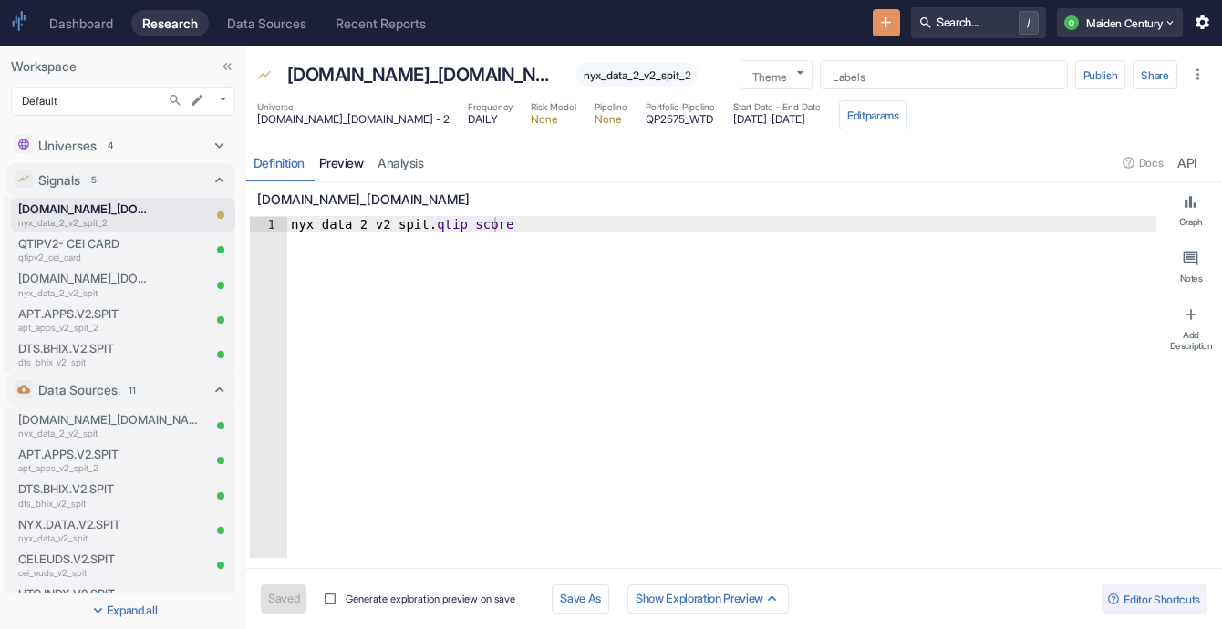
click at [336, 161] on link "preview" at bounding box center [341, 162] width 59 height 37
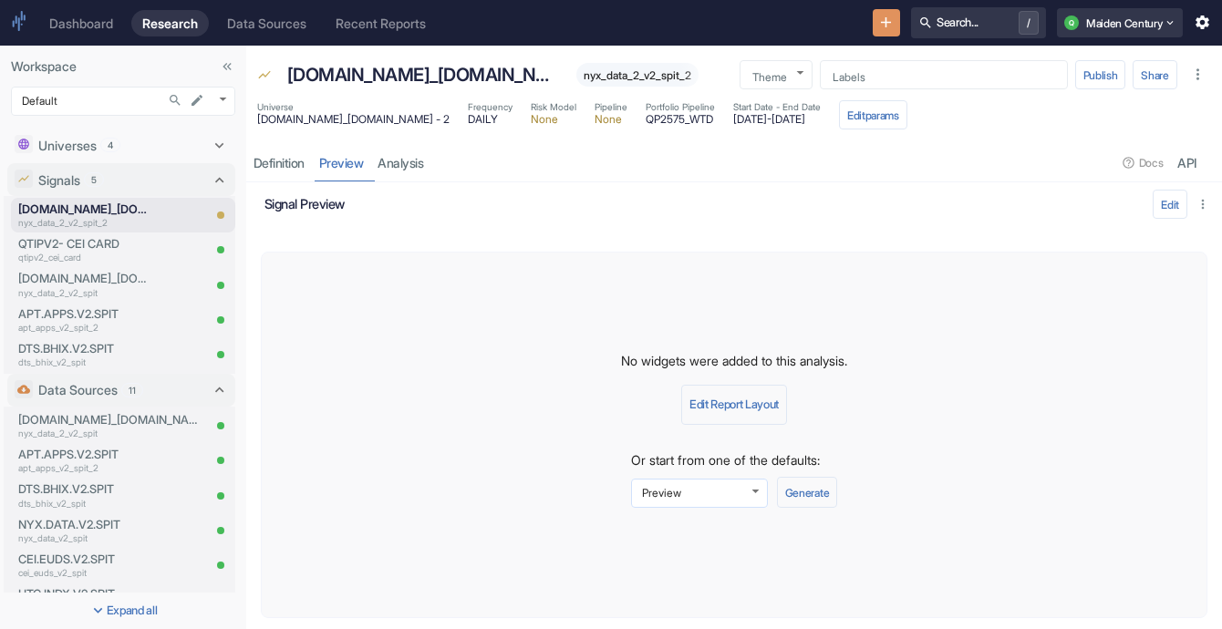
click at [726, 497] on body "Dashboard Research Data Sources Recent Reports Search... / Q Maiden Century Wor…" at bounding box center [611, 314] width 1222 height 629
click at [939, 418] on div at bounding box center [611, 314] width 1222 height 629
click at [803, 504] on button "Generate" at bounding box center [807, 492] width 60 height 31
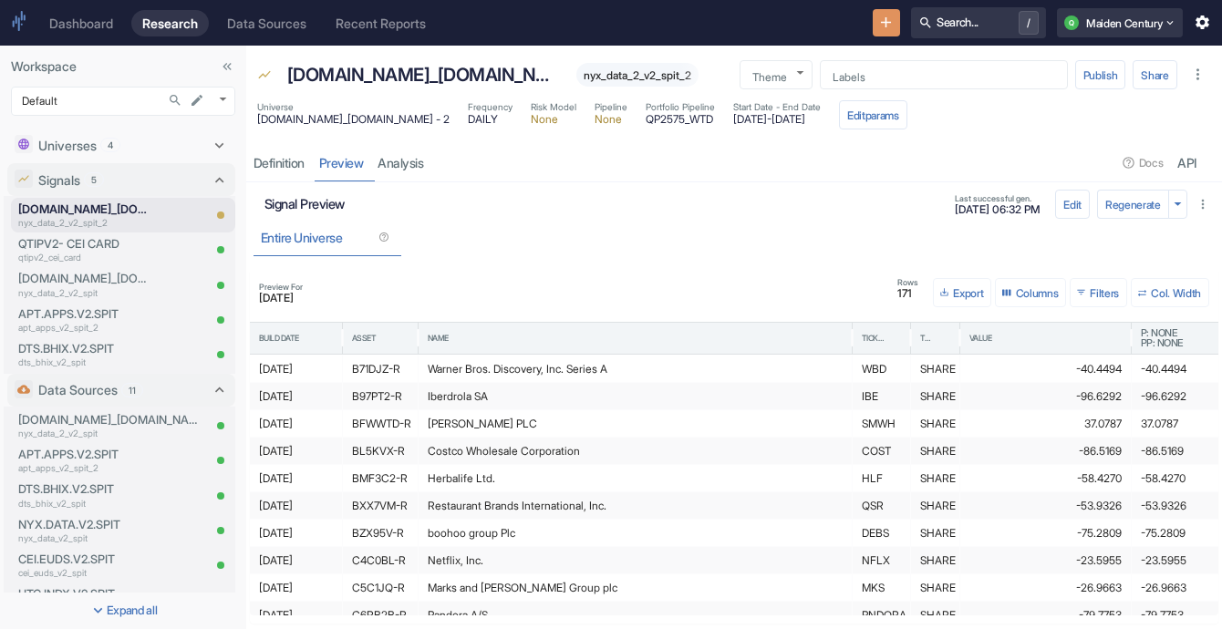
click at [275, 304] on div "Preview For [DATE] Rows 171 Export Columns 0 Filters Col. Width" at bounding box center [734, 293] width 965 height 44
click at [281, 301] on span "[DATE]" at bounding box center [281, 298] width 44 height 11
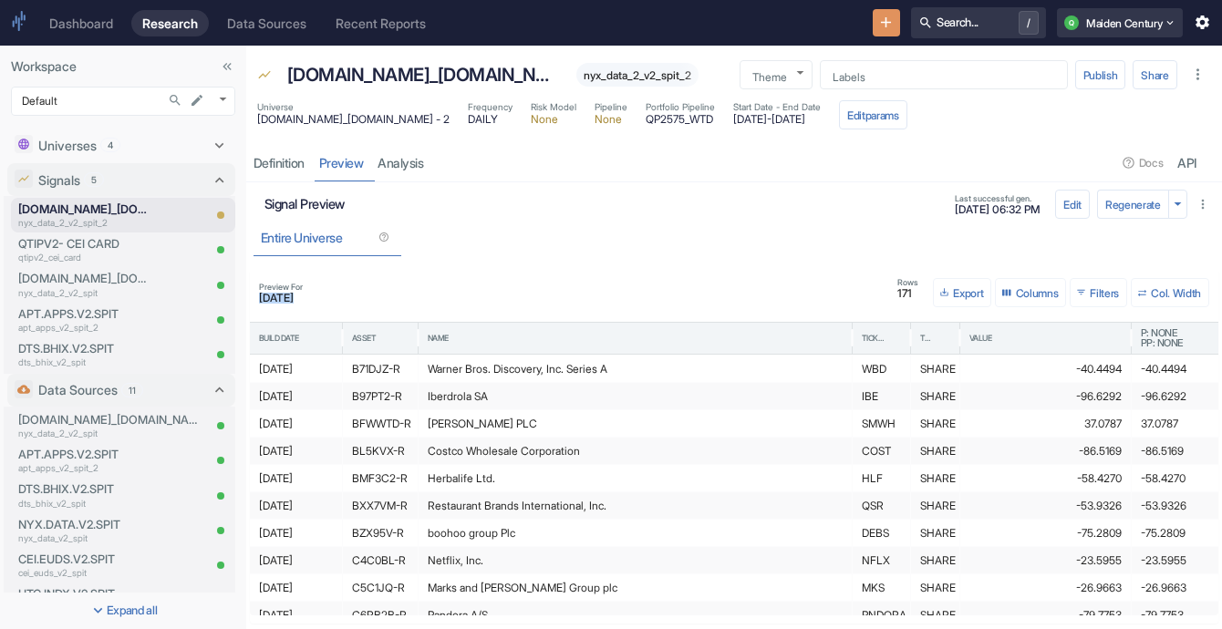
click at [284, 301] on span "[DATE]" at bounding box center [281, 298] width 44 height 11
click at [287, 304] on div "Preview For [DATE] Rows 171 Export Columns 0 Filters Col. Width" at bounding box center [734, 293] width 965 height 44
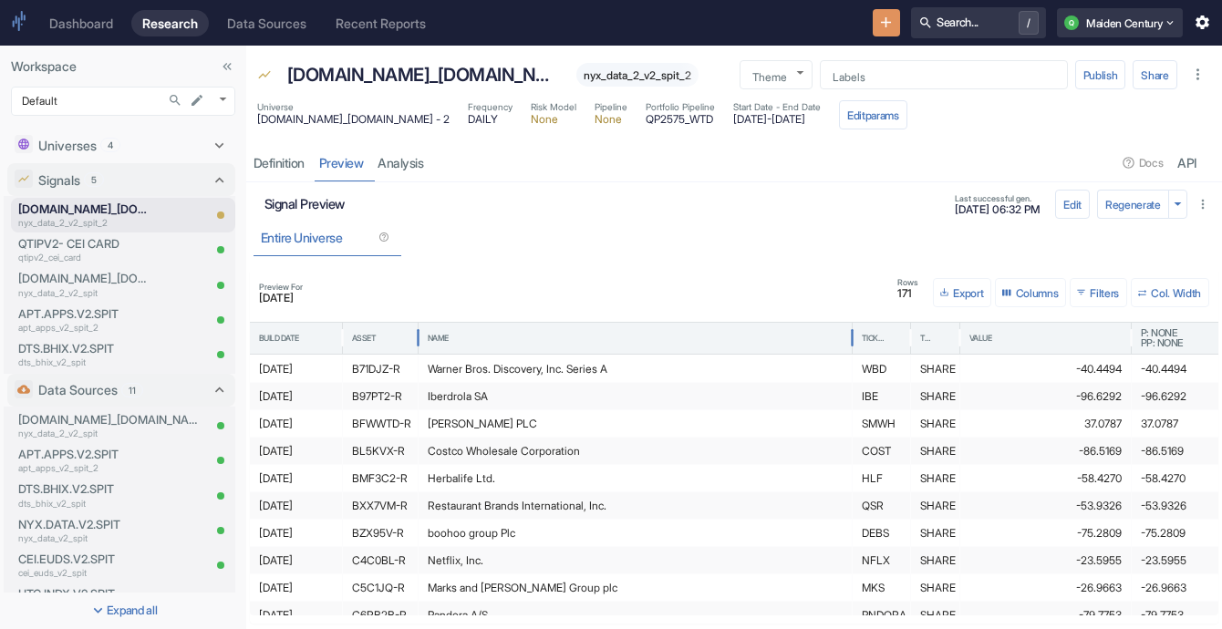
click at [506, 337] on div "Name" at bounding box center [635, 338] width 415 height 31
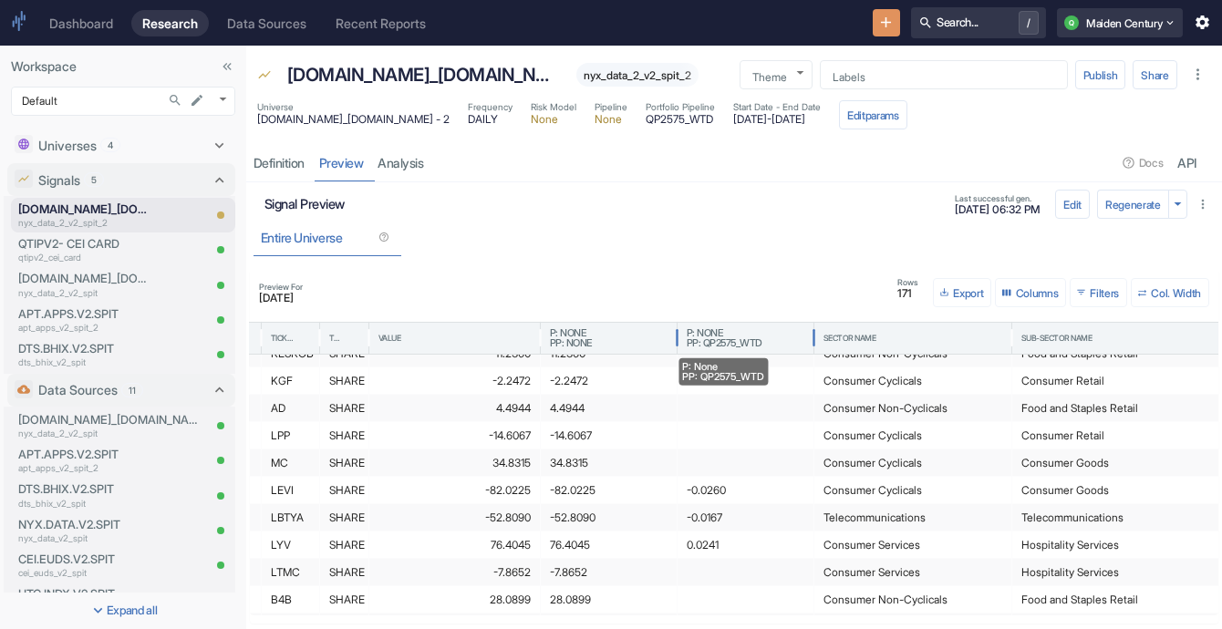
click at [731, 344] on span "PP: QP2575_WTD" at bounding box center [725, 343] width 76 height 10
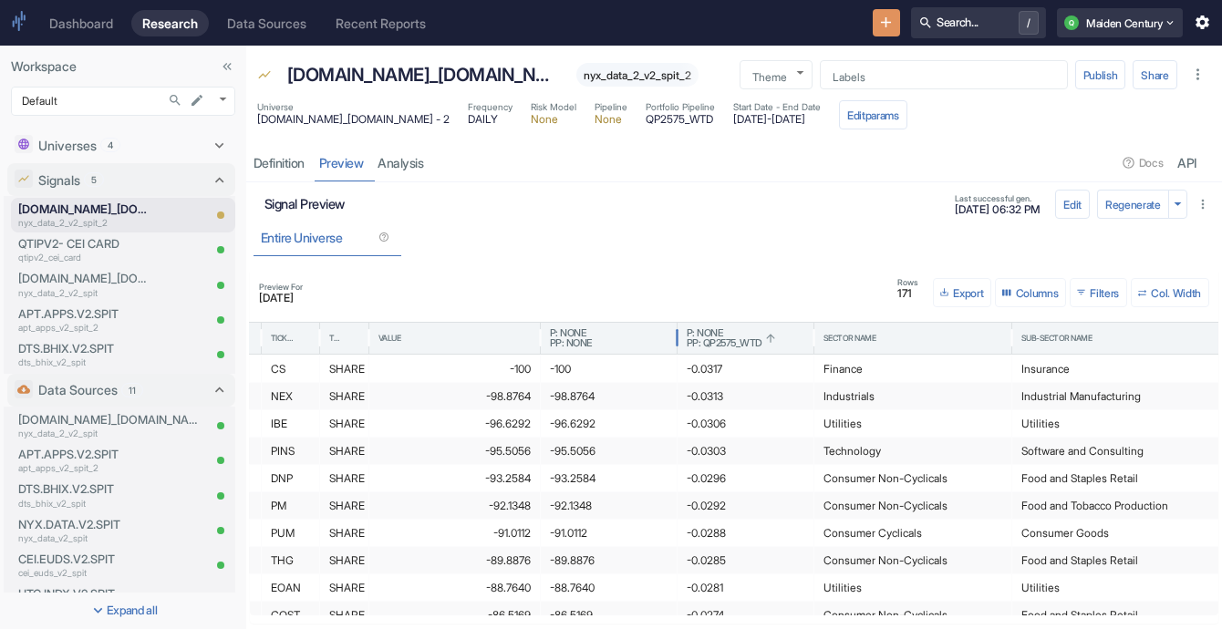
click at [956, 285] on button "Export" at bounding box center [962, 292] width 58 height 29
click at [1018, 343] on li "Download as CSV" at bounding box center [980, 349] width 102 height 24
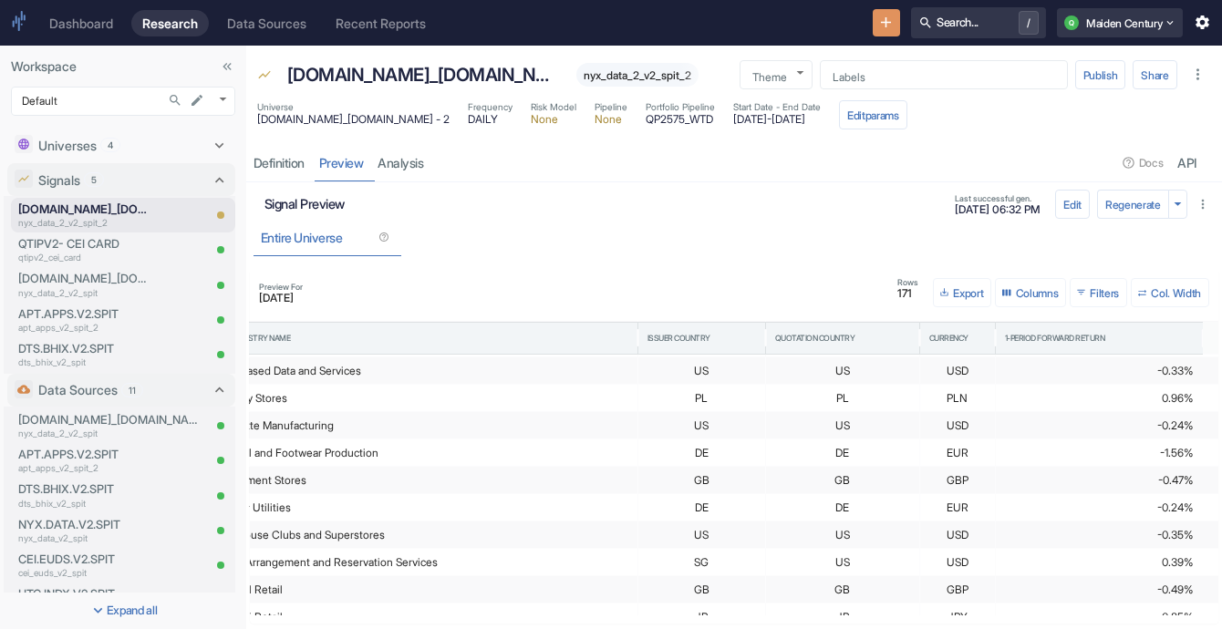
click at [591, 230] on div "Entire Universe" at bounding box center [734, 237] width 961 height 37
click at [406, 175] on link "analysis" at bounding box center [401, 162] width 60 height 37
